Goal: Task Accomplishment & Management: Complete application form

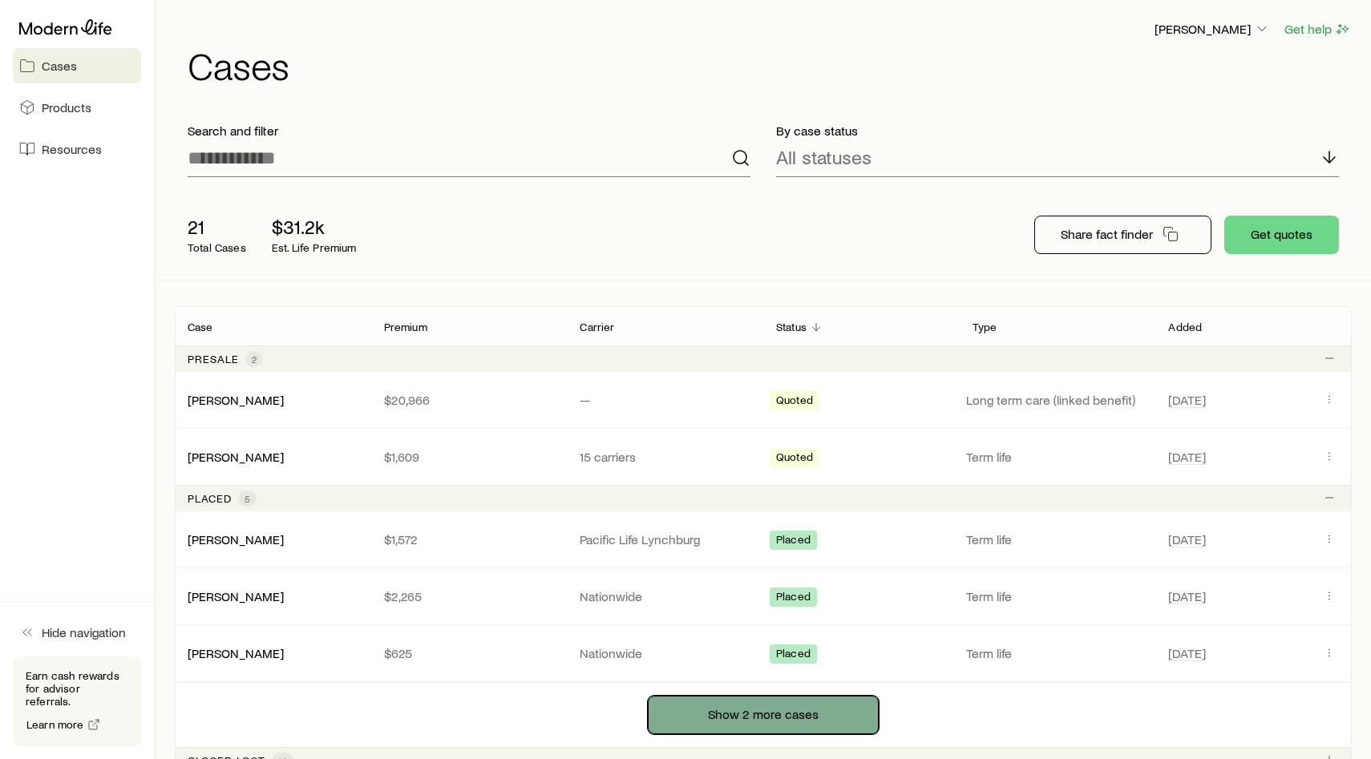
click at [768, 723] on button "Show 2 more cases" at bounding box center [763, 715] width 231 height 38
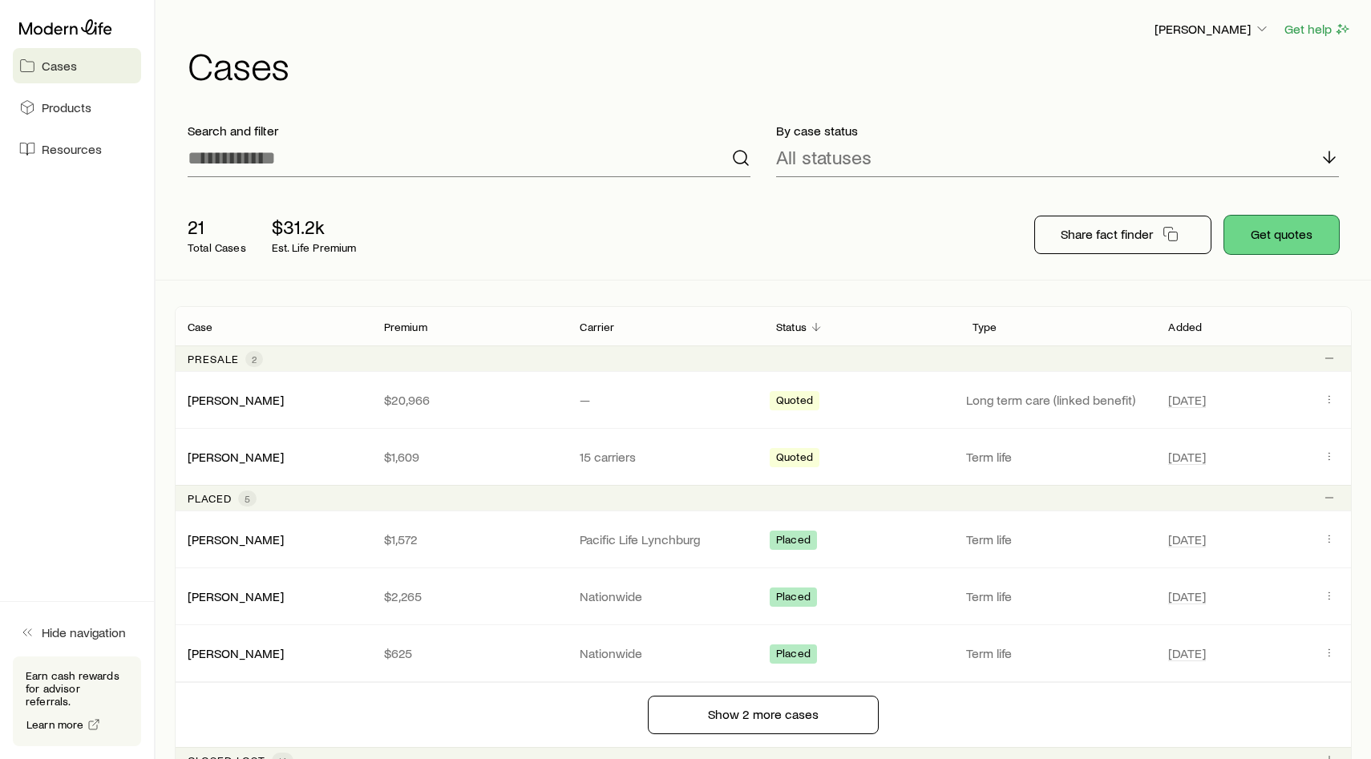
click at [1276, 247] on button "Get quotes" at bounding box center [1282, 235] width 115 height 38
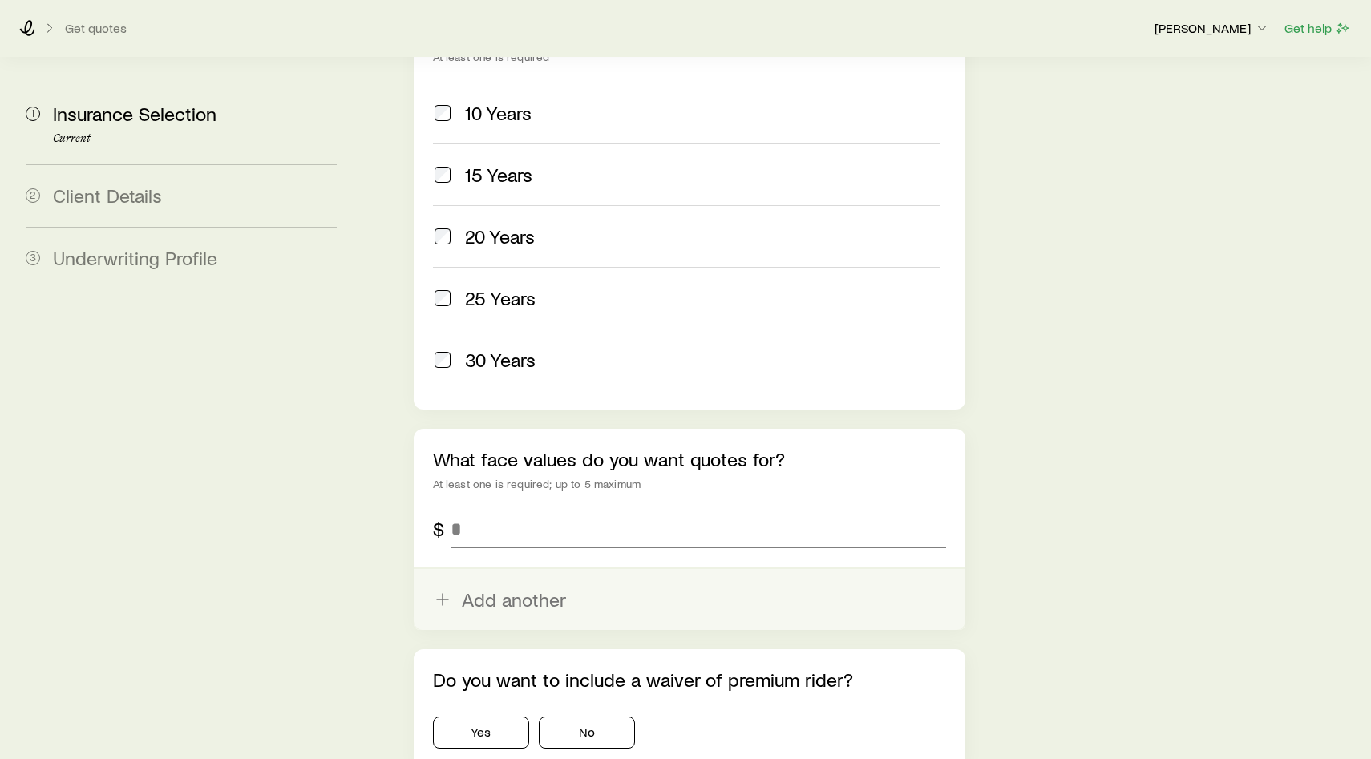
scroll to position [800, 0]
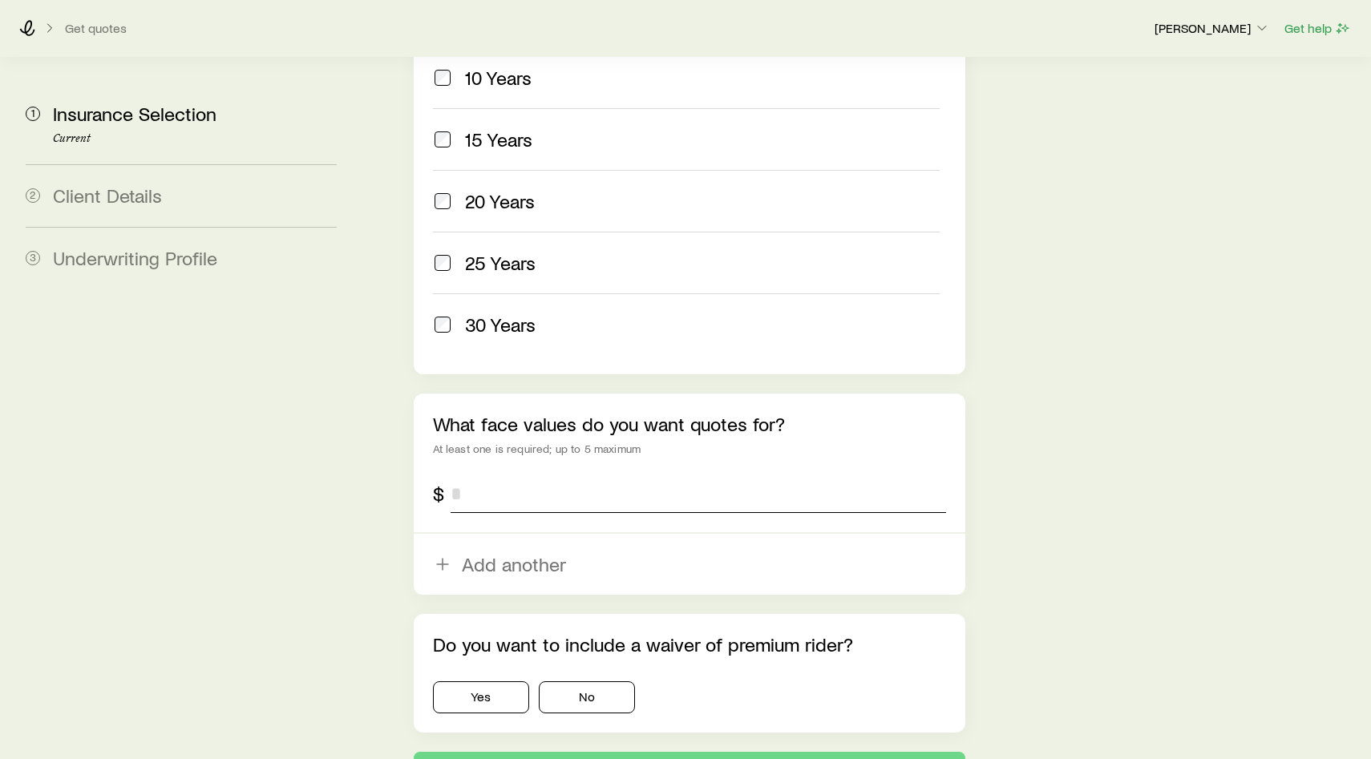
click at [504, 475] on input "tel" at bounding box center [699, 494] width 496 height 38
click at [525, 475] on input "*********" at bounding box center [699, 494] width 496 height 38
type input "*********"
click at [576, 682] on button "No" at bounding box center [587, 698] width 96 height 32
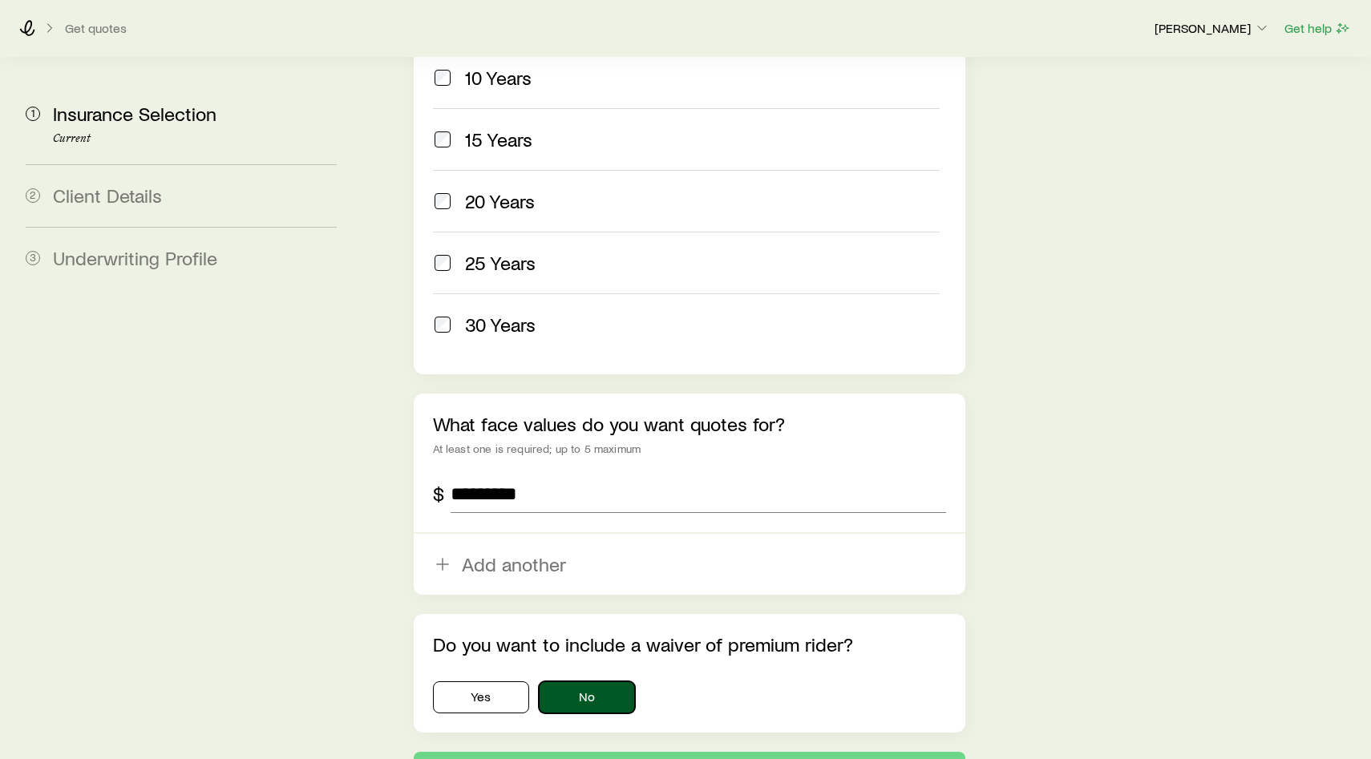
scroll to position [876, 0]
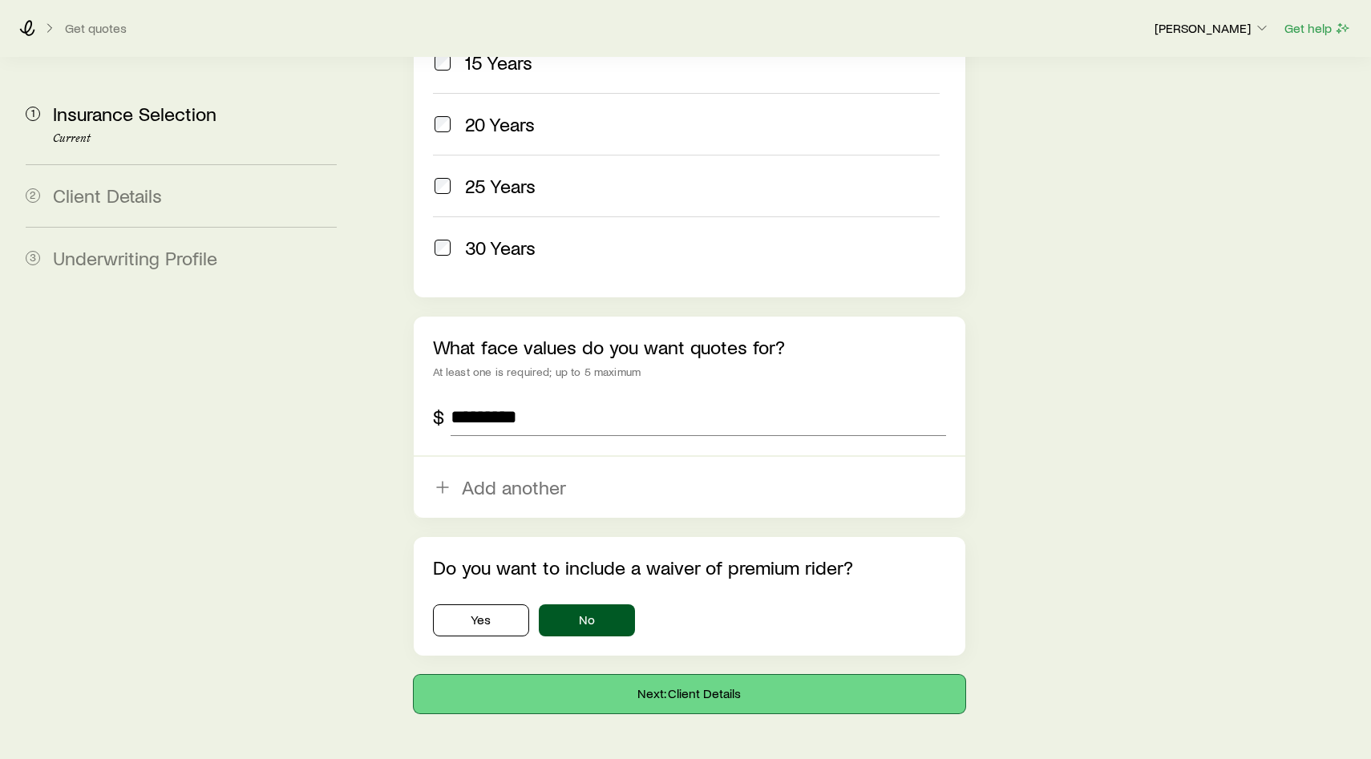
click at [677, 675] on button "Next: Client Details" at bounding box center [690, 694] width 552 height 38
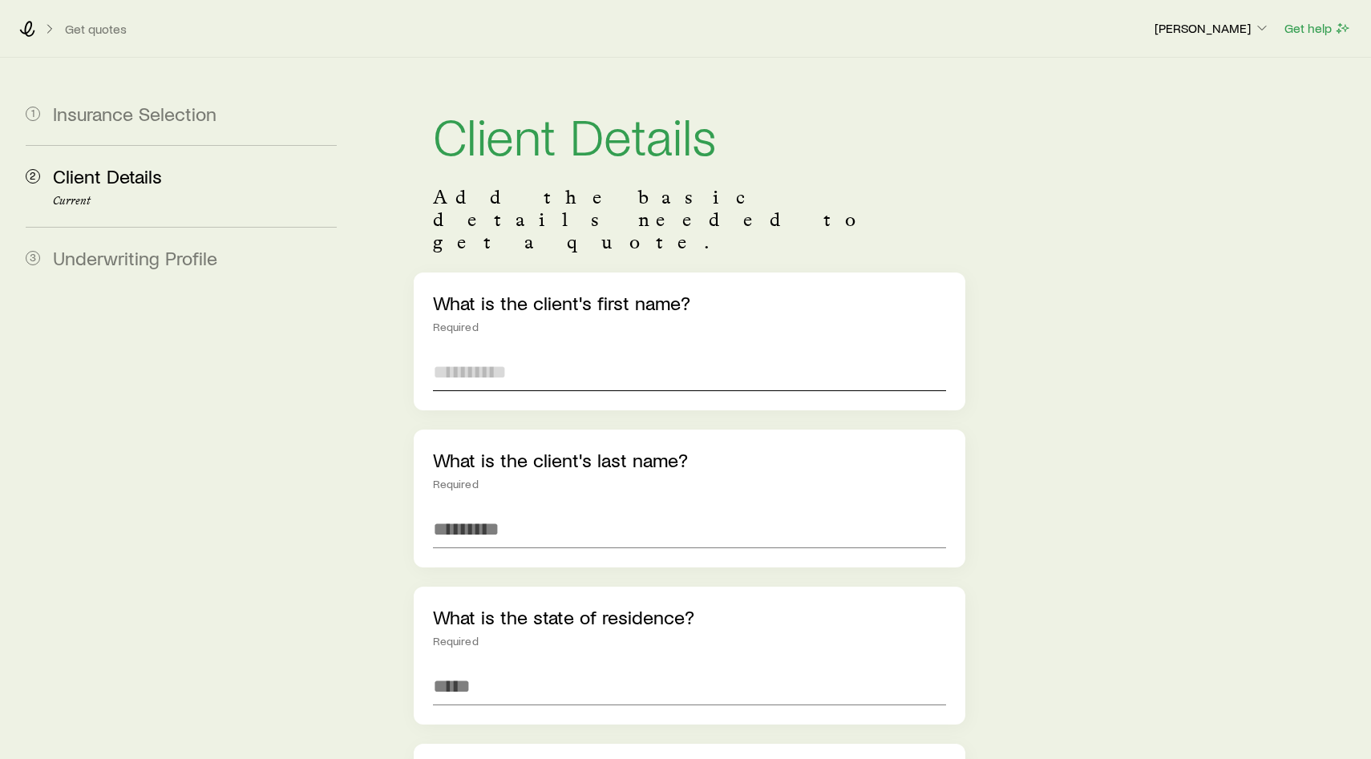
click at [497, 353] on input "text" at bounding box center [689, 372] width 513 height 38
type input "****"
type input "*******"
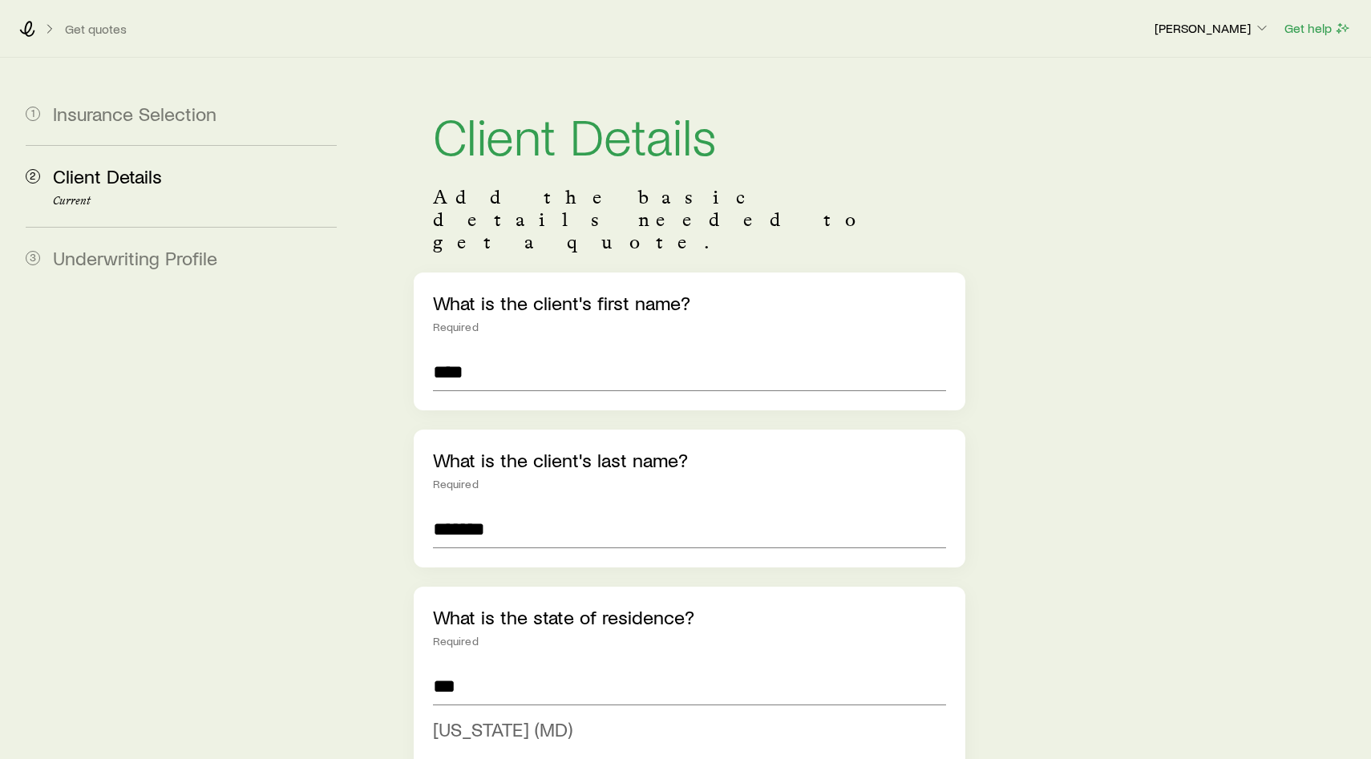
click at [478, 712] on li "[US_STATE] (MD)" at bounding box center [685, 730] width 504 height 36
type input "**********"
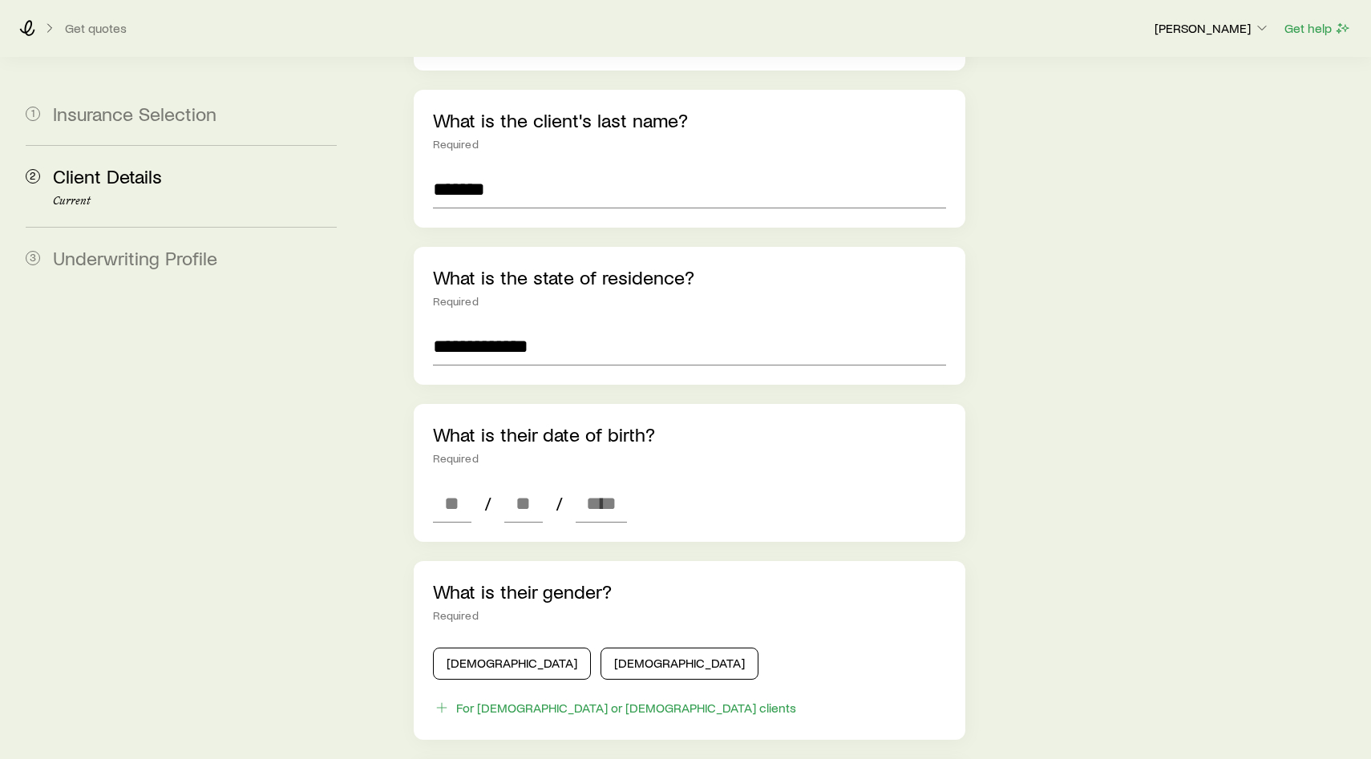
scroll to position [370, 0]
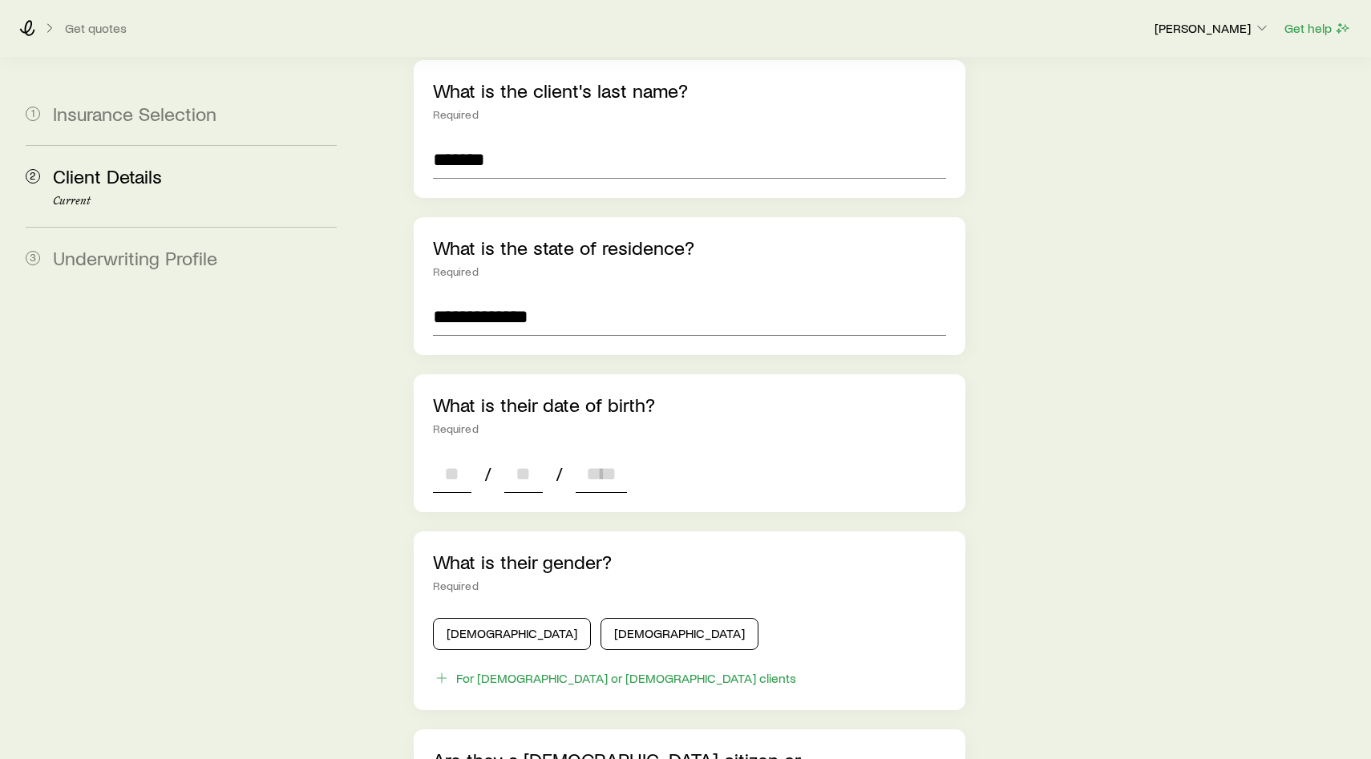
click at [470, 455] on input at bounding box center [452, 474] width 38 height 38
paste input "****"
type input "**"
type input "****"
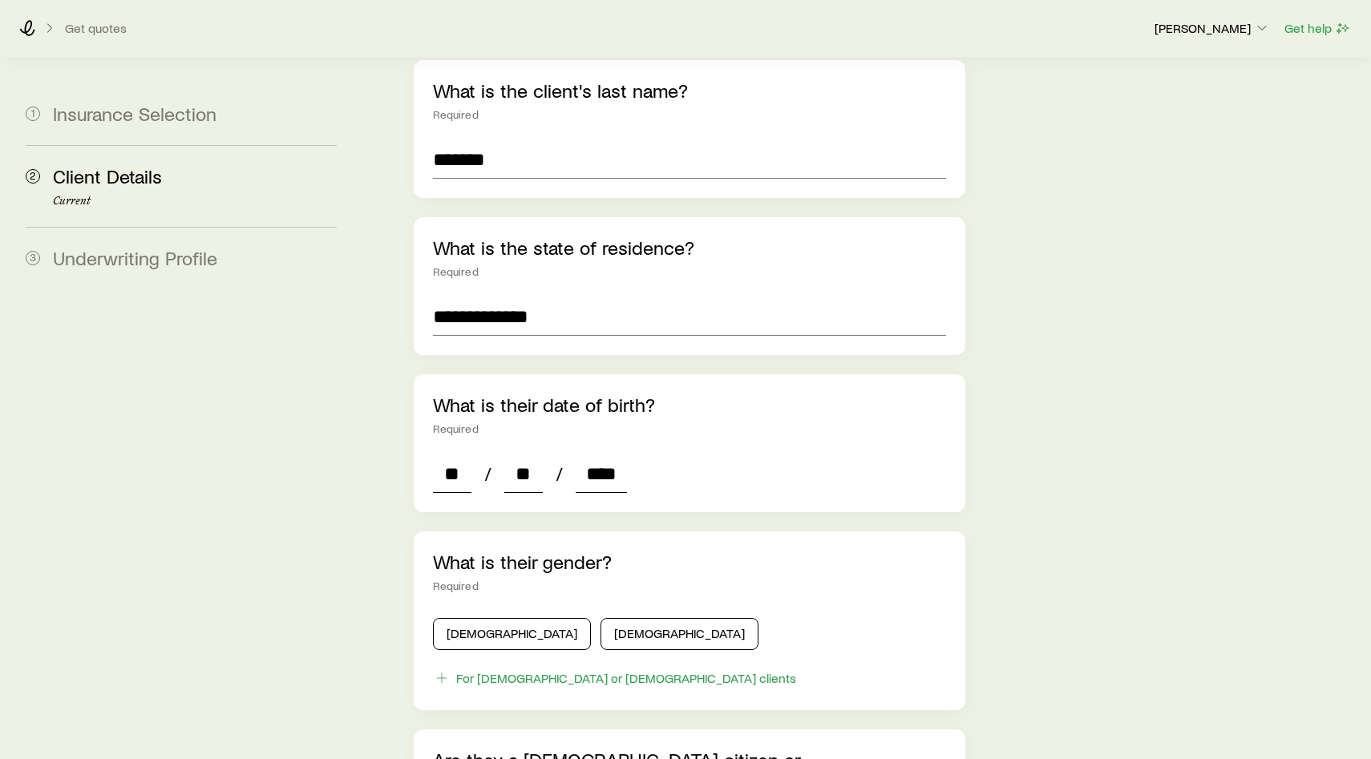
type input "*"
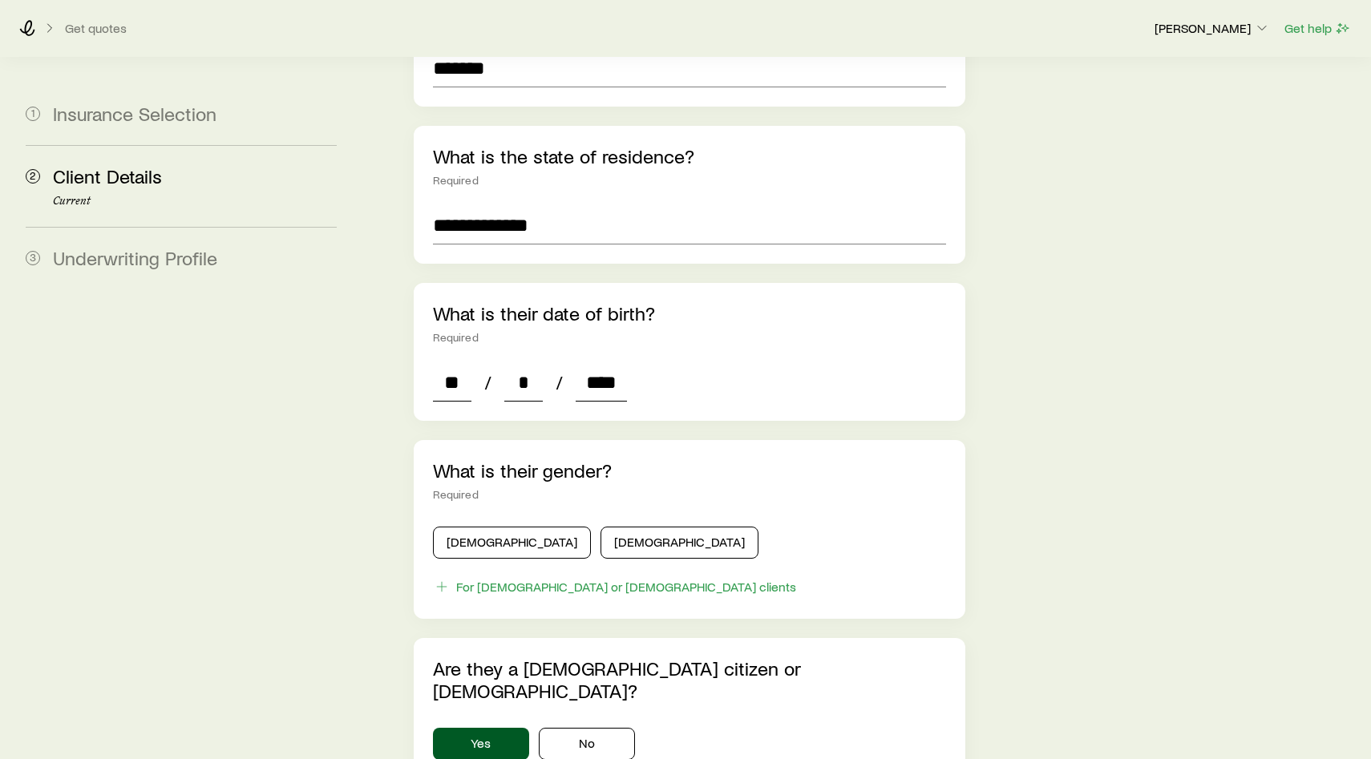
scroll to position [508, 0]
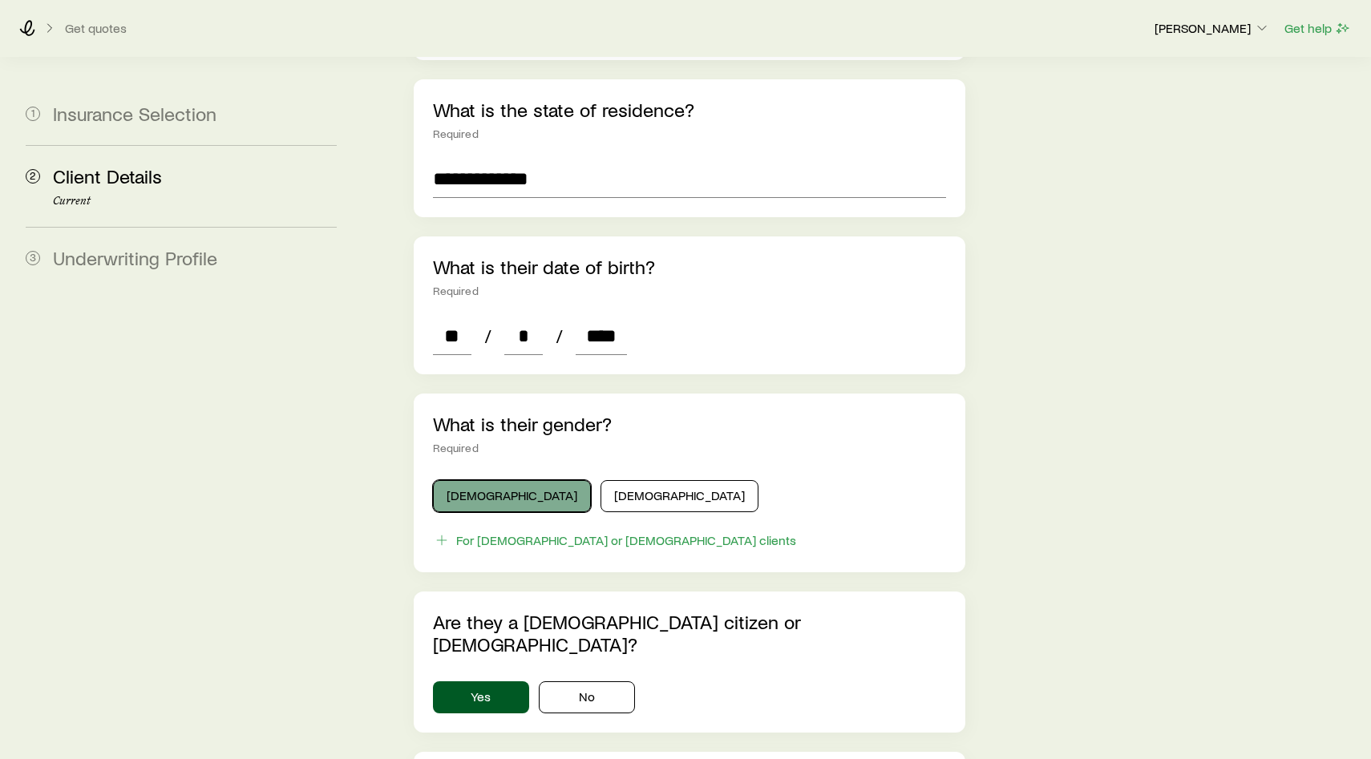
click at [490, 480] on button "[DEMOGRAPHIC_DATA]" at bounding box center [512, 496] width 158 height 32
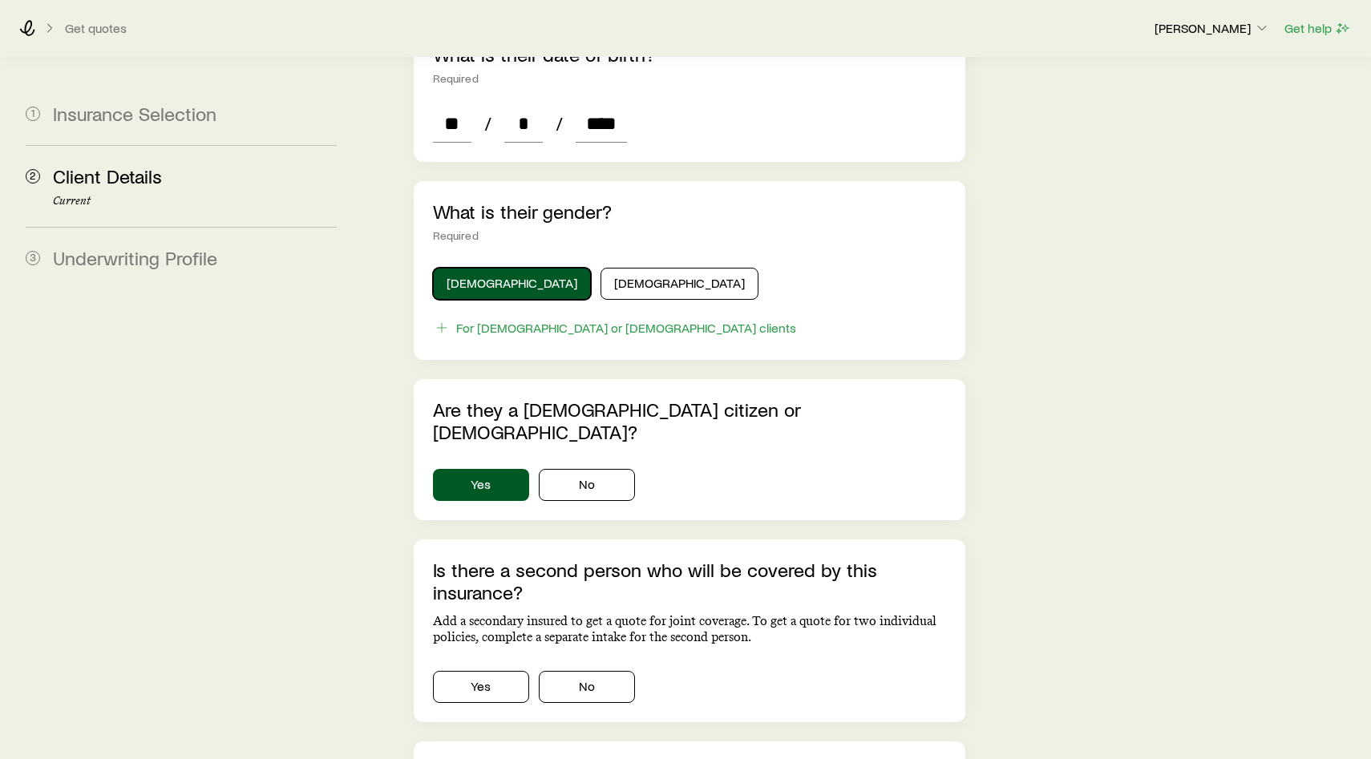
scroll to position [722, 0]
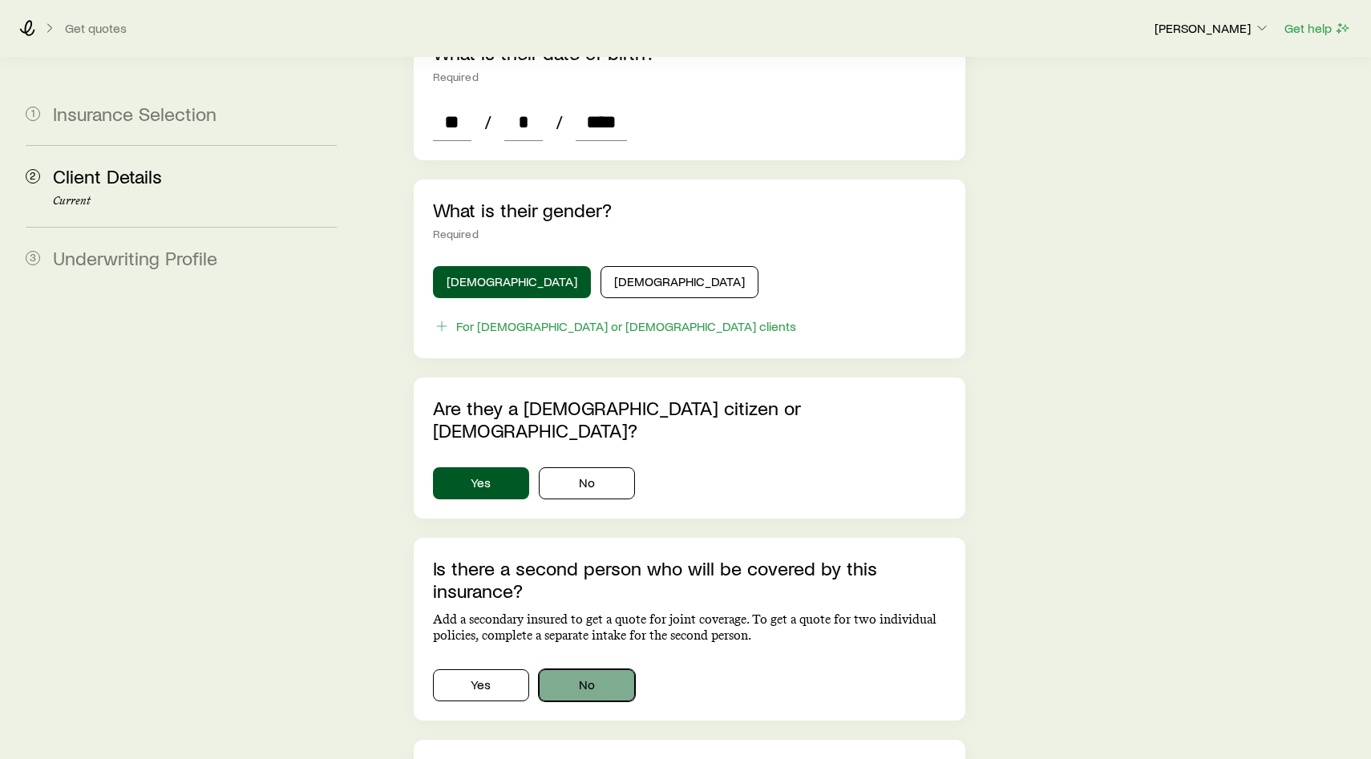
click at [589, 670] on button "No" at bounding box center [587, 686] width 96 height 32
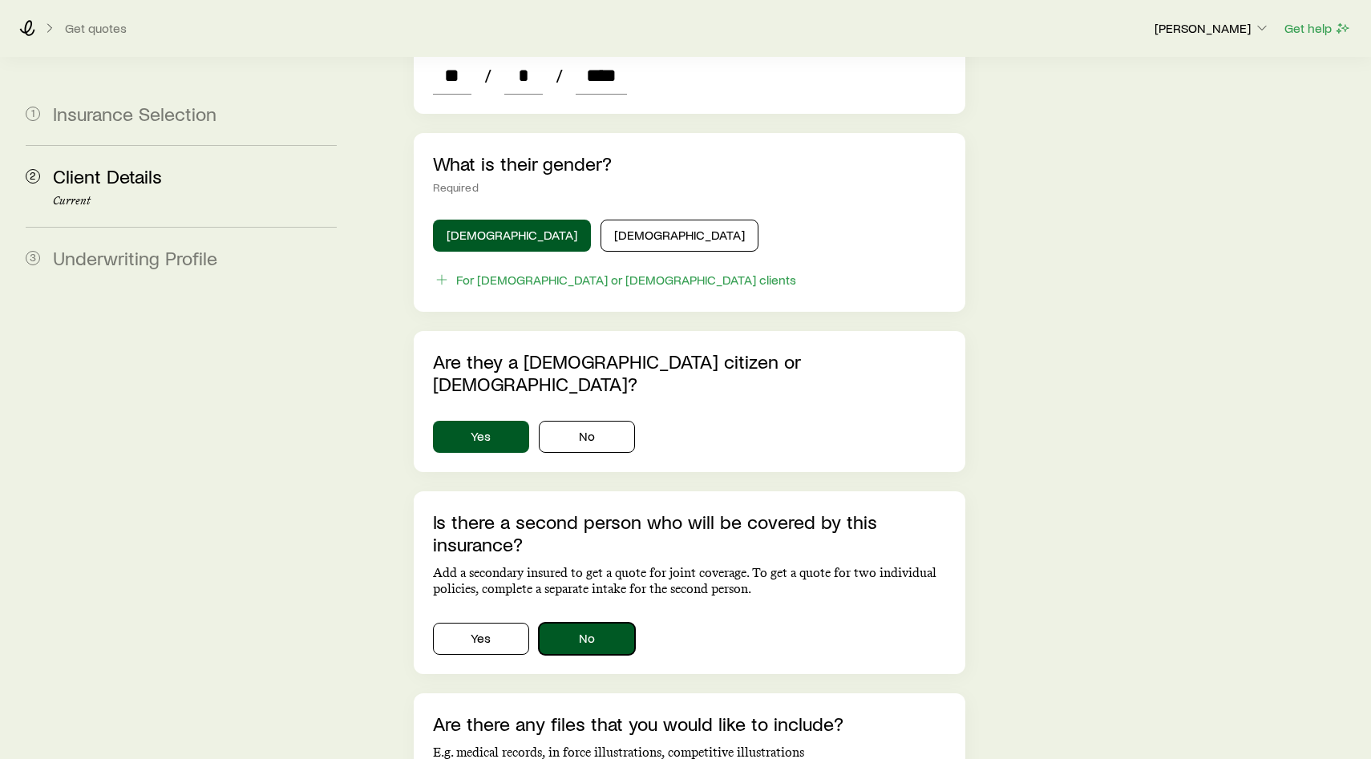
scroll to position [927, 0]
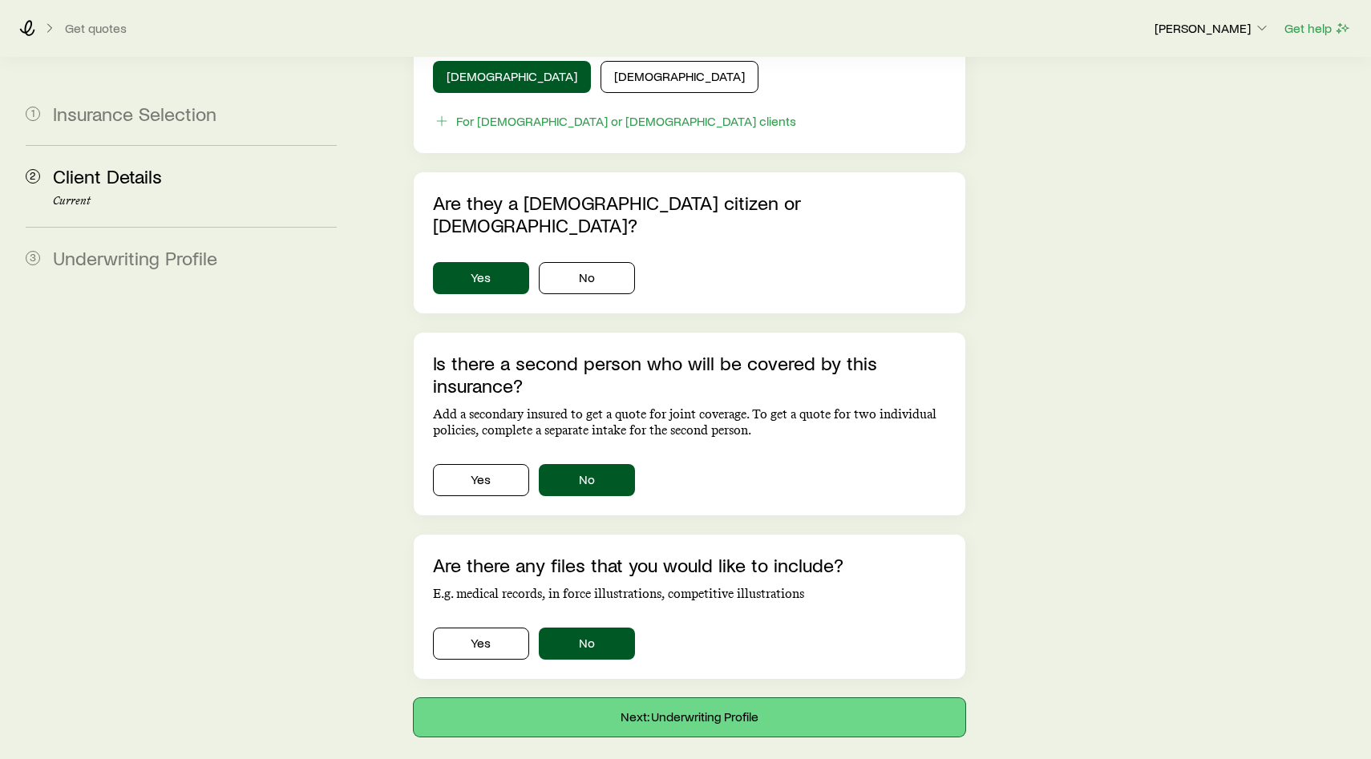
click at [686, 698] on button "Next: Underwriting Profile" at bounding box center [690, 717] width 552 height 38
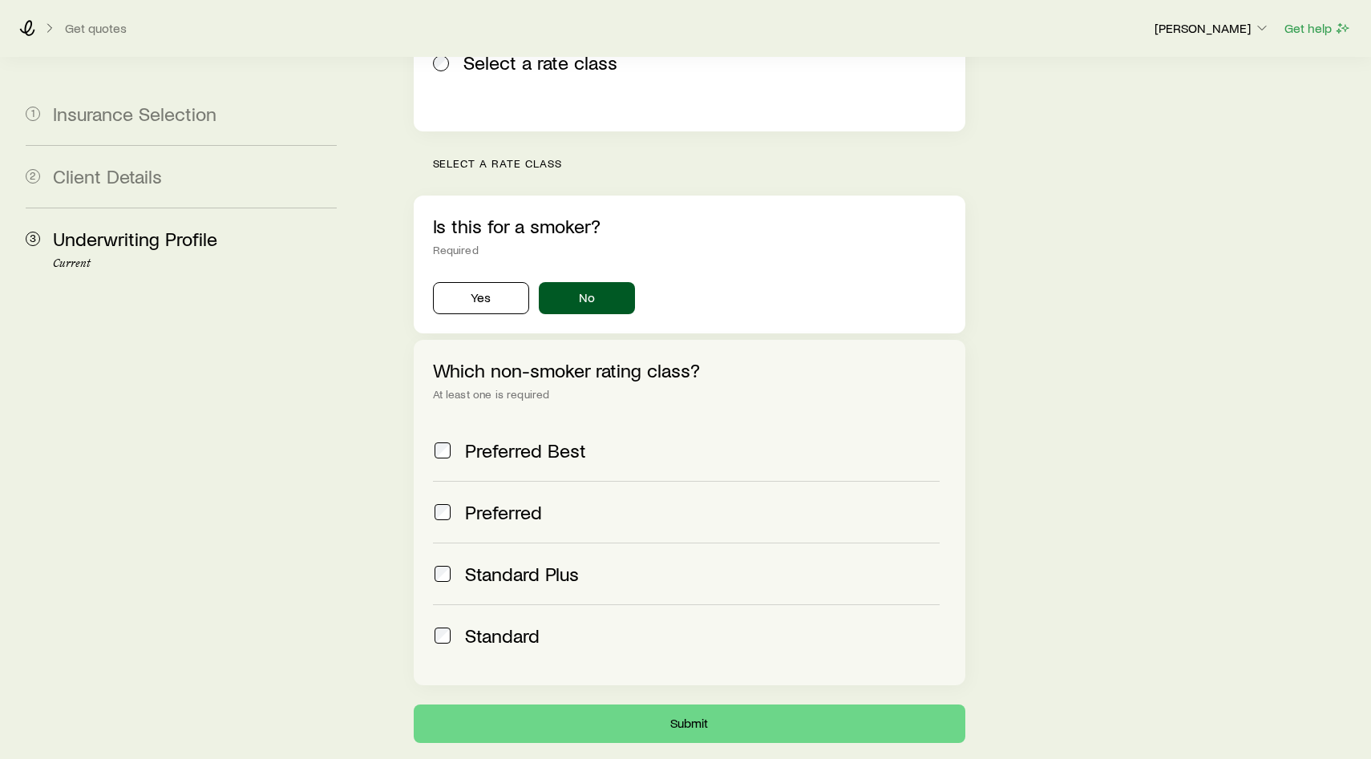
scroll to position [479, 0]
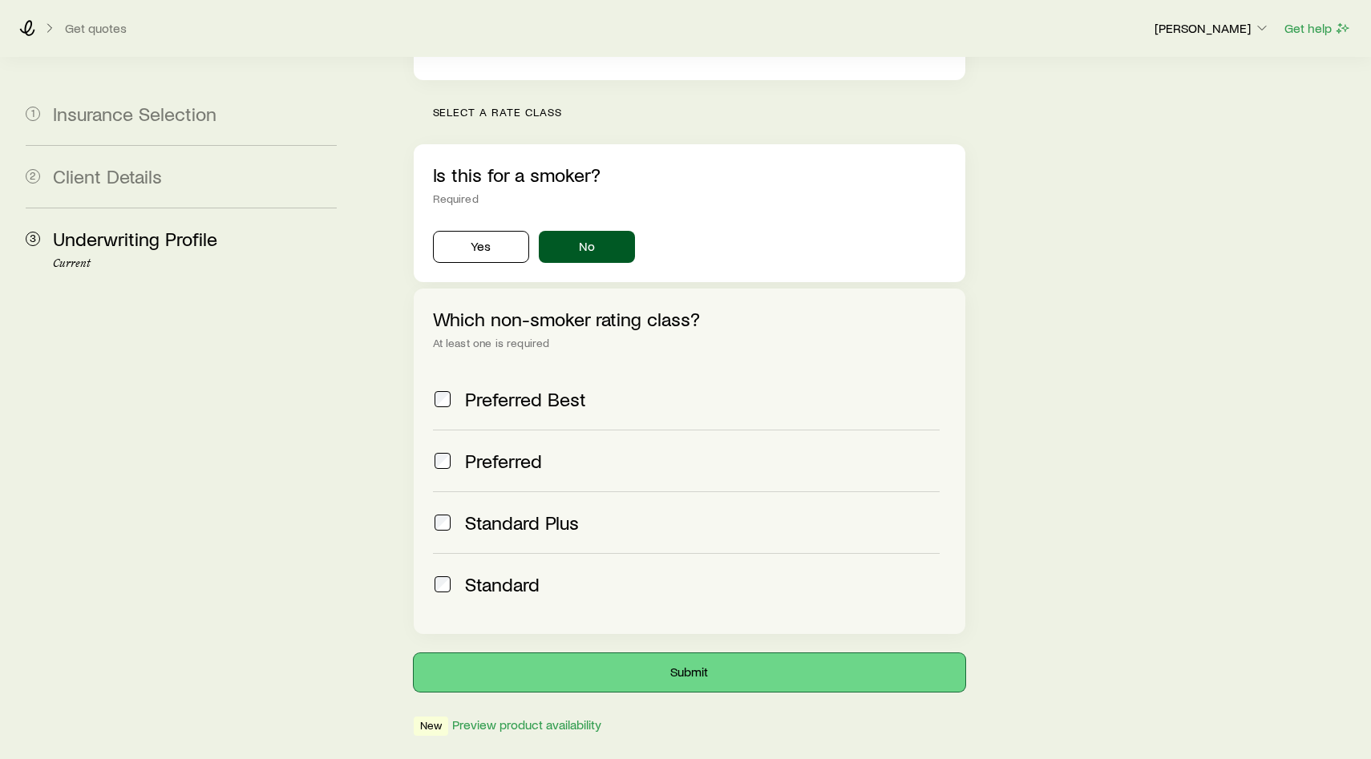
click at [644, 654] on button "Submit" at bounding box center [690, 673] width 552 height 38
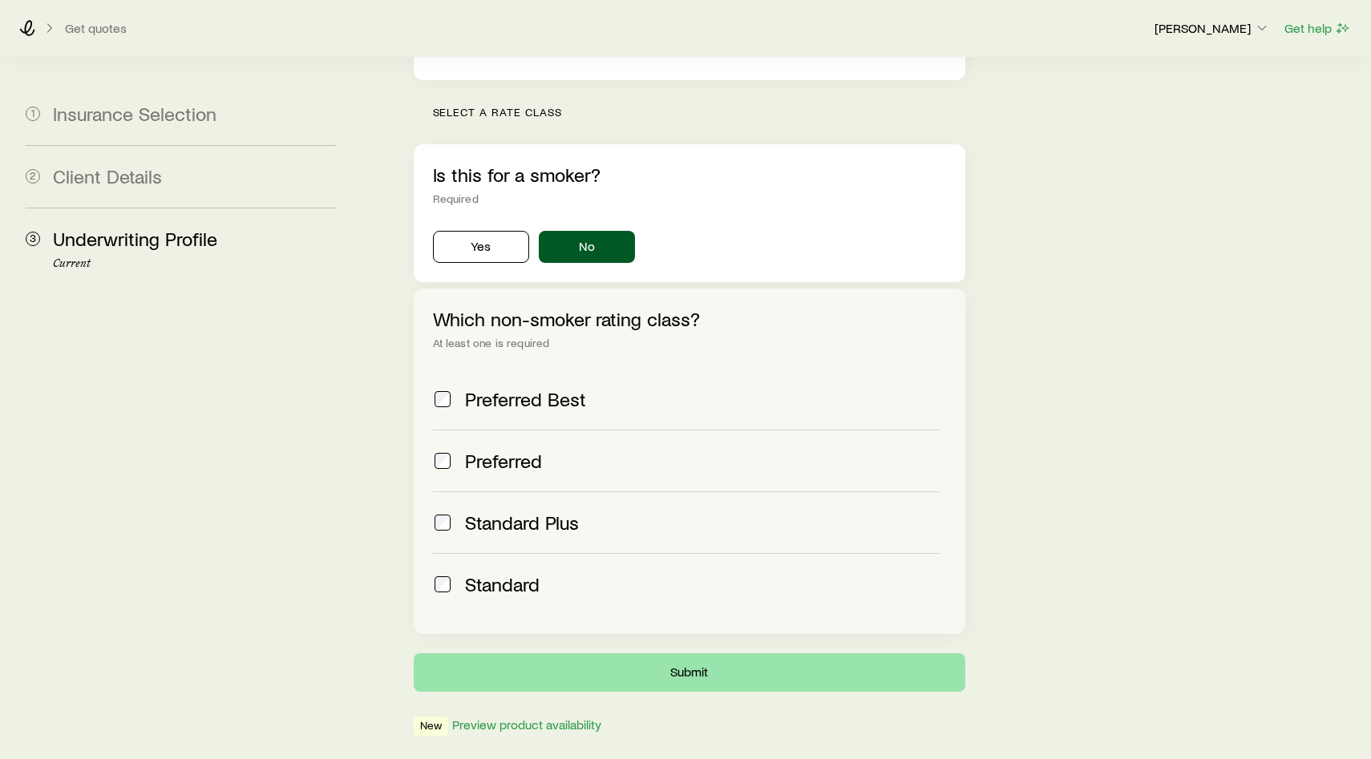
scroll to position [0, 0]
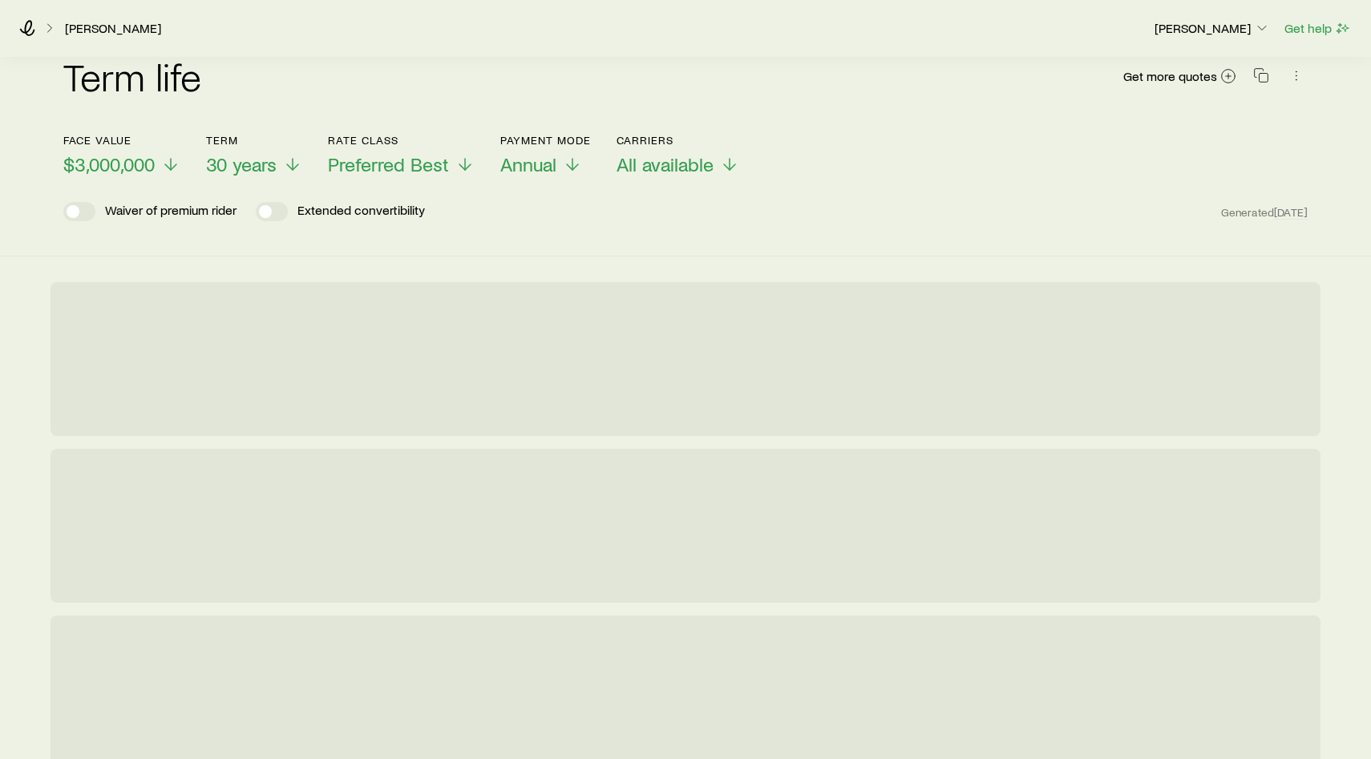
scroll to position [28, 0]
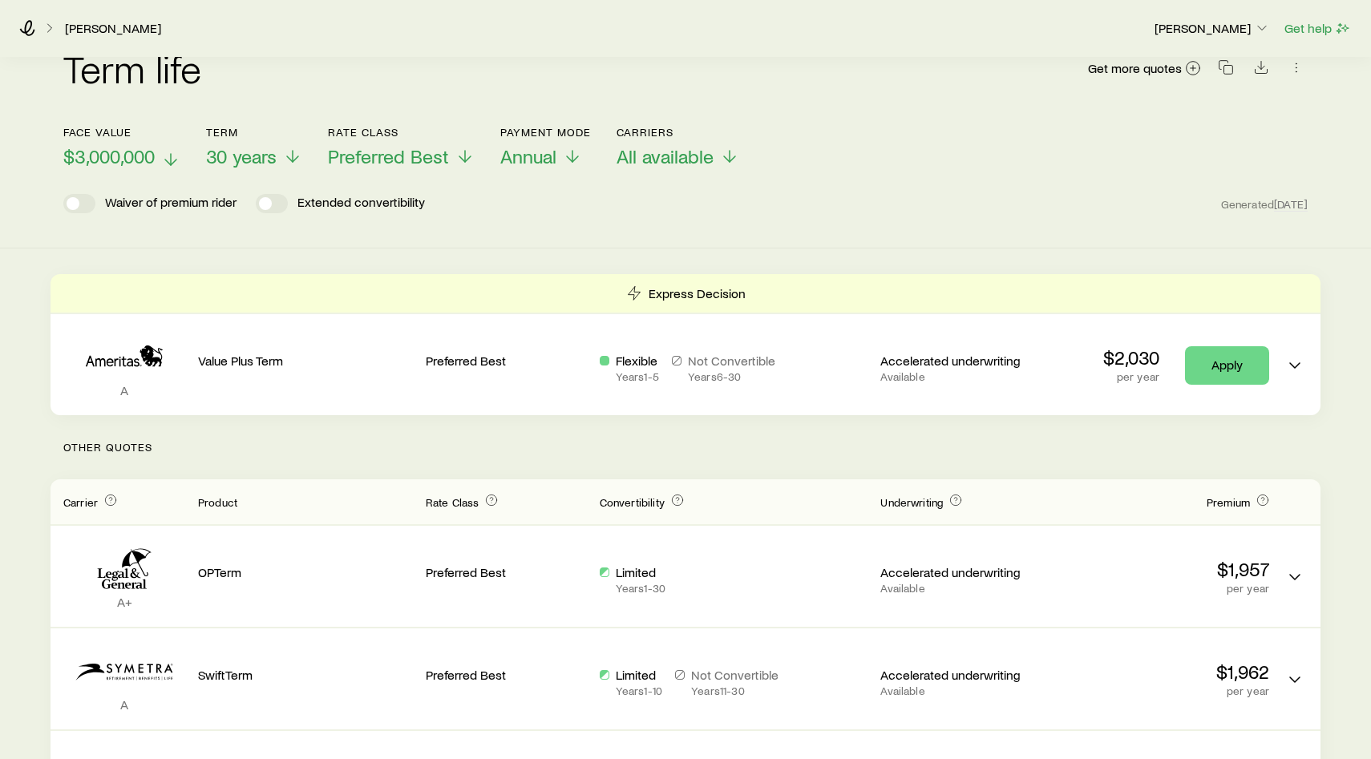
click at [154, 160] on span "$3,000,000" at bounding box center [108, 156] width 91 height 22
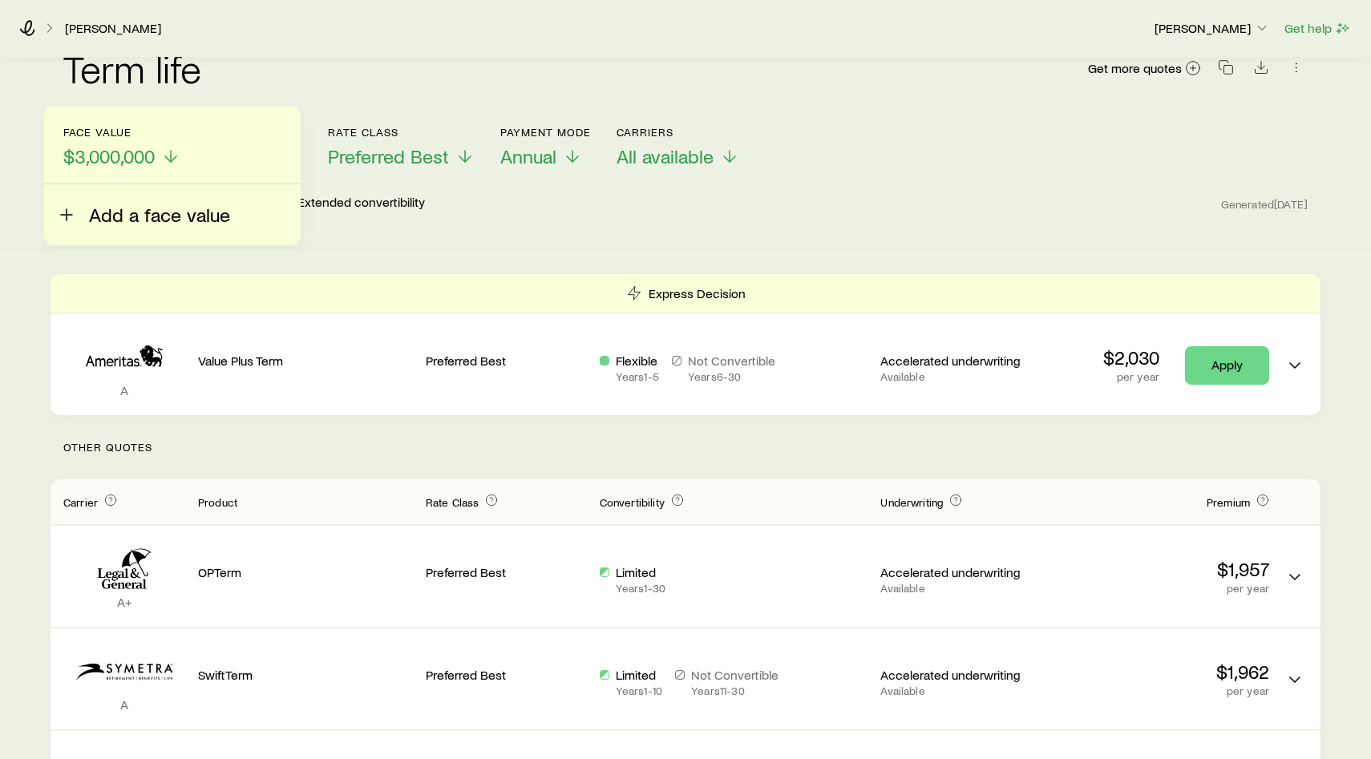
click at [137, 215] on span "Add a face value" at bounding box center [159, 215] width 141 height 22
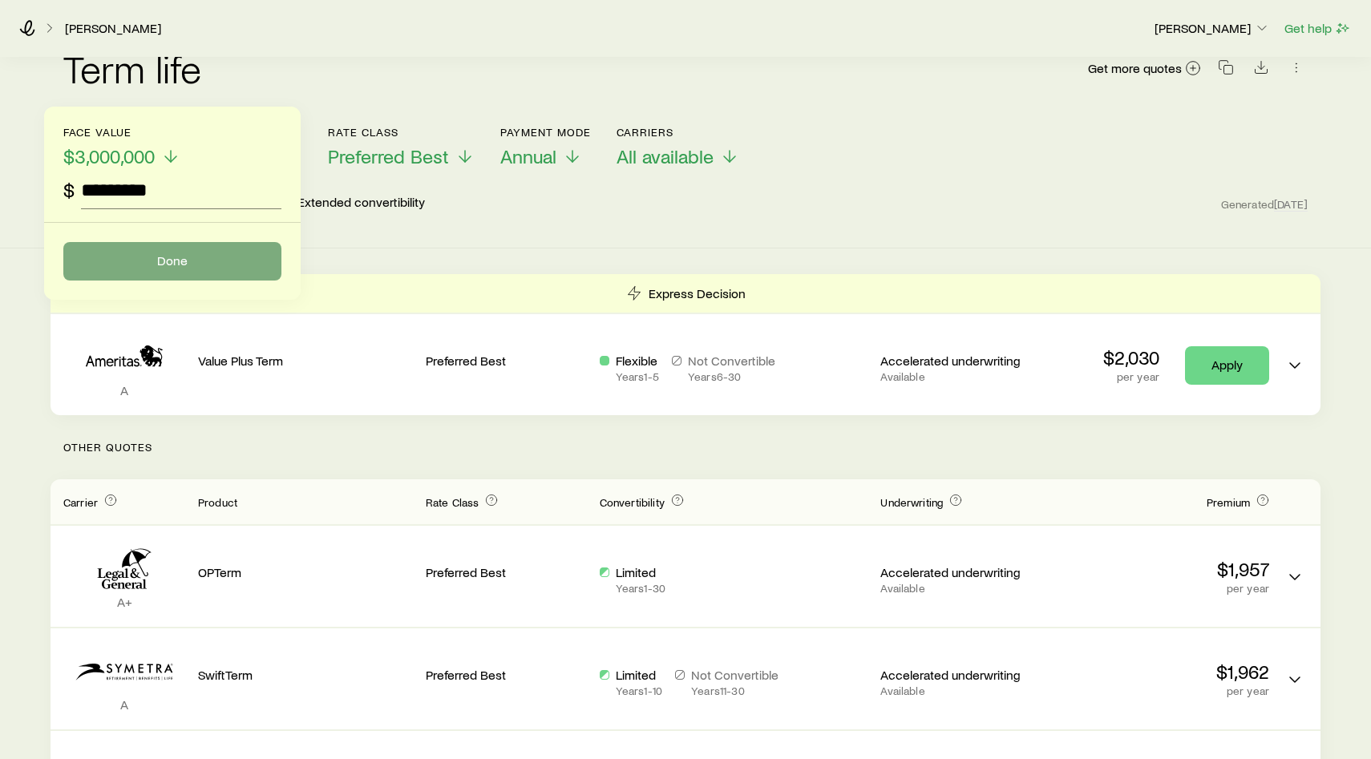
type input "*********"
click at [183, 263] on button "Done" at bounding box center [172, 261] width 218 height 38
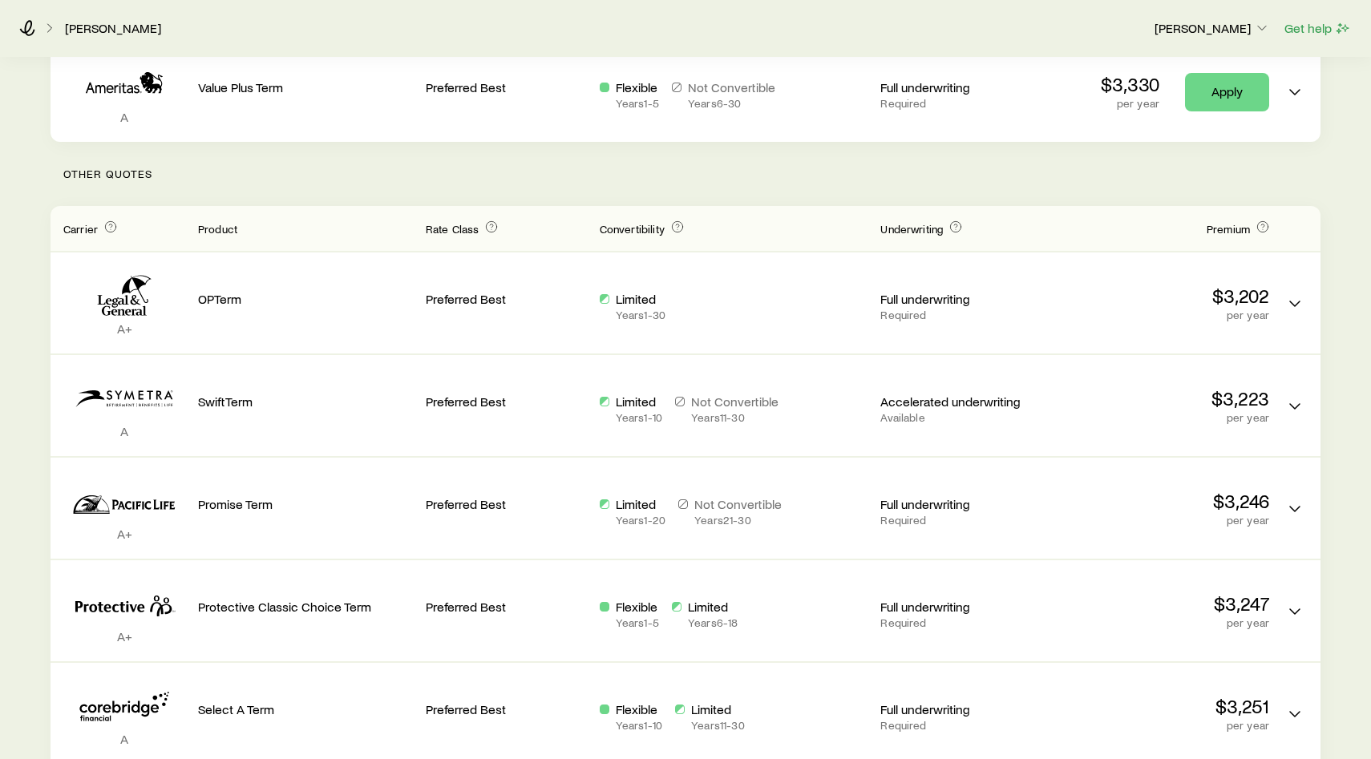
scroll to position [0, 0]
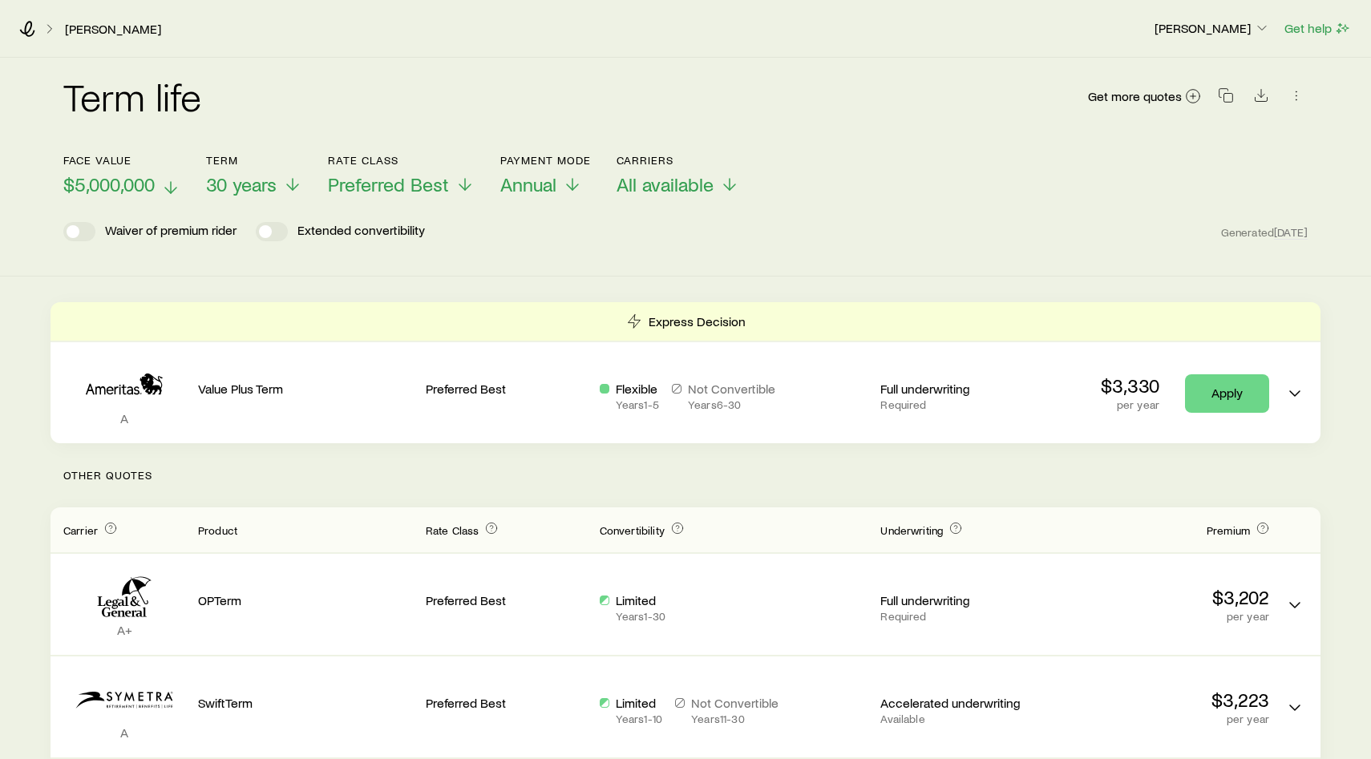
click at [135, 184] on span "$5,000,000" at bounding box center [108, 184] width 91 height 22
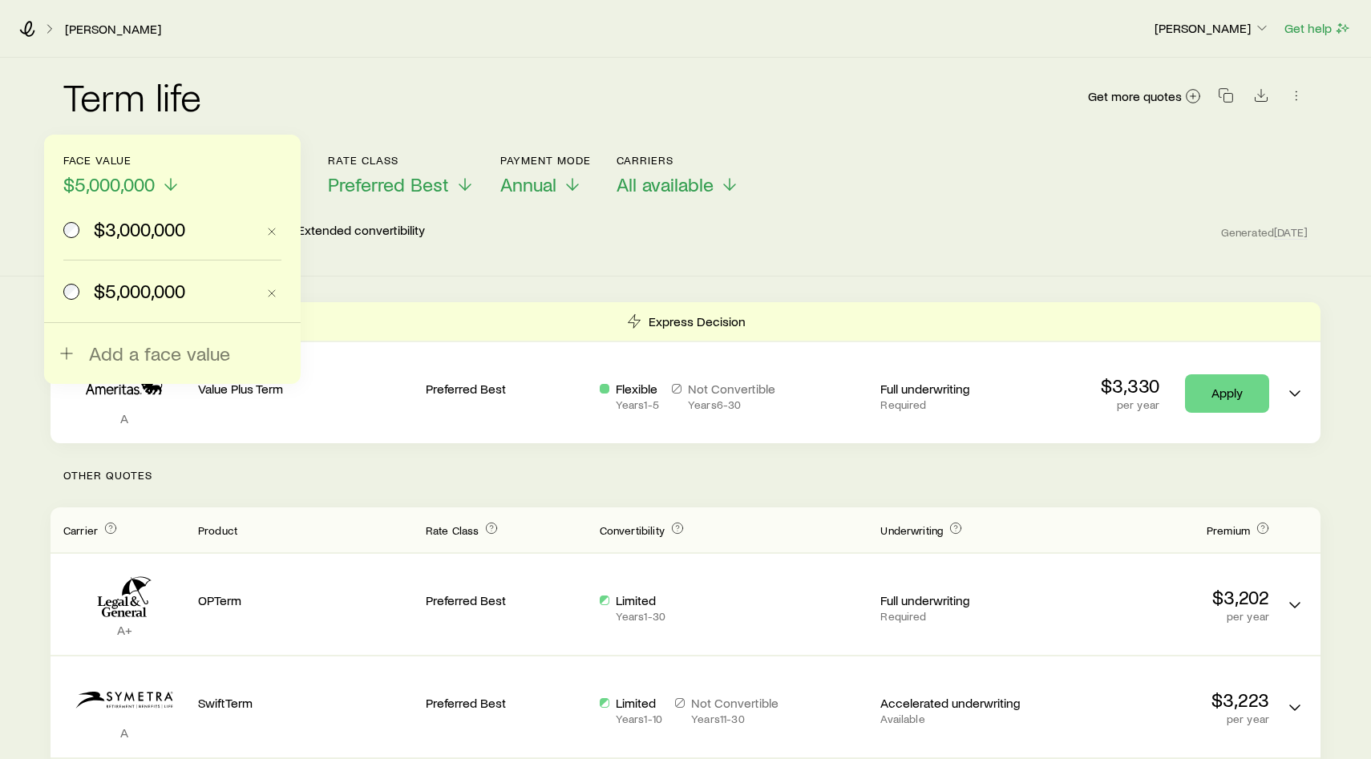
click at [139, 237] on span "$3,000,000" at bounding box center [139, 229] width 91 height 22
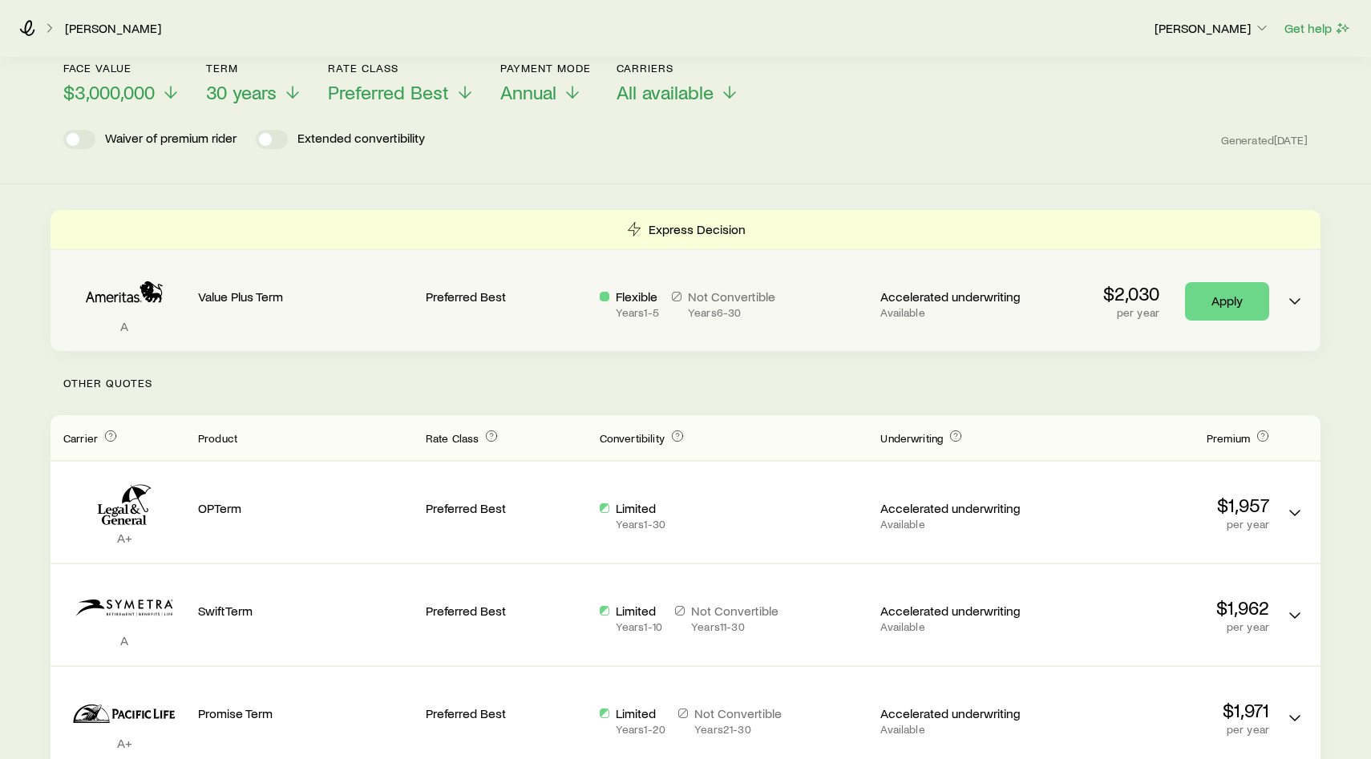
scroll to position [79, 0]
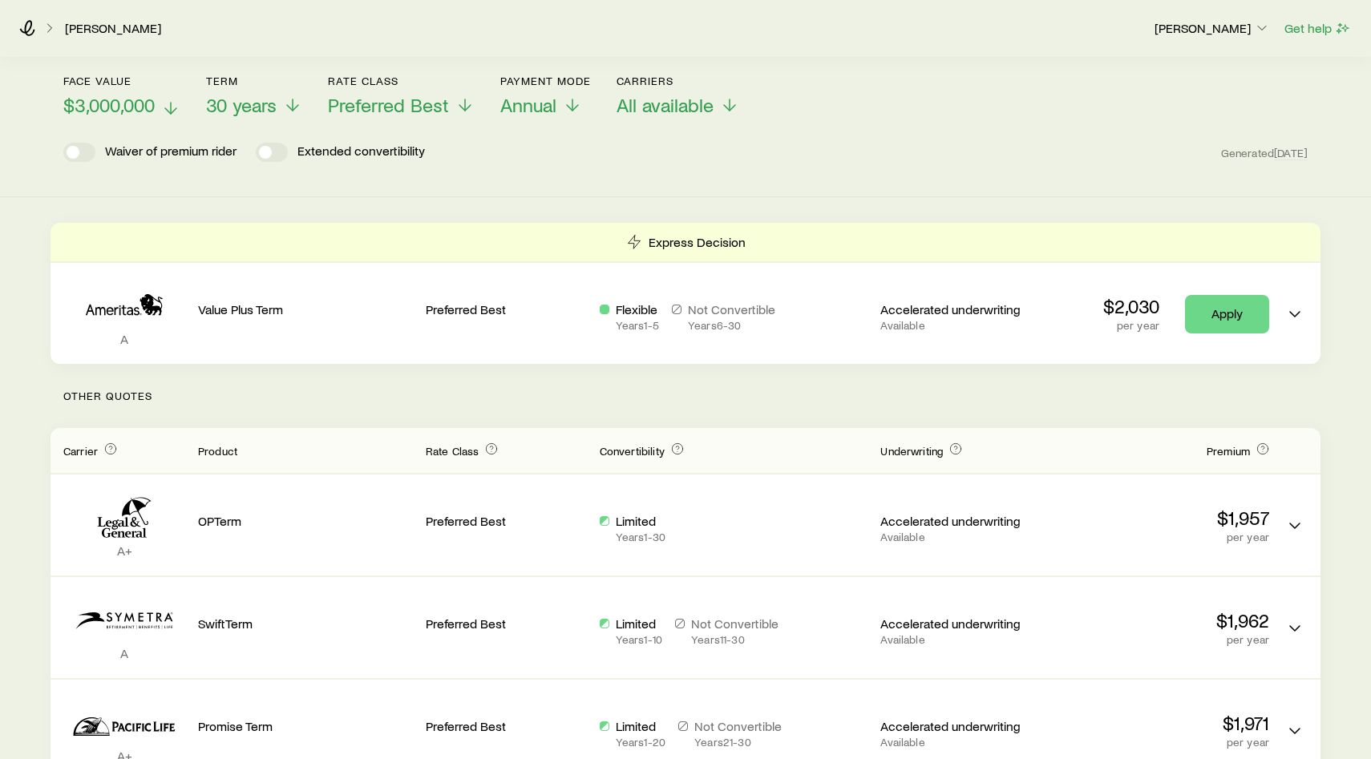
click at [154, 103] on span "$3,000,000" at bounding box center [108, 105] width 91 height 22
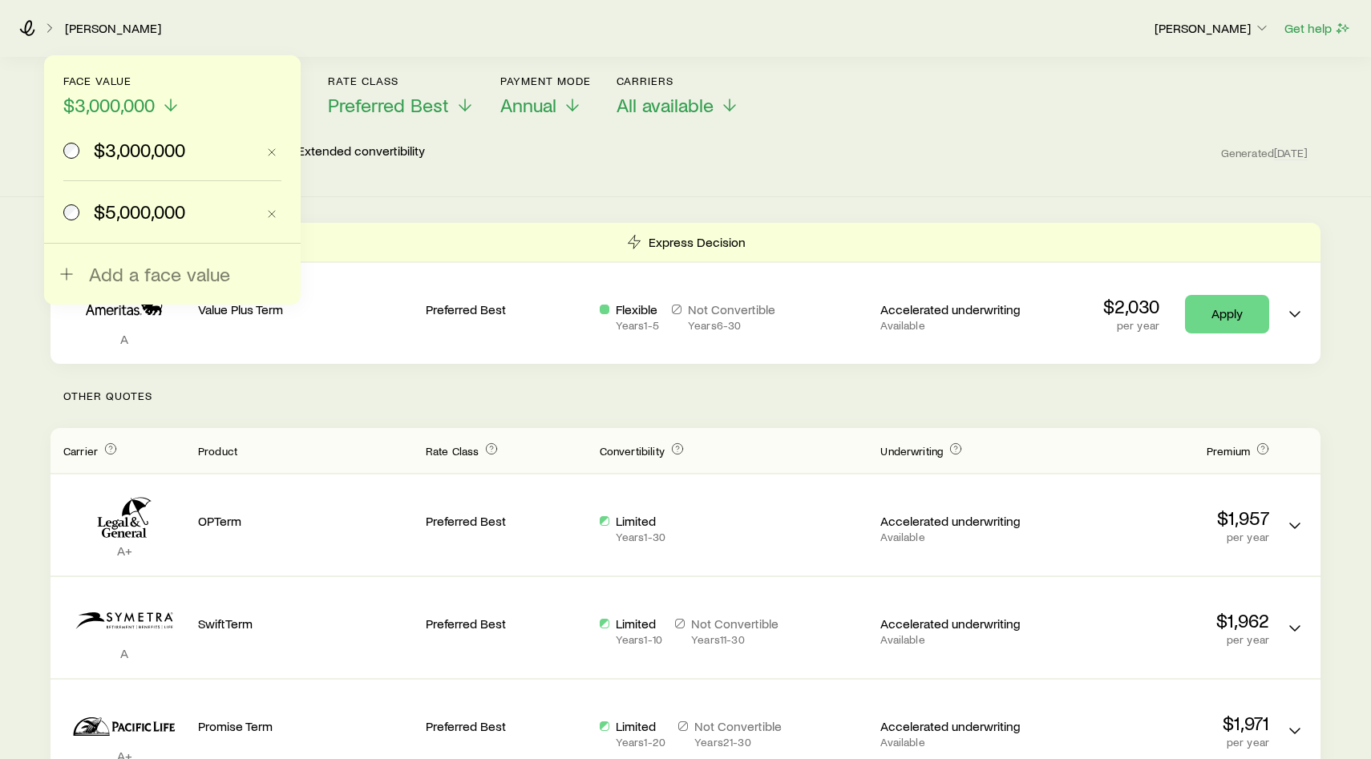
click at [123, 214] on span "$5,000,000" at bounding box center [139, 211] width 91 height 22
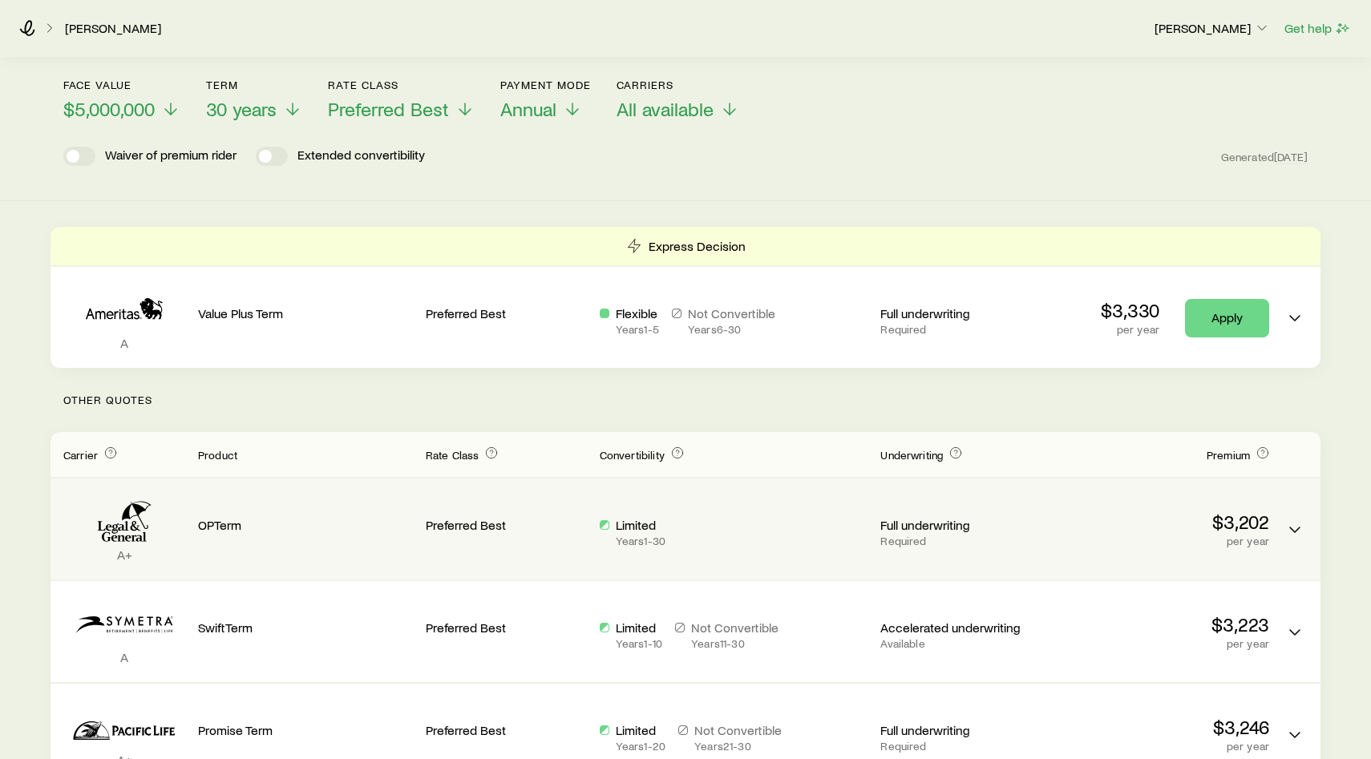
scroll to position [0, 0]
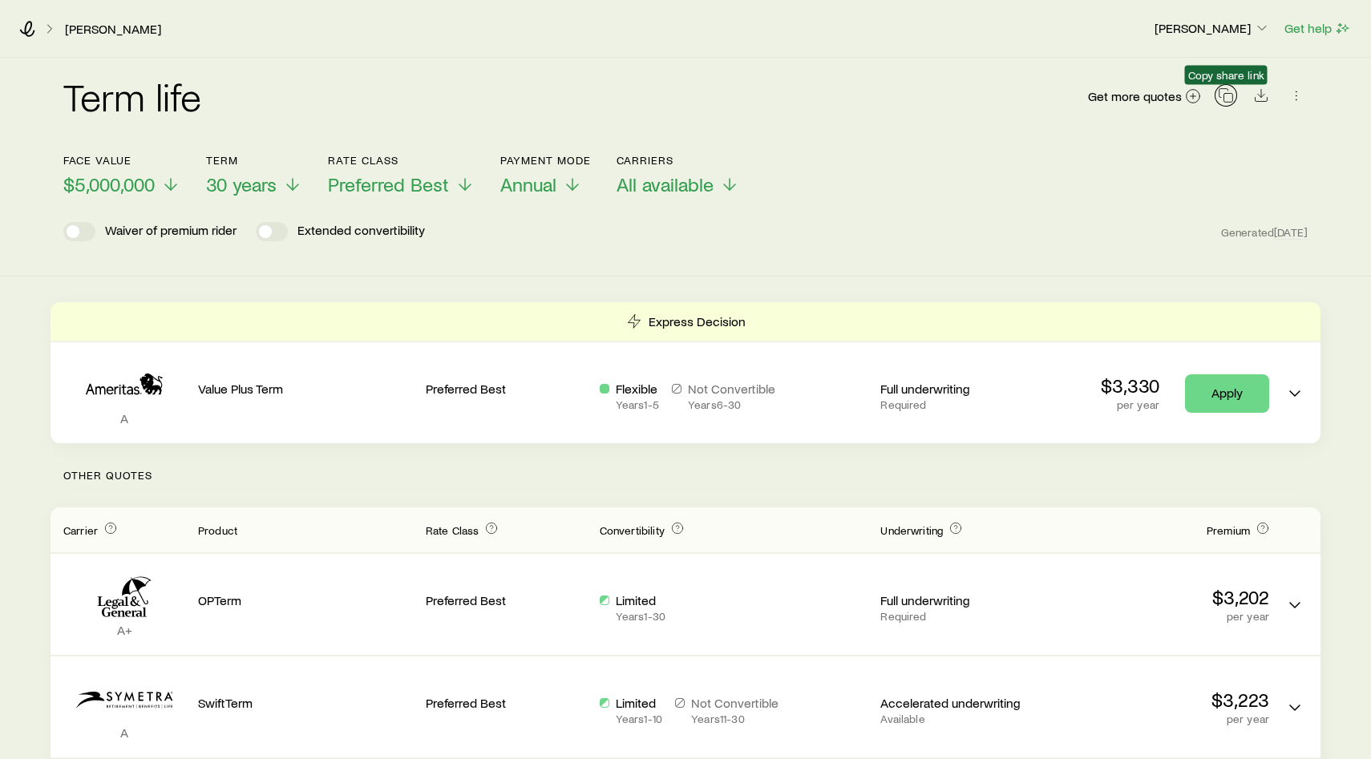
click at [1231, 98] on icon "button" at bounding box center [1226, 95] width 16 height 16
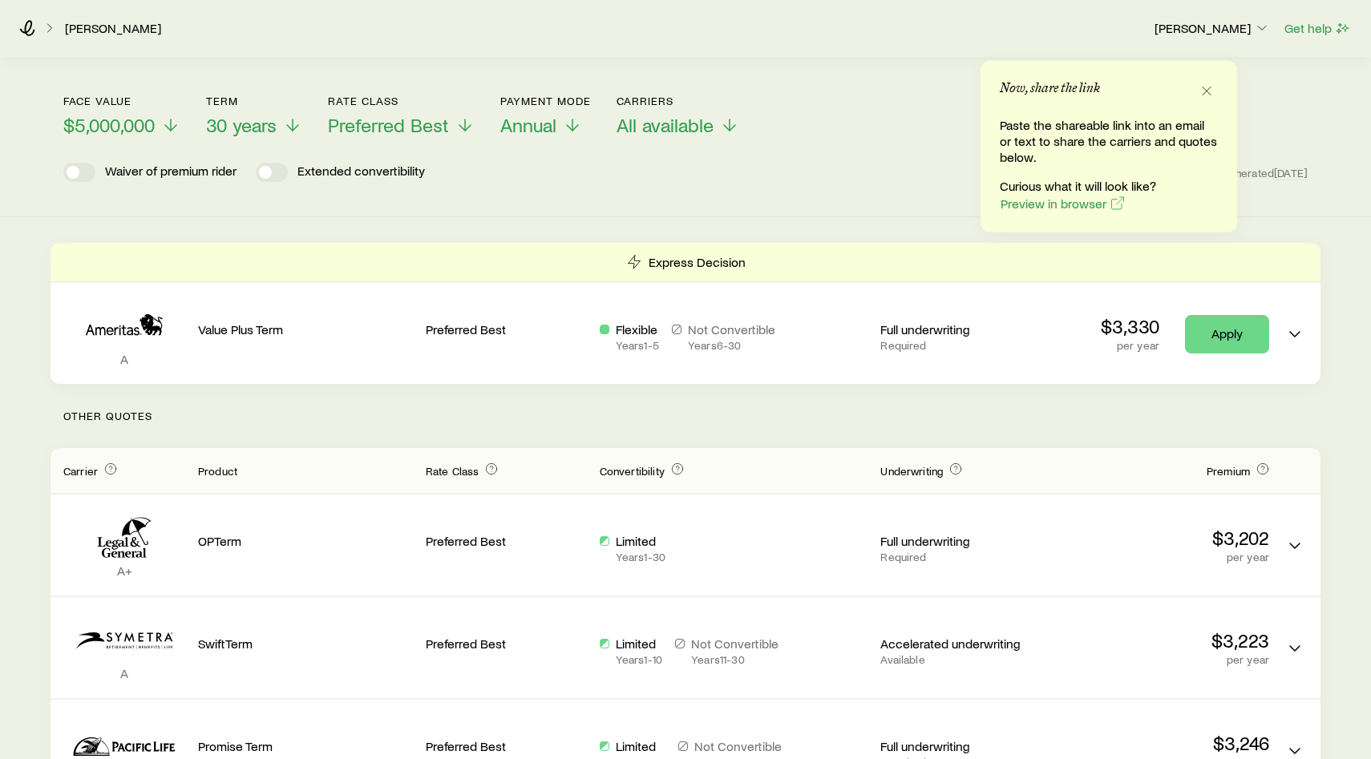
scroll to position [91, 0]
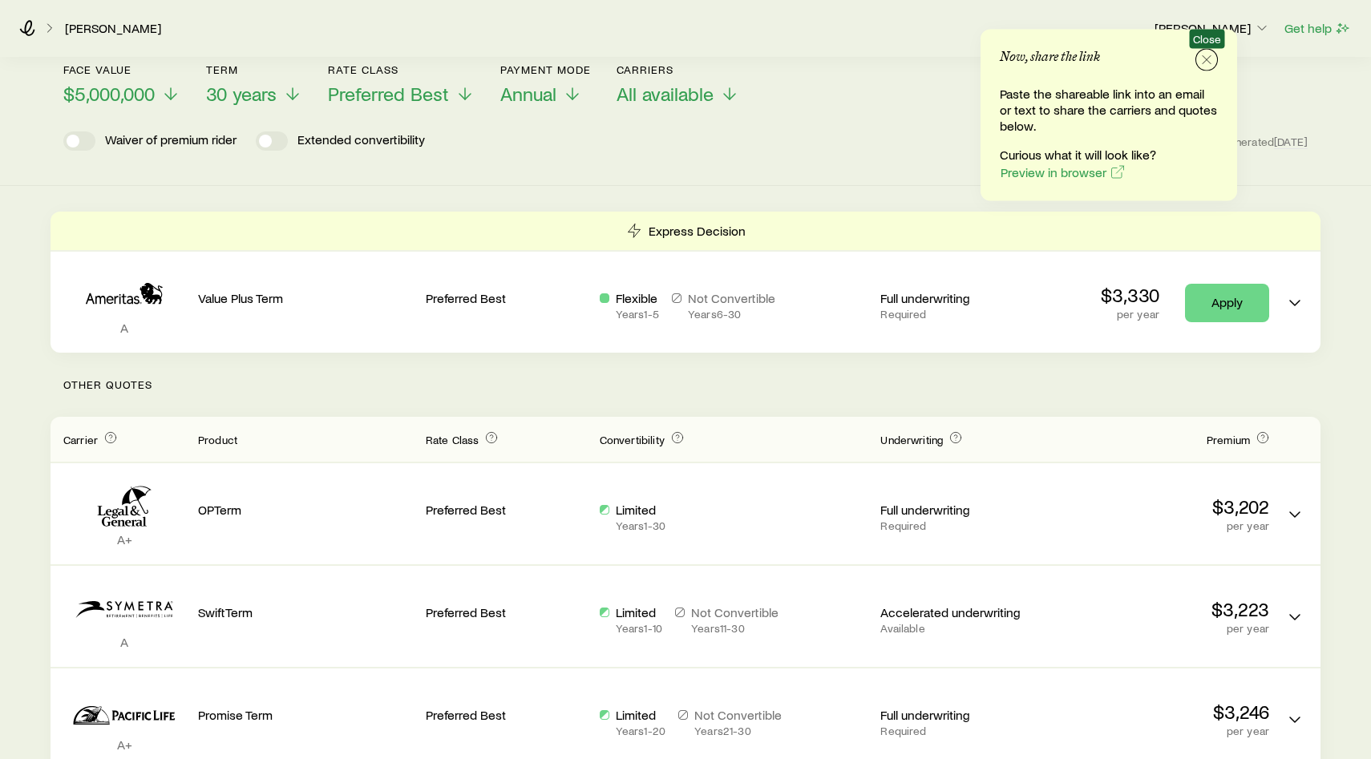
click at [1206, 63] on icon "button" at bounding box center [1207, 60] width 16 height 16
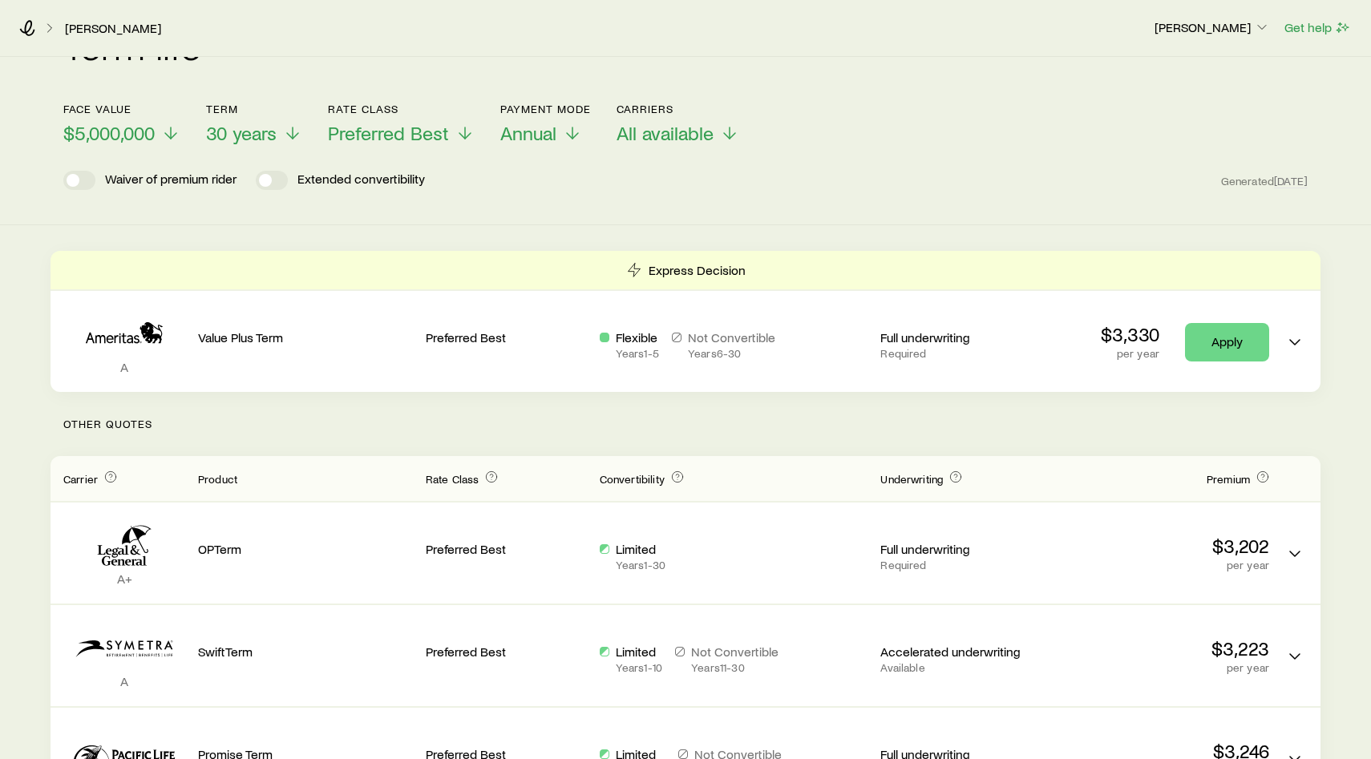
scroll to position [0, 0]
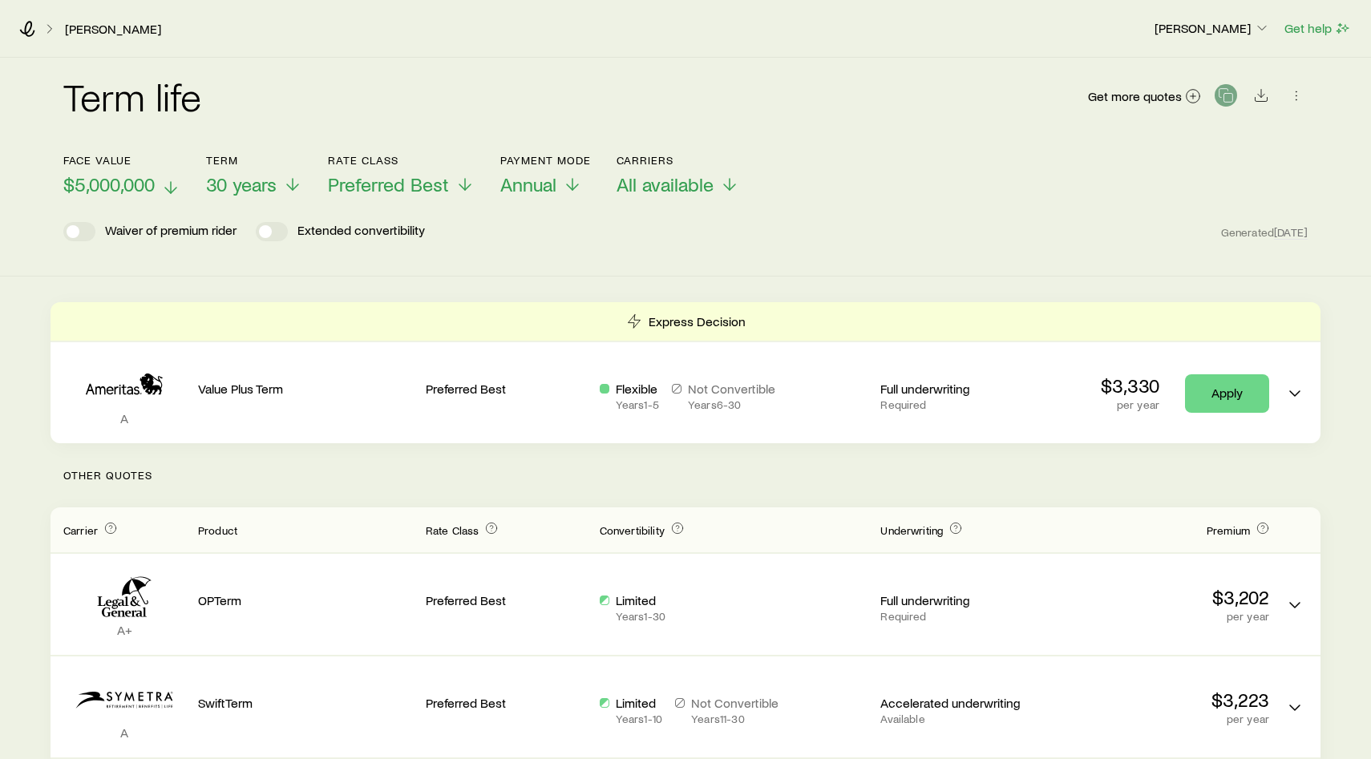
click at [138, 187] on span "$5,000,000" at bounding box center [108, 184] width 91 height 22
click at [135, 194] on span "$5,000,000" at bounding box center [108, 184] width 91 height 22
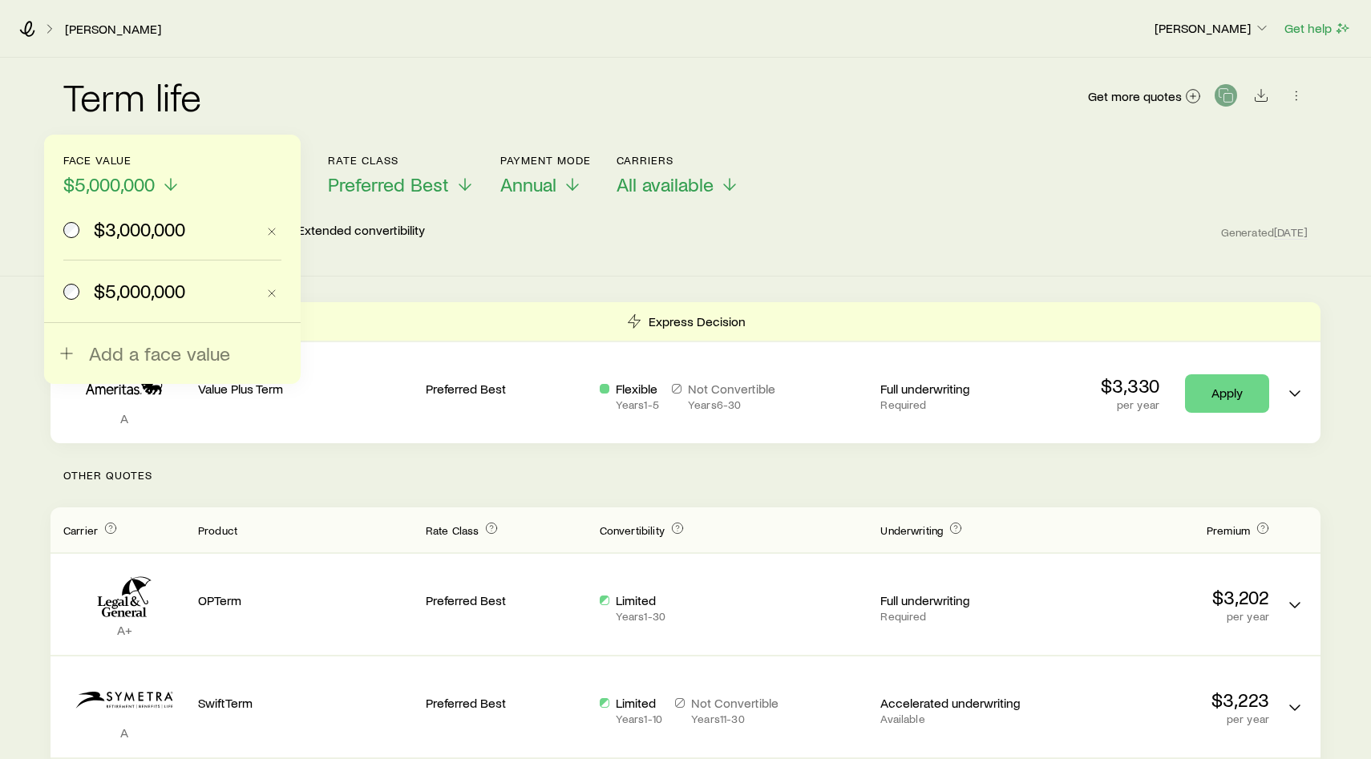
click at [124, 233] on span "$3,000,000" at bounding box center [139, 229] width 91 height 22
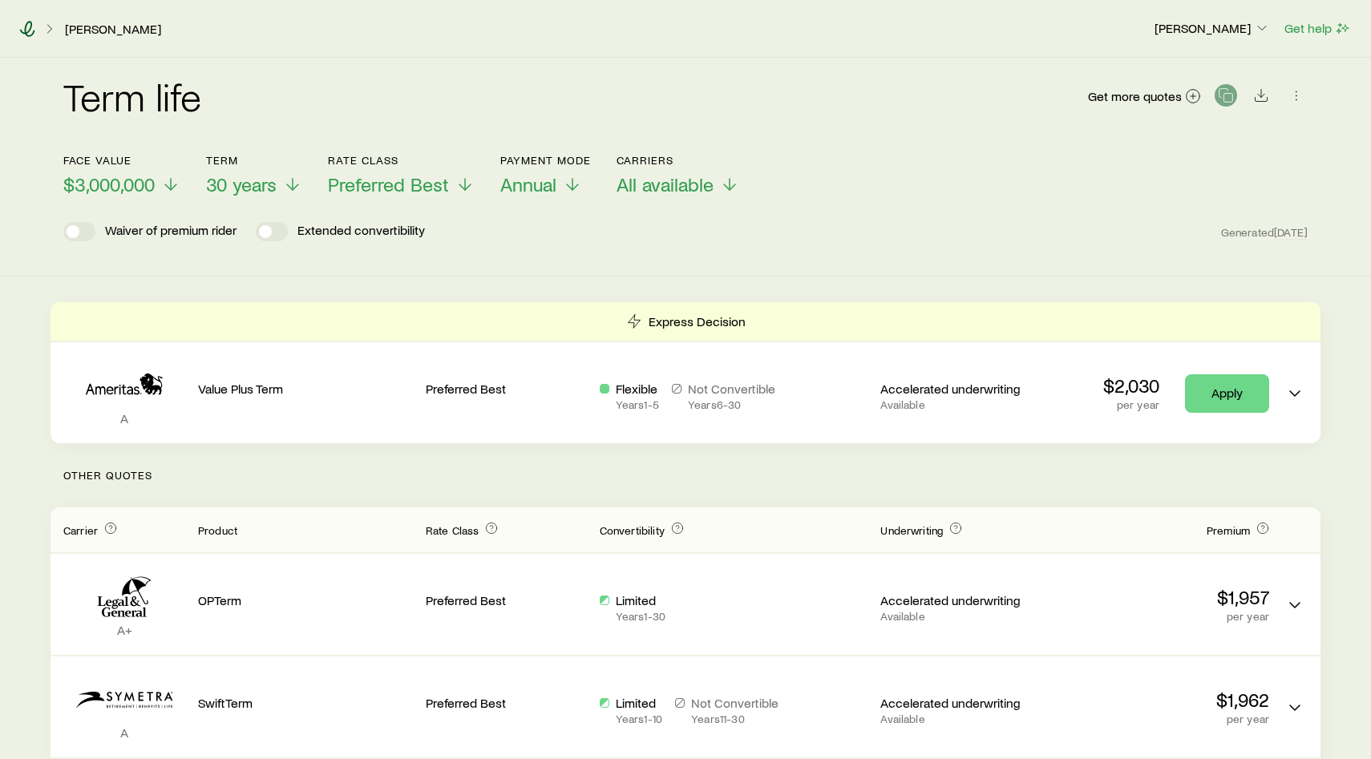
click at [31, 30] on icon at bounding box center [27, 29] width 16 height 16
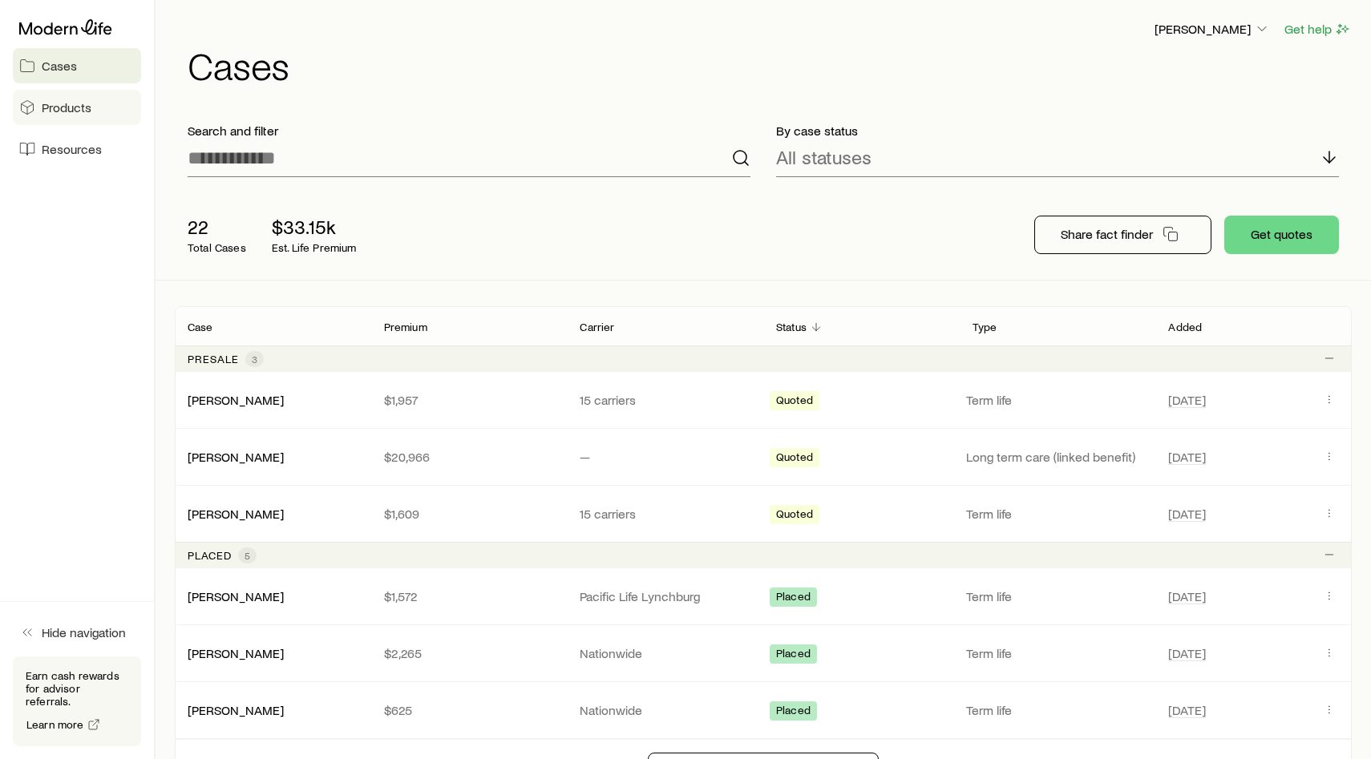
click at [95, 108] on link "Products" at bounding box center [77, 107] width 128 height 35
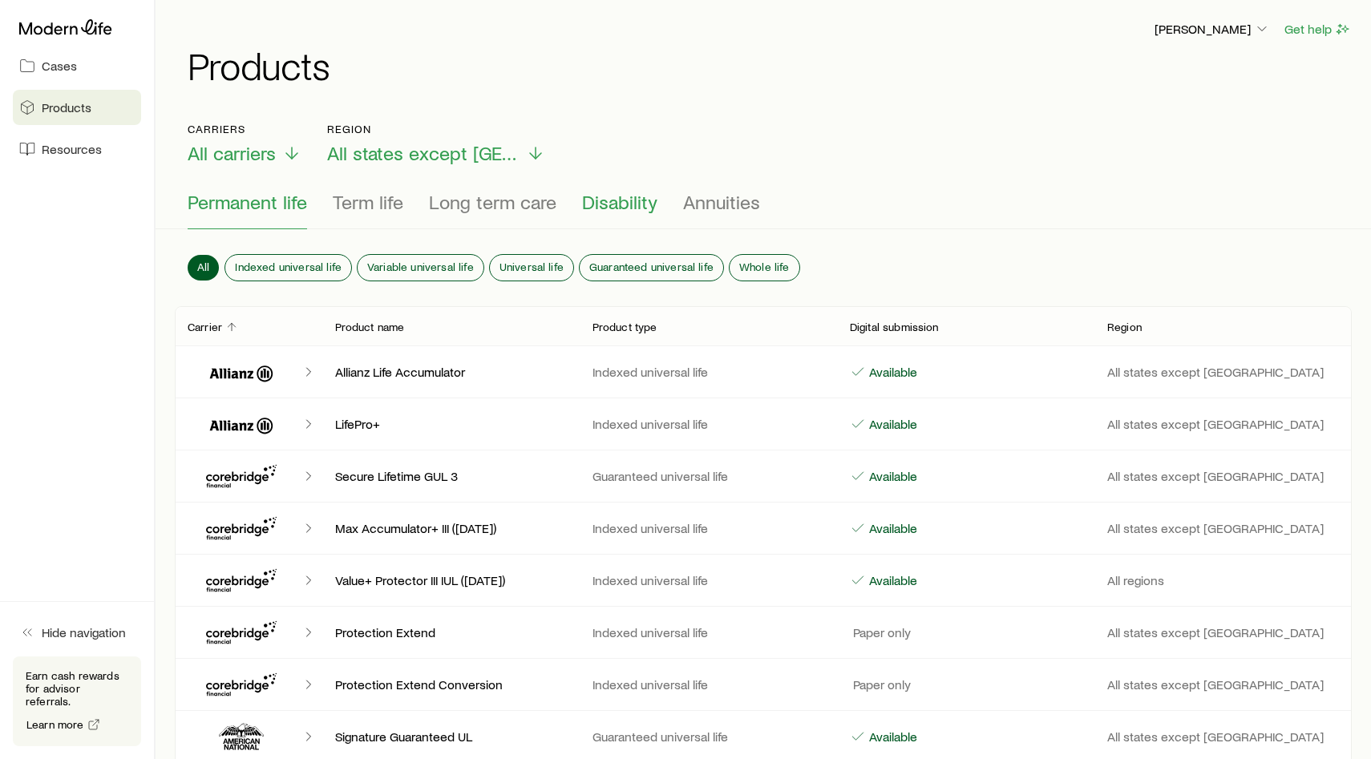
click at [625, 204] on span "Disability" at bounding box center [619, 202] width 75 height 22
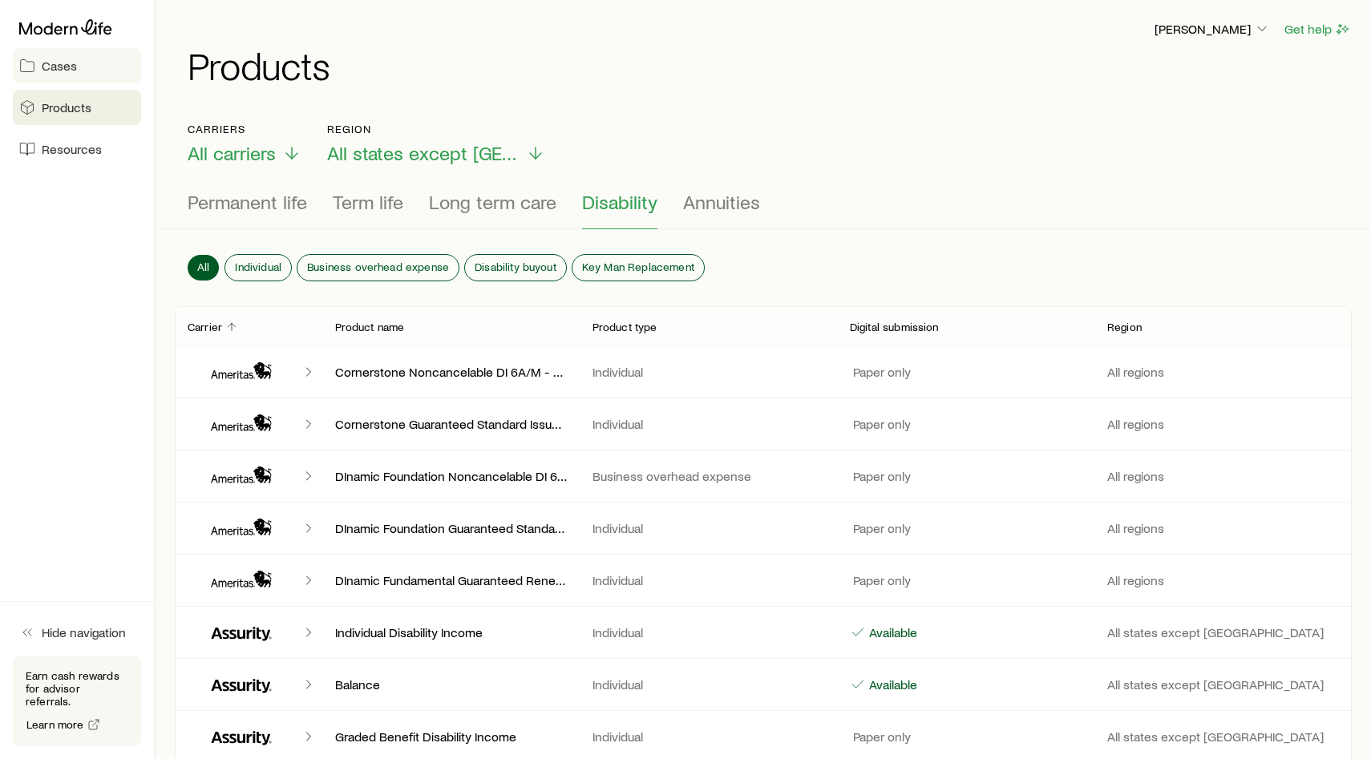
click at [72, 73] on span "Cases" at bounding box center [59, 66] width 35 height 16
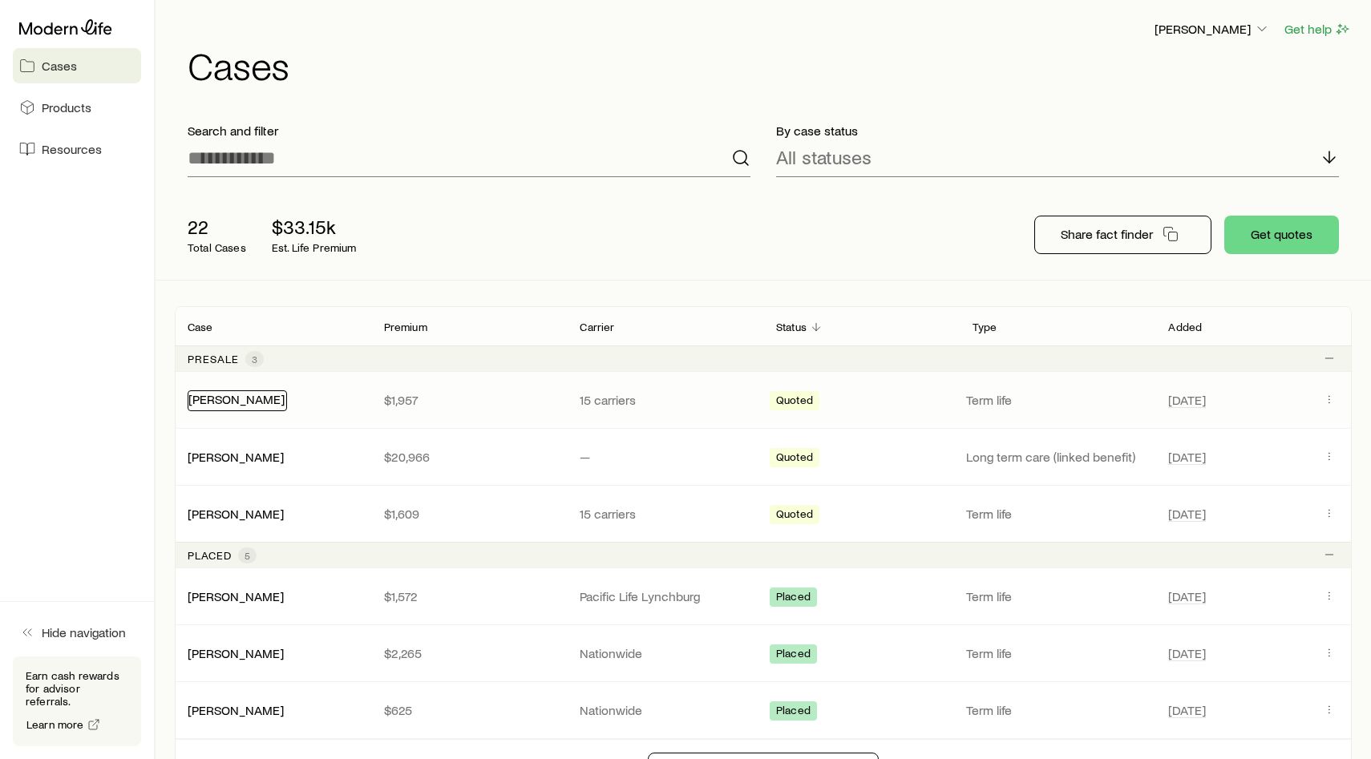
click at [228, 406] on link "[PERSON_NAME]" at bounding box center [236, 398] width 96 height 15
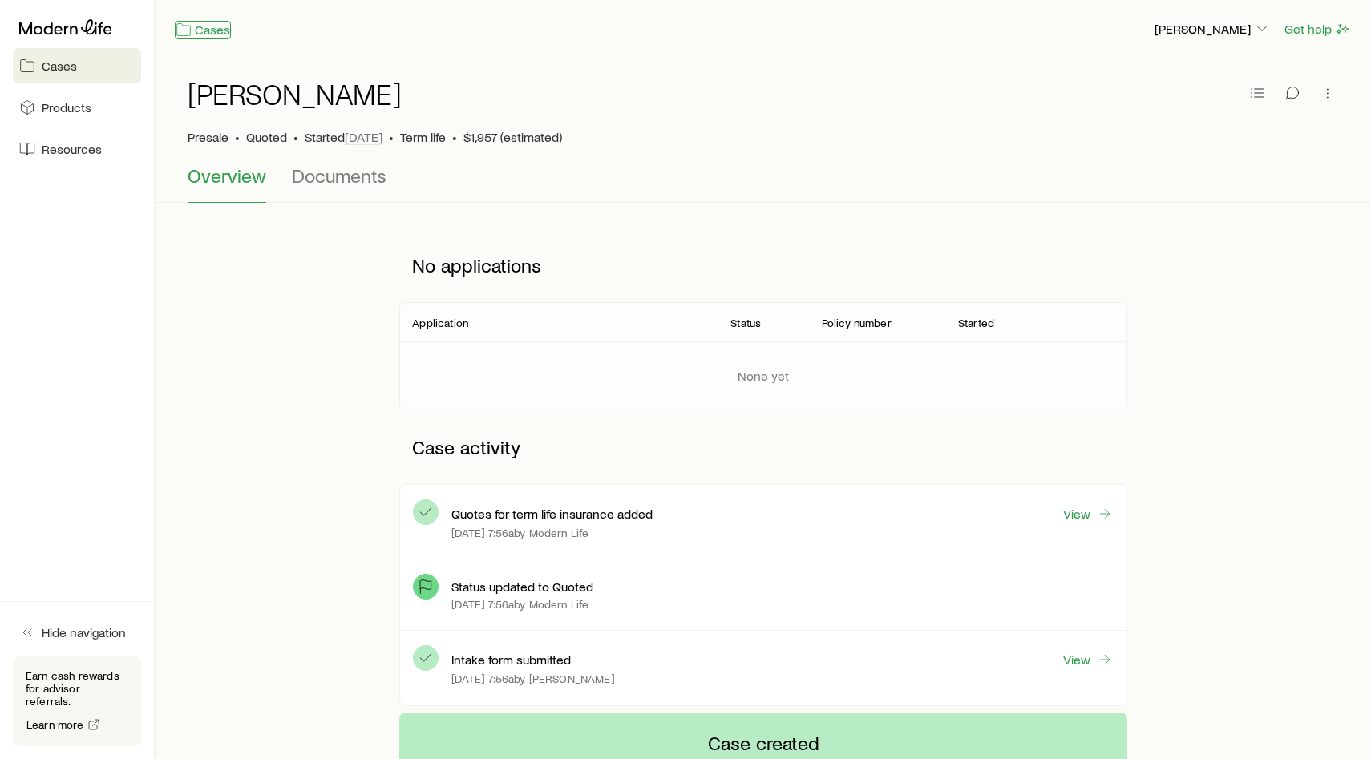
click at [206, 31] on link "Cases" at bounding box center [203, 30] width 56 height 18
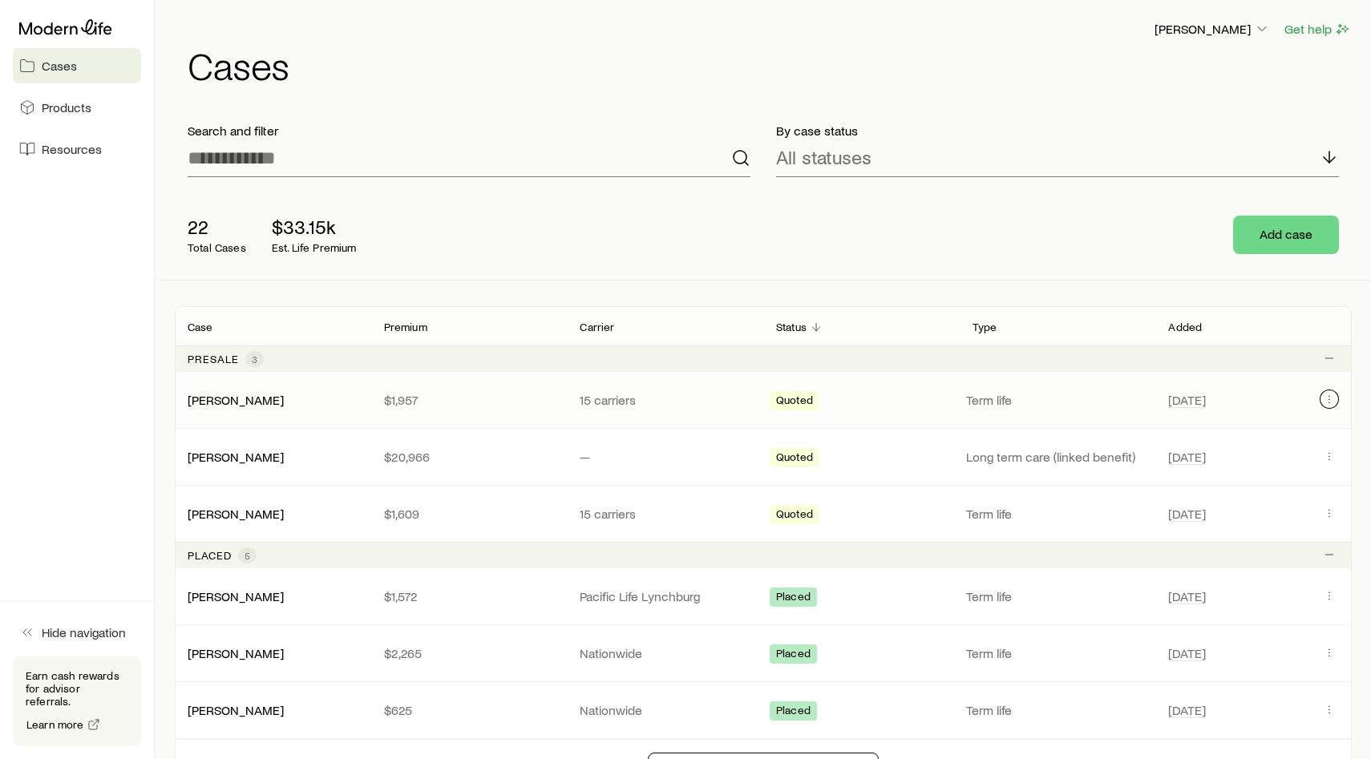
click at [1330, 395] on icon "Client cases" at bounding box center [1329, 399] width 13 height 13
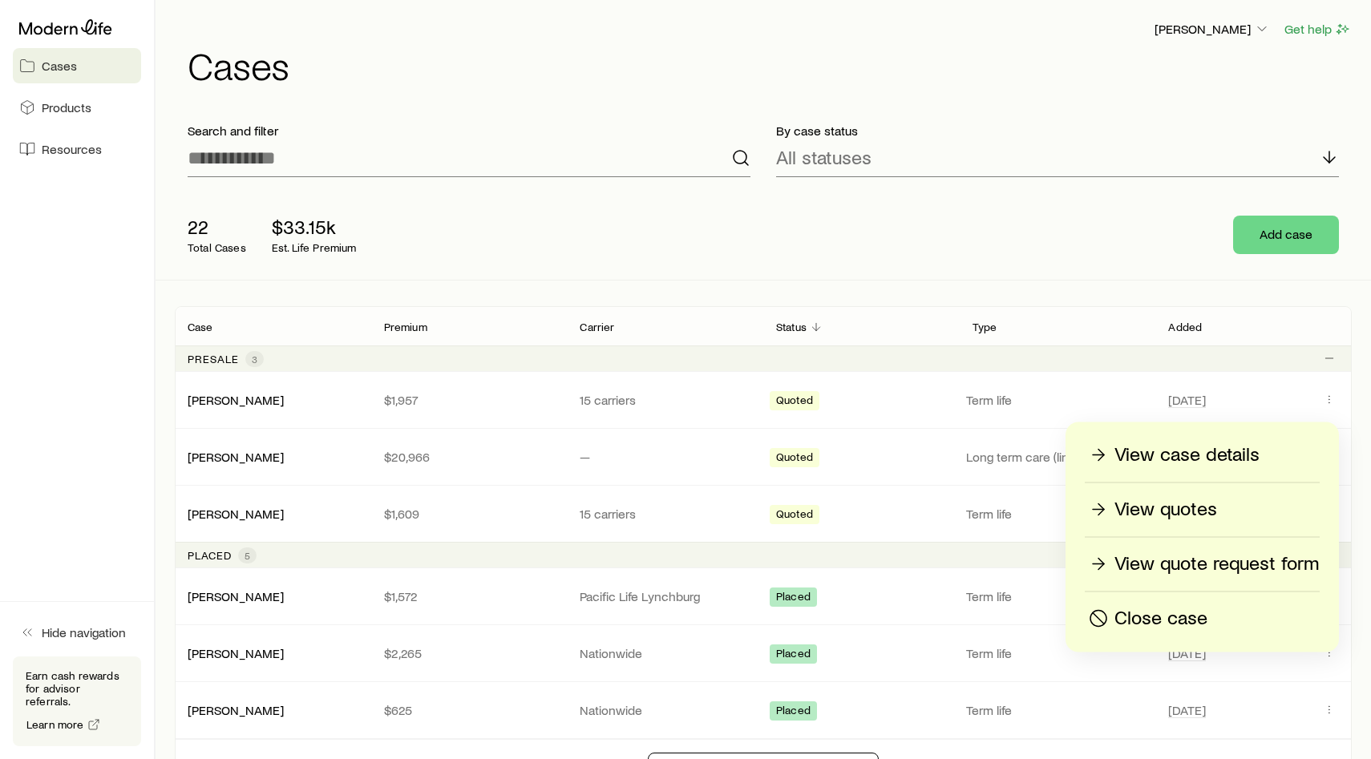
click at [1184, 516] on p "View quotes" at bounding box center [1166, 510] width 103 height 26
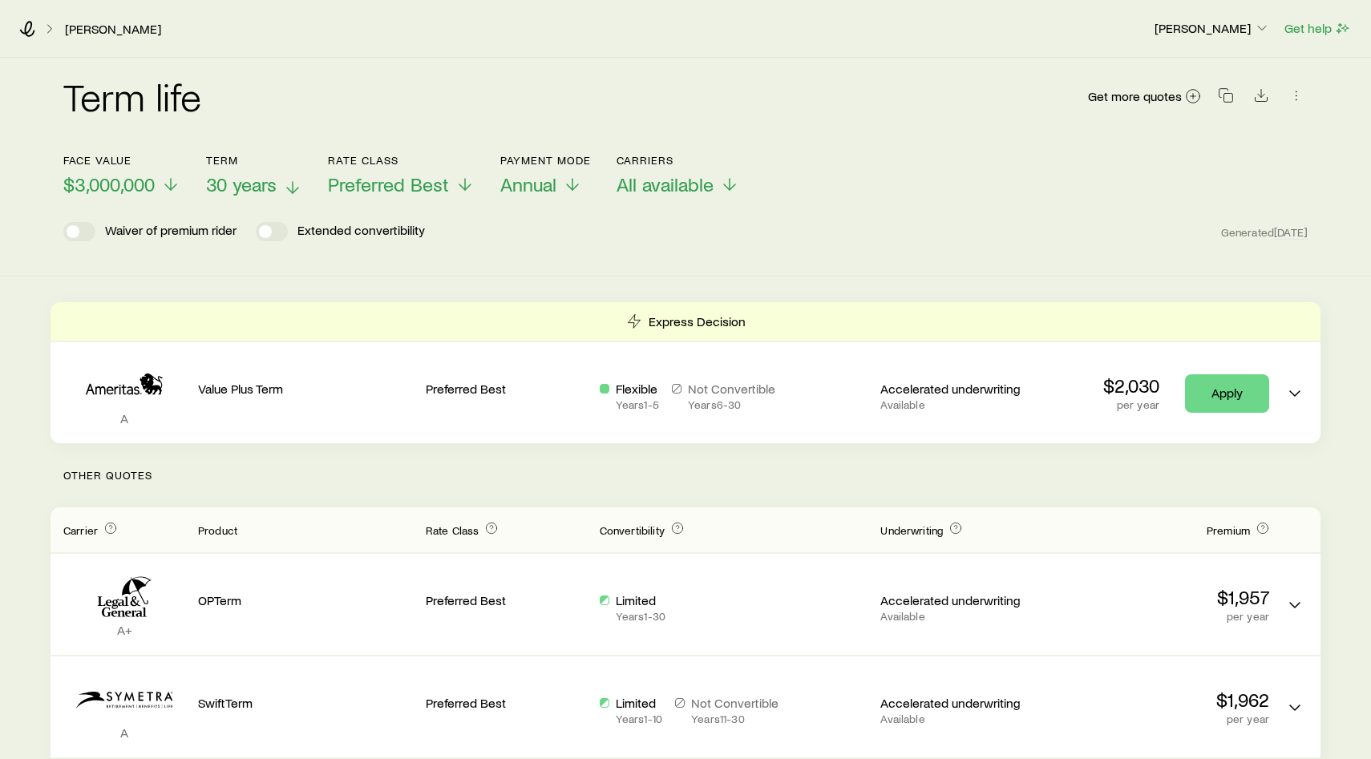
click at [255, 189] on span "30 years" at bounding box center [241, 184] width 71 height 22
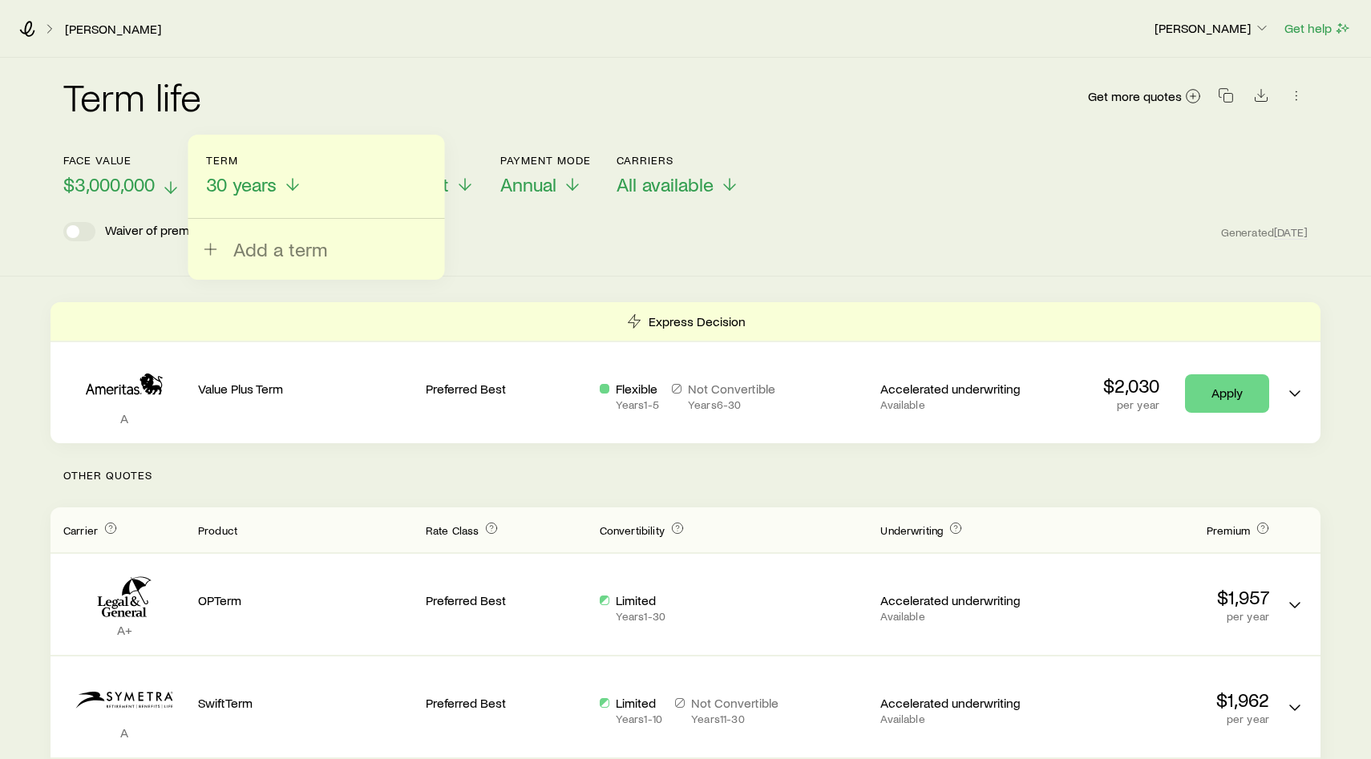
click at [129, 184] on span "$3,000,000" at bounding box center [108, 184] width 91 height 22
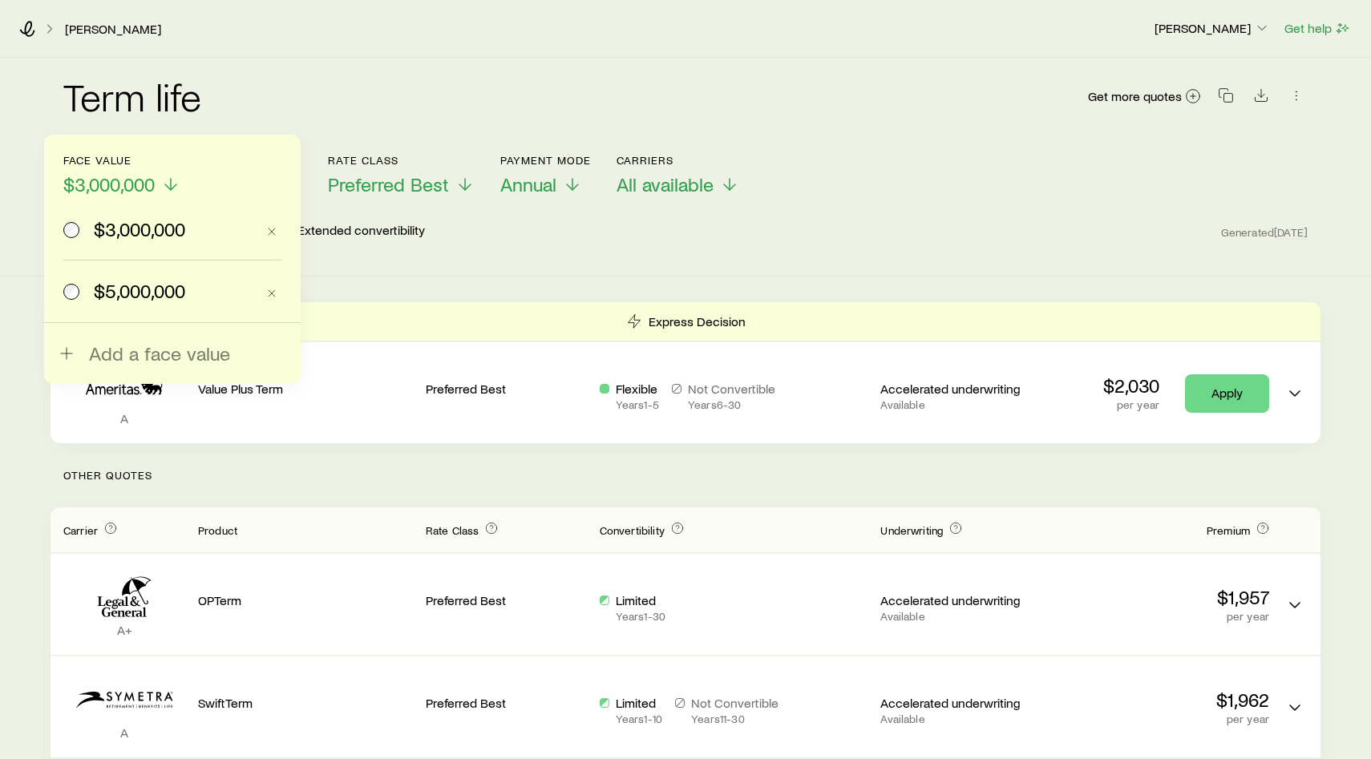
click at [476, 85] on div "Term life Get more quotes" at bounding box center [685, 106] width 1245 height 58
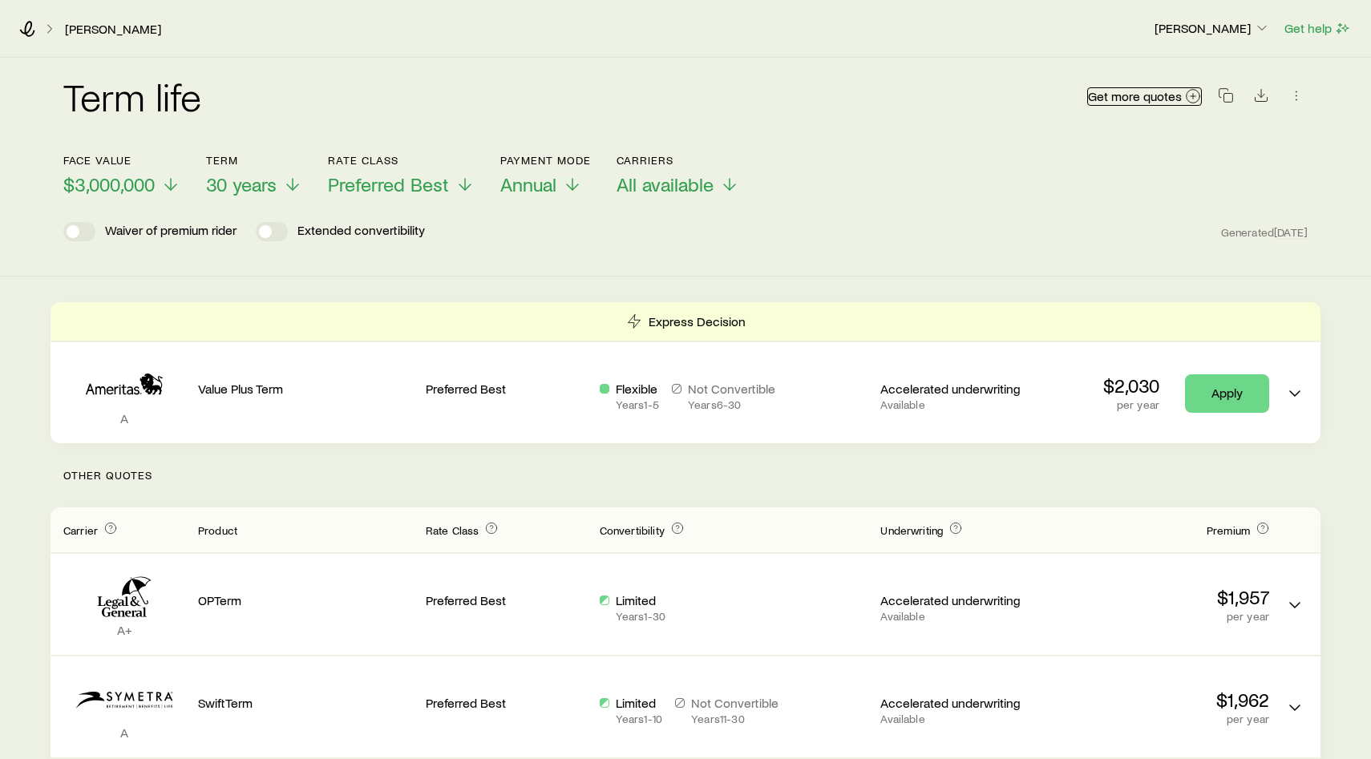
click at [1143, 103] on span "Get more quotes" at bounding box center [1135, 96] width 94 height 13
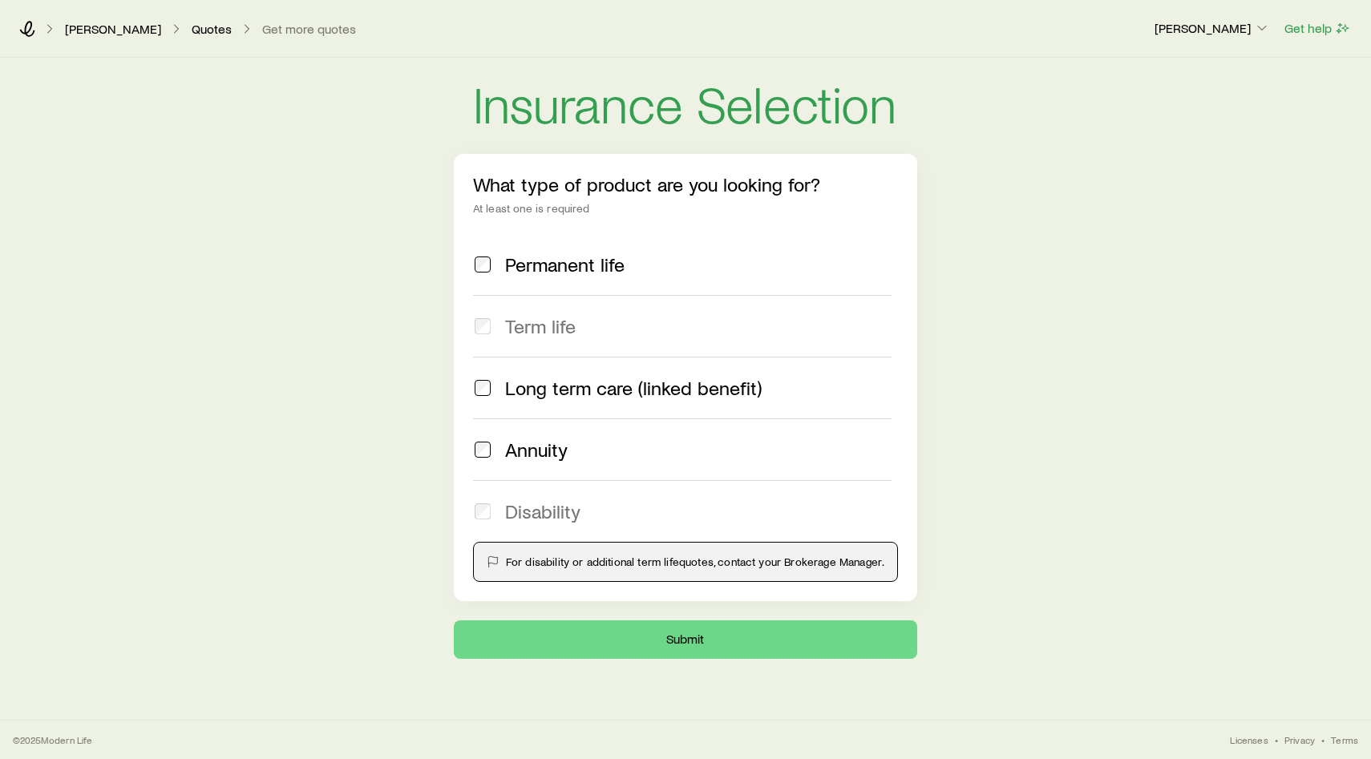
click at [92, 37] on div "[PERSON_NAME] Quotes Get more quotes [PERSON_NAME] Get help" at bounding box center [685, 29] width 1371 height 58
click at [99, 32] on link "[PERSON_NAME]" at bounding box center [113, 29] width 98 height 15
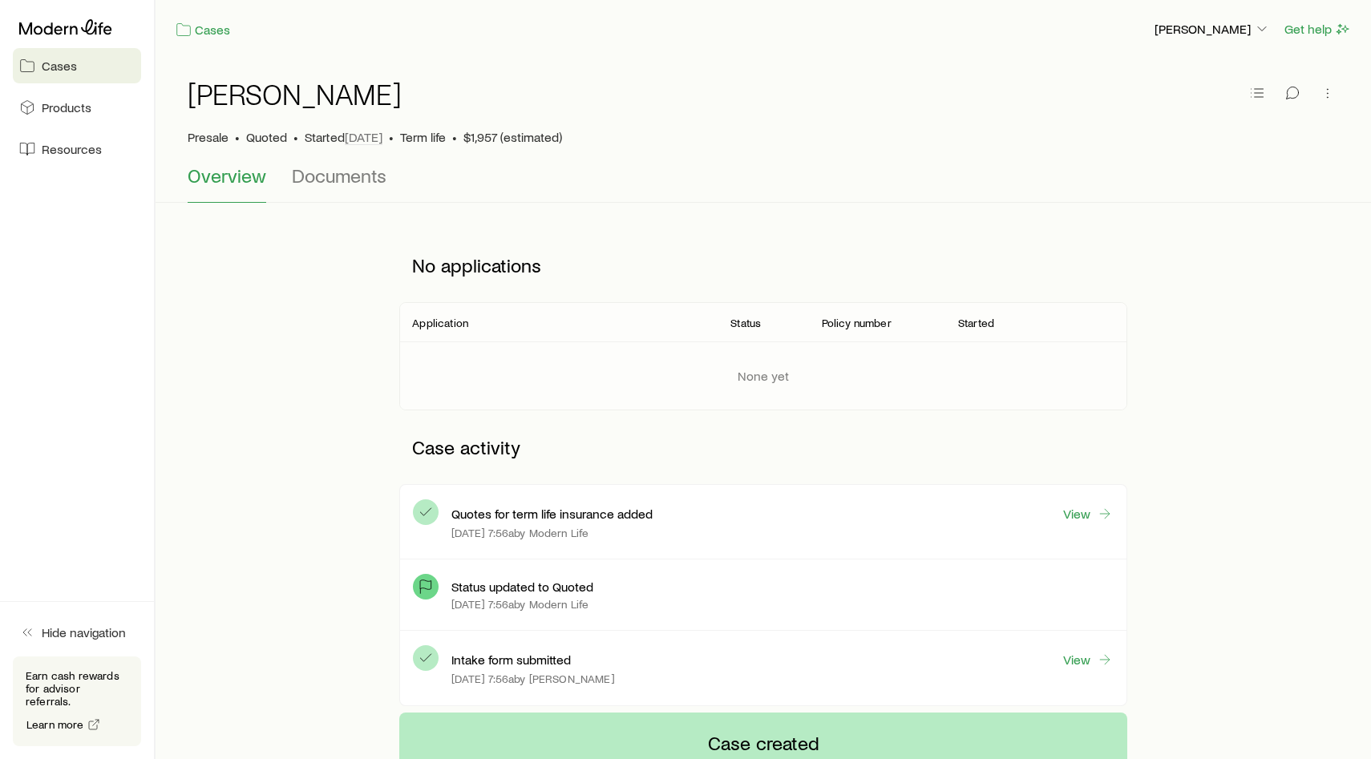
click at [66, 36] on div at bounding box center [77, 27] width 128 height 29
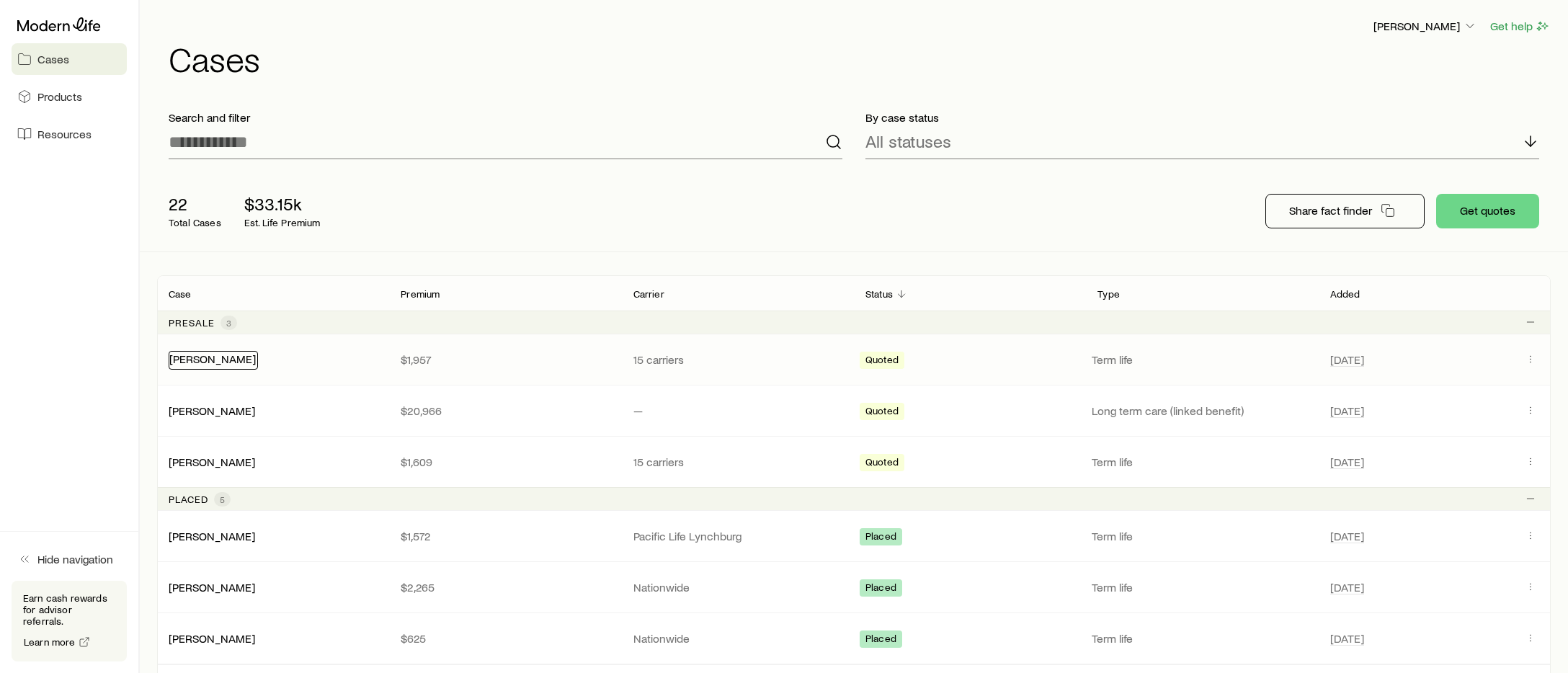
click at [213, 359] on link "[PERSON_NAME]" at bounding box center [212, 358] width 86 height 13
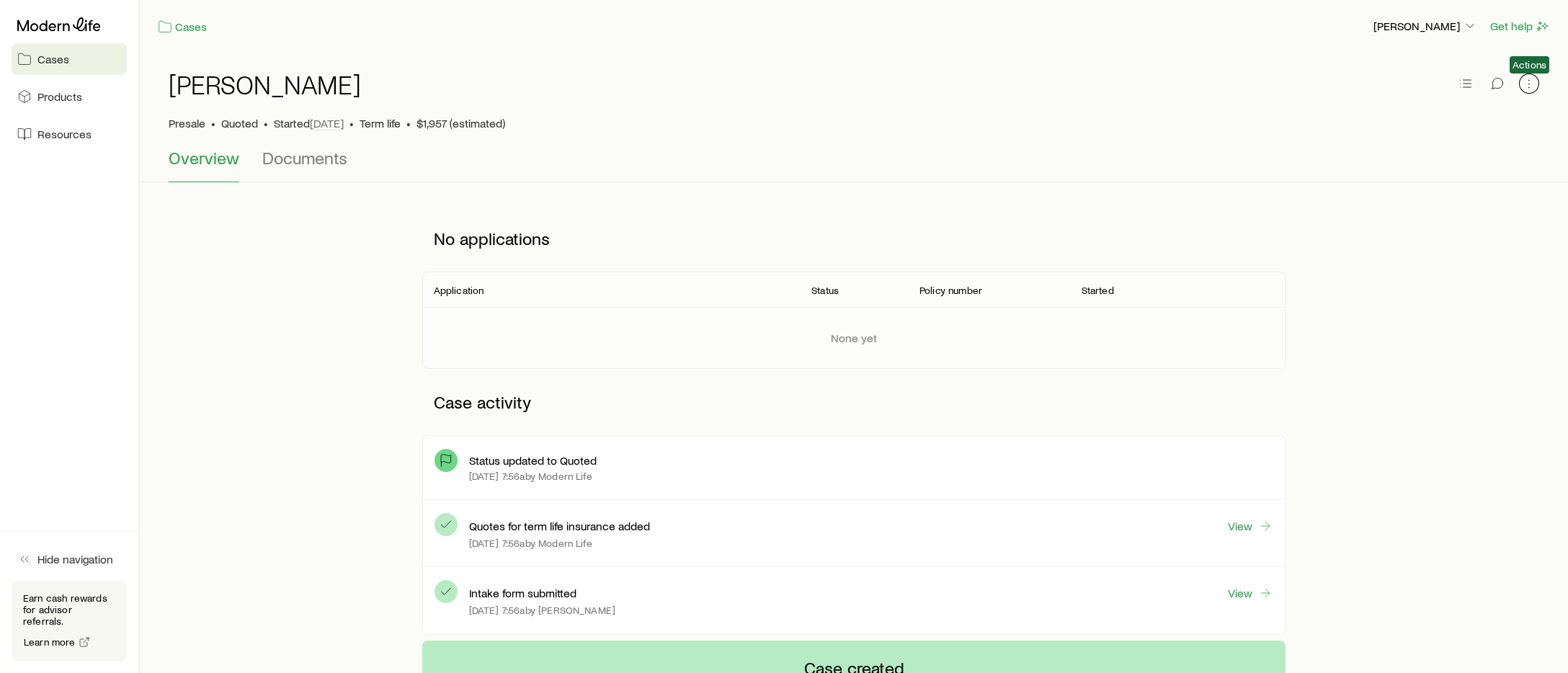
click at [1231, 87] on icon "button" at bounding box center [1529, 84] width 14 height 14
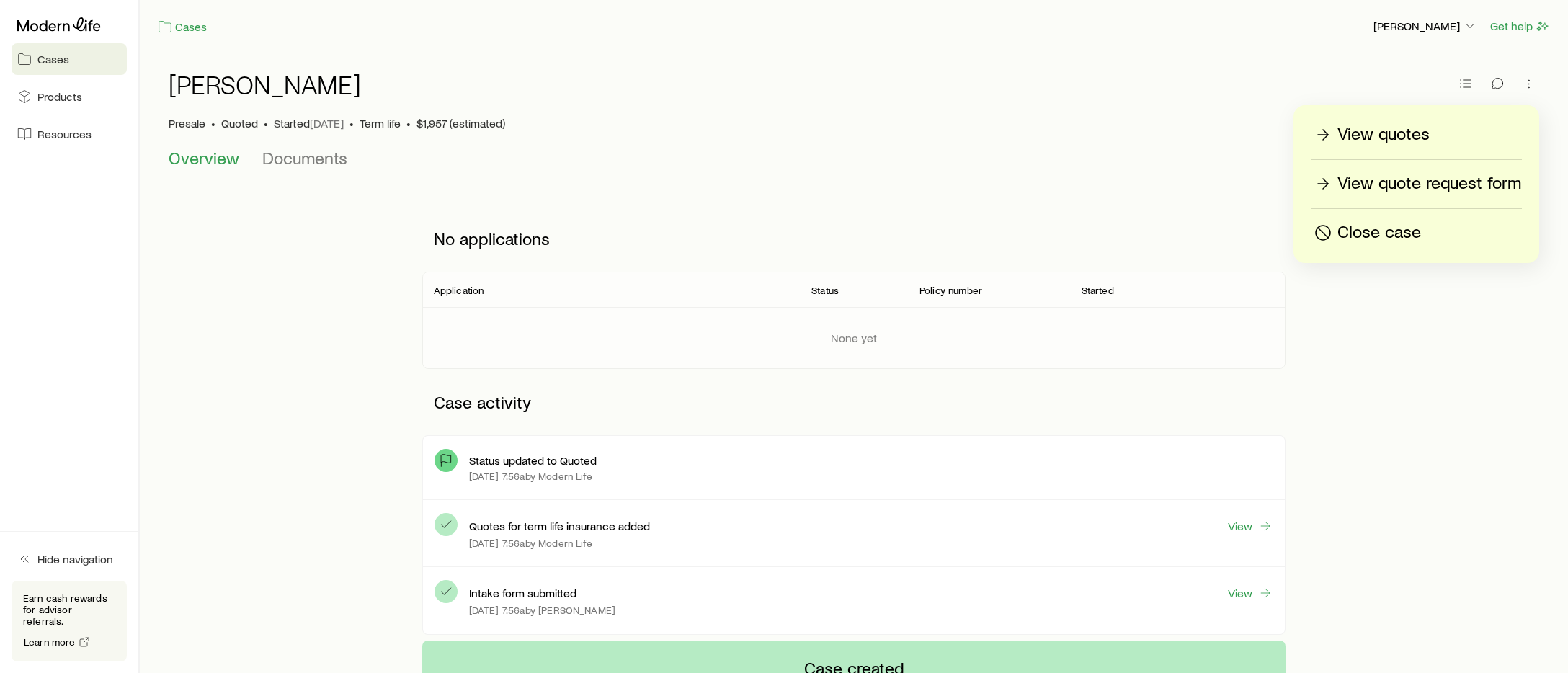
click at [1231, 75] on div "[PERSON_NAME]" at bounding box center [854, 93] width 1370 height 46
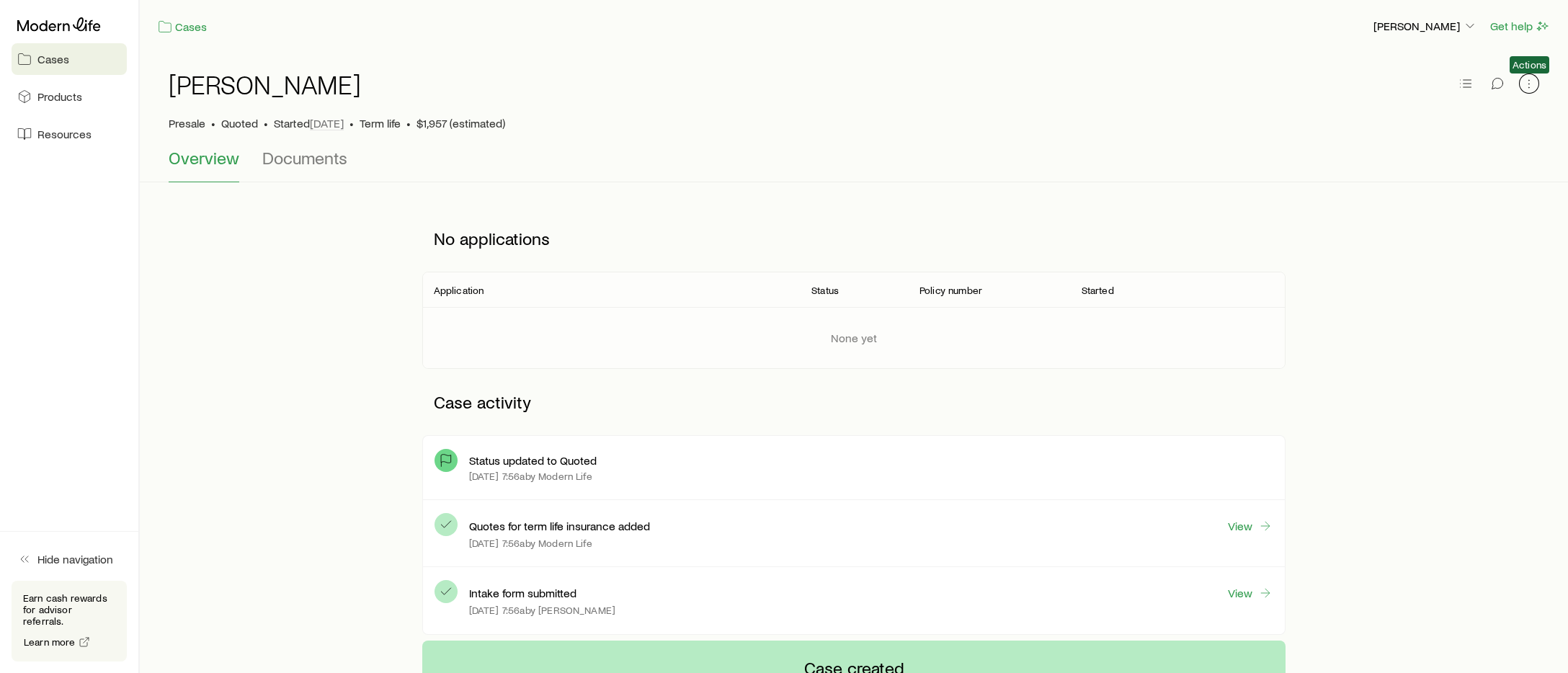
click at [1231, 84] on button "button" at bounding box center [1528, 84] width 20 height 20
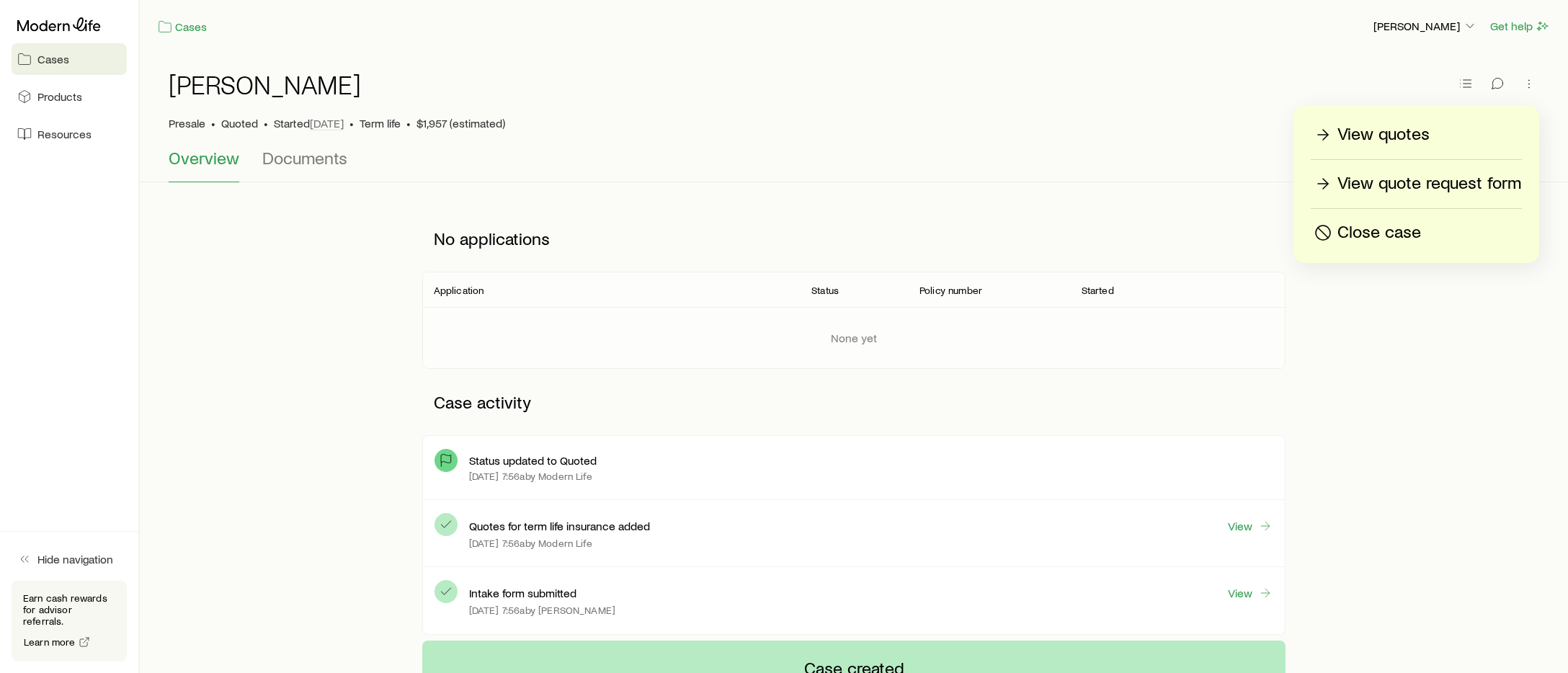
click at [1231, 137] on p "View quotes" at bounding box center [1383, 135] width 93 height 23
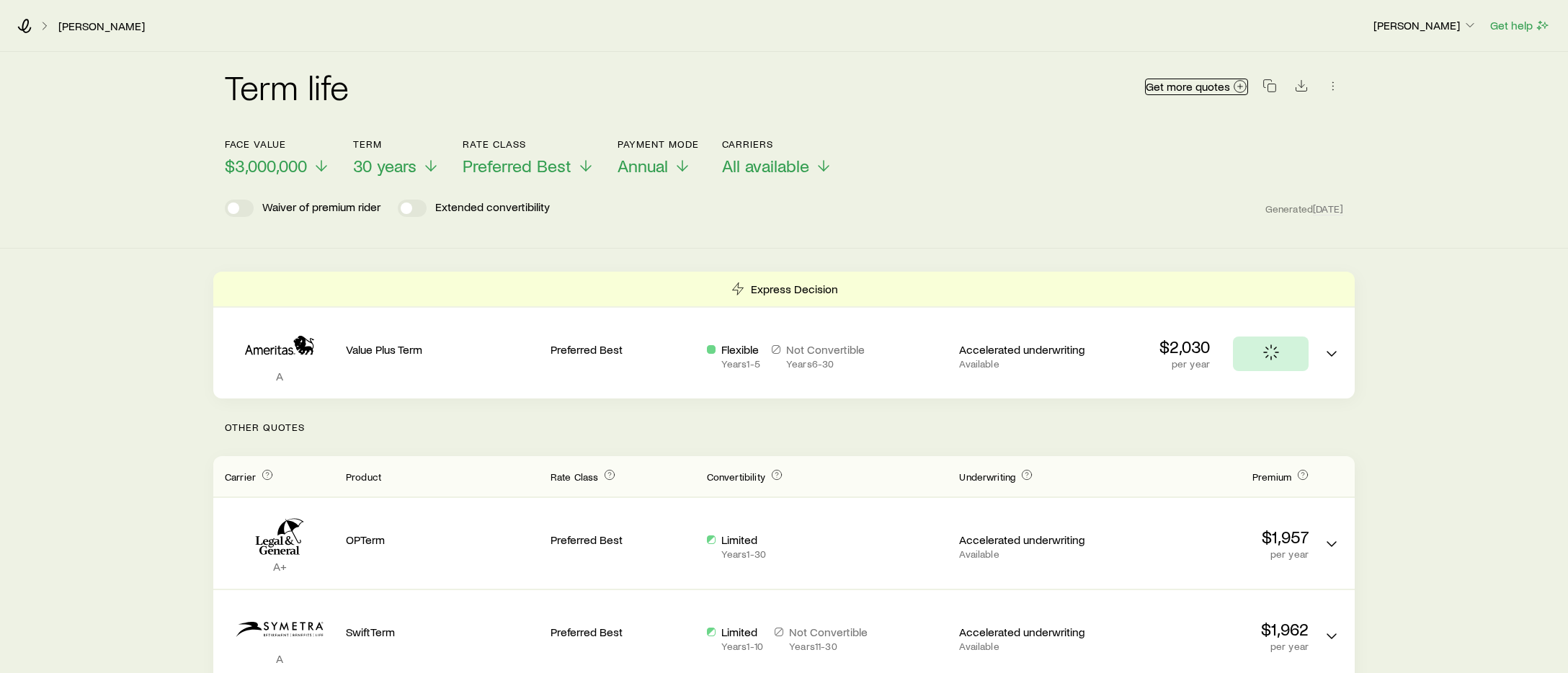
click at [1231, 87] on icon at bounding box center [1240, 86] width 14 height 14
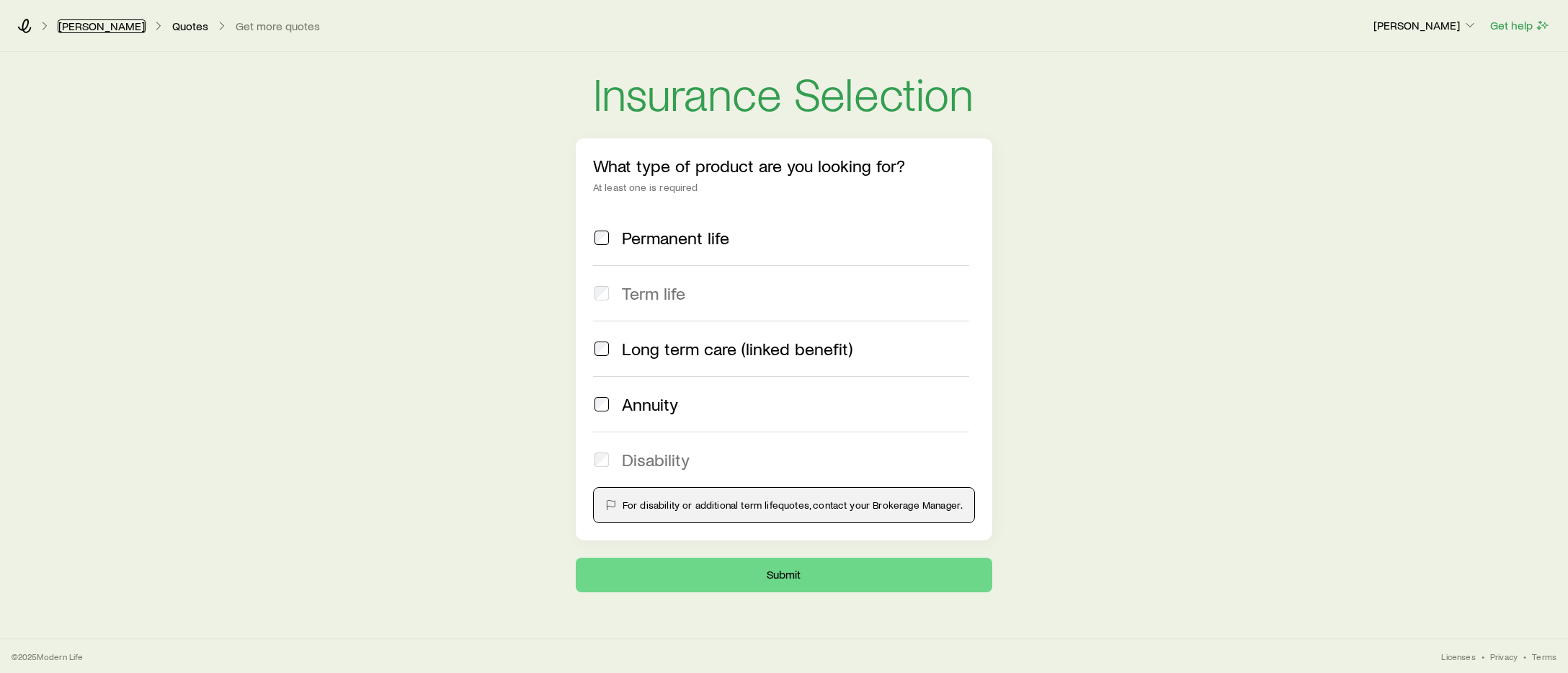
click at [82, 27] on link "[PERSON_NAME]" at bounding box center [102, 26] width 88 height 13
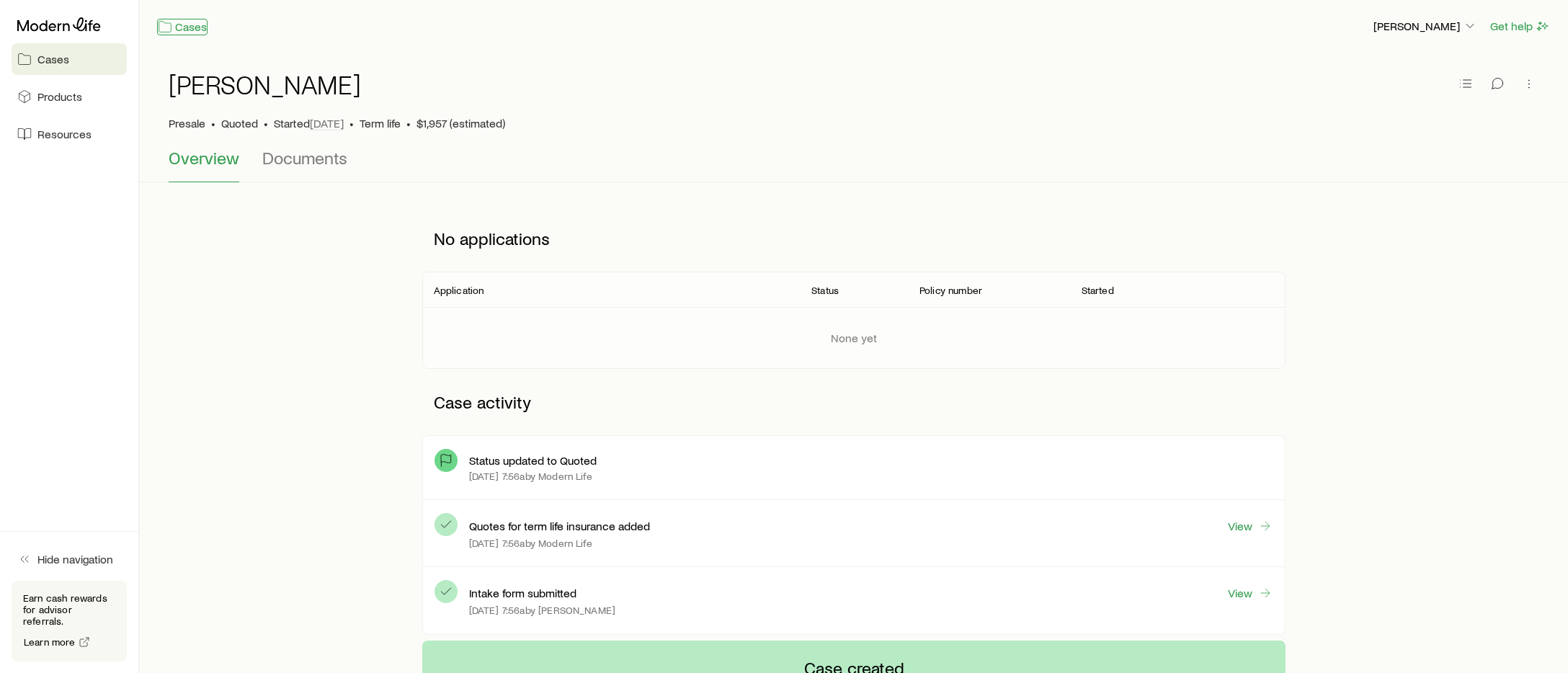
click at [187, 29] on link "Cases" at bounding box center [182, 27] width 50 height 16
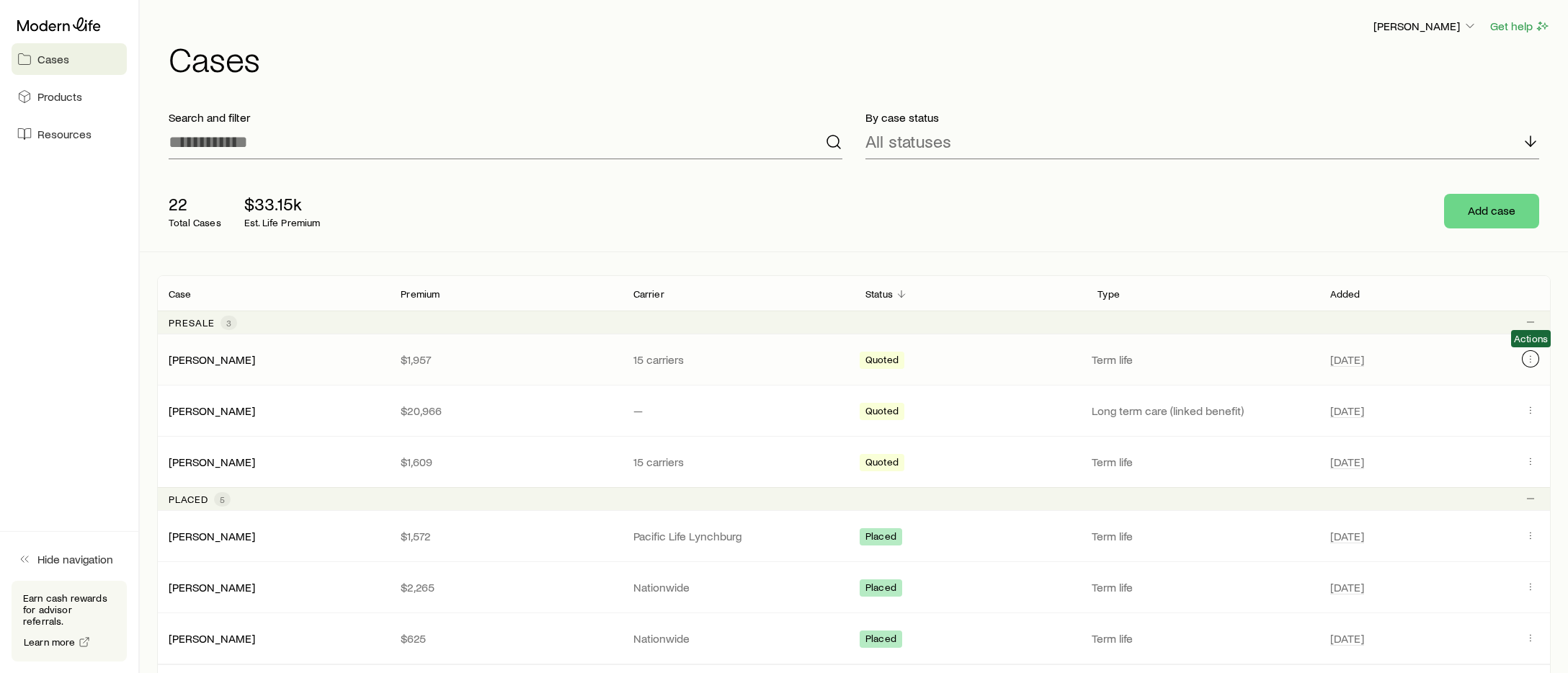
click at [1231, 361] on button "Client cases" at bounding box center [1530, 359] width 17 height 17
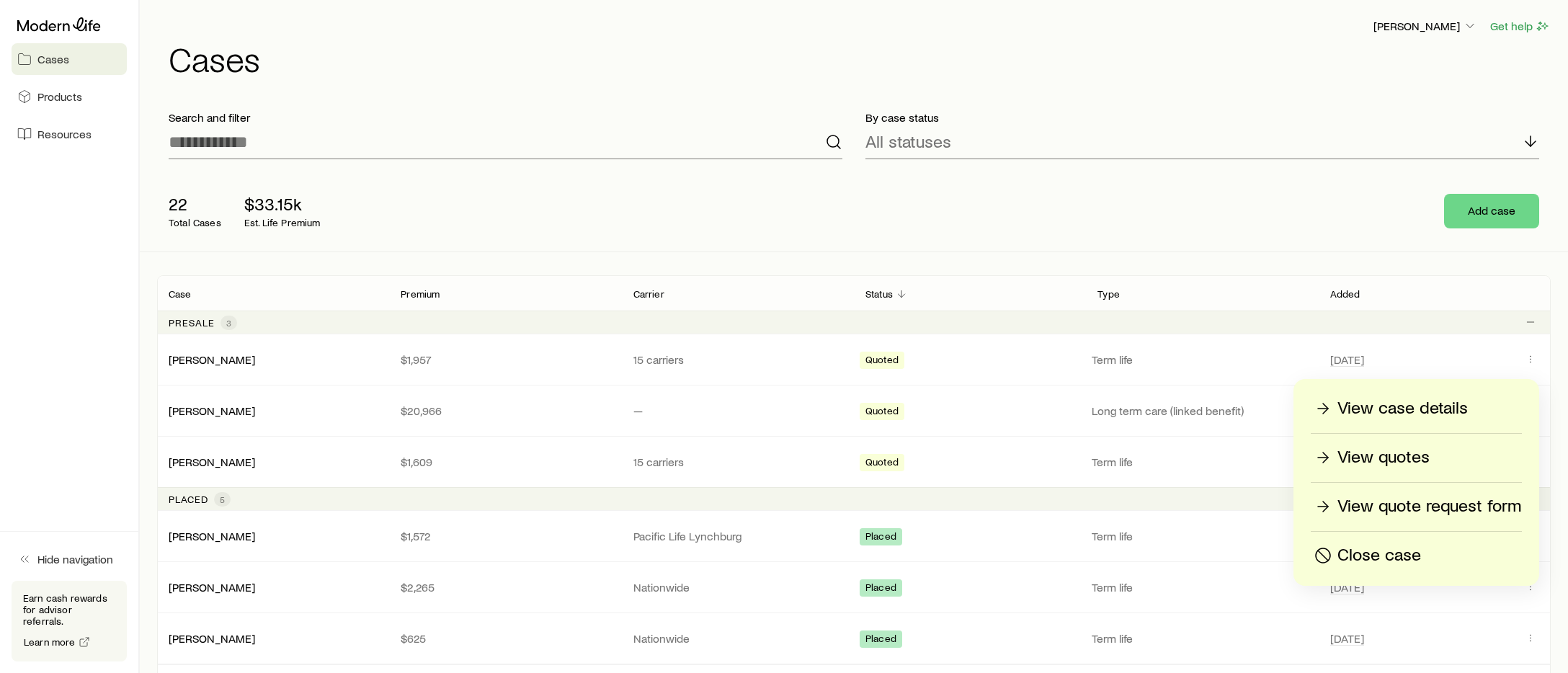
click at [1231, 213] on div "22 Total Cases $33.15k Est. Life Premium Add case" at bounding box center [854, 211] width 1394 height 81
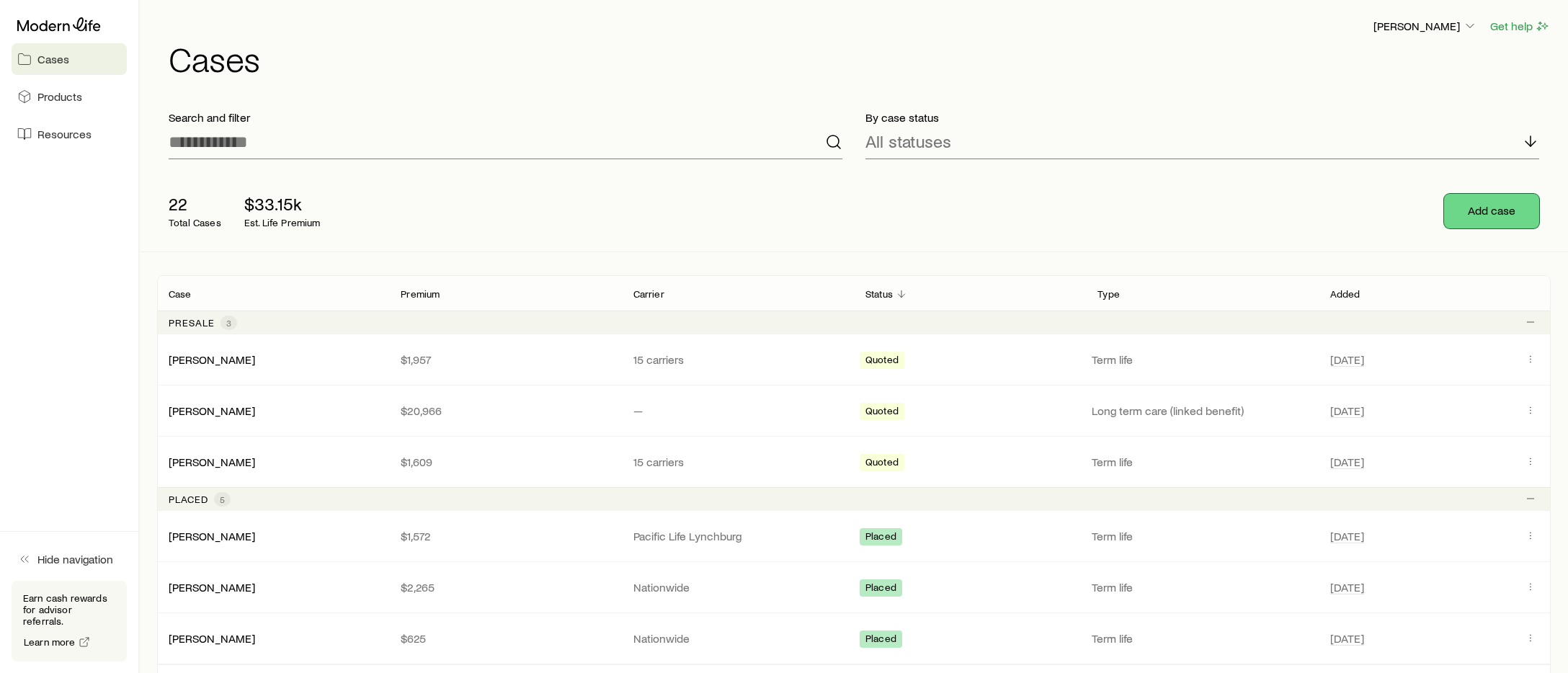
click at [1231, 217] on button "Add case" at bounding box center [1492, 211] width 95 height 34
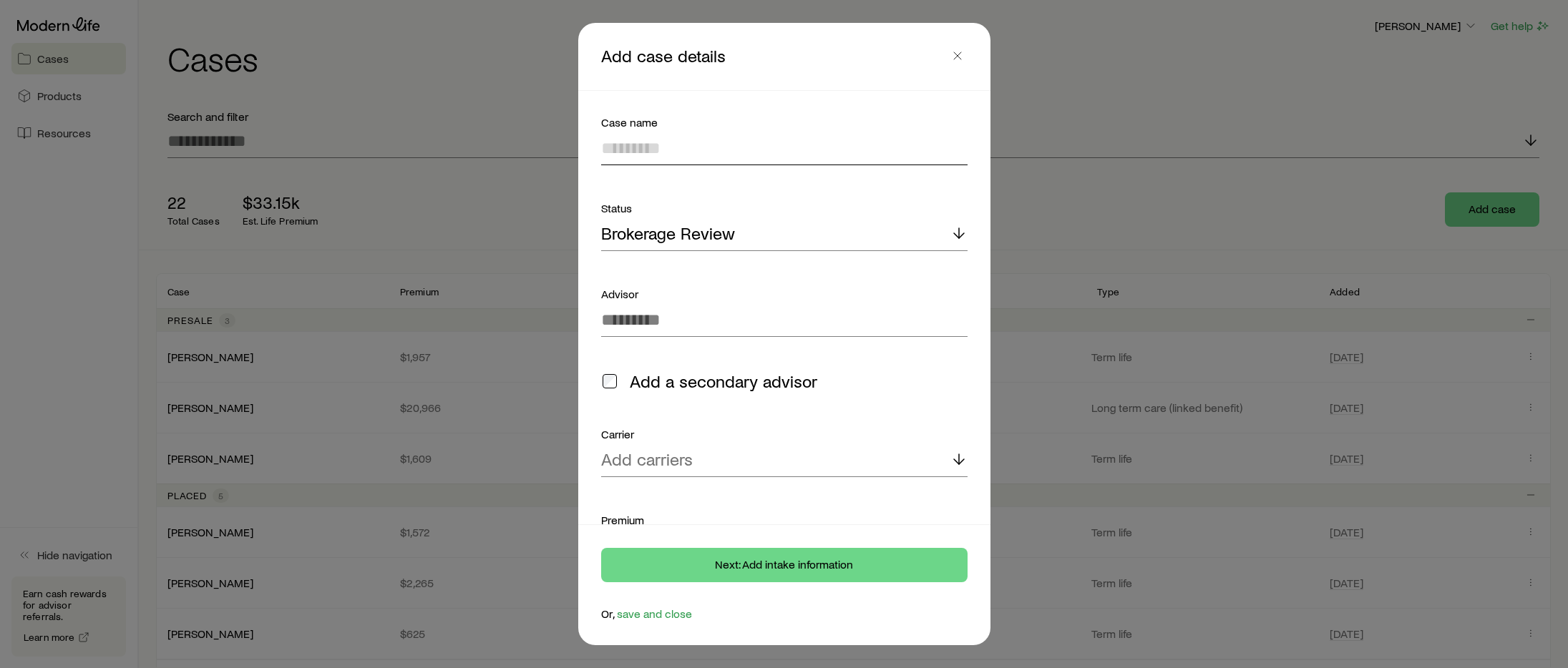
click at [677, 158] on input at bounding box center [784, 148] width 367 height 34
click at [955, 54] on icon "button" at bounding box center [958, 56] width 14 height 14
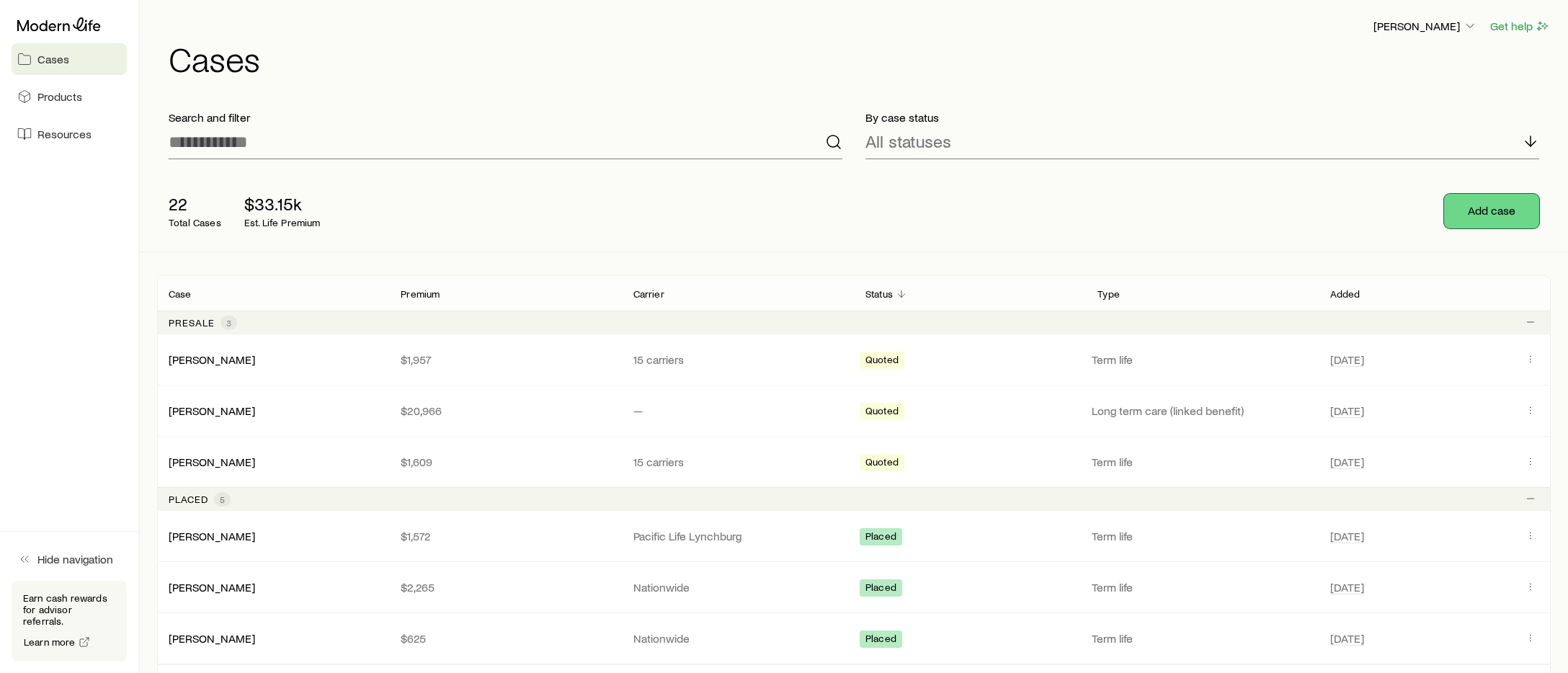
click at [1231, 216] on button "Add case" at bounding box center [1492, 211] width 95 height 34
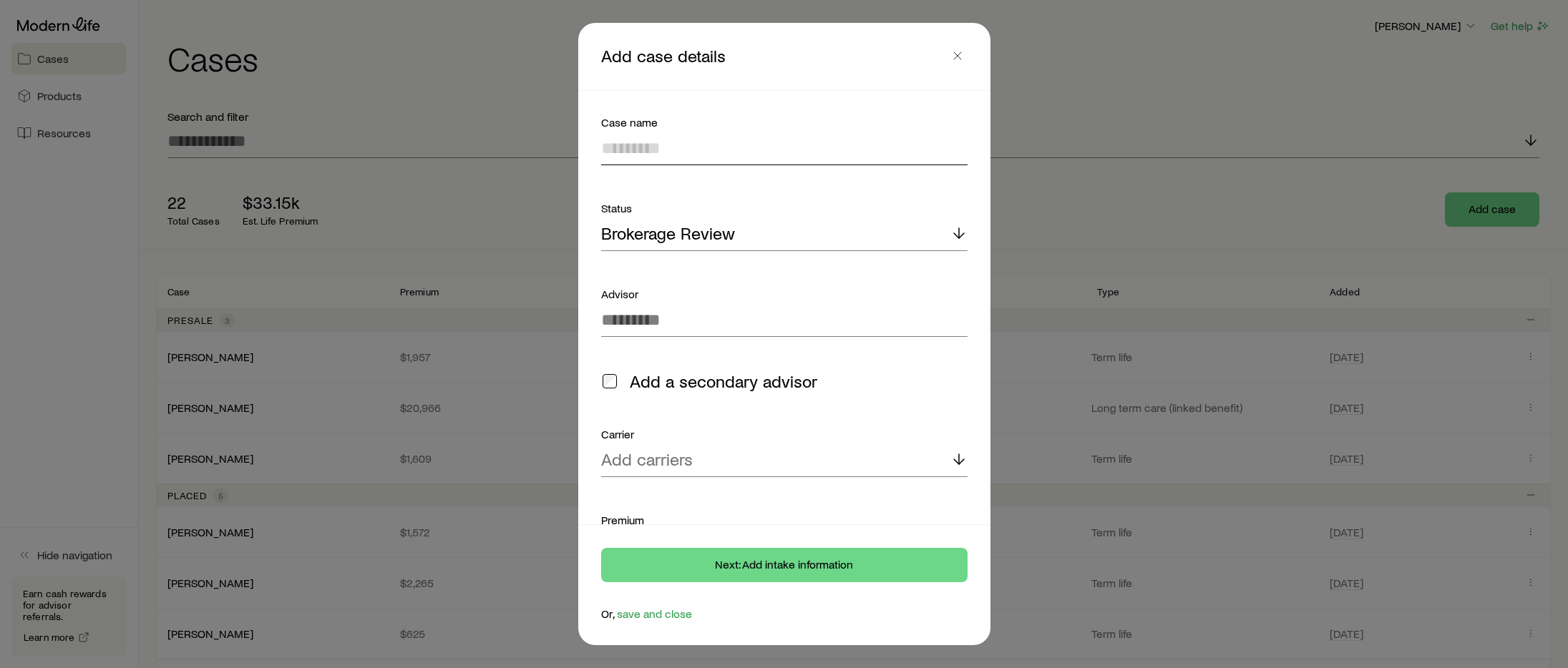
click at [644, 158] on input at bounding box center [784, 148] width 367 height 34
click at [743, 136] on input "**********" at bounding box center [784, 148] width 367 height 34
click at [739, 146] on input "**********" at bounding box center [784, 148] width 367 height 34
type input "**********"
click at [726, 317] on input at bounding box center [784, 319] width 367 height 34
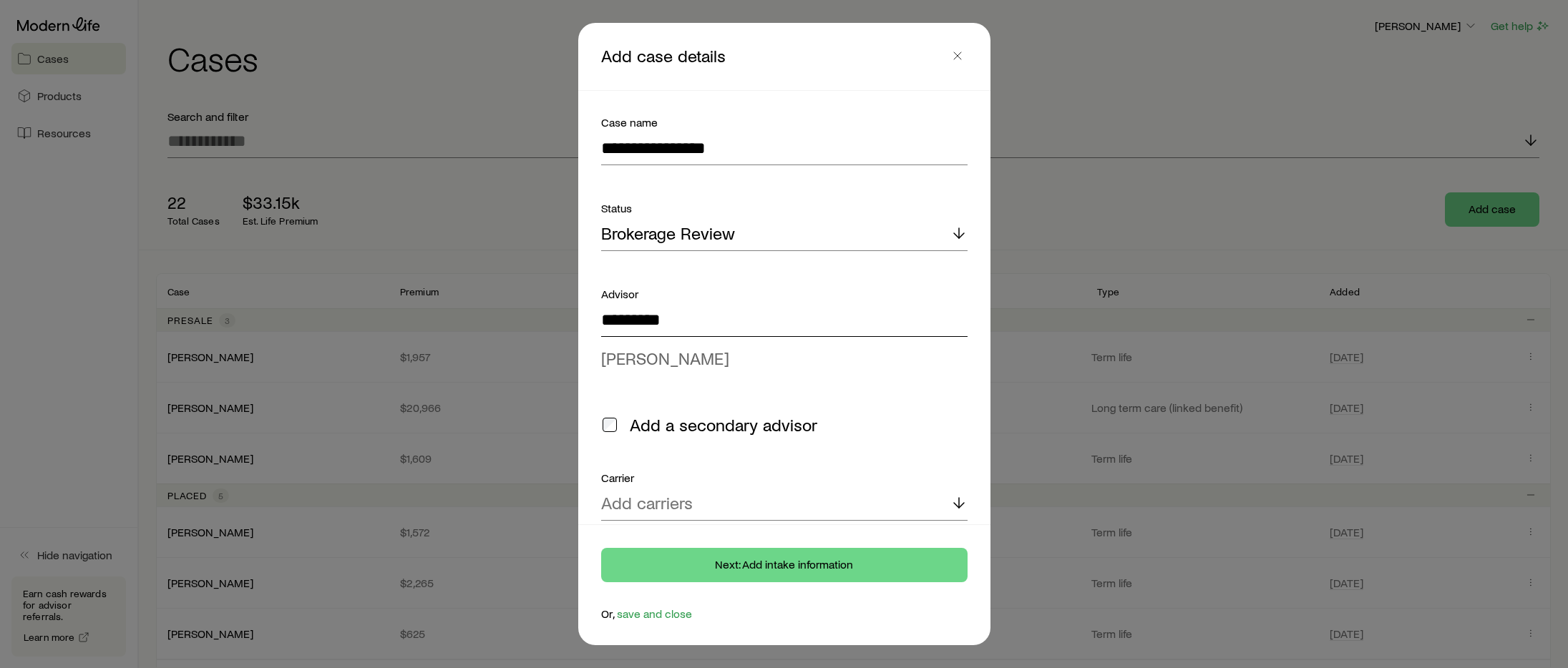
type input "*********"
click at [686, 360] on li "[PERSON_NAME]" at bounding box center [780, 359] width 358 height 32
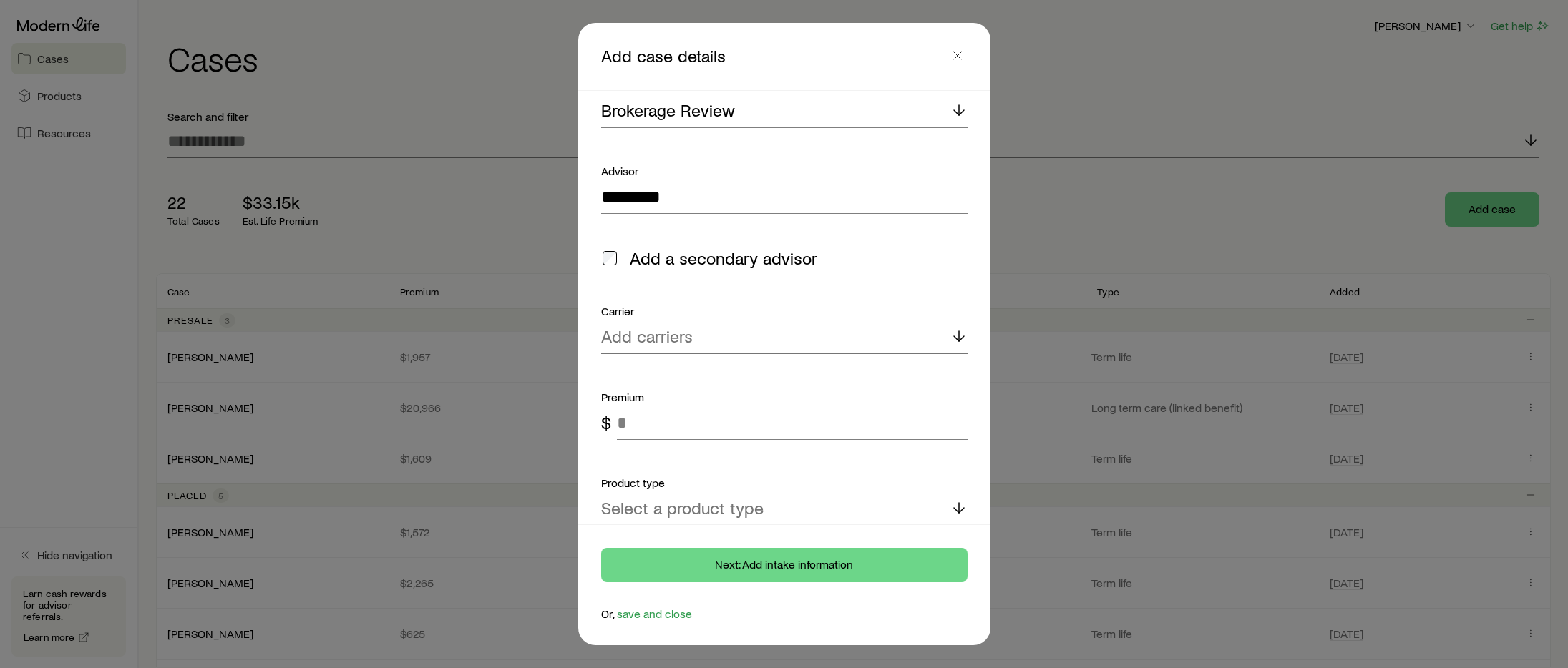
scroll to position [182, 0]
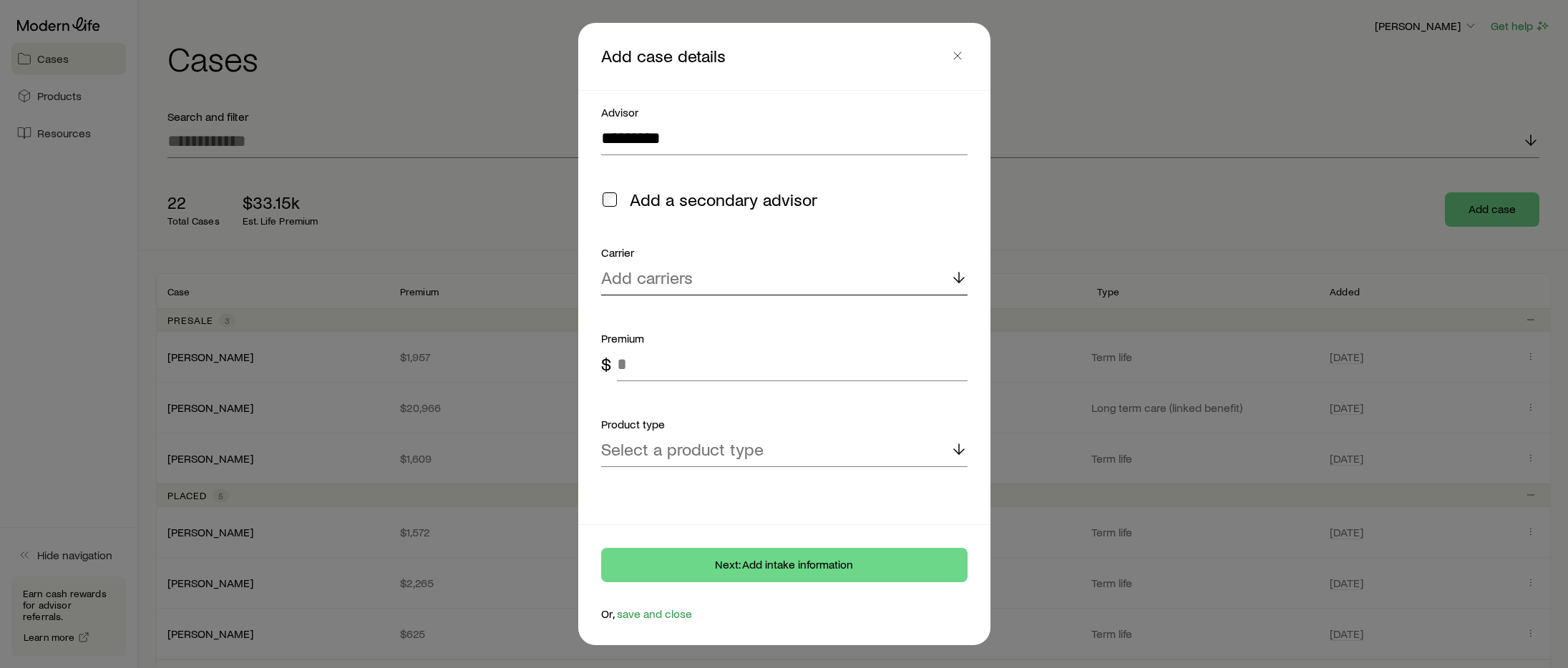
click at [725, 287] on div "Add carriers" at bounding box center [784, 278] width 367 height 34
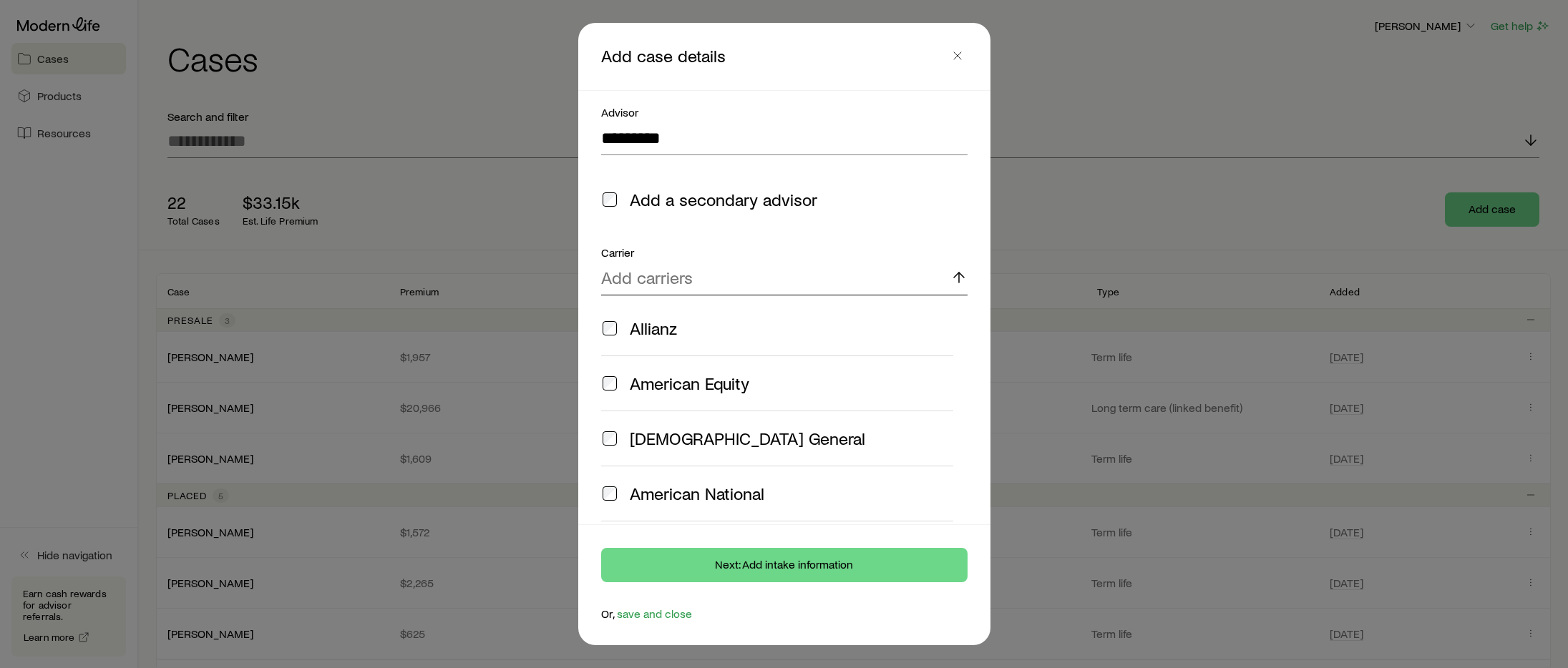
click at [724, 287] on div "Add carriers" at bounding box center [784, 278] width 367 height 34
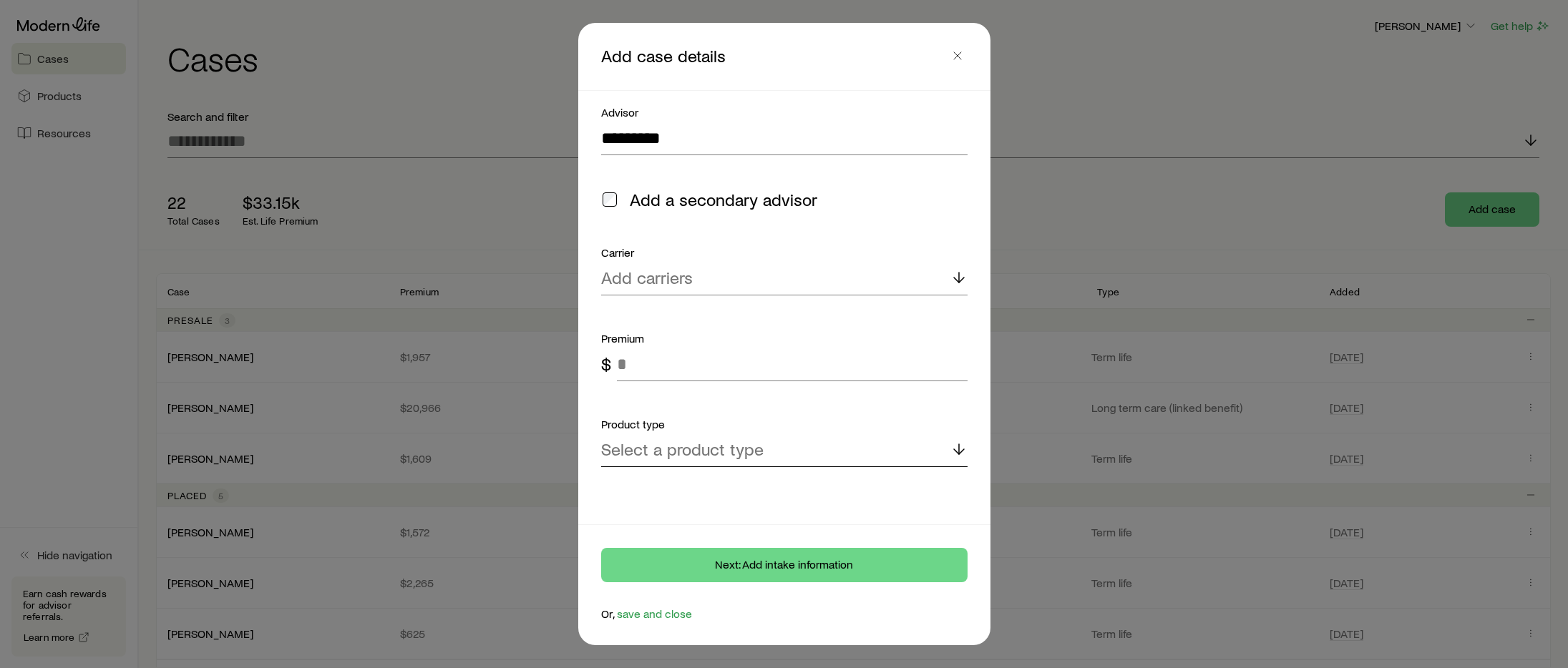
click at [760, 466] on div "Select a product type" at bounding box center [784, 449] width 367 height 34
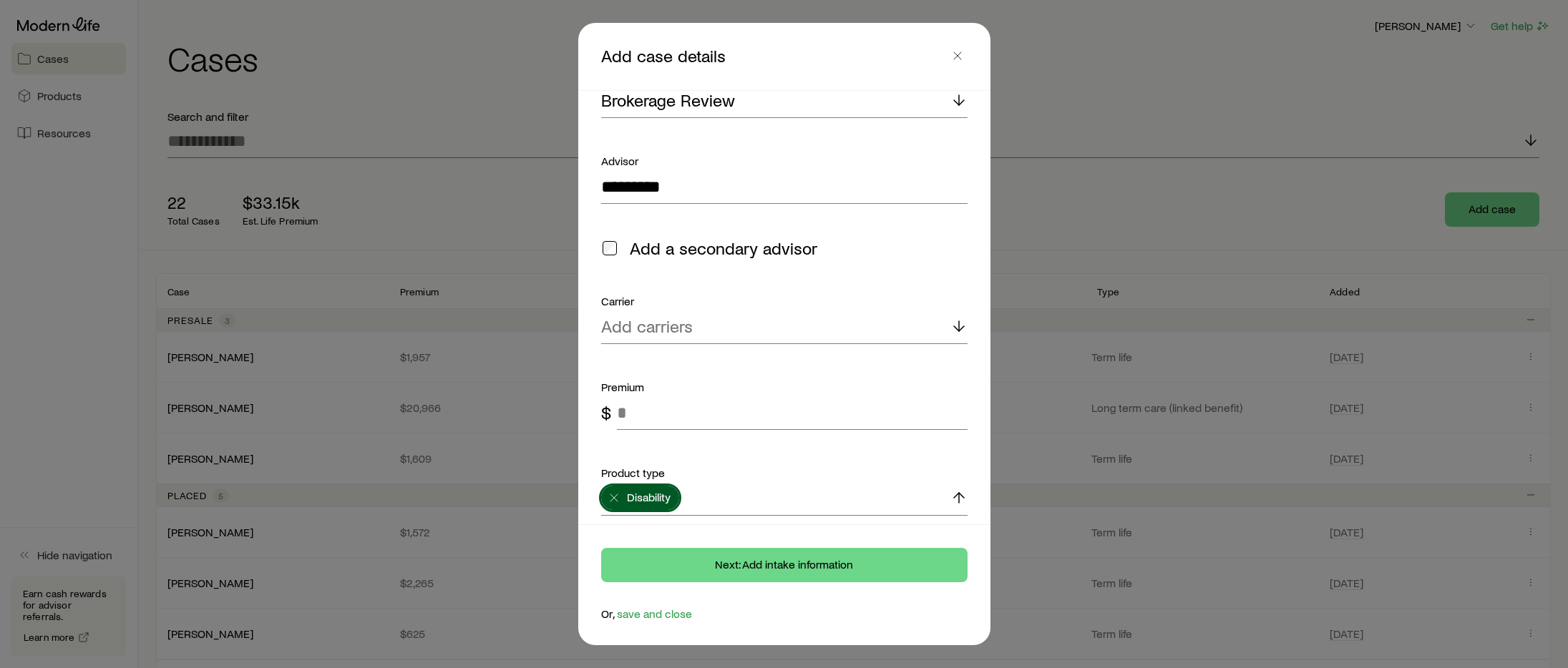
scroll to position [0, 0]
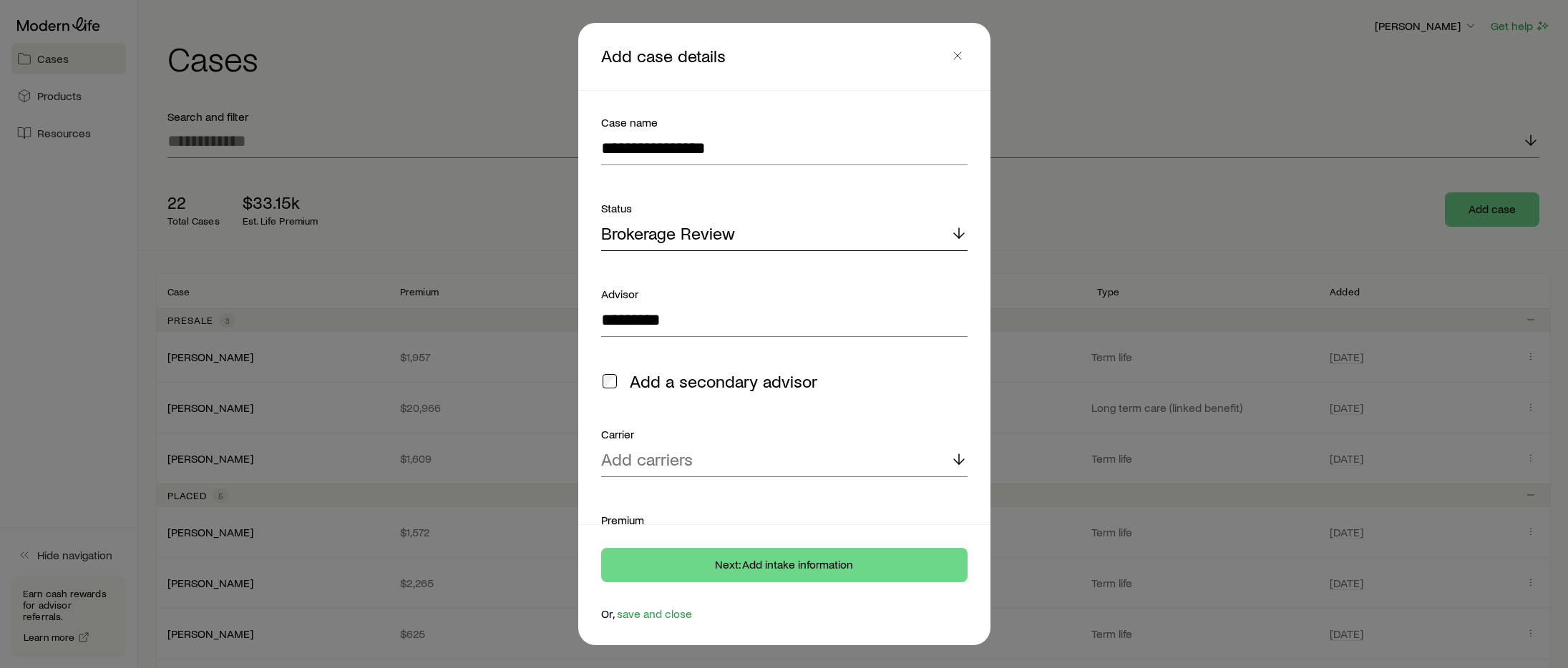
click at [784, 240] on div "Brokerage Review" at bounding box center [784, 234] width 367 height 34
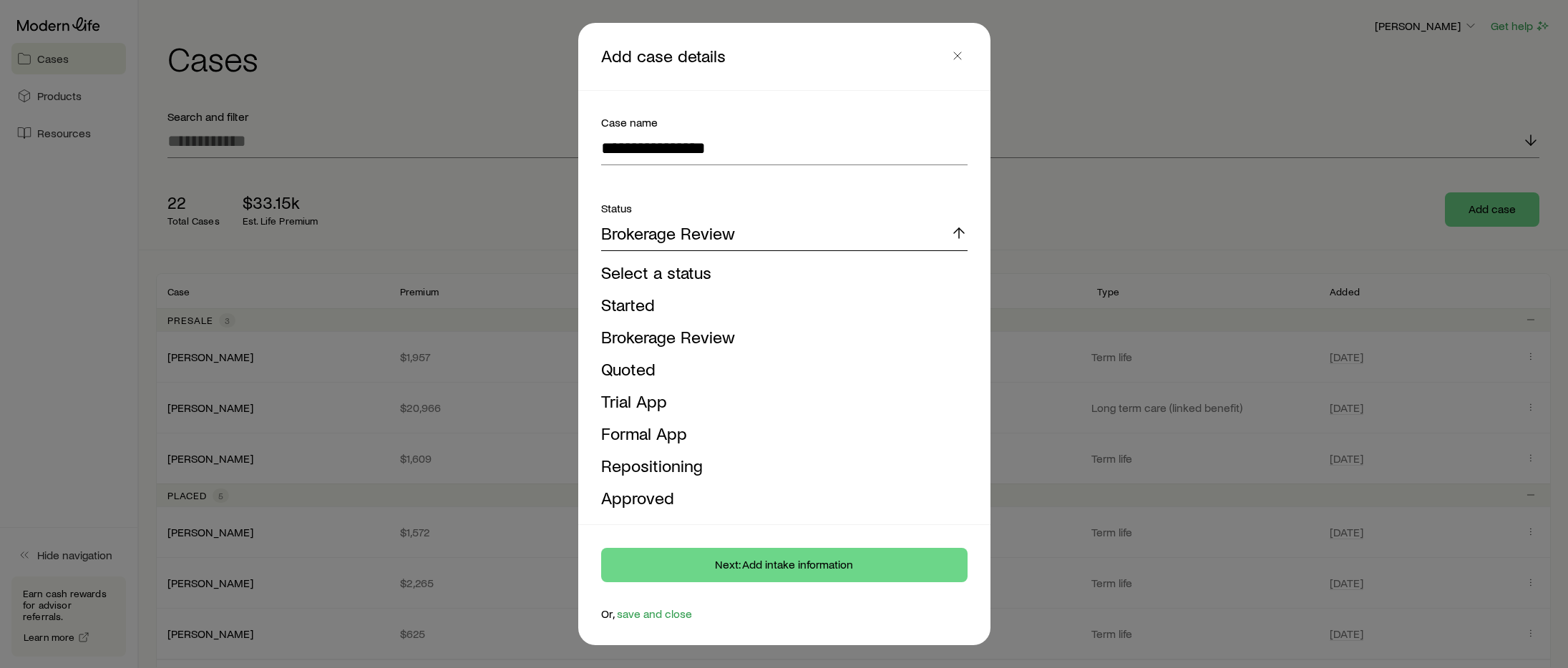
click at [758, 240] on div "Brokerage Review" at bounding box center [784, 234] width 367 height 34
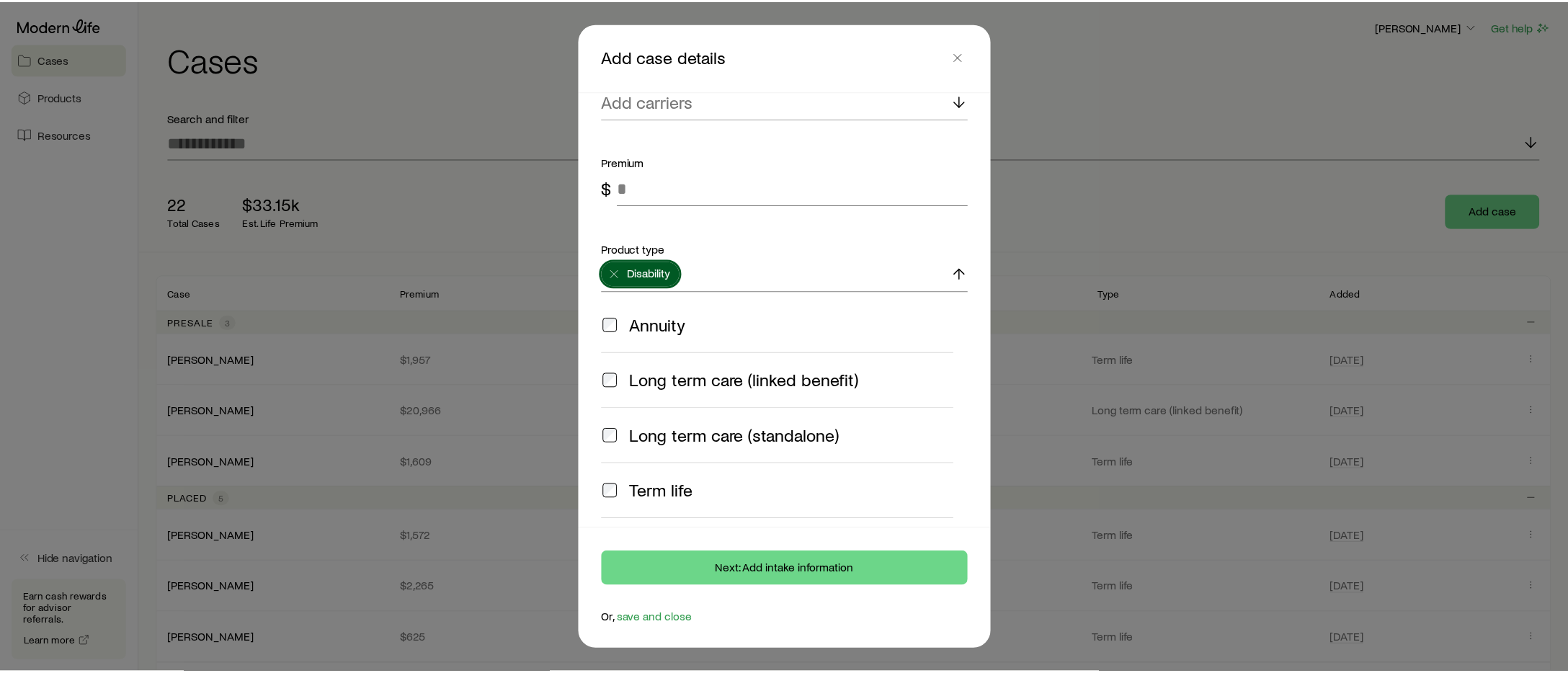
scroll to position [527, 0]
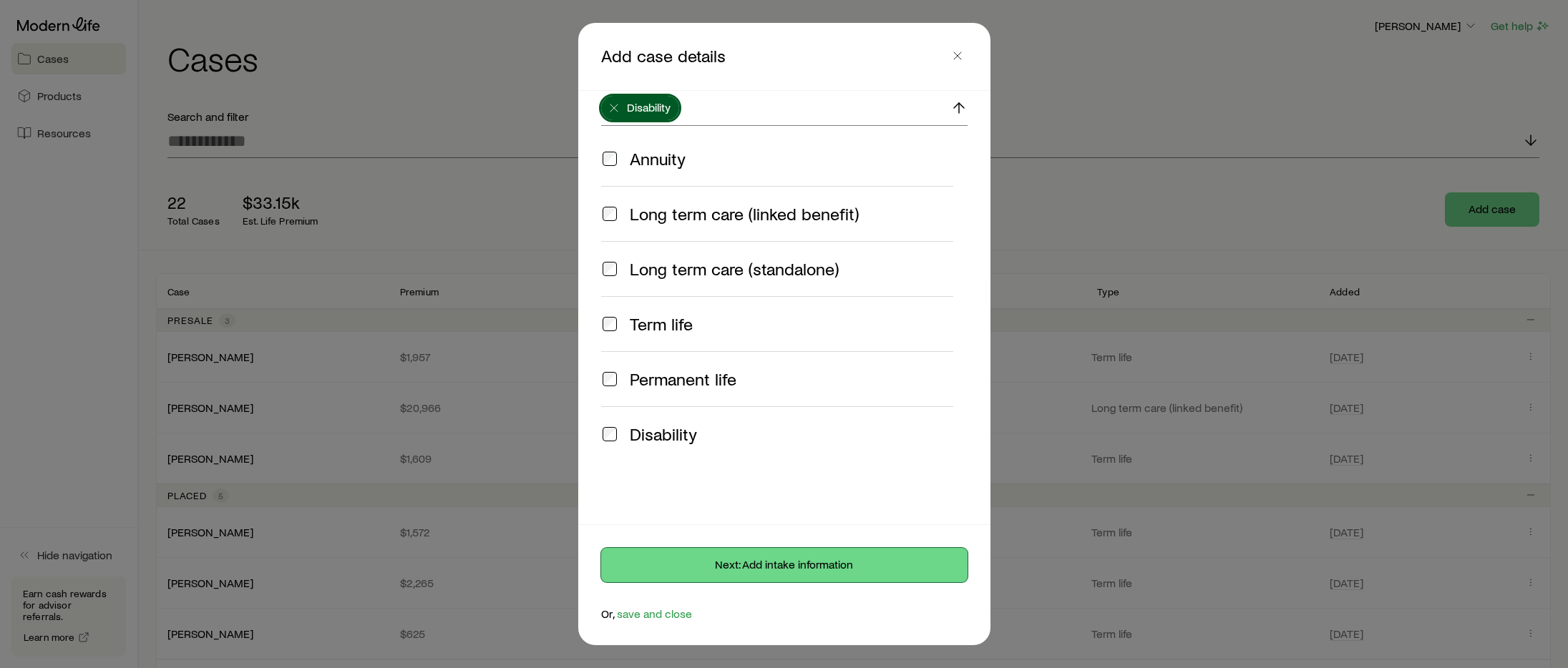
click at [761, 564] on button "Next: Add intake information" at bounding box center [784, 565] width 367 height 34
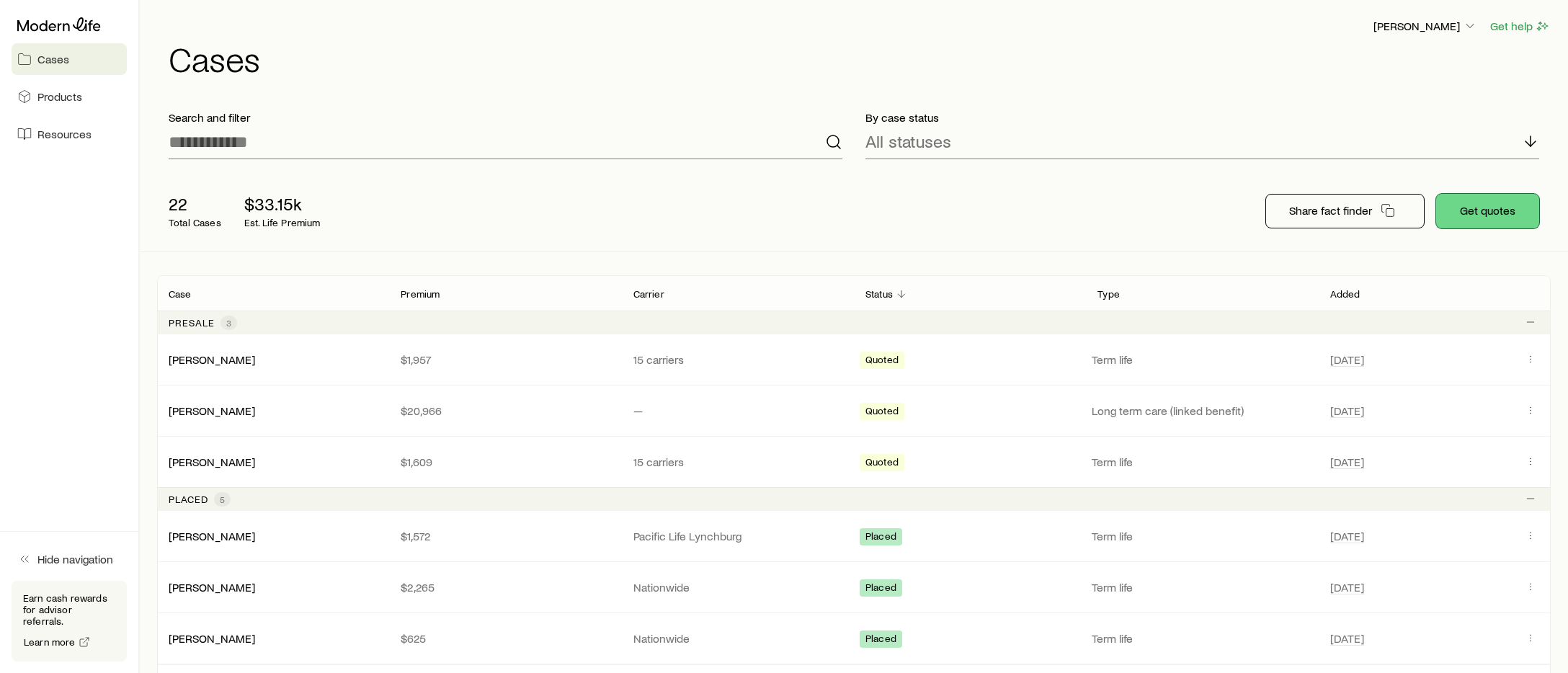
click at [1481, 212] on button "Get quotes" at bounding box center [1487, 211] width 103 height 34
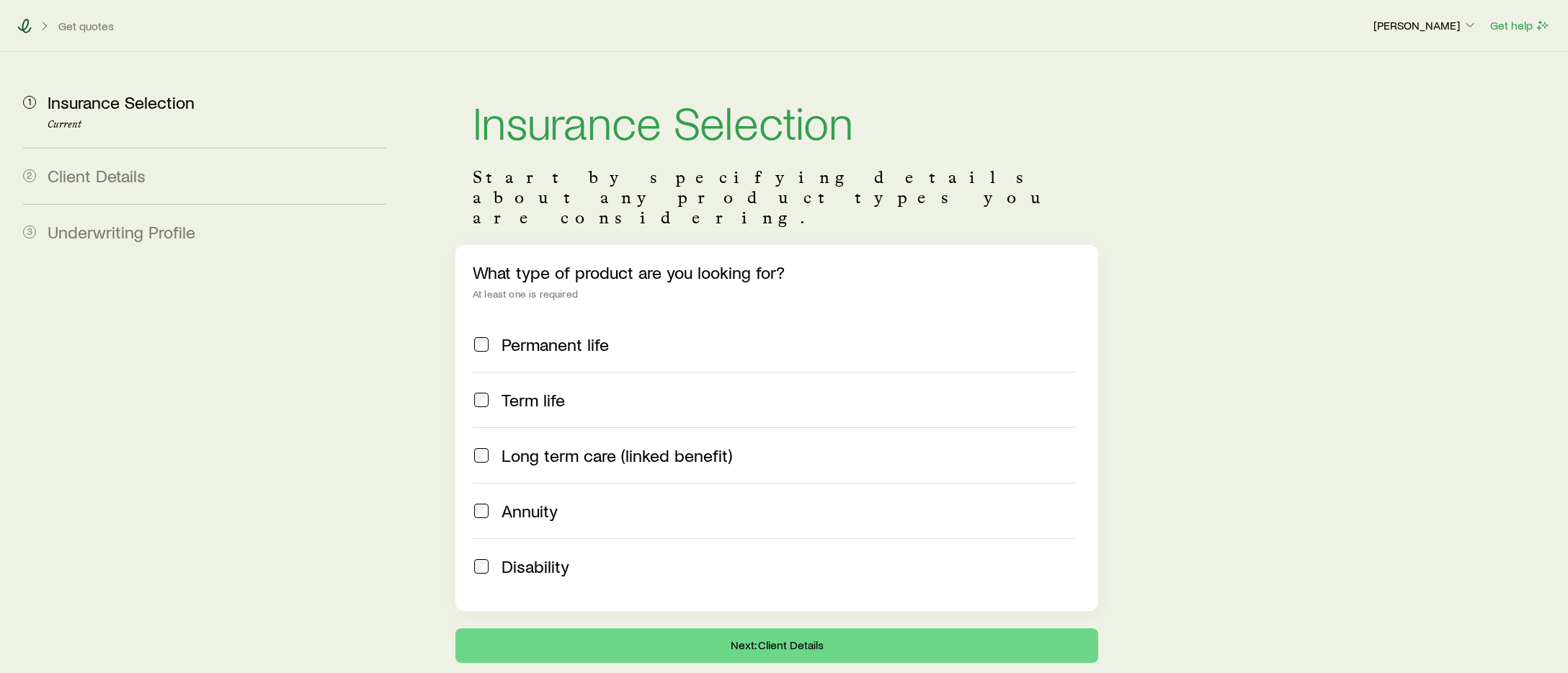
click at [31, 27] on icon at bounding box center [24, 26] width 14 height 14
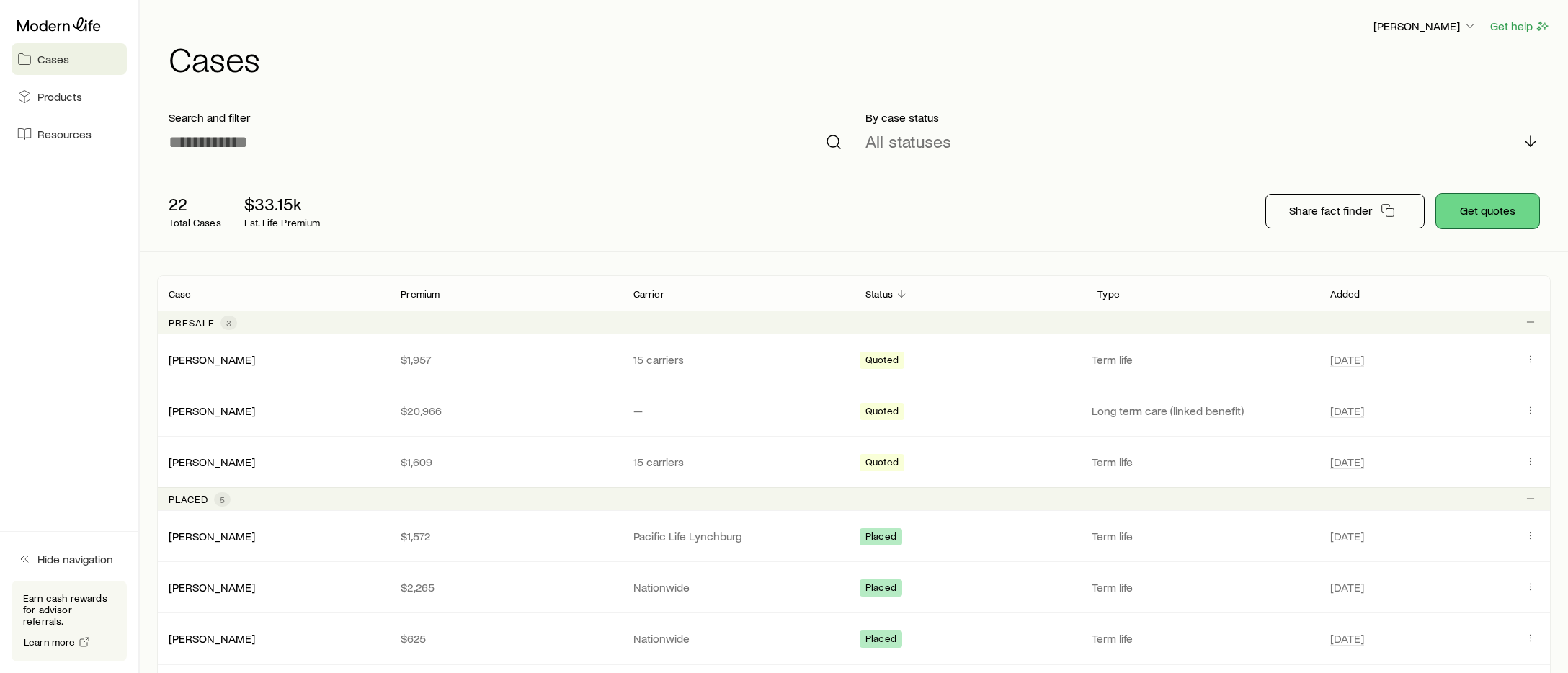
click at [1493, 217] on button "Get quotes" at bounding box center [1487, 211] width 103 height 34
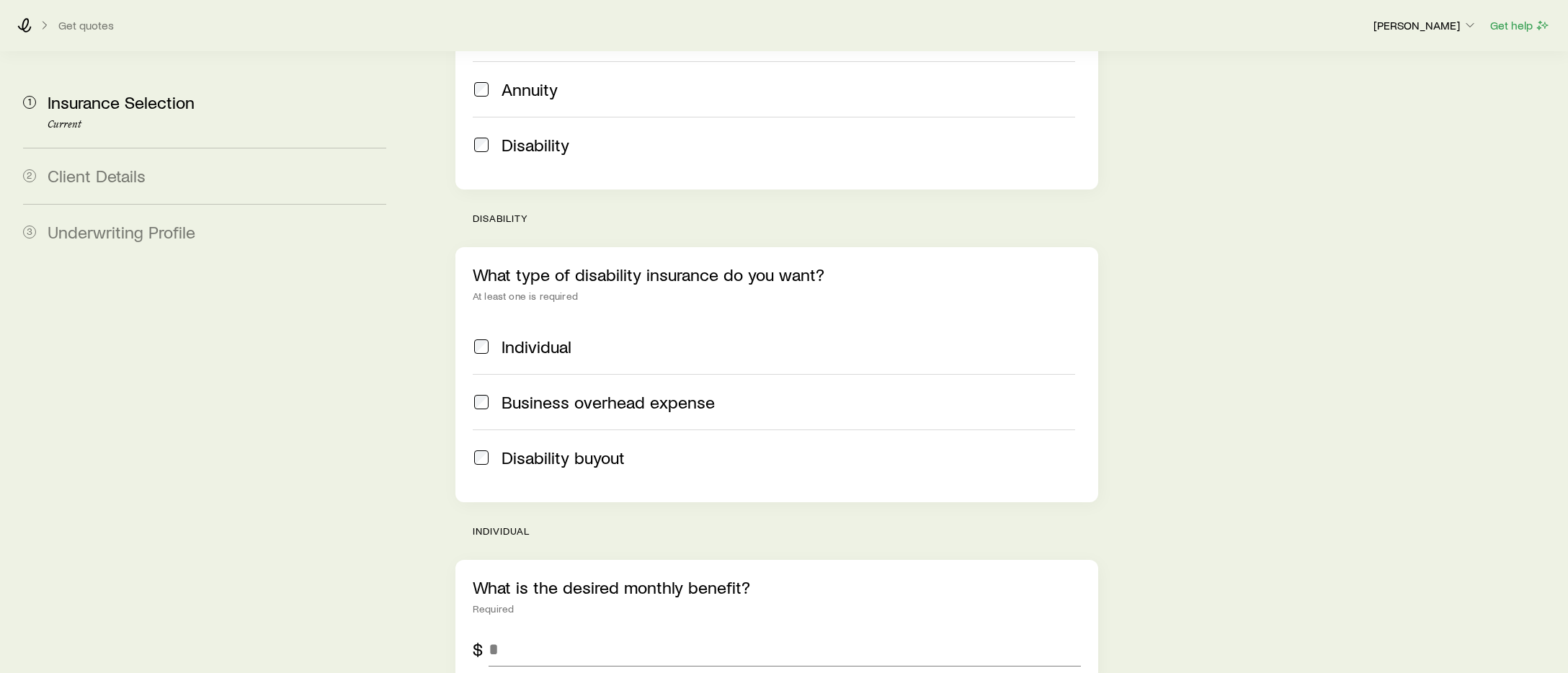
scroll to position [638, 0]
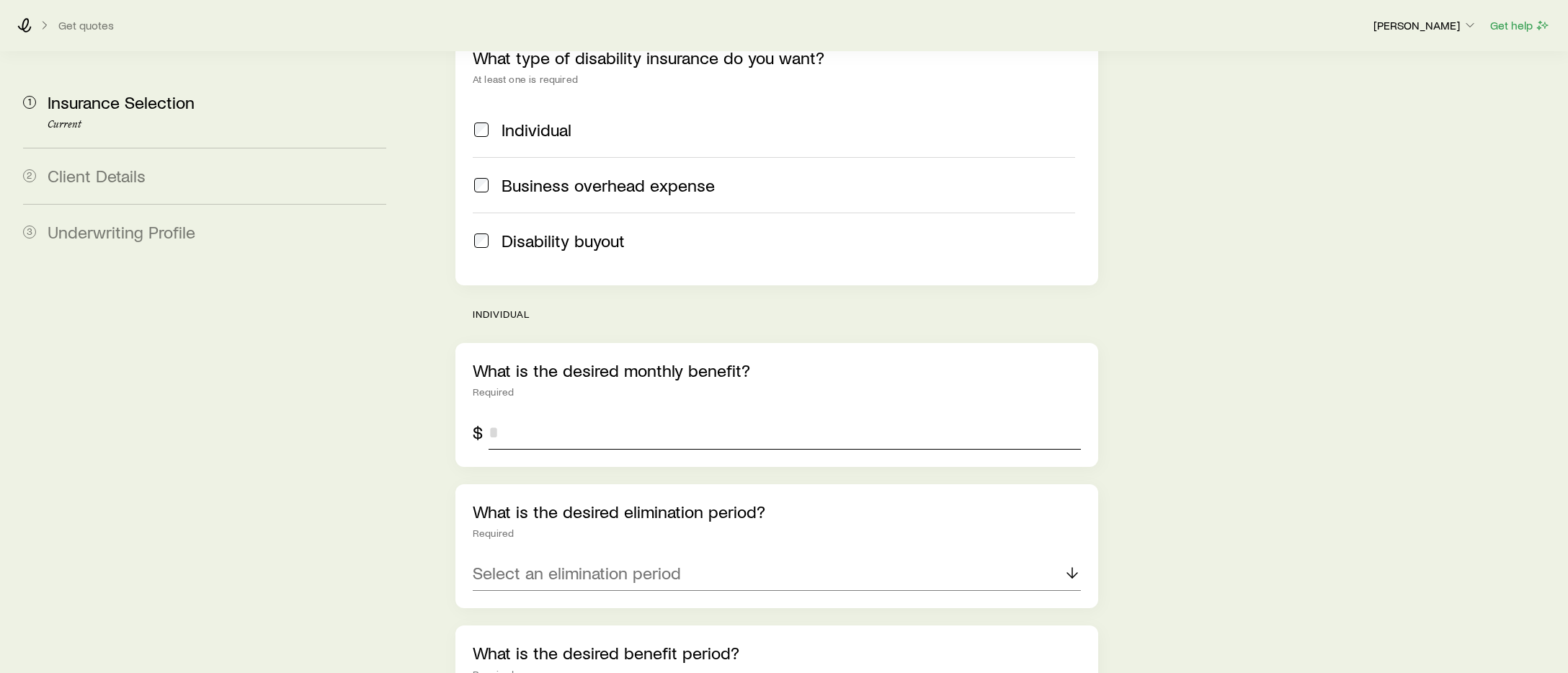
click at [521, 415] on input "tel" at bounding box center [784, 432] width 592 height 34
type input "*****"
click at [445, 471] on div "Insurance Selection Start by specifying details about any product types you are…" at bounding box center [776, 217] width 666 height 1607
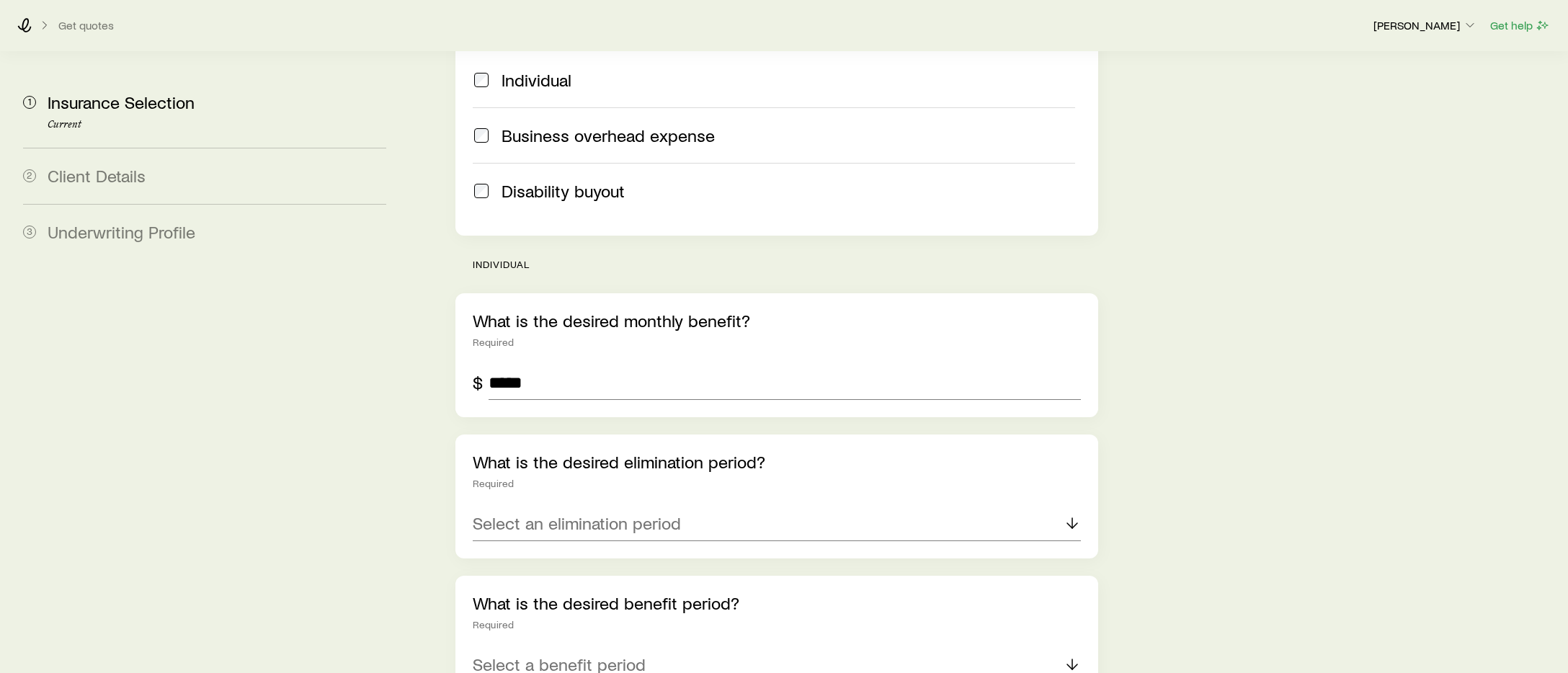
scroll to position [704, 0]
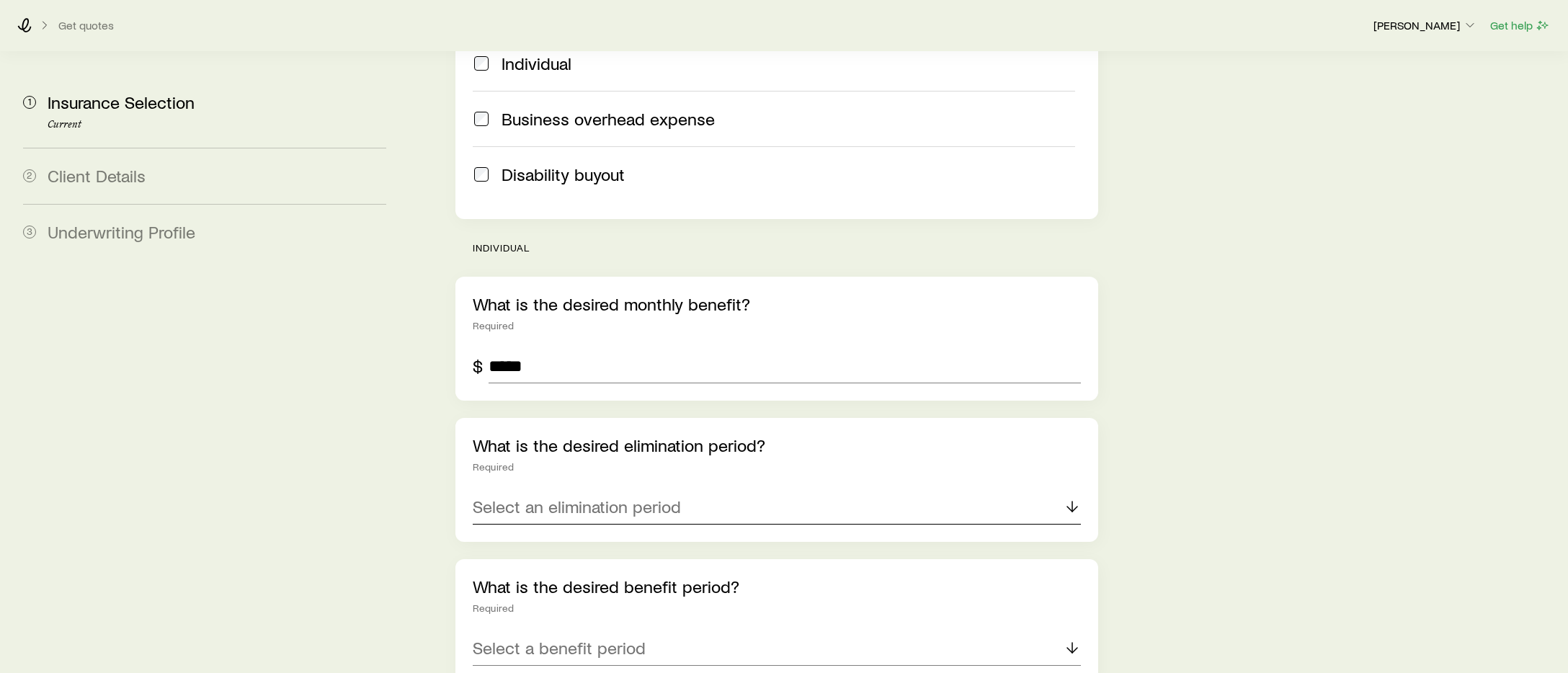
click at [562, 497] on p "Select an elimination period" at bounding box center [577, 507] width 208 height 20
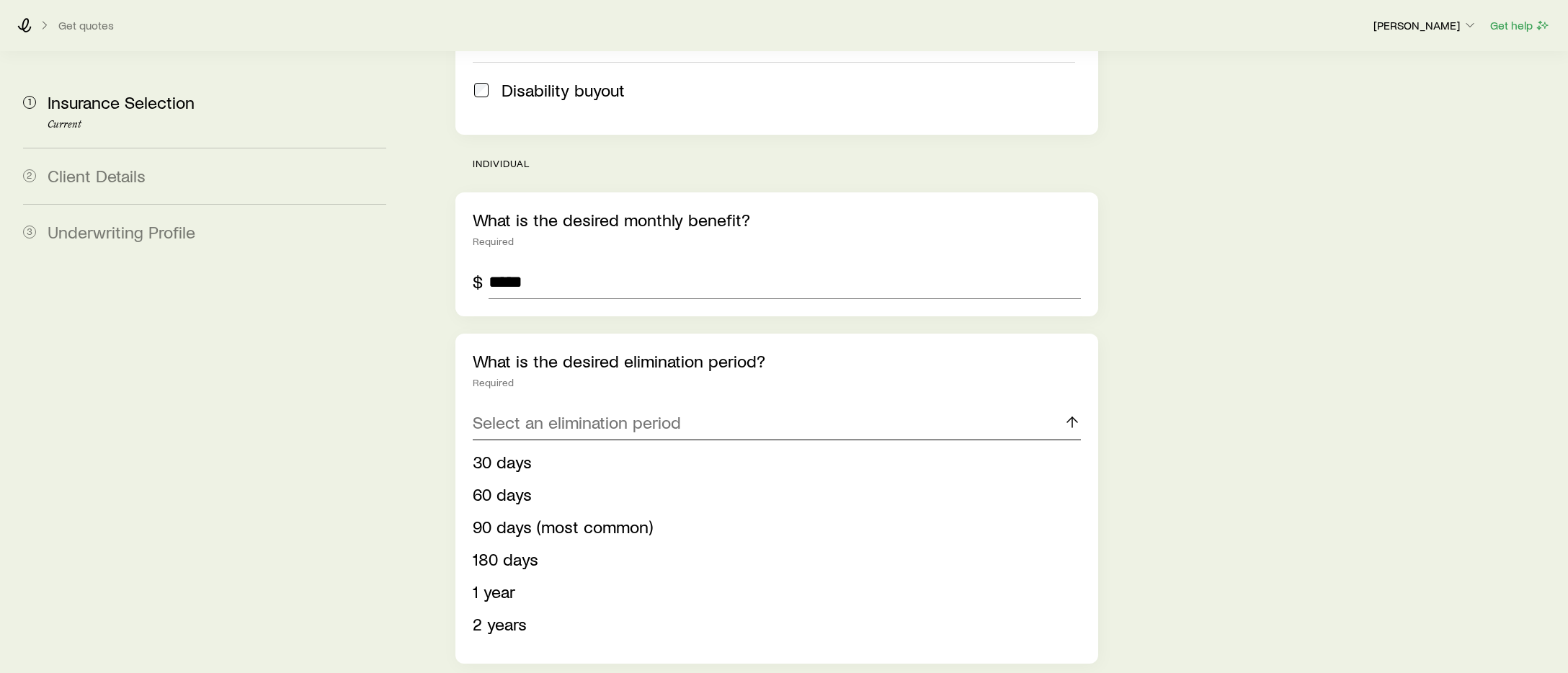
scroll to position [810, 0]
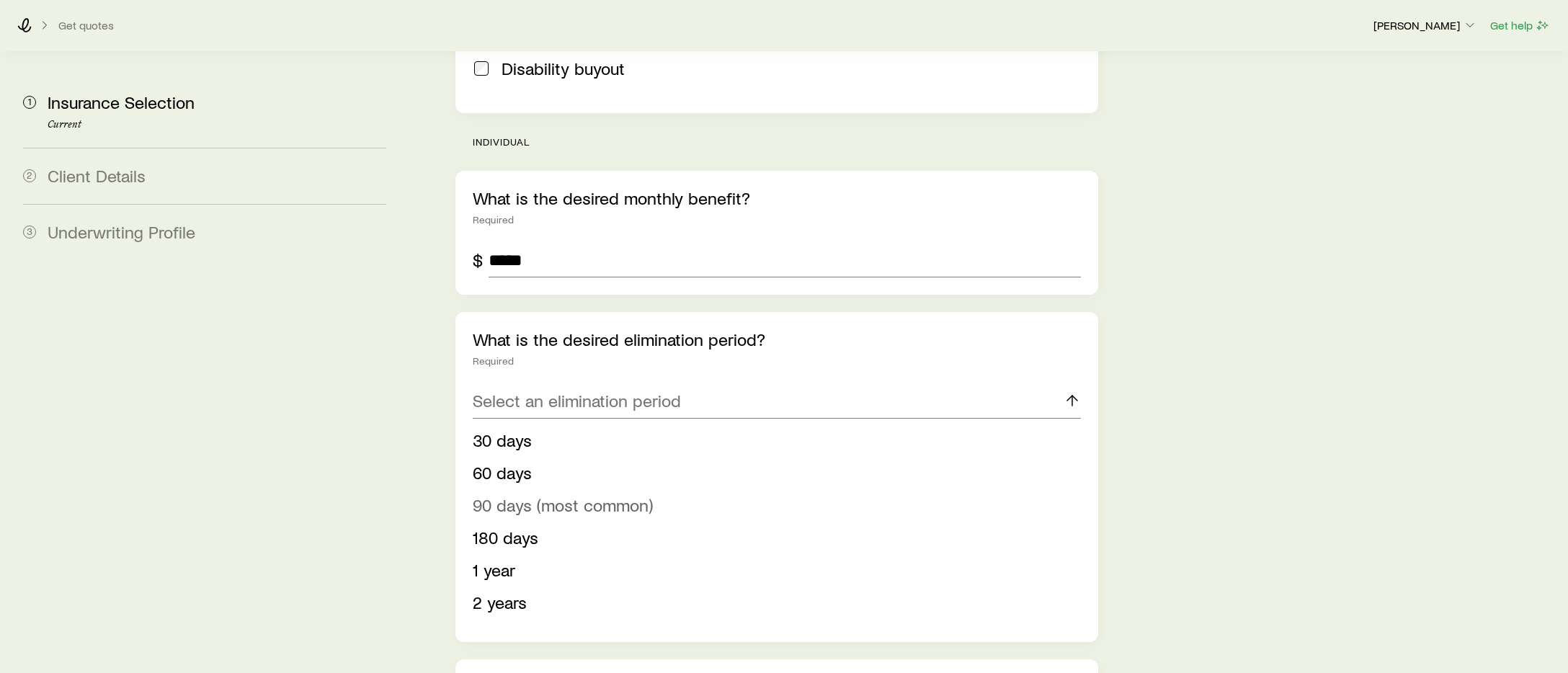
click at [522, 494] on span "90 days (most common)" at bounding box center [563, 504] width 180 height 21
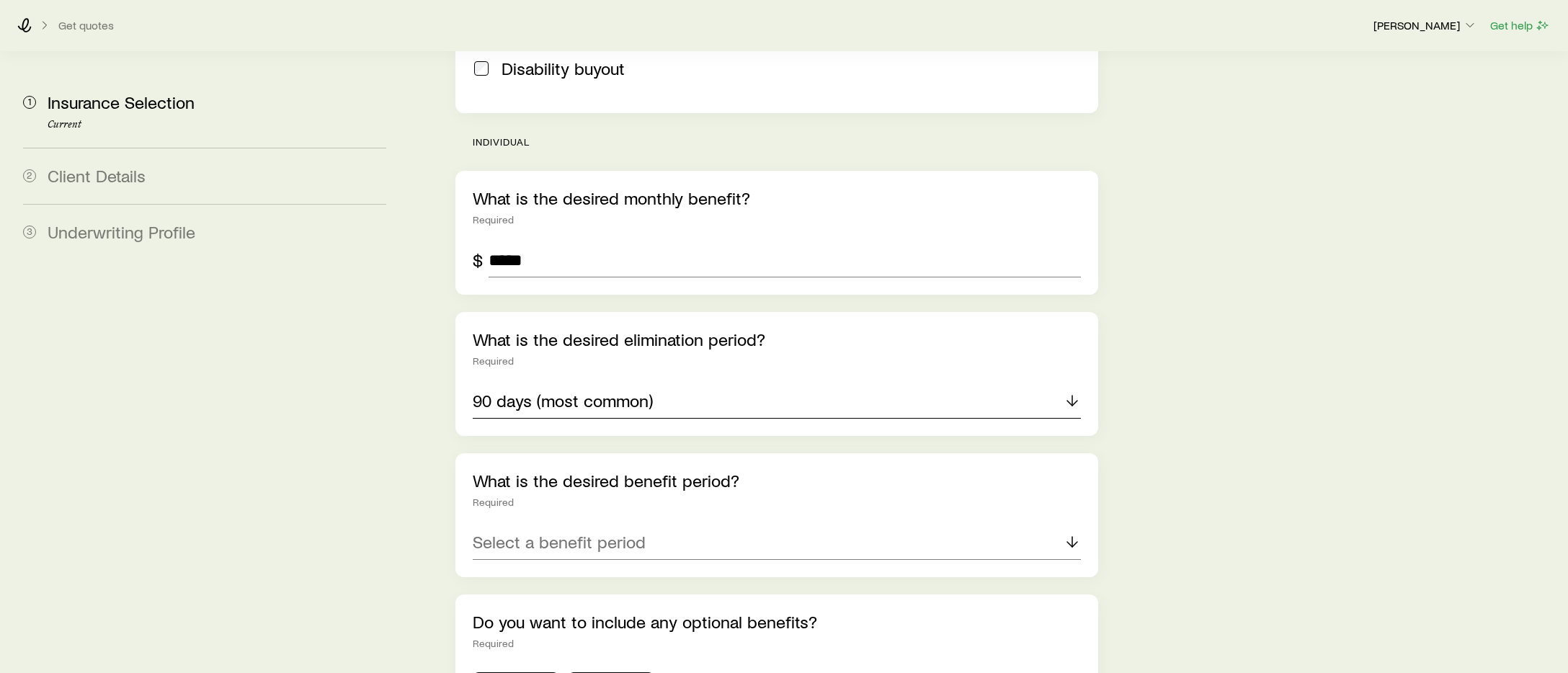
click at [570, 391] on p "90 days (most common)" at bounding box center [563, 401] width 180 height 20
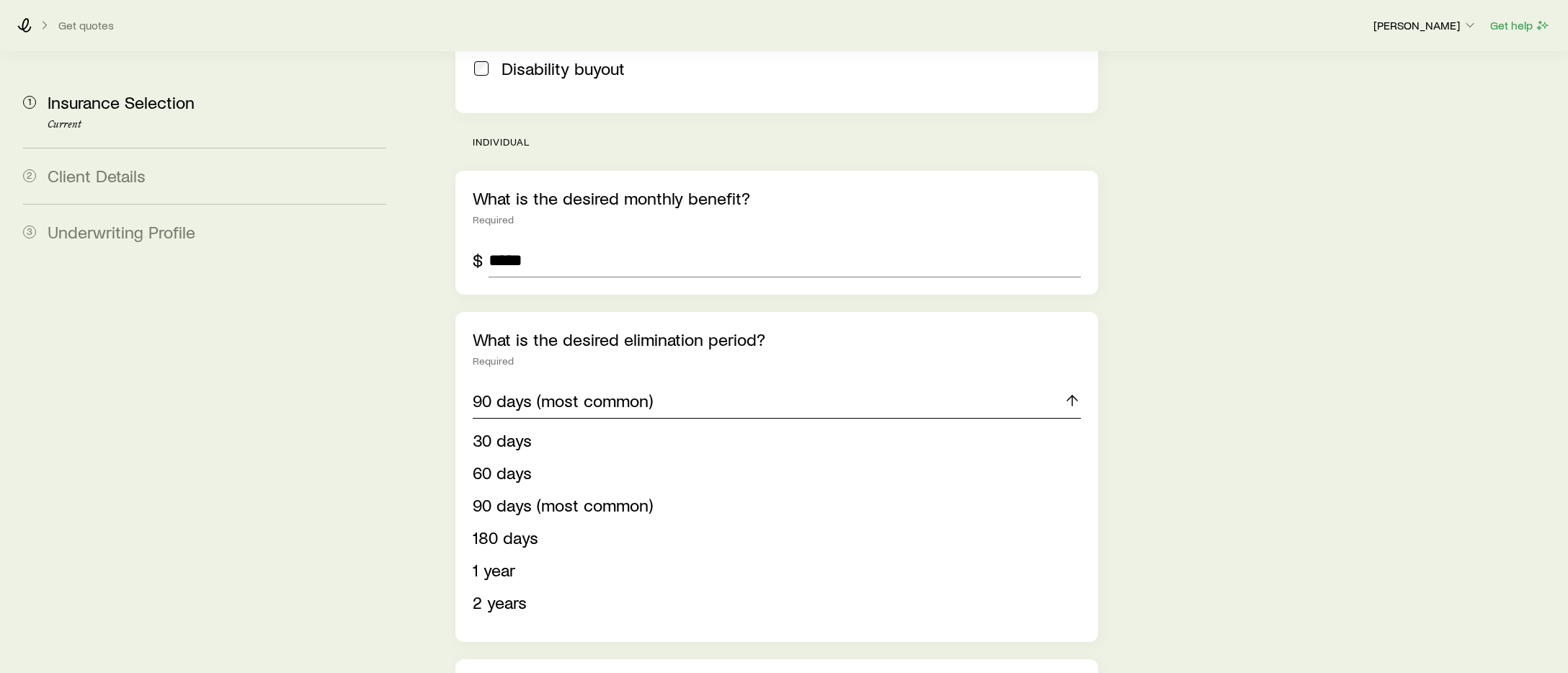
click at [577, 391] on p "90 days (most common)" at bounding box center [563, 401] width 180 height 20
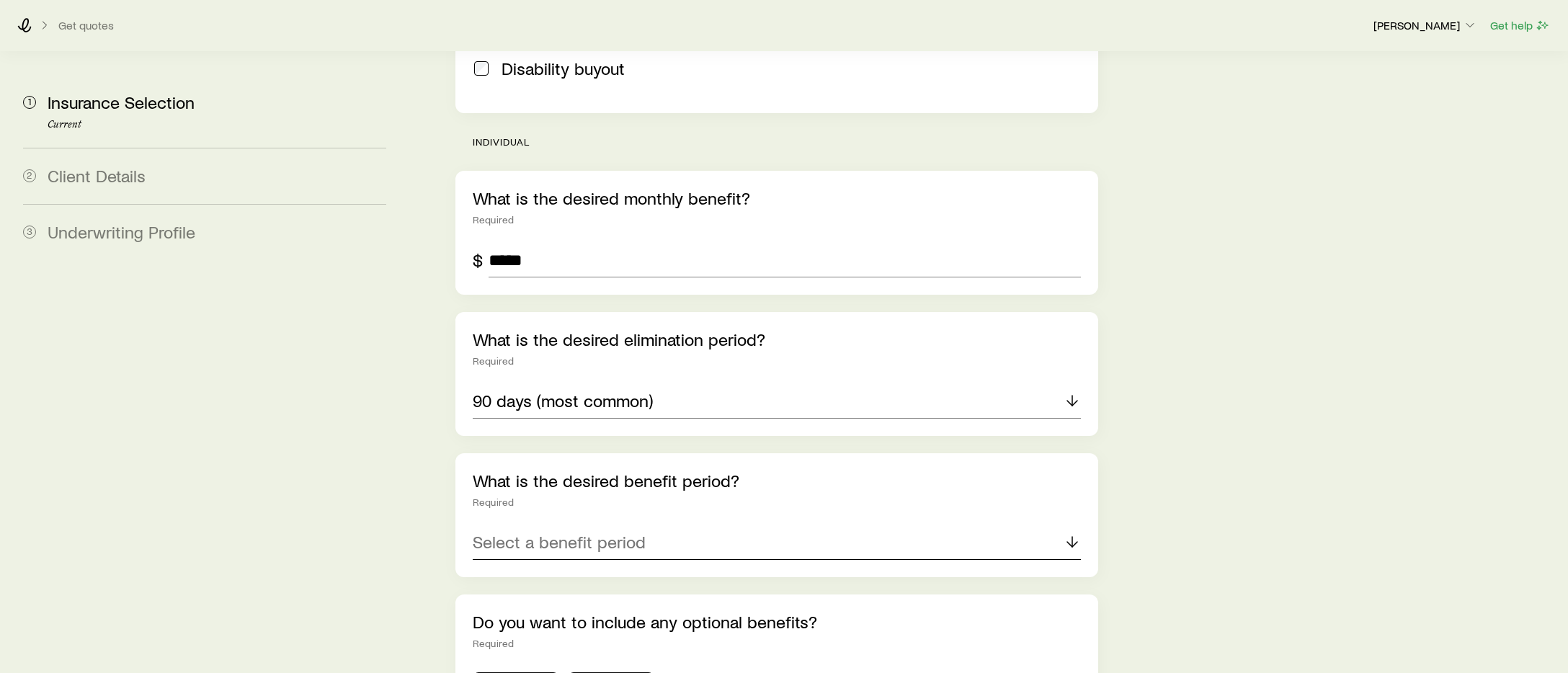
click at [571, 532] on p "Select a benefit period" at bounding box center [559, 542] width 173 height 20
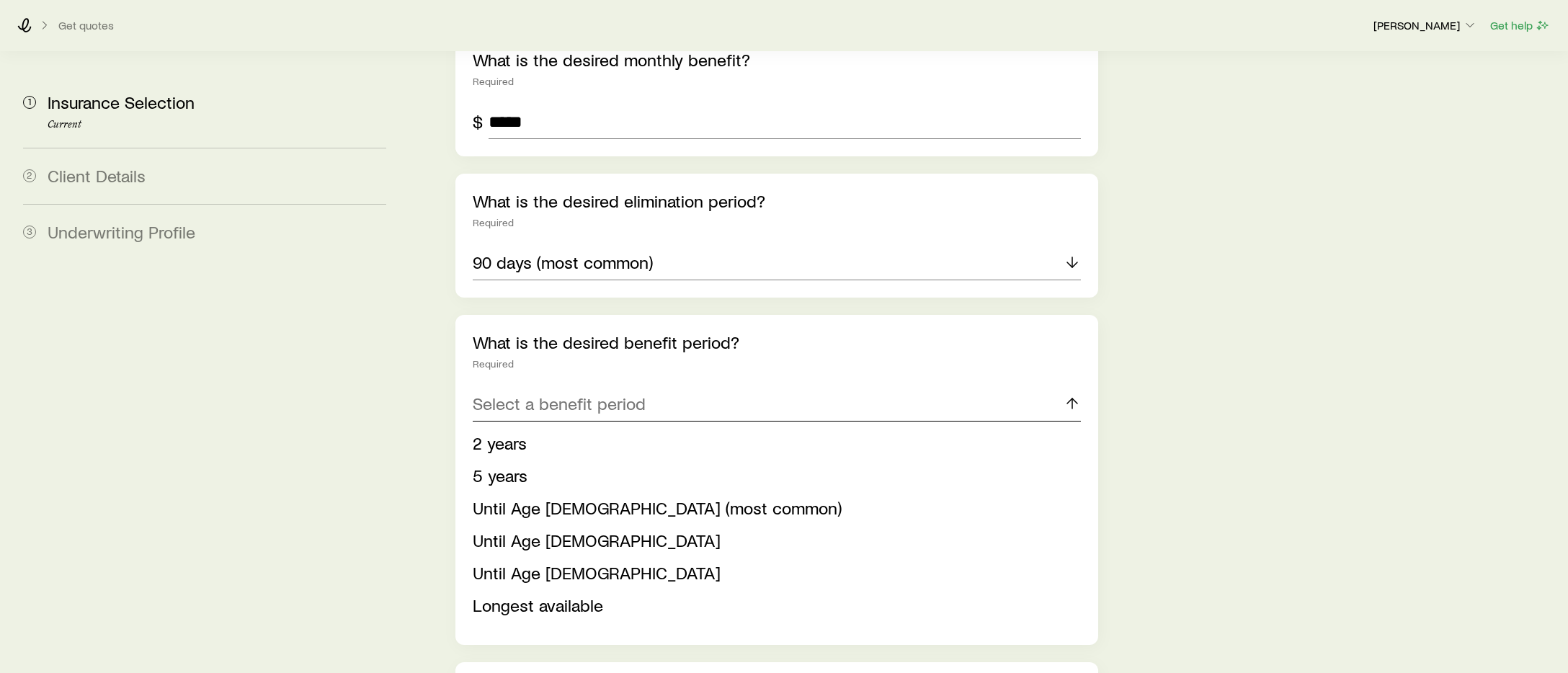
scroll to position [1015, 0]
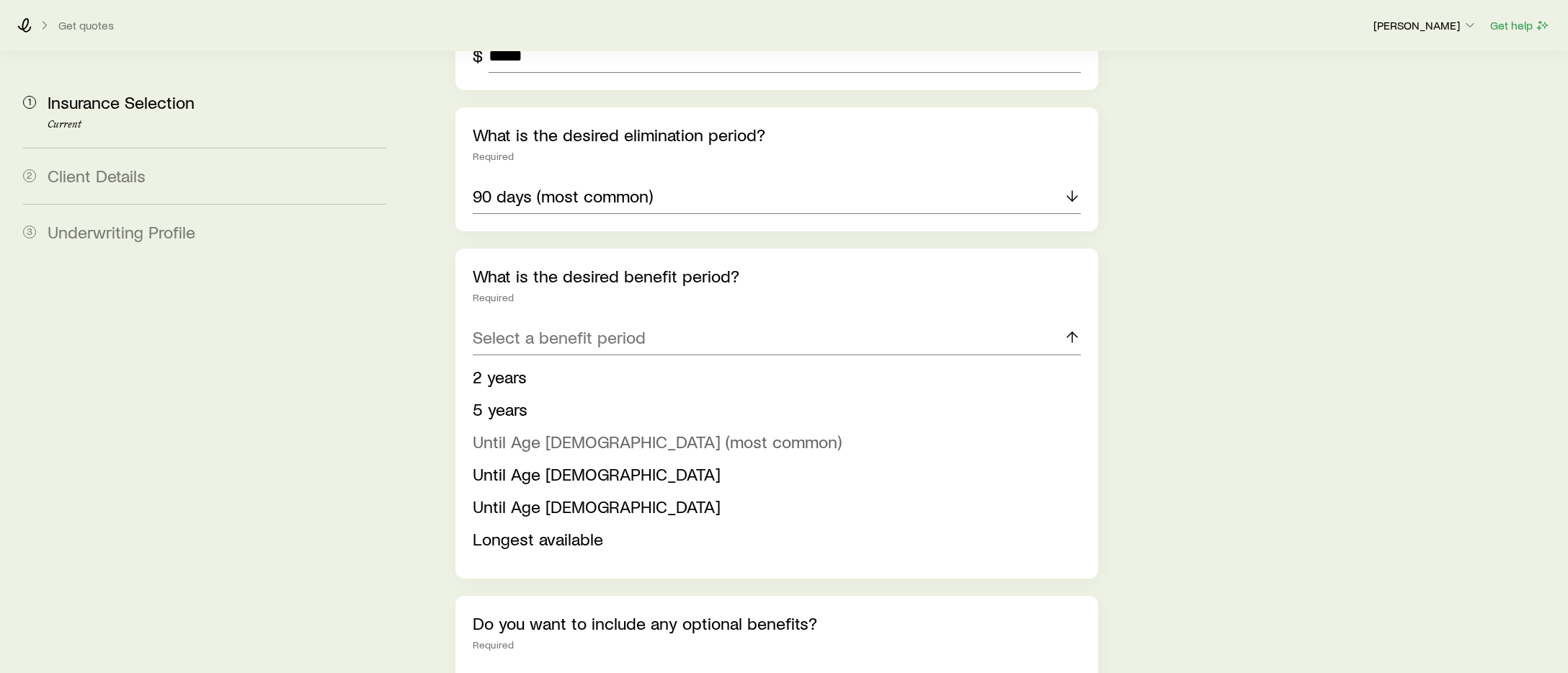
click at [526, 431] on span "Until Age 65 (most common)" at bounding box center [657, 441] width 369 height 21
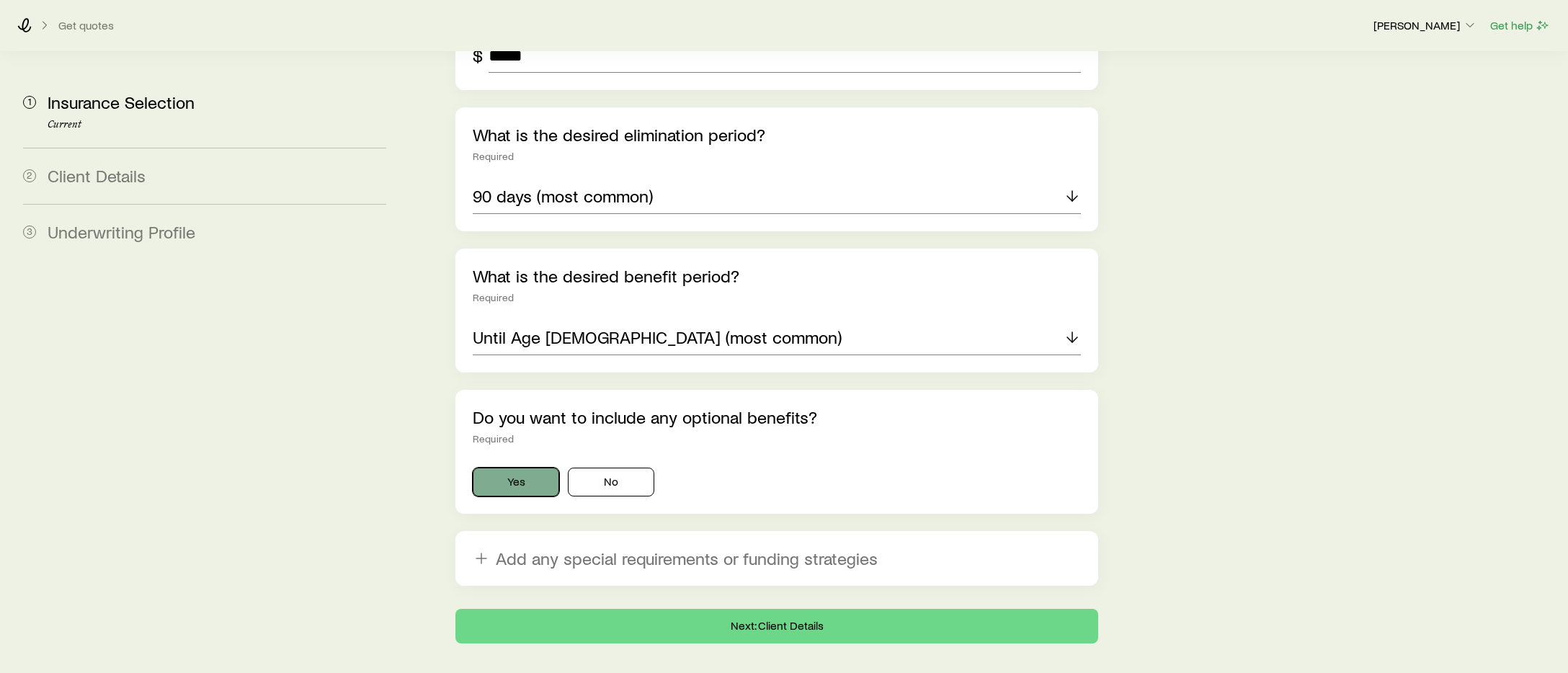
click at [532, 467] on button "Yes" at bounding box center [516, 482] width 86 height 29
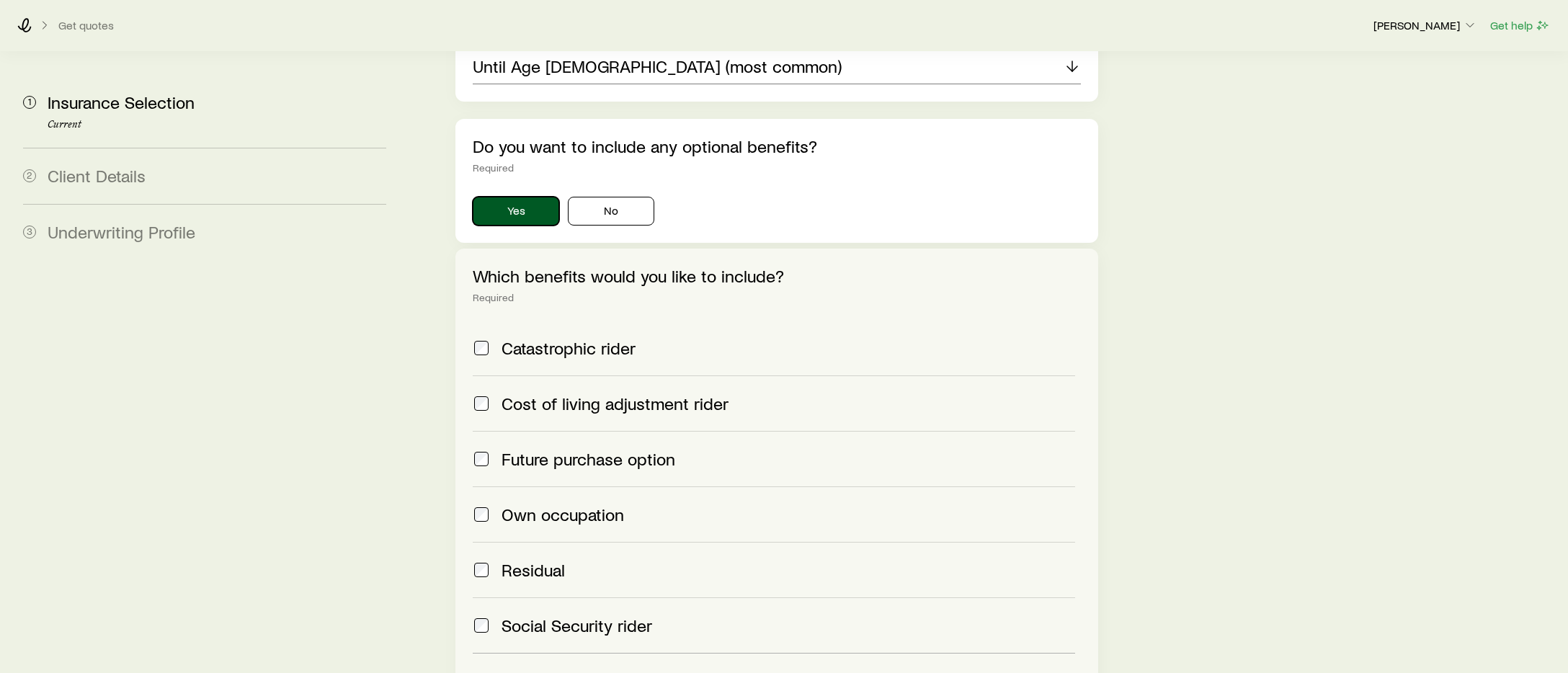
scroll to position [1357, 0]
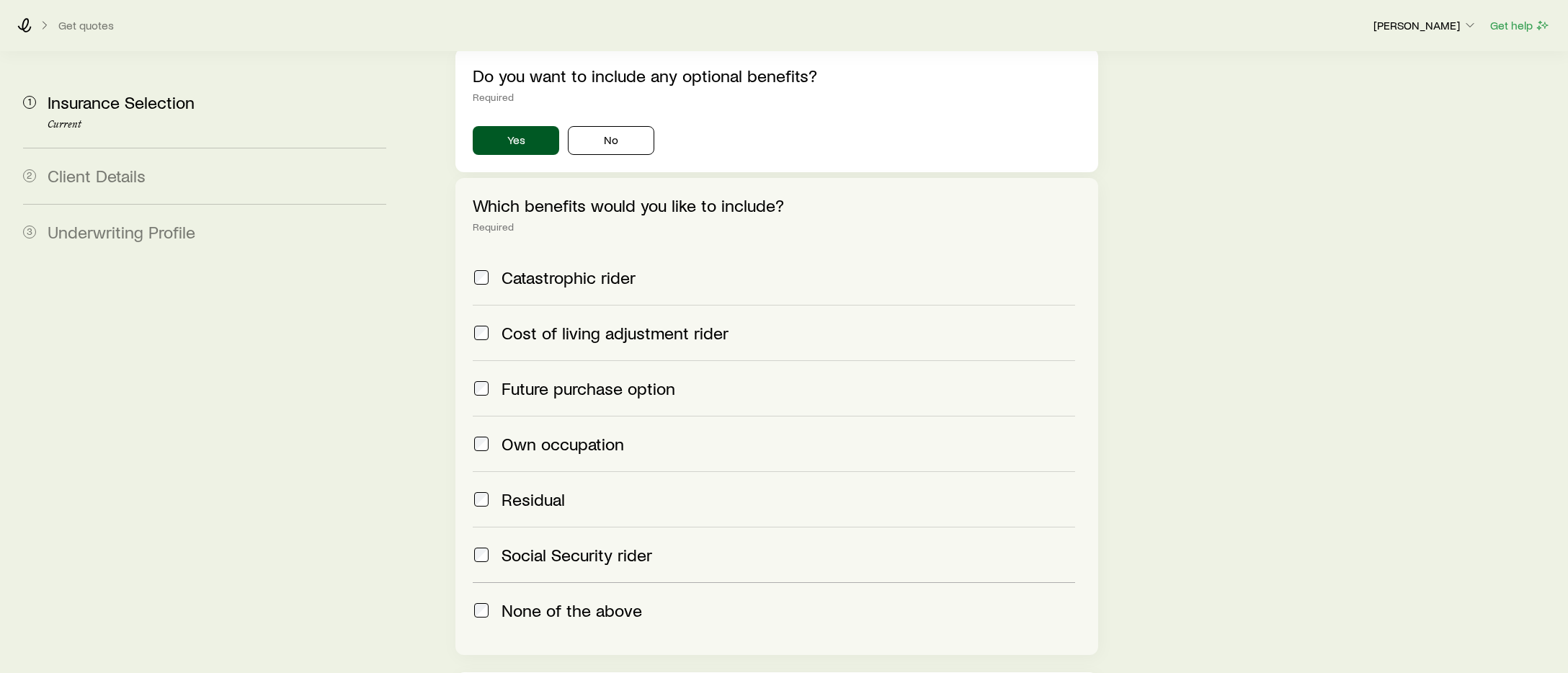
click at [489, 268] on span at bounding box center [481, 278] width 17 height 20
click at [482, 305] on label "Cost of living adjustment rider" at bounding box center [774, 332] width 602 height 56
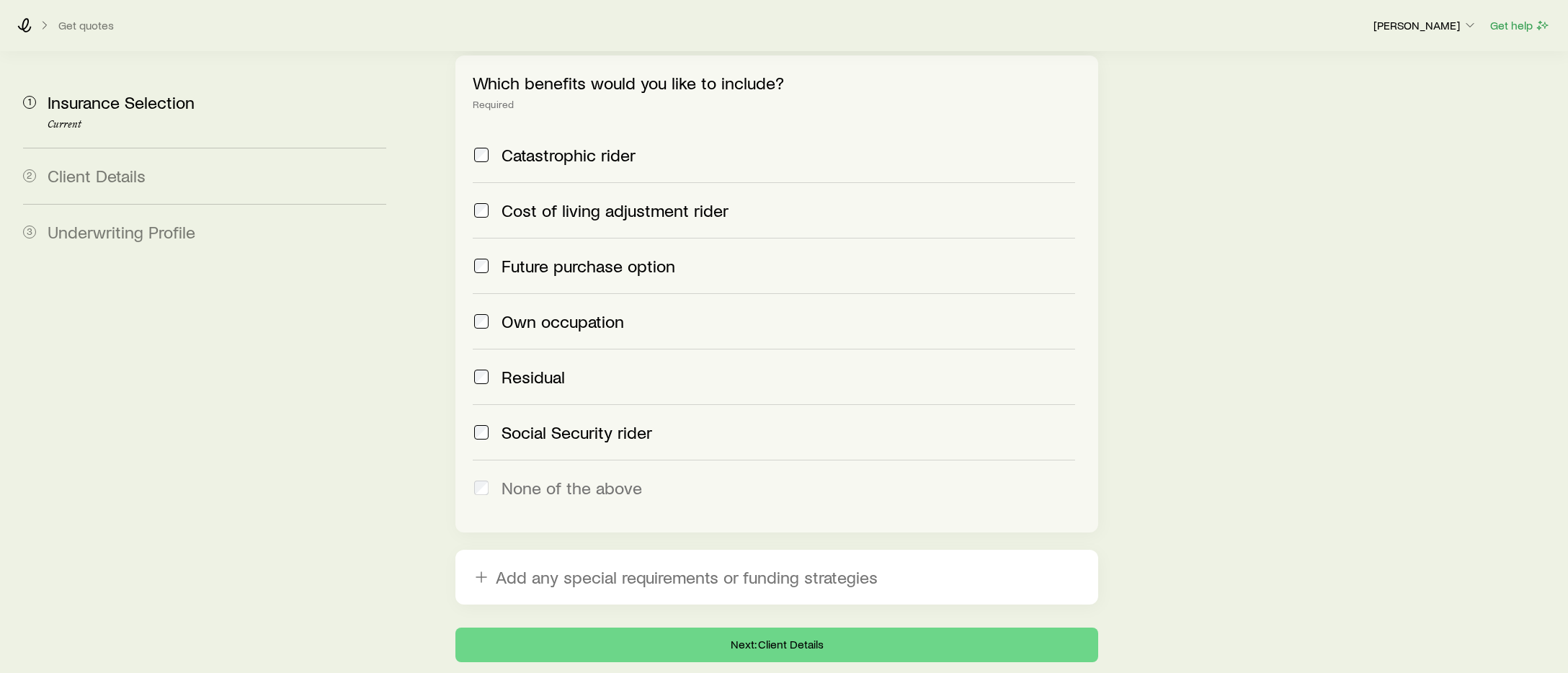
scroll to position [1510, 0]
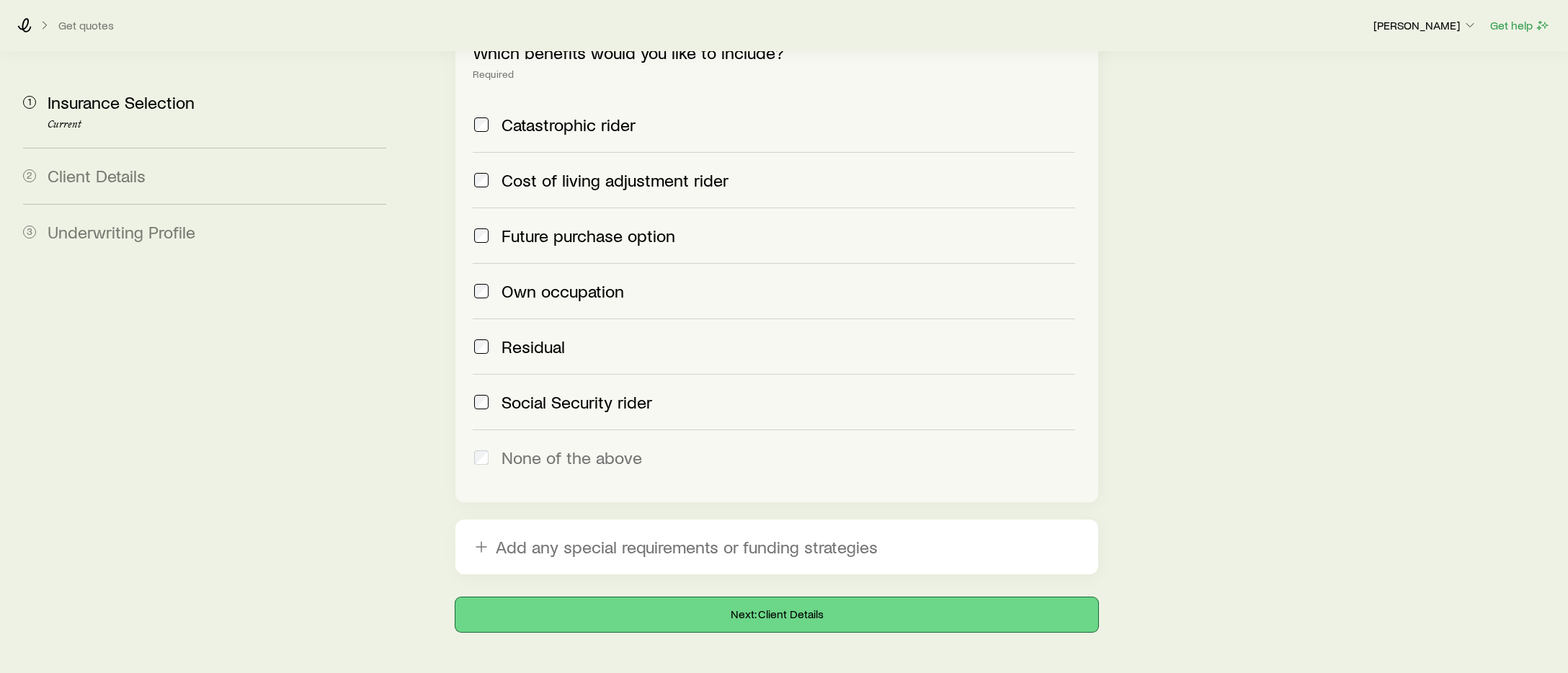
click at [838, 598] on button "Next: Client Details" at bounding box center [776, 615] width 642 height 34
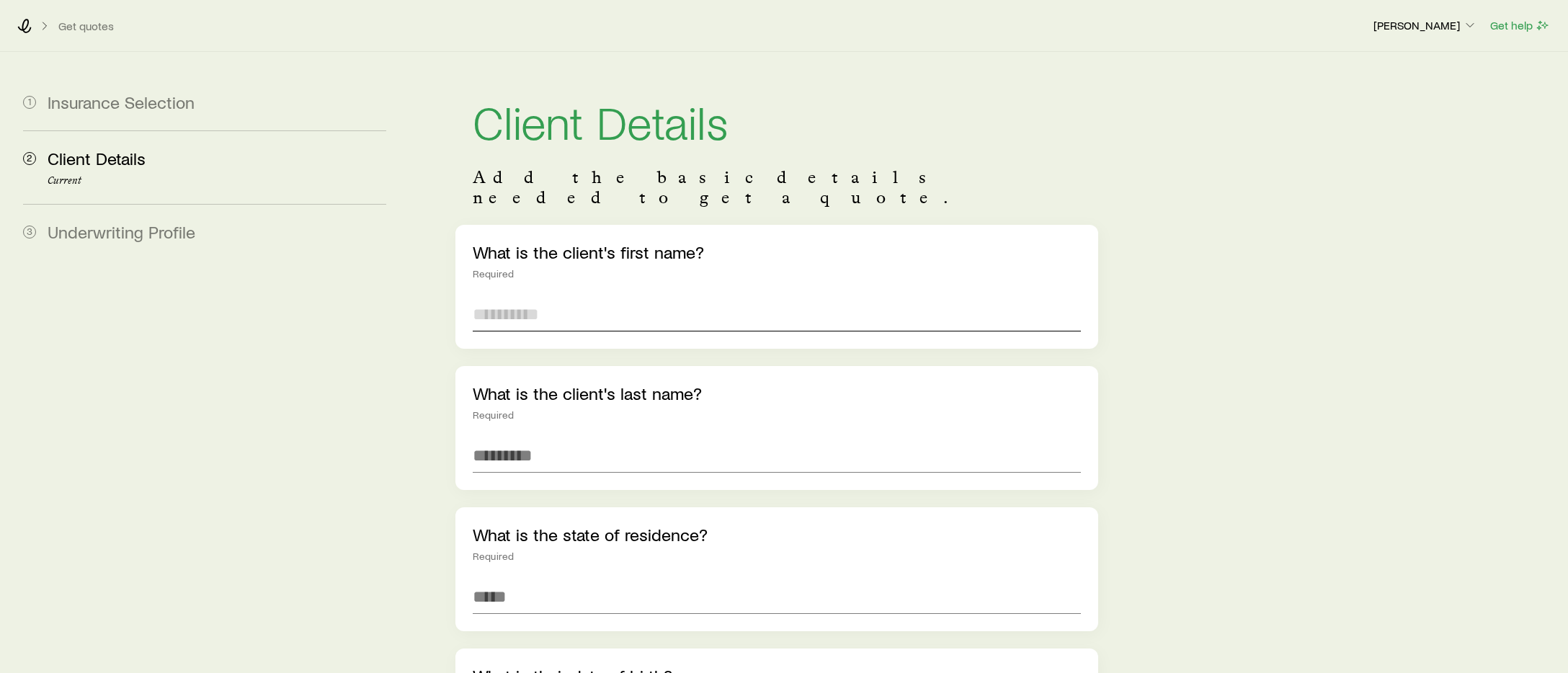
click at [572, 300] on input "text" at bounding box center [776, 314] width 608 height 34
type input "****"
type input "*******"
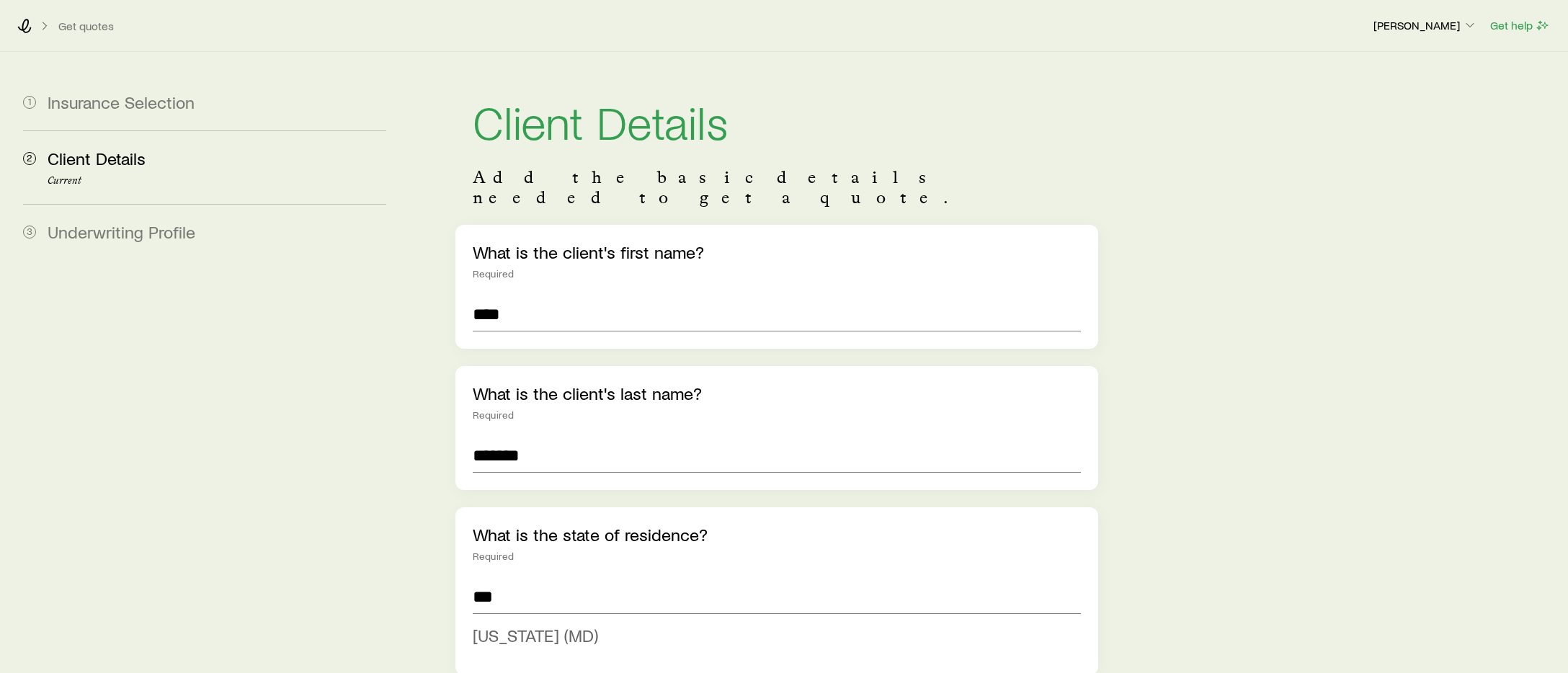
click at [561, 624] on span "[US_STATE] (MD)" at bounding box center [536, 634] width 126 height 21
type input "**********"
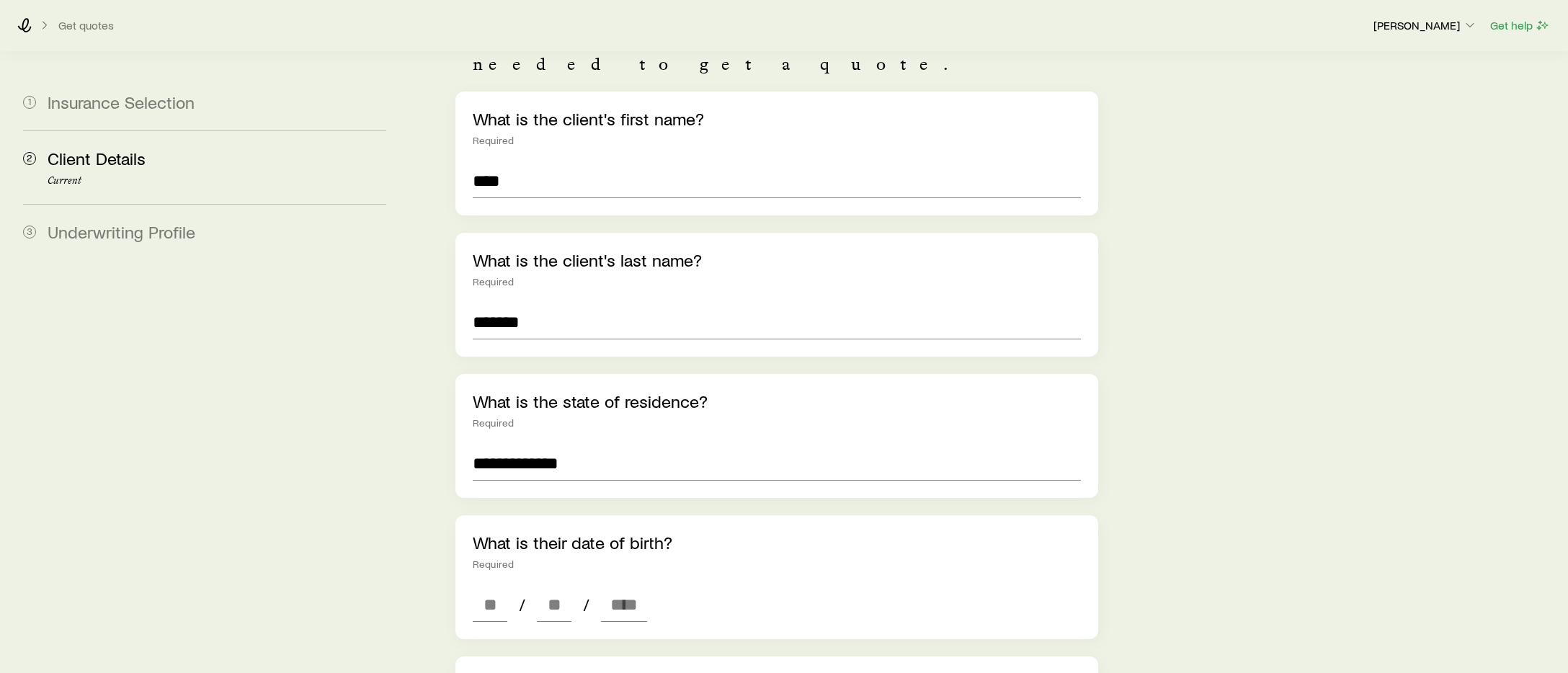
scroll to position [210, 0]
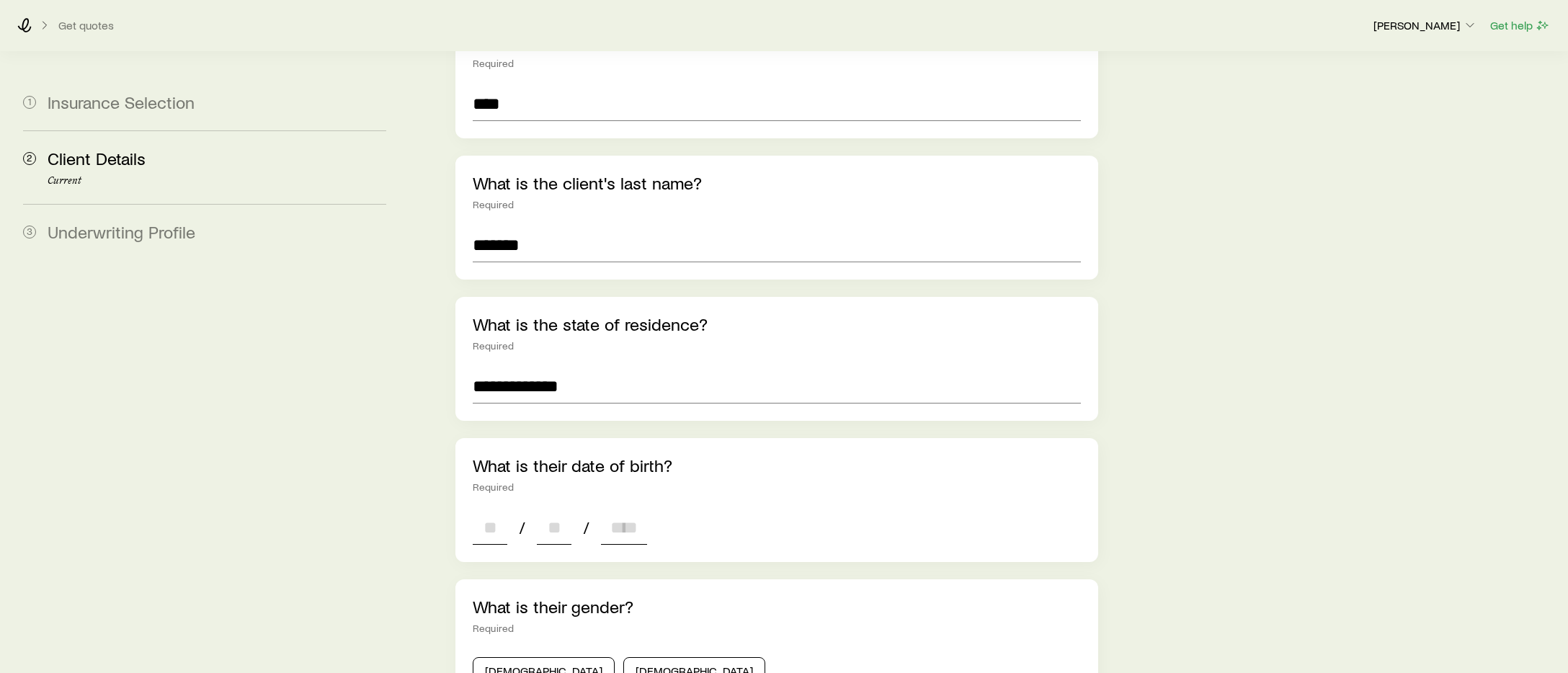
click at [481, 510] on input at bounding box center [490, 527] width 34 height 34
paste input "****"
type input "**"
type input "****"
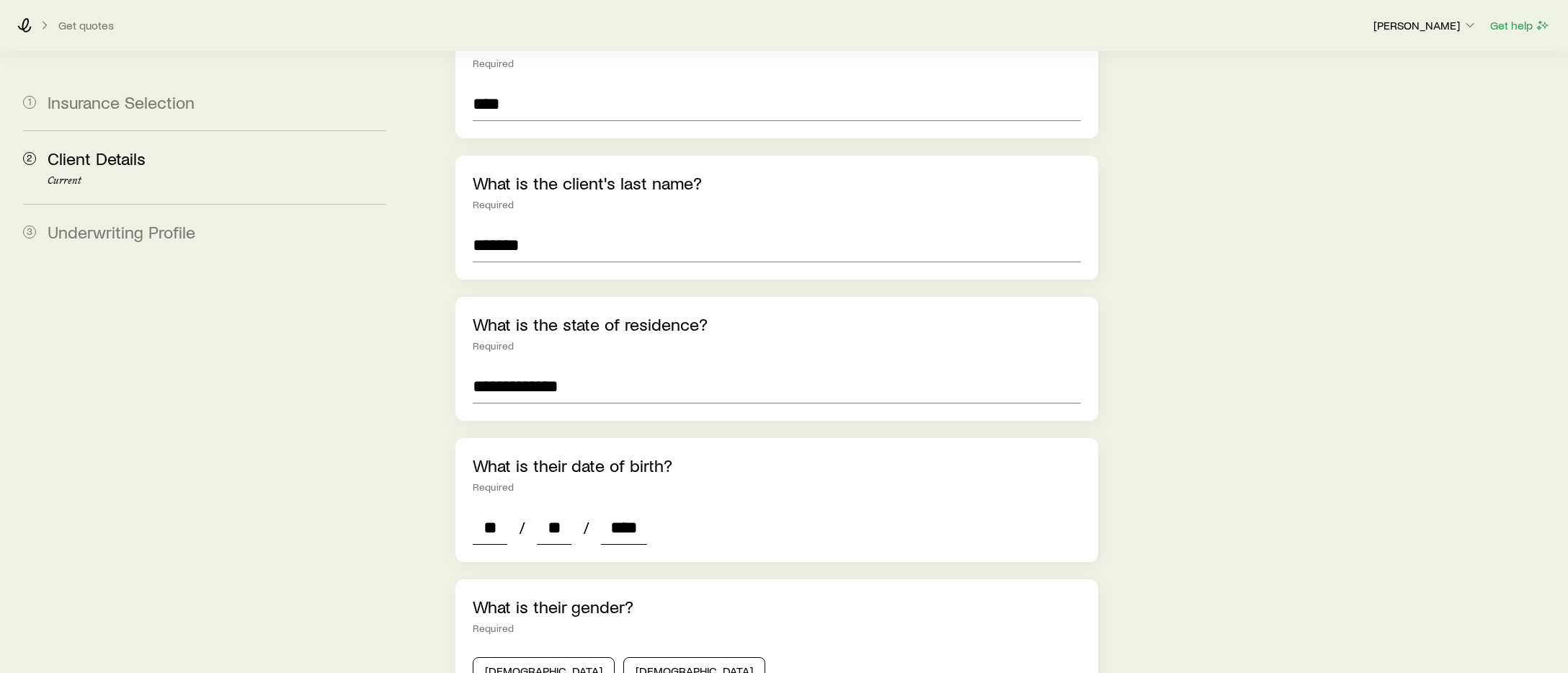
type input "*"
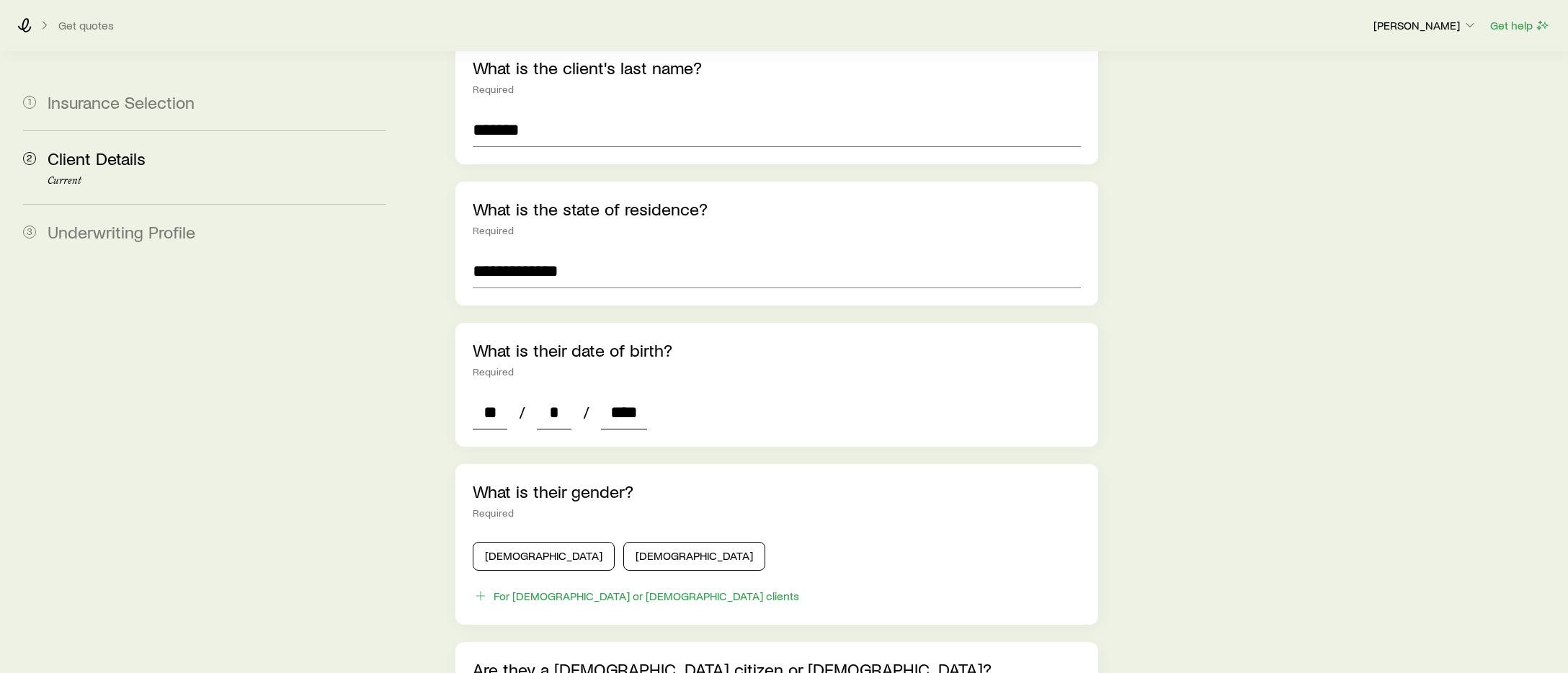
scroll to position [457, 0]
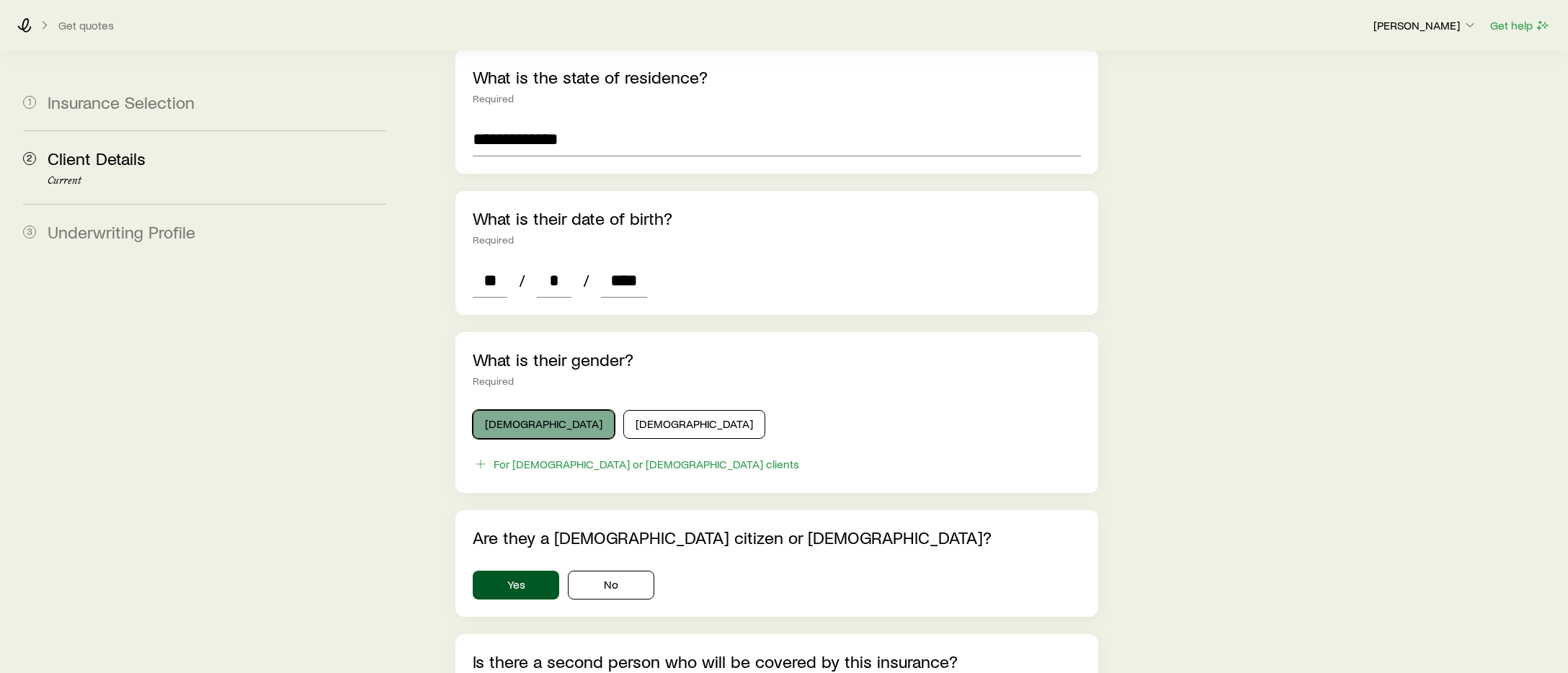
click at [524, 410] on button "[DEMOGRAPHIC_DATA]" at bounding box center [544, 424] width 142 height 29
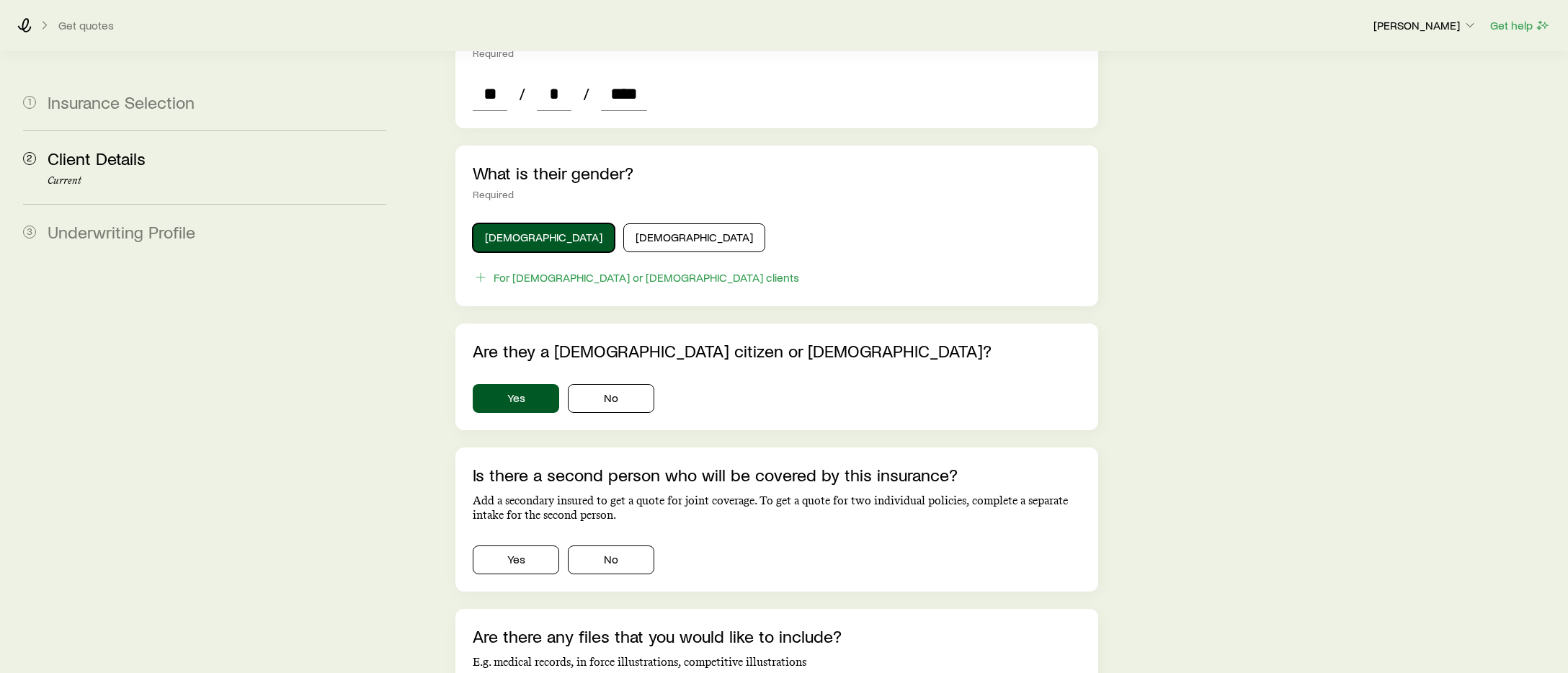
scroll to position [699, 0]
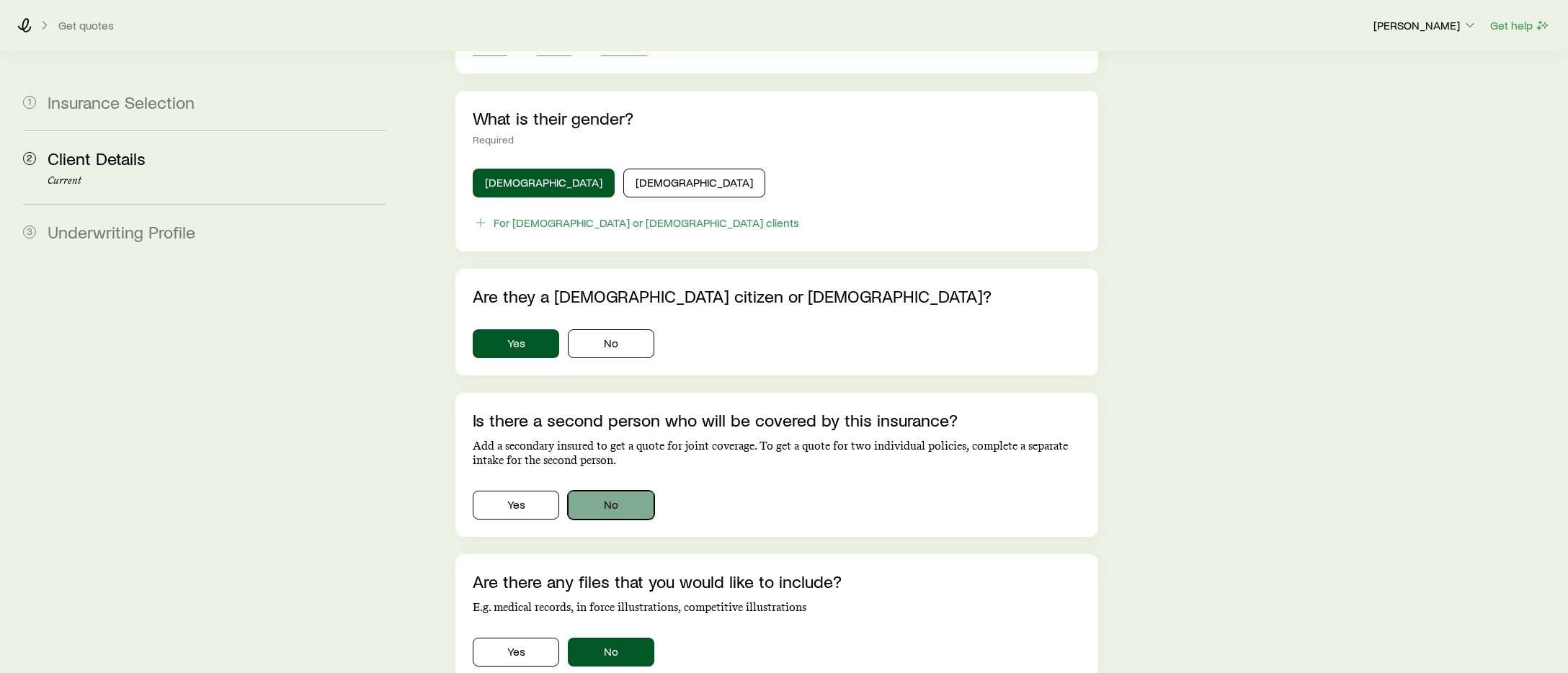
click at [602, 493] on button "No" at bounding box center [611, 505] width 86 height 29
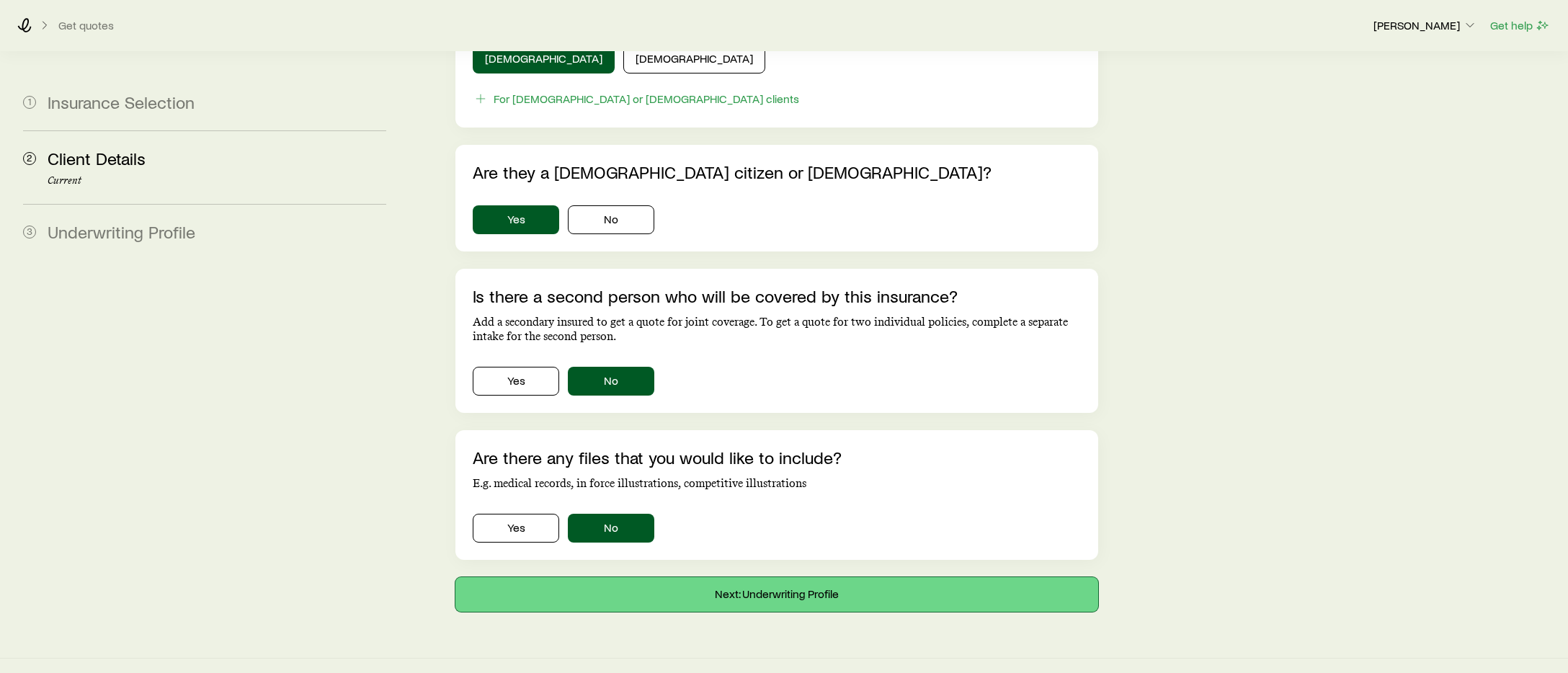
click at [779, 577] on button "Next: Underwriting Profile" at bounding box center [776, 594] width 642 height 34
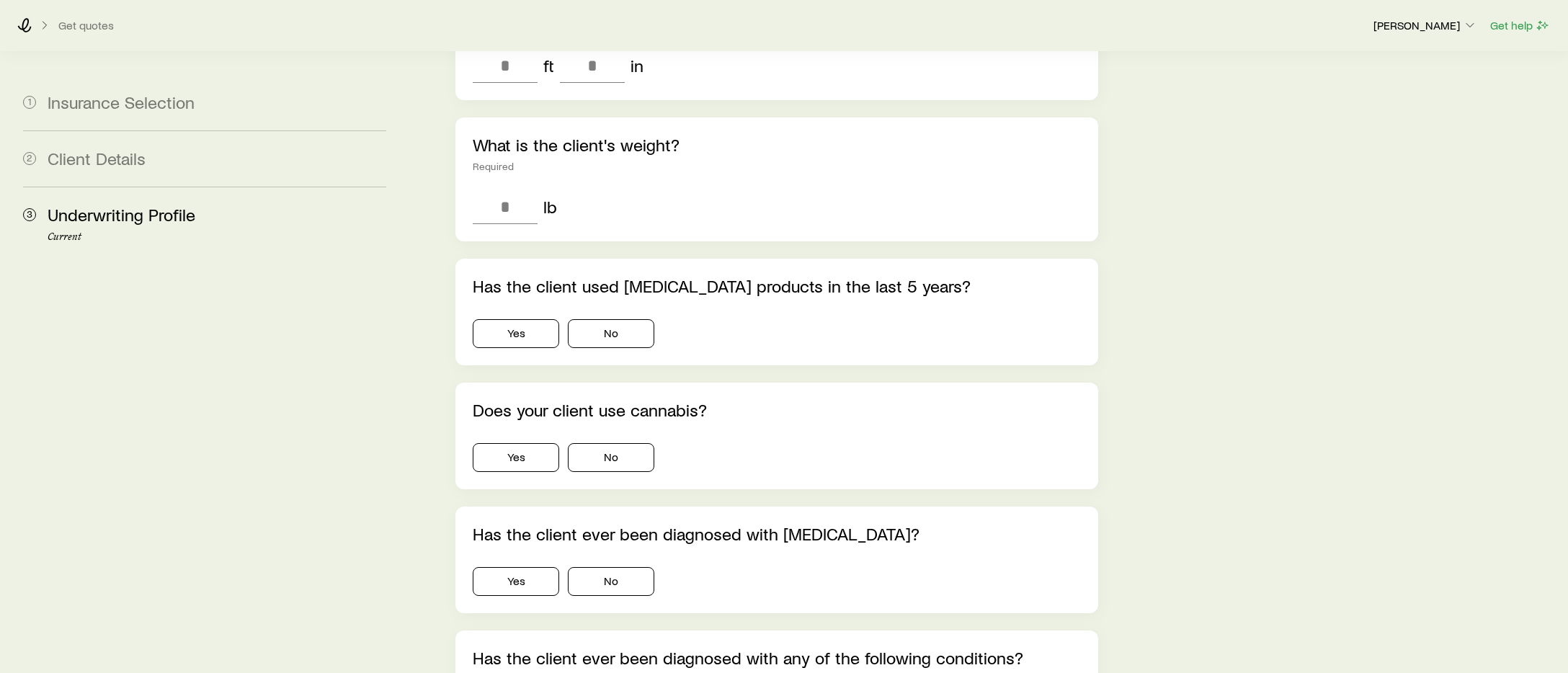
scroll to position [96, 0]
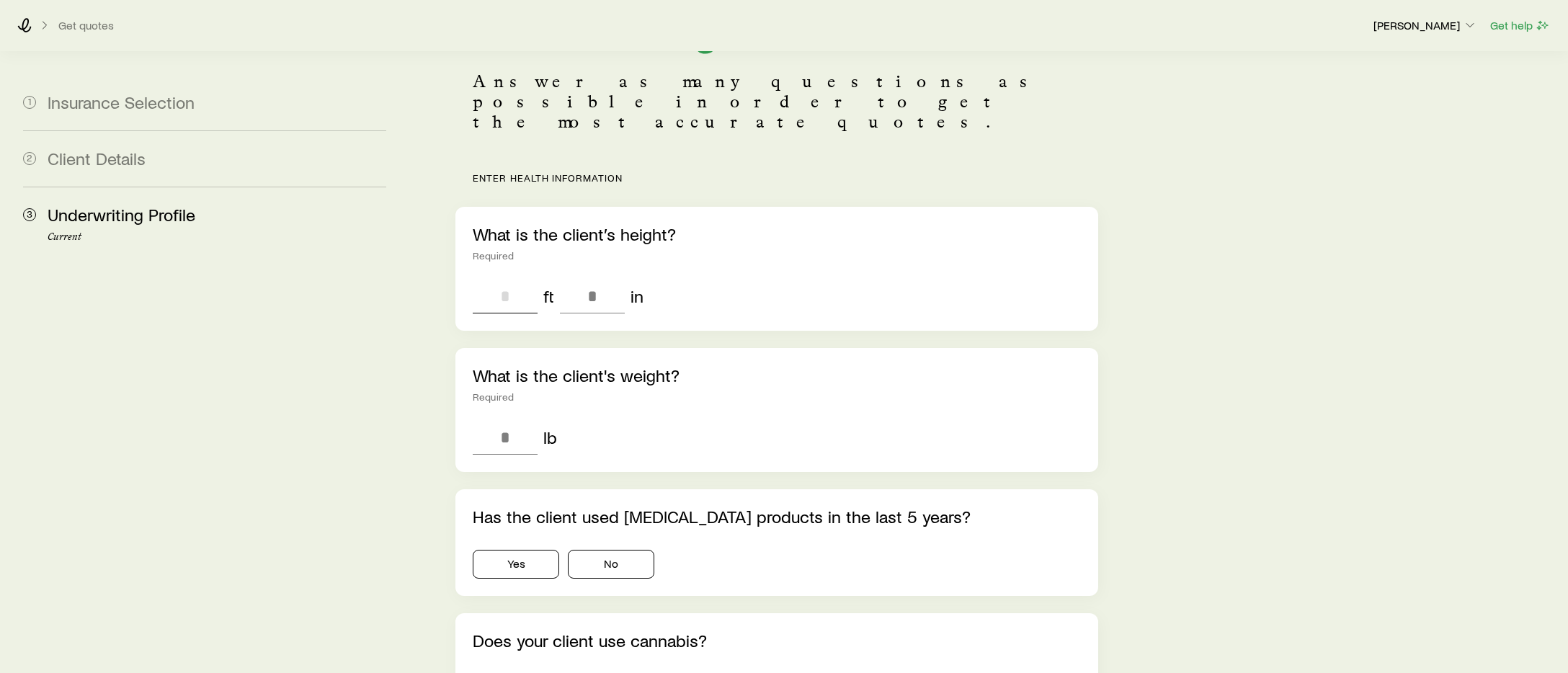
click at [508, 279] on input "tel" at bounding box center [505, 296] width 65 height 34
type input "*"
click at [522, 421] on input "tel" at bounding box center [505, 438] width 65 height 34
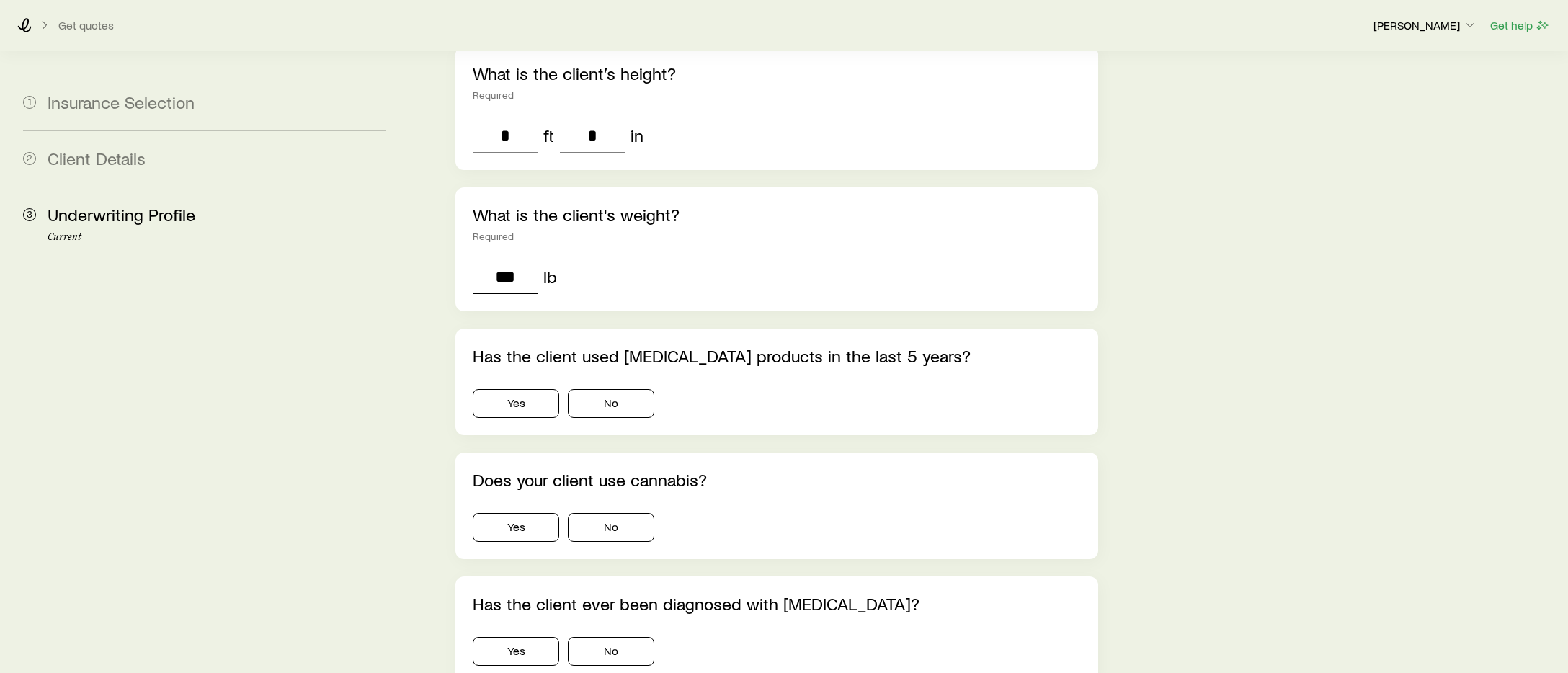
scroll to position [246, 0]
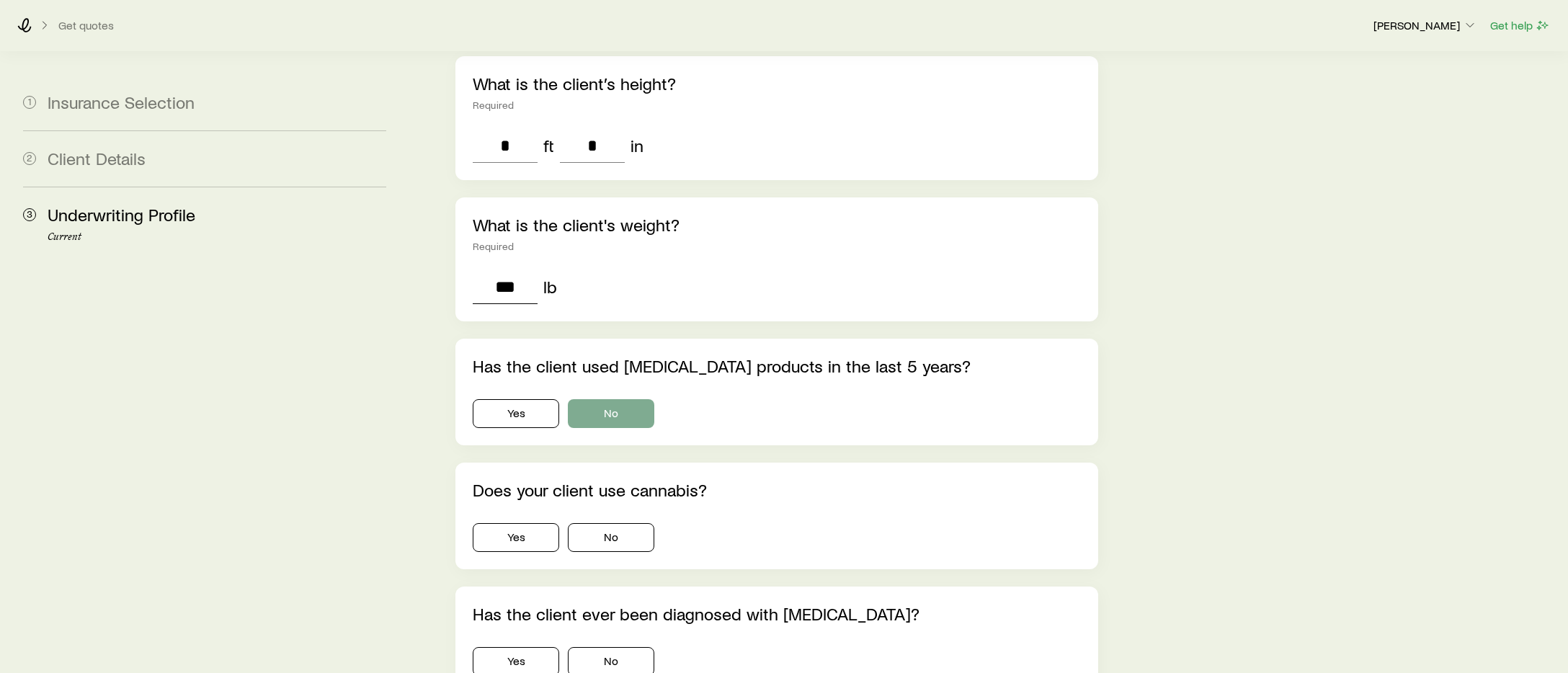
type input "***"
click at [624, 399] on button "No" at bounding box center [611, 413] width 86 height 29
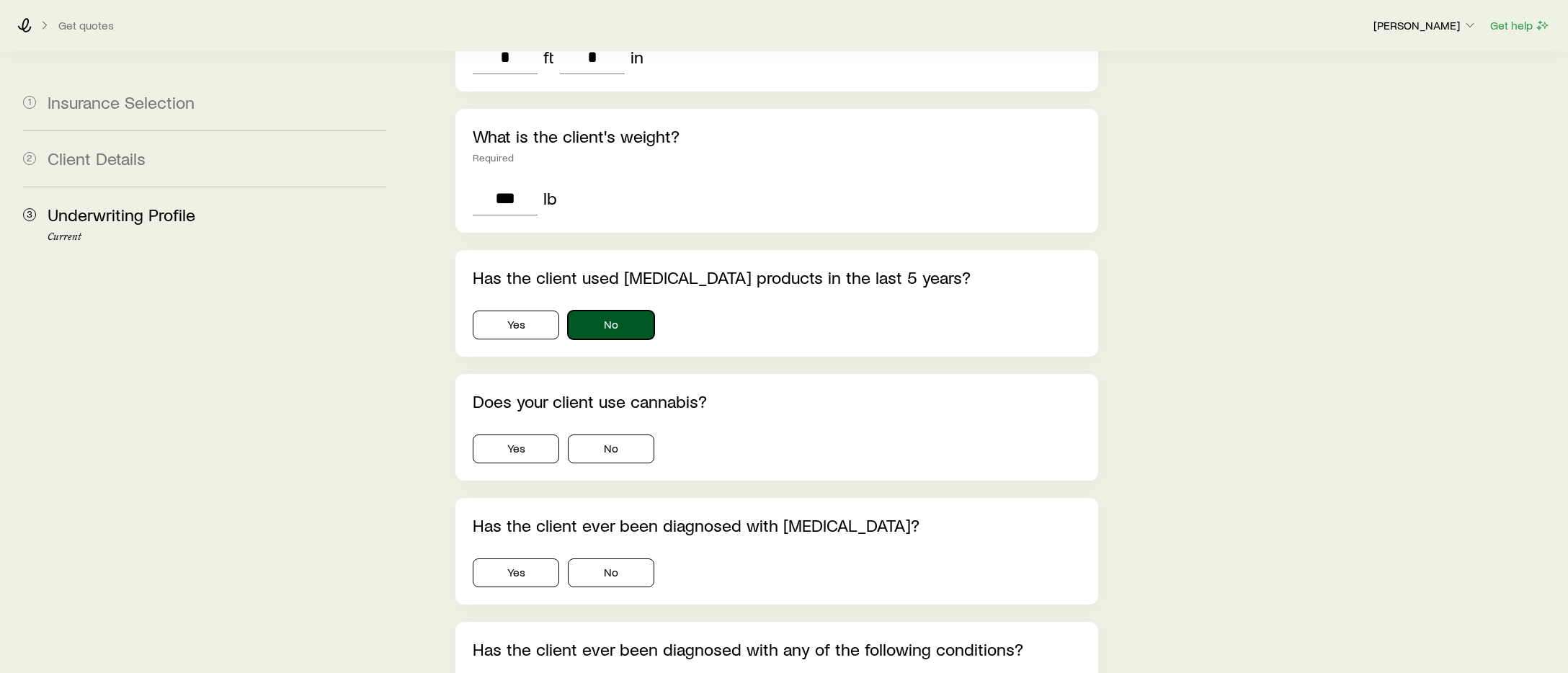
scroll to position [358, 0]
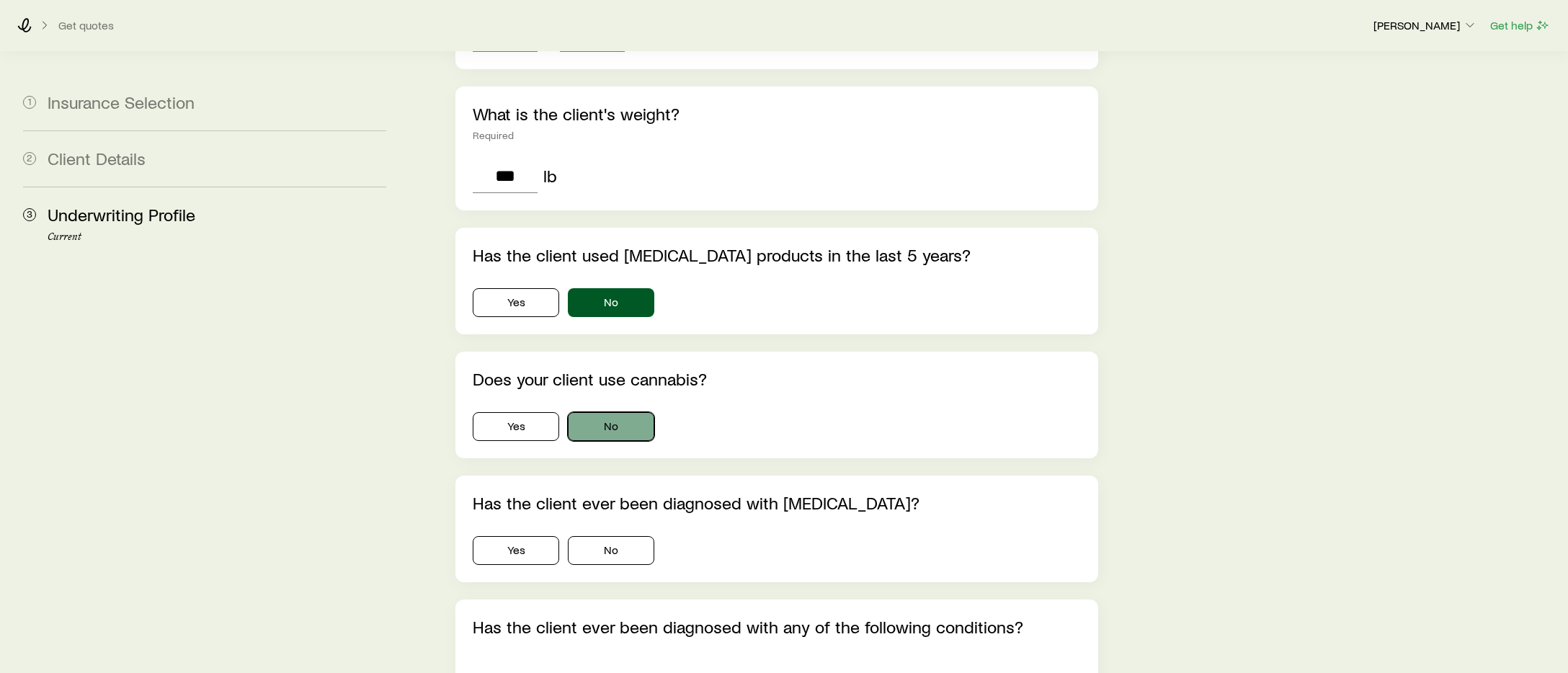
click at [600, 412] on button "No" at bounding box center [611, 427] width 86 height 29
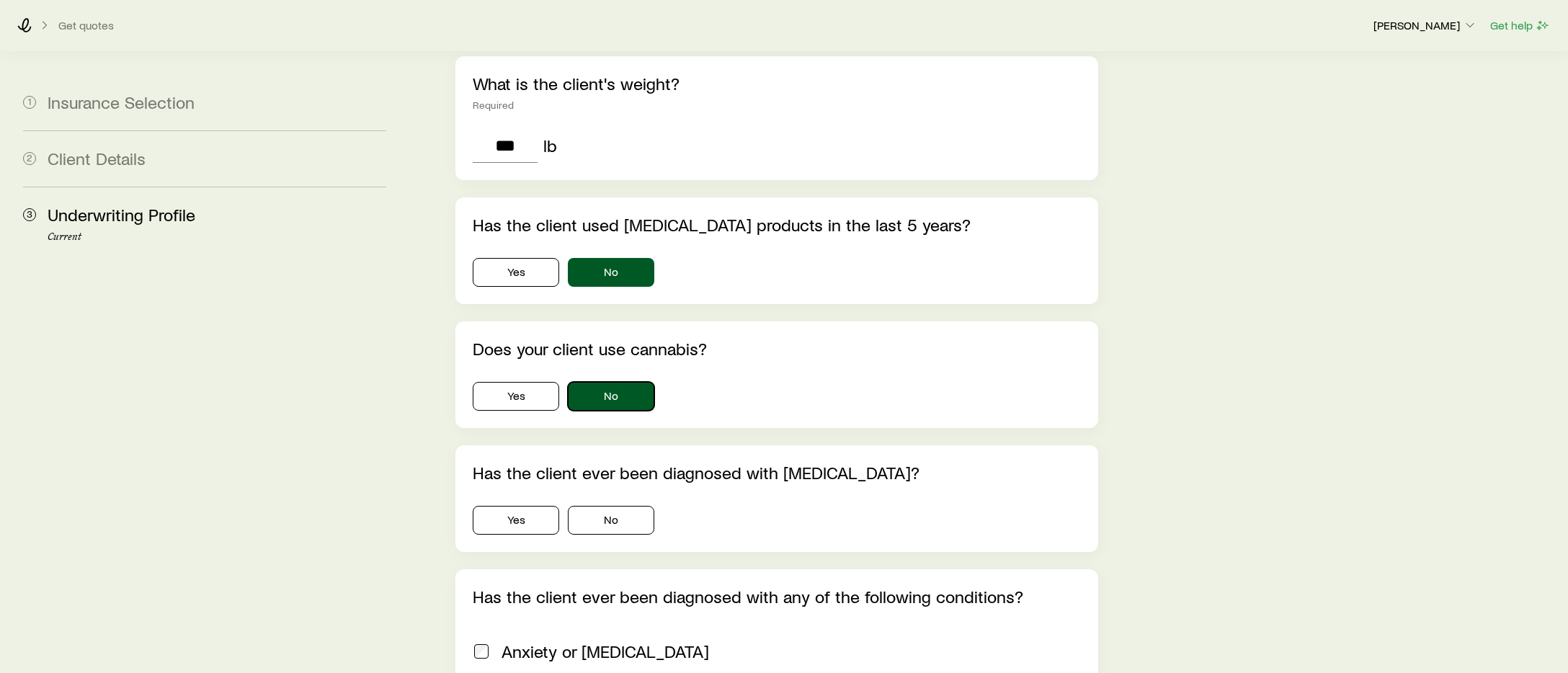
scroll to position [486, 0]
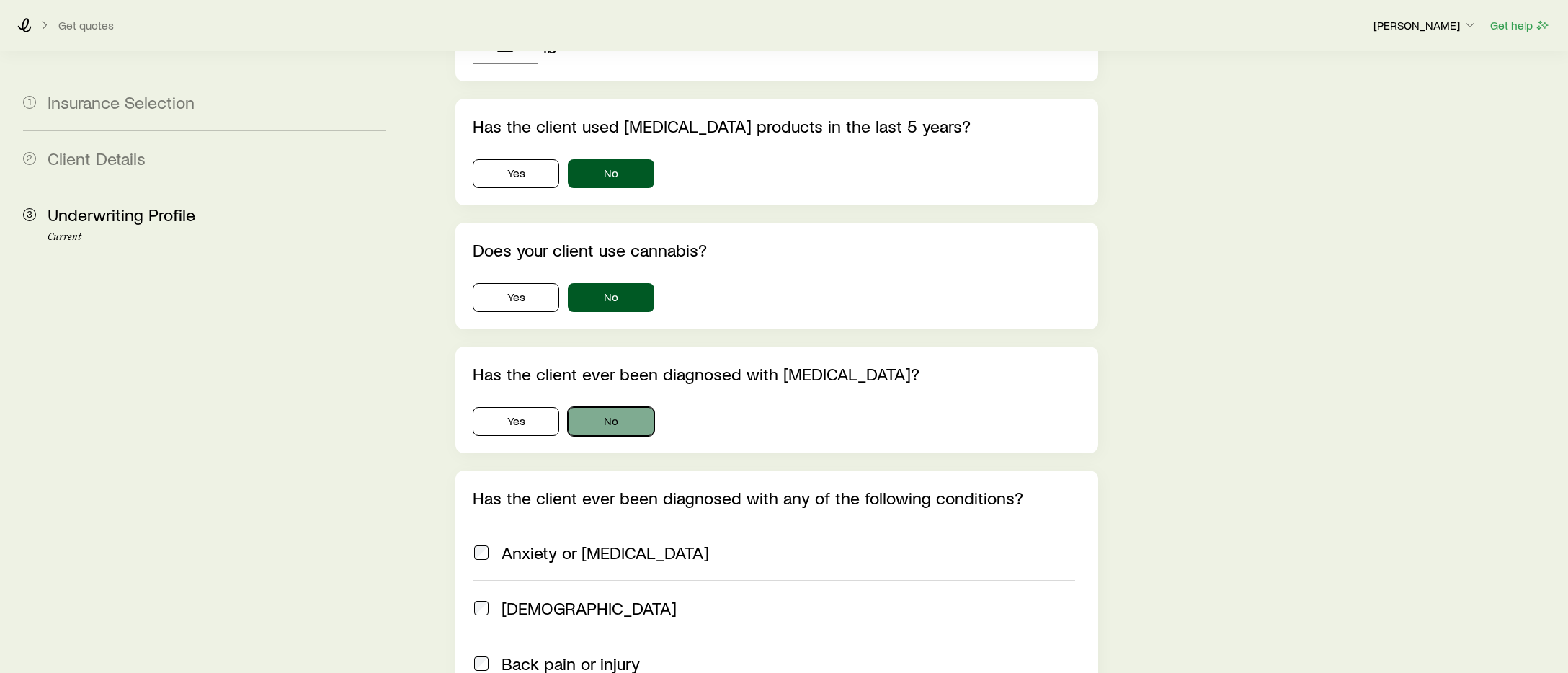
click at [616, 407] on button "No" at bounding box center [611, 421] width 86 height 29
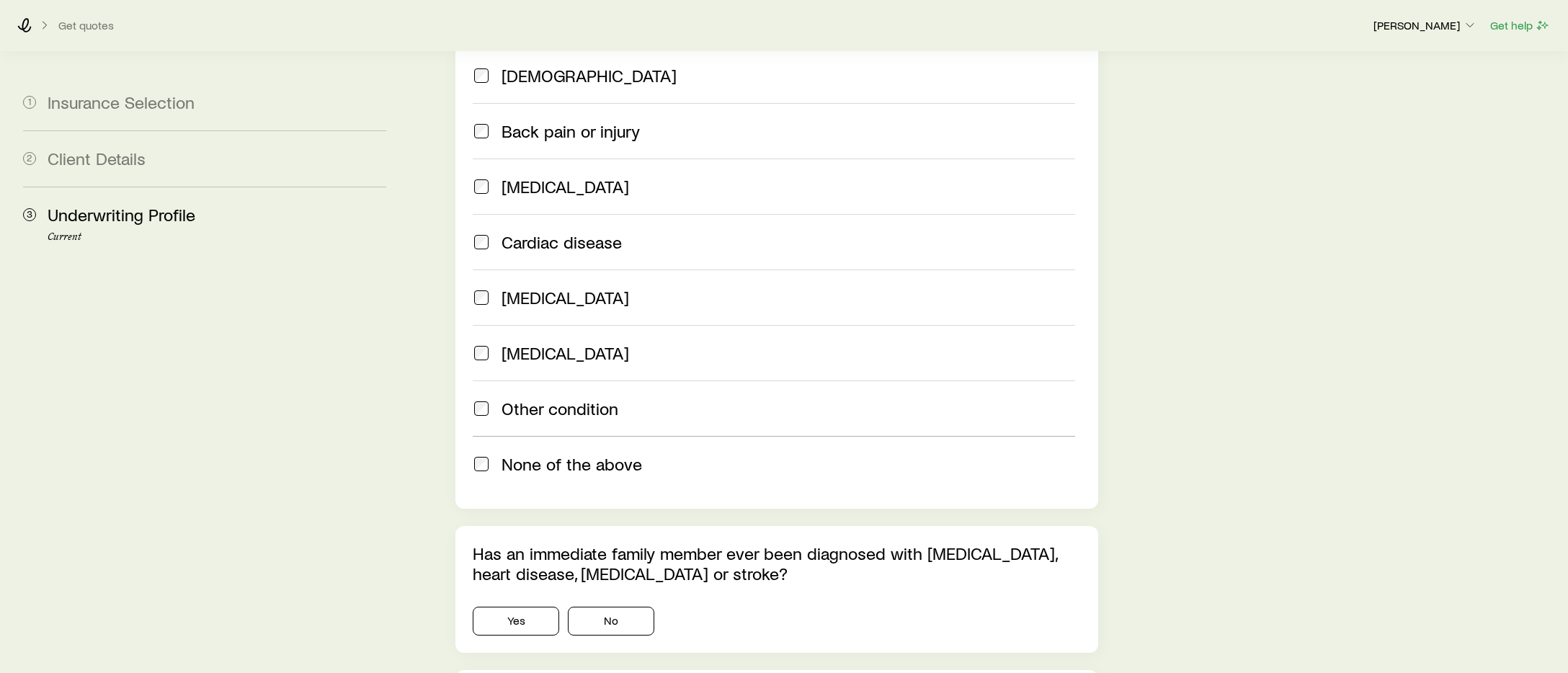
scroll to position [1244, 0]
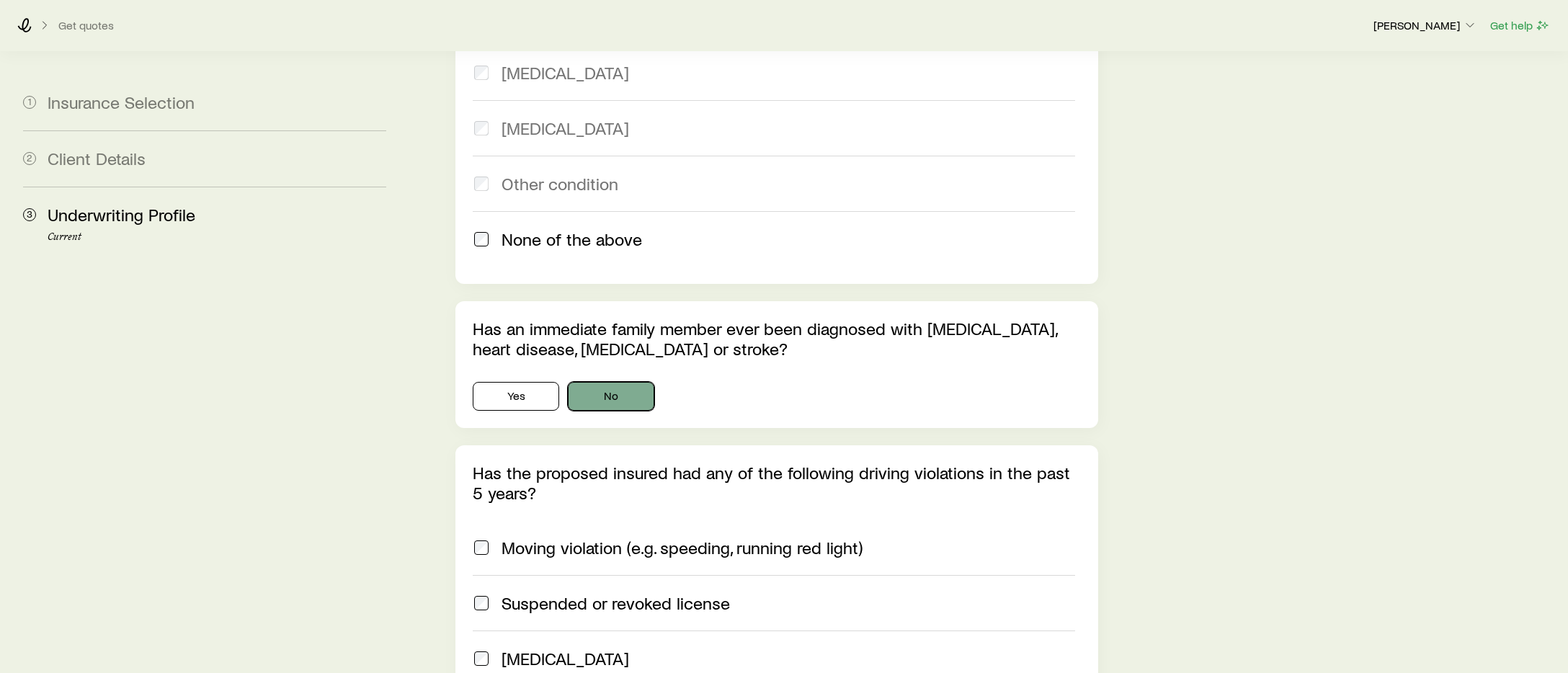
click at [629, 382] on button "No" at bounding box center [611, 396] width 86 height 29
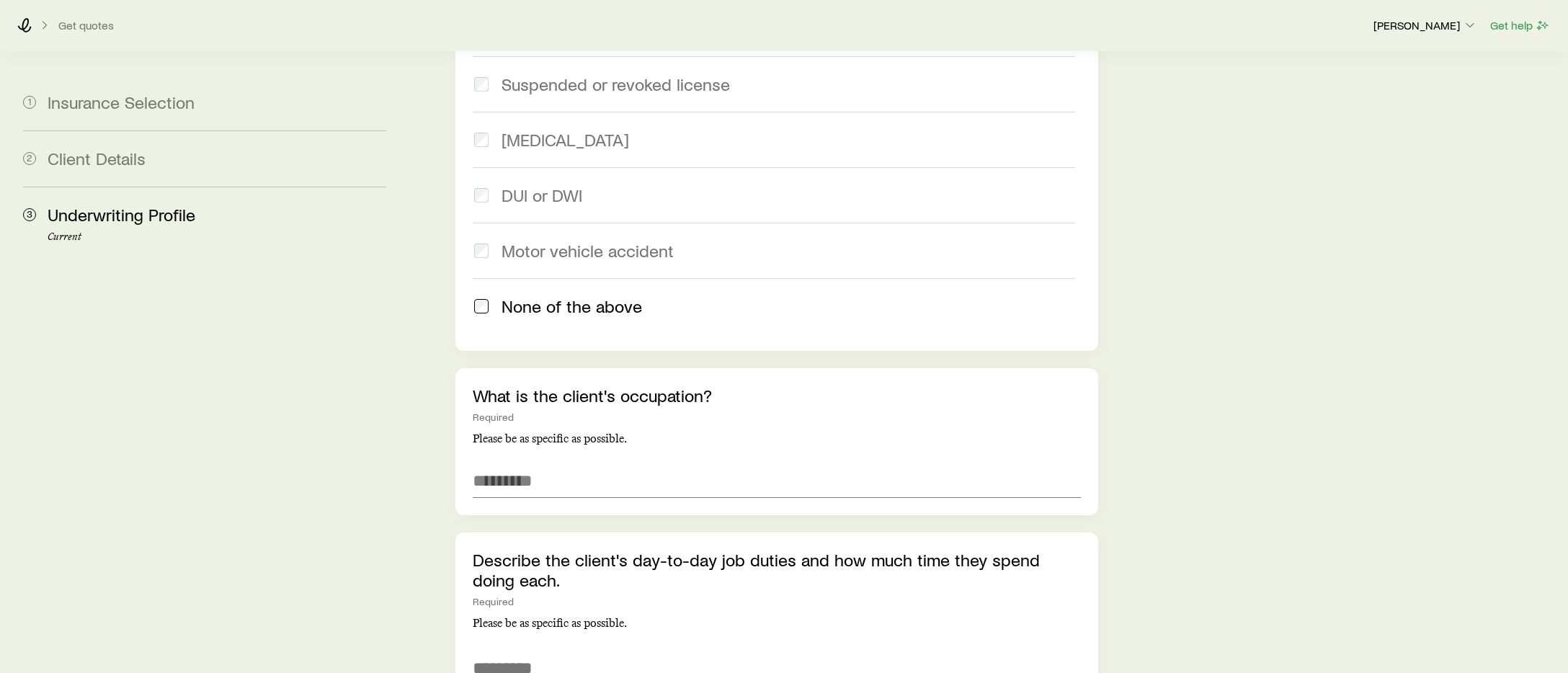
scroll to position [1774, 0]
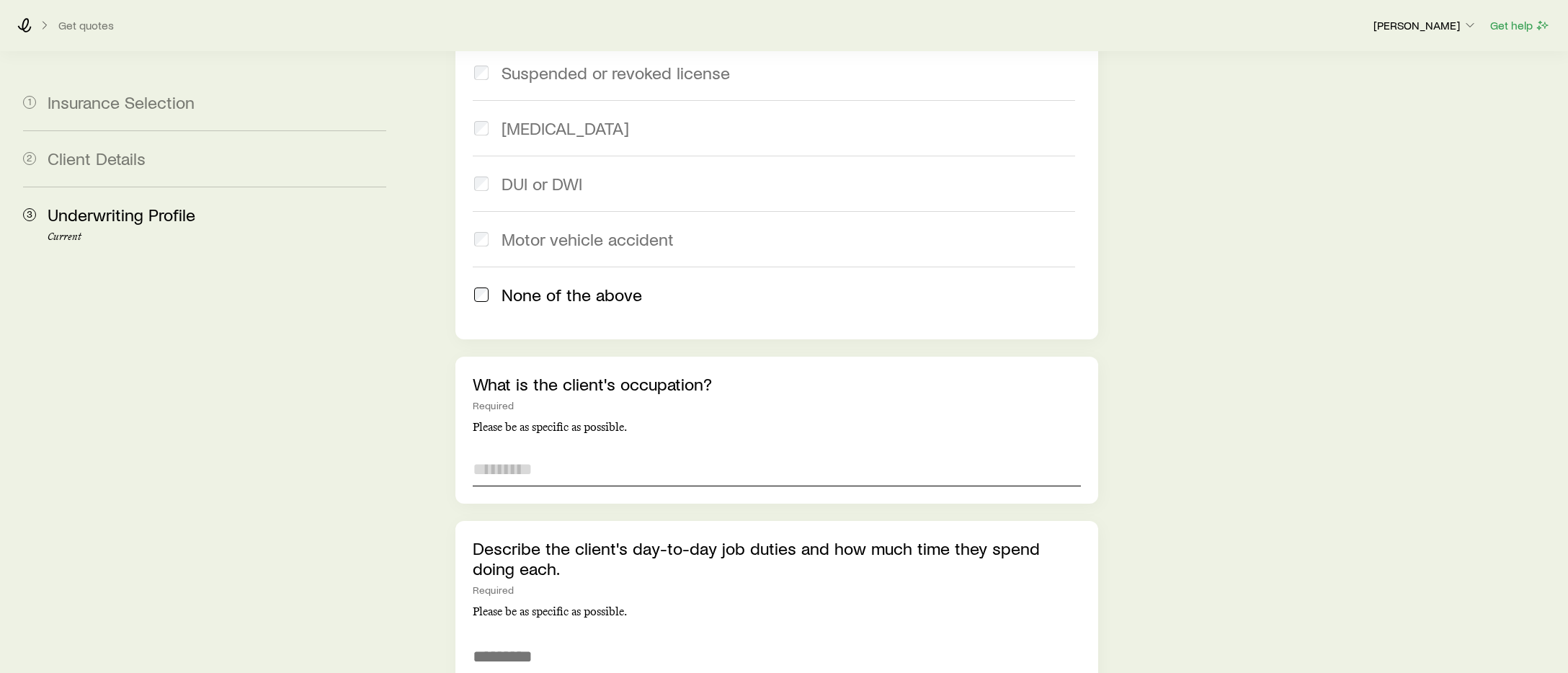
click at [704, 452] on input "text" at bounding box center [776, 469] width 608 height 34
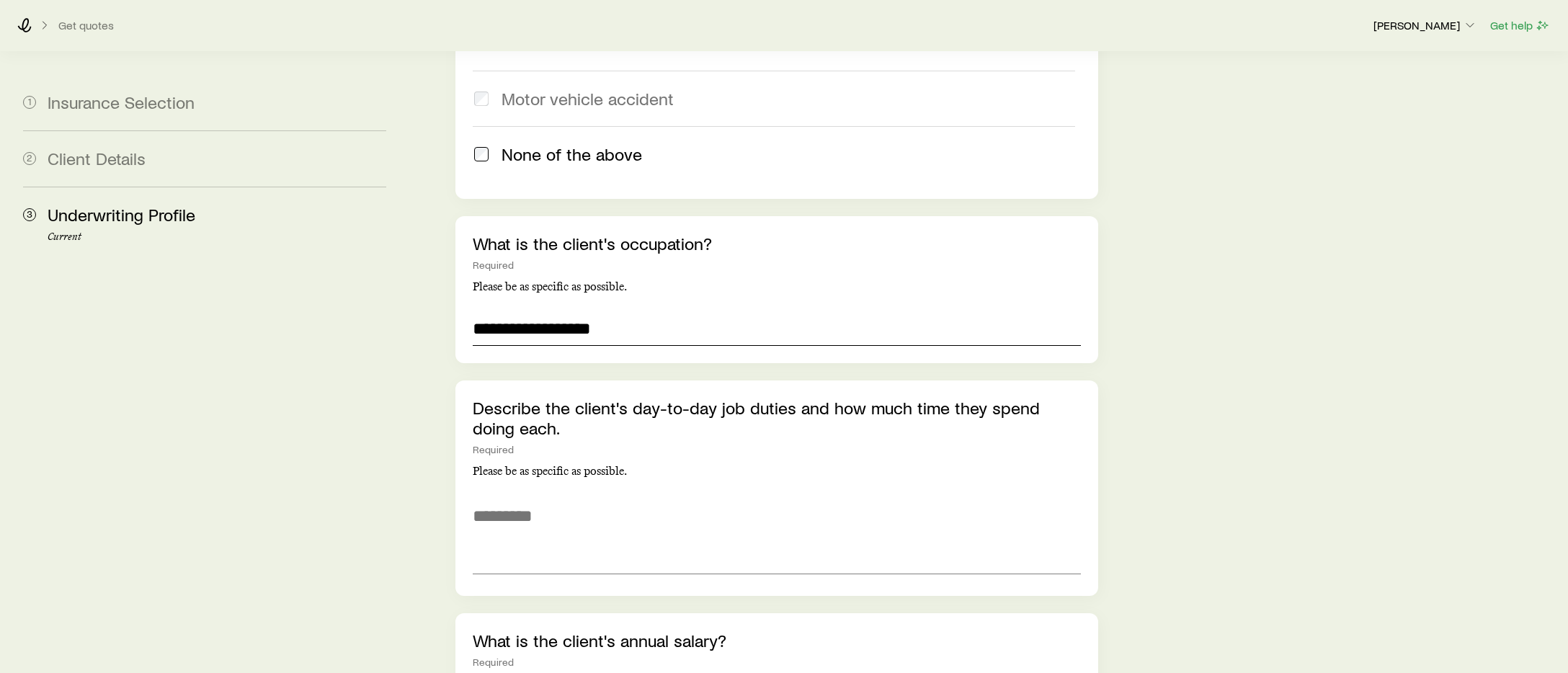
scroll to position [1926, 0]
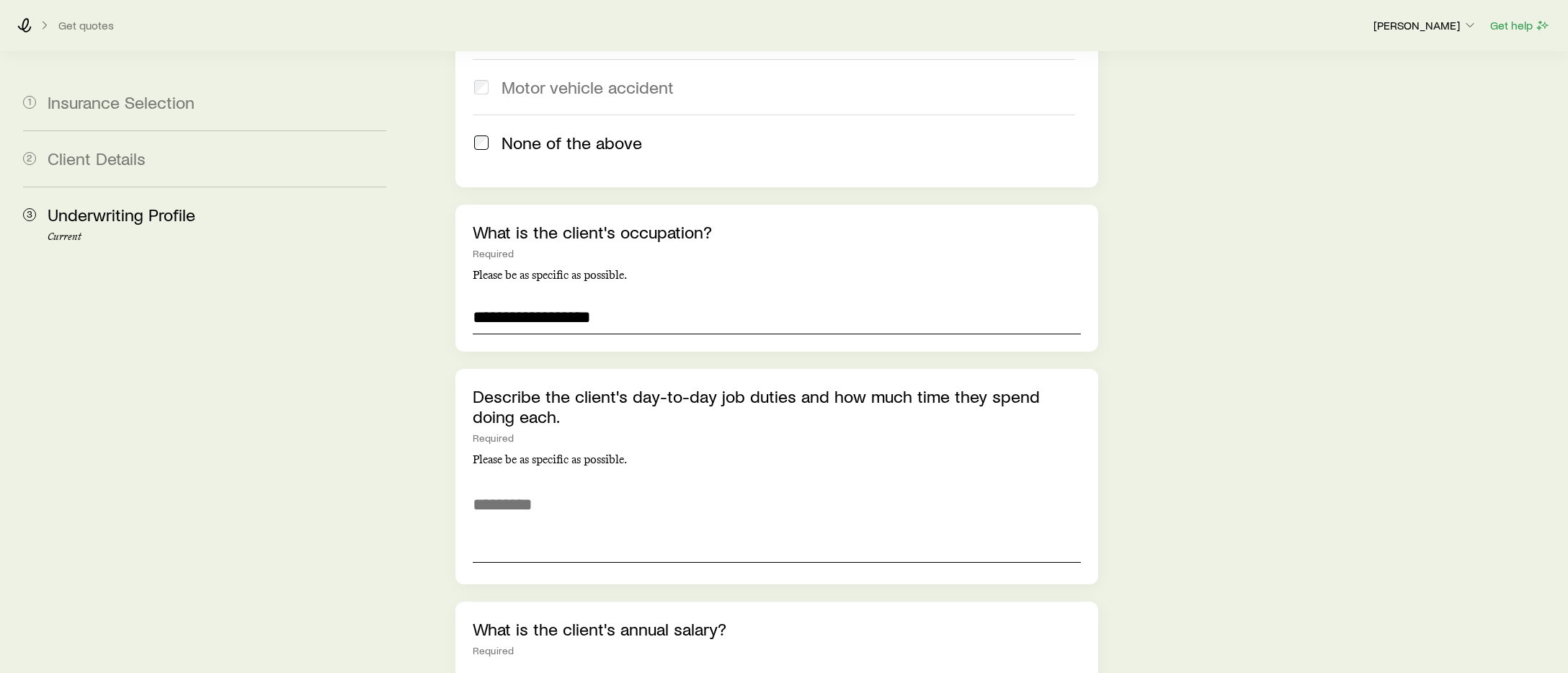
type input "**********"
click at [689, 500] on textarea at bounding box center [776, 523] width 608 height 78
type textarea "*"
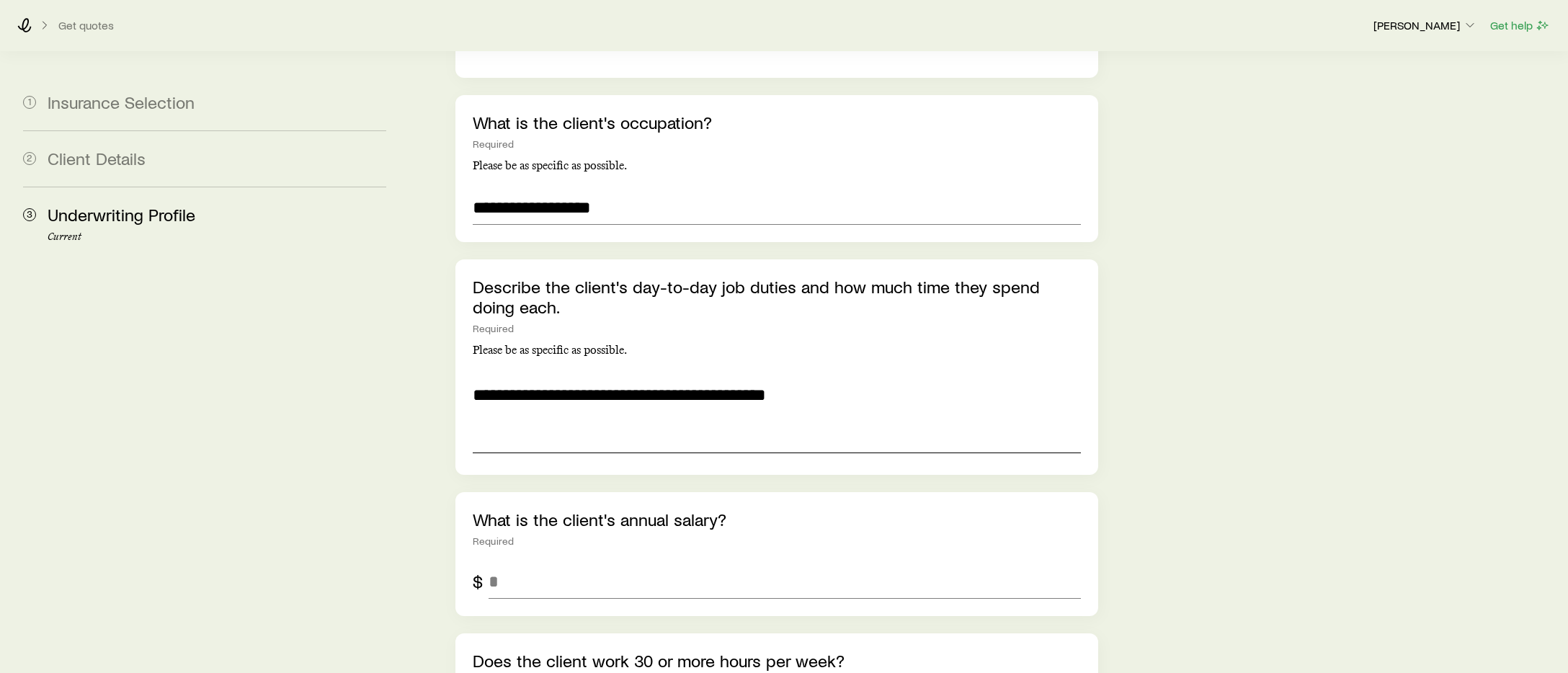
scroll to position [2124, 0]
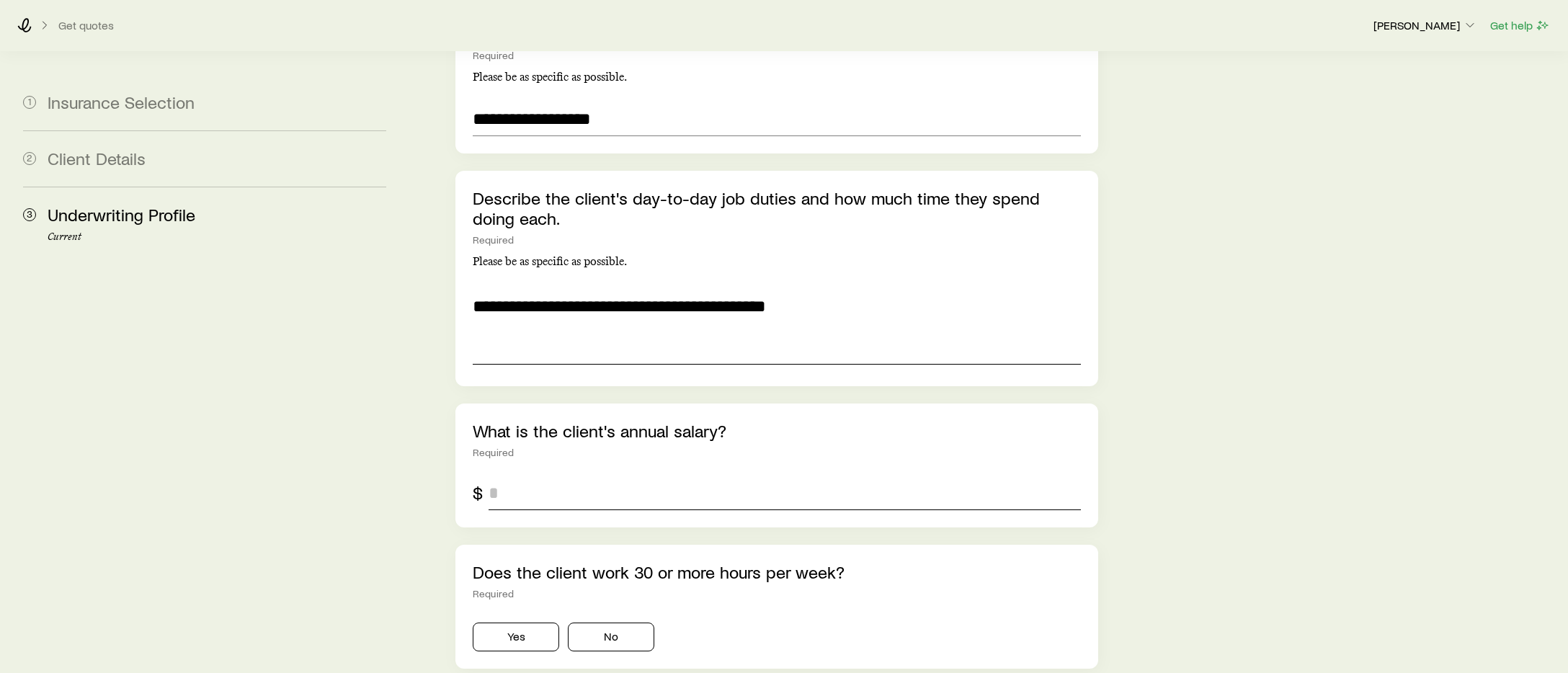
type textarea "**********"
click at [718, 475] on input "tel" at bounding box center [784, 492] width 592 height 34
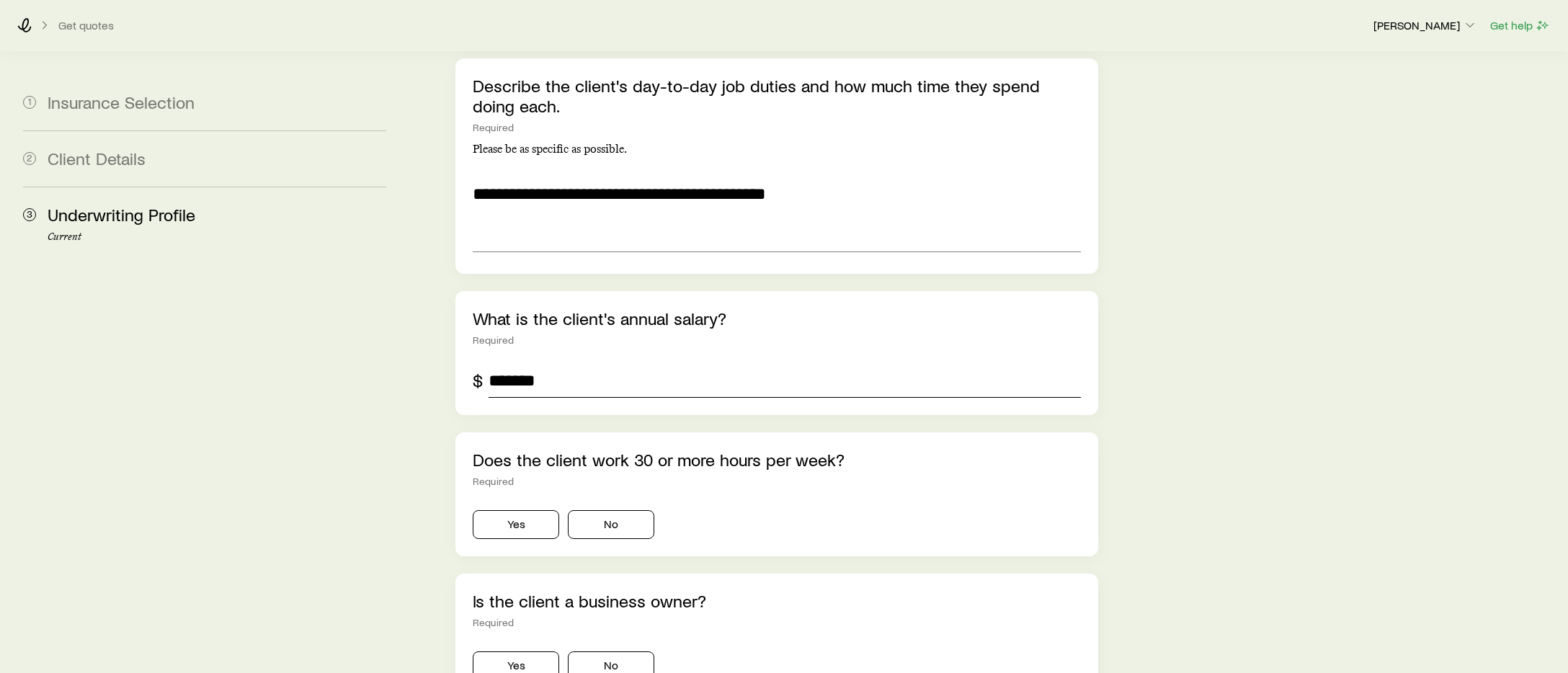
scroll to position [2301, 0]
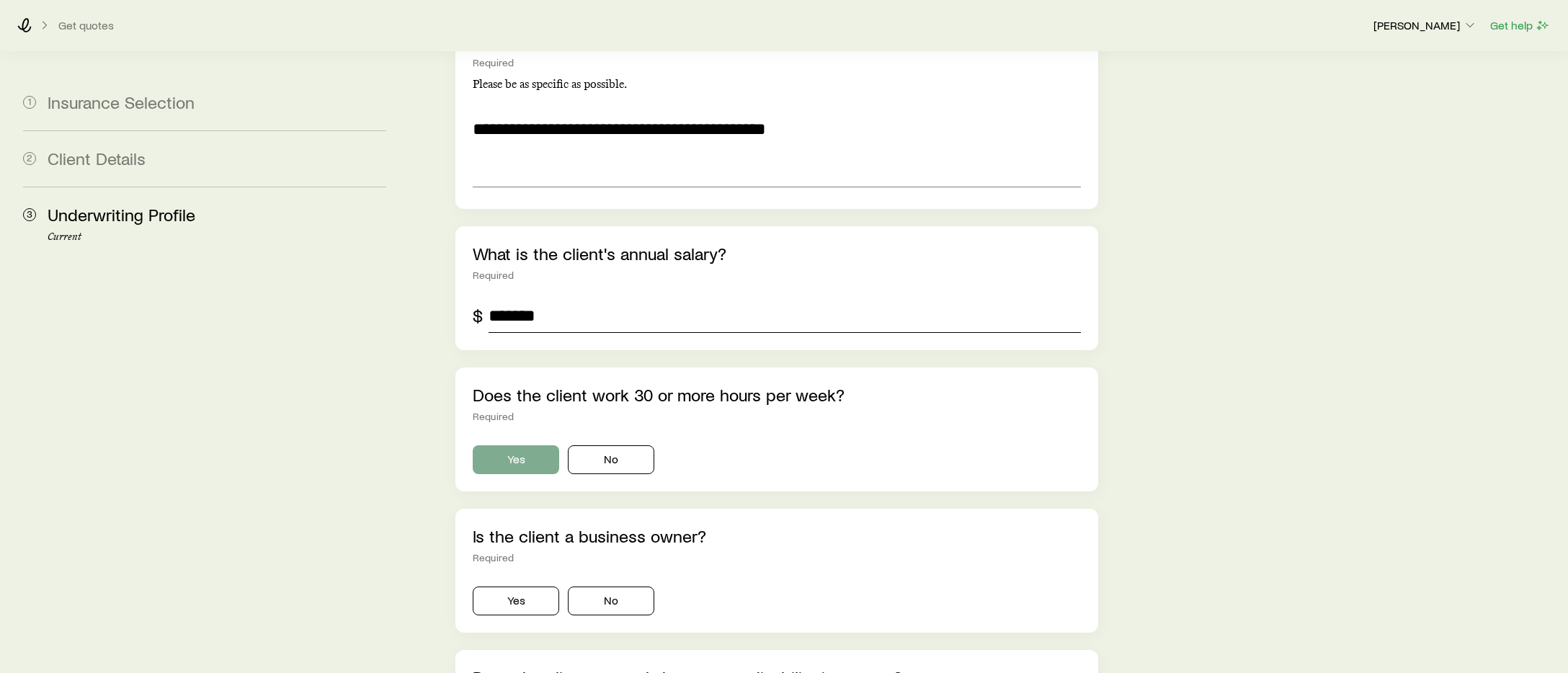
type input "*******"
click at [532, 446] on button "Yes" at bounding box center [516, 460] width 86 height 29
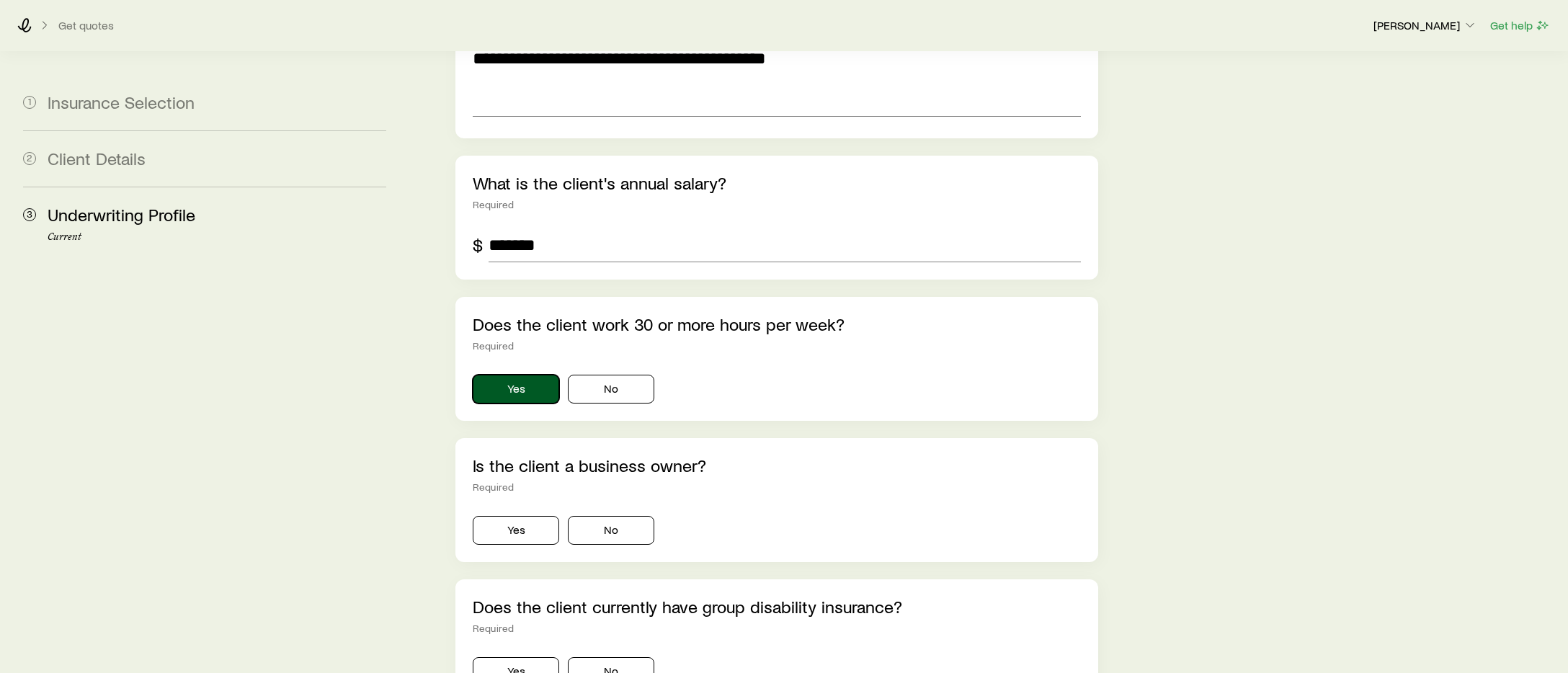
scroll to position [2394, 0]
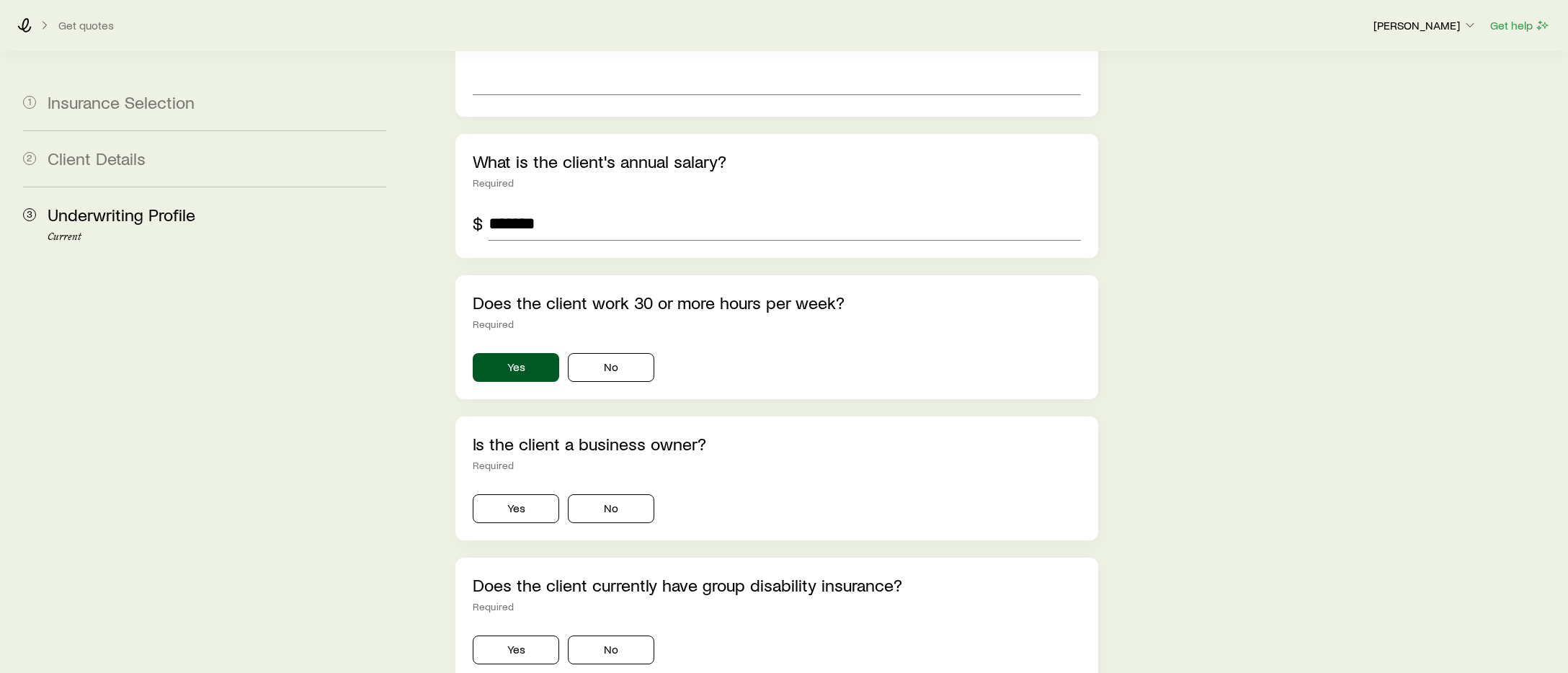
click at [477, 434] on p "Is the client a business owner?" at bounding box center [776, 444] width 608 height 20
click at [522, 494] on button "Yes" at bounding box center [516, 509] width 86 height 29
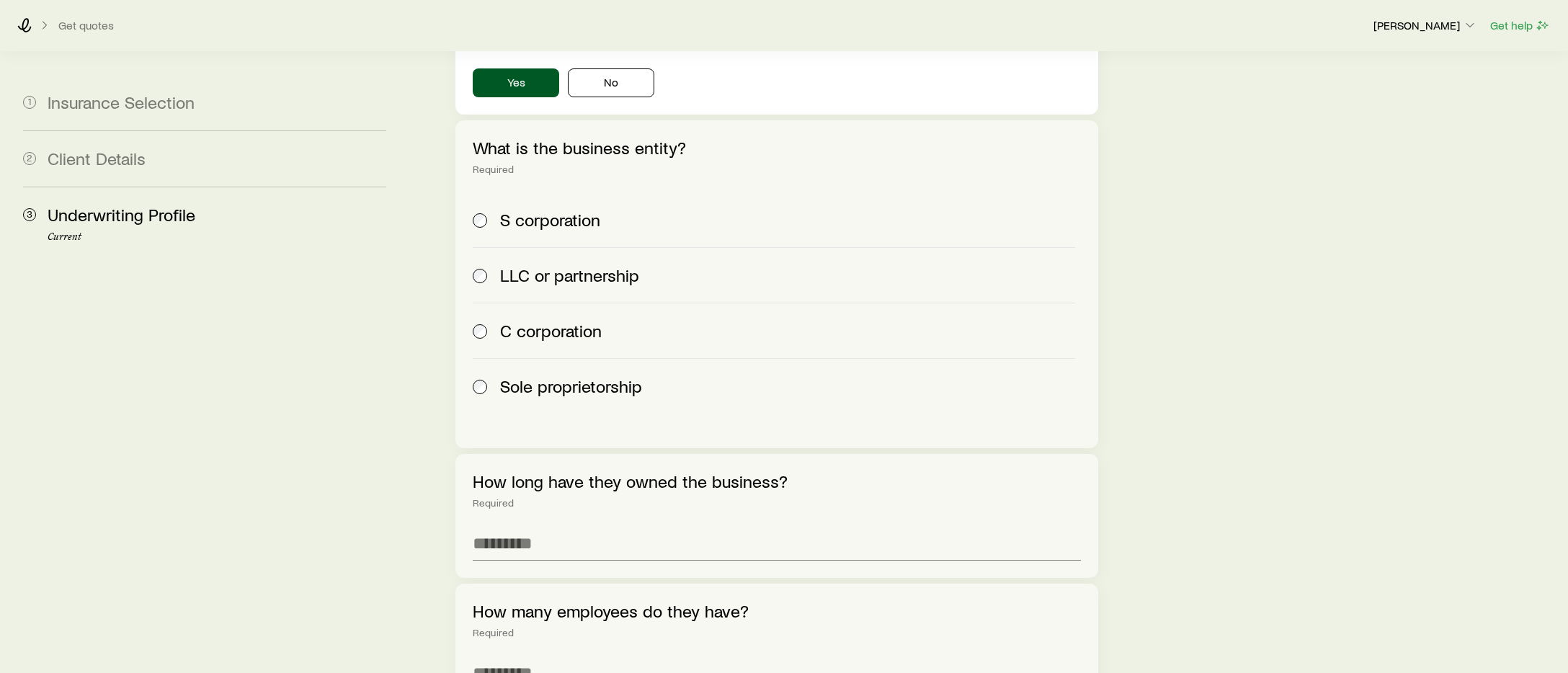
scroll to position [2843, 0]
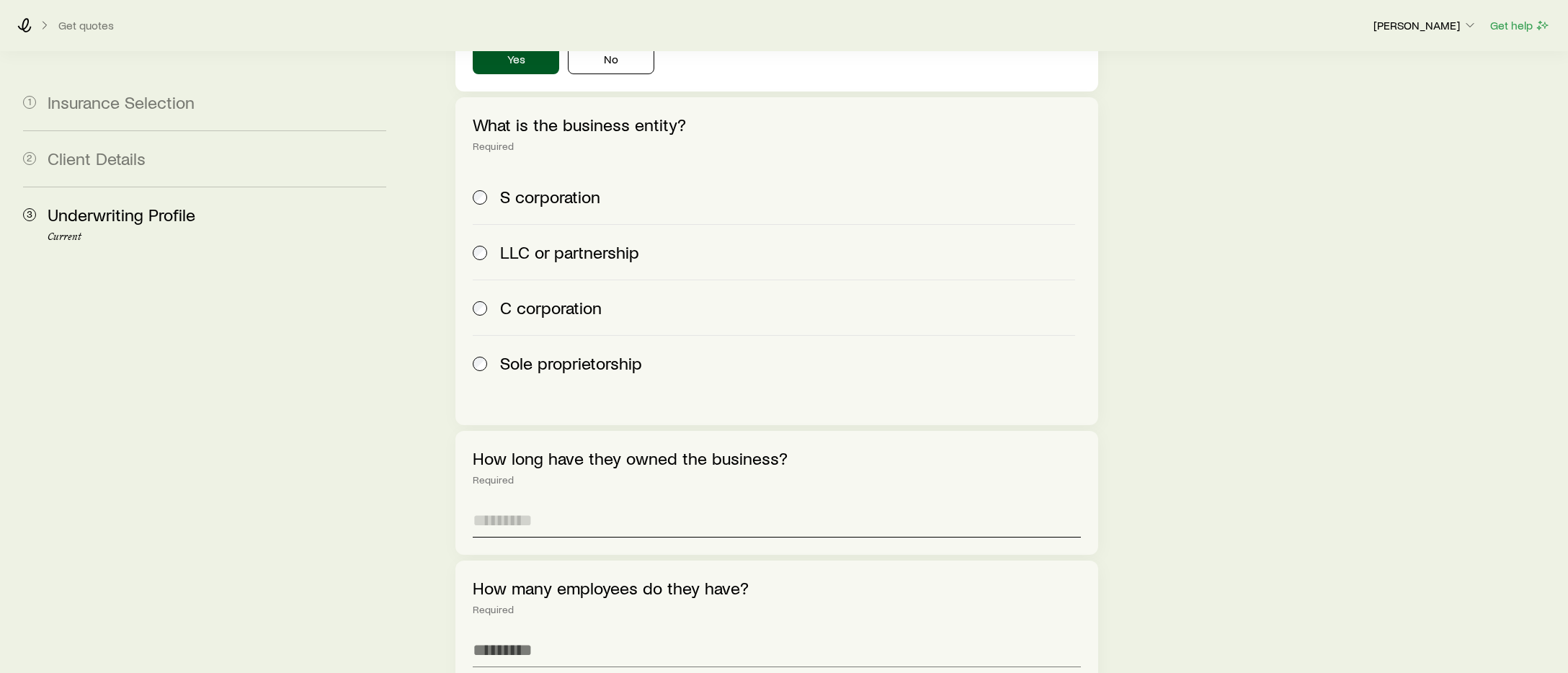
click at [561, 503] on input "text" at bounding box center [776, 520] width 608 height 34
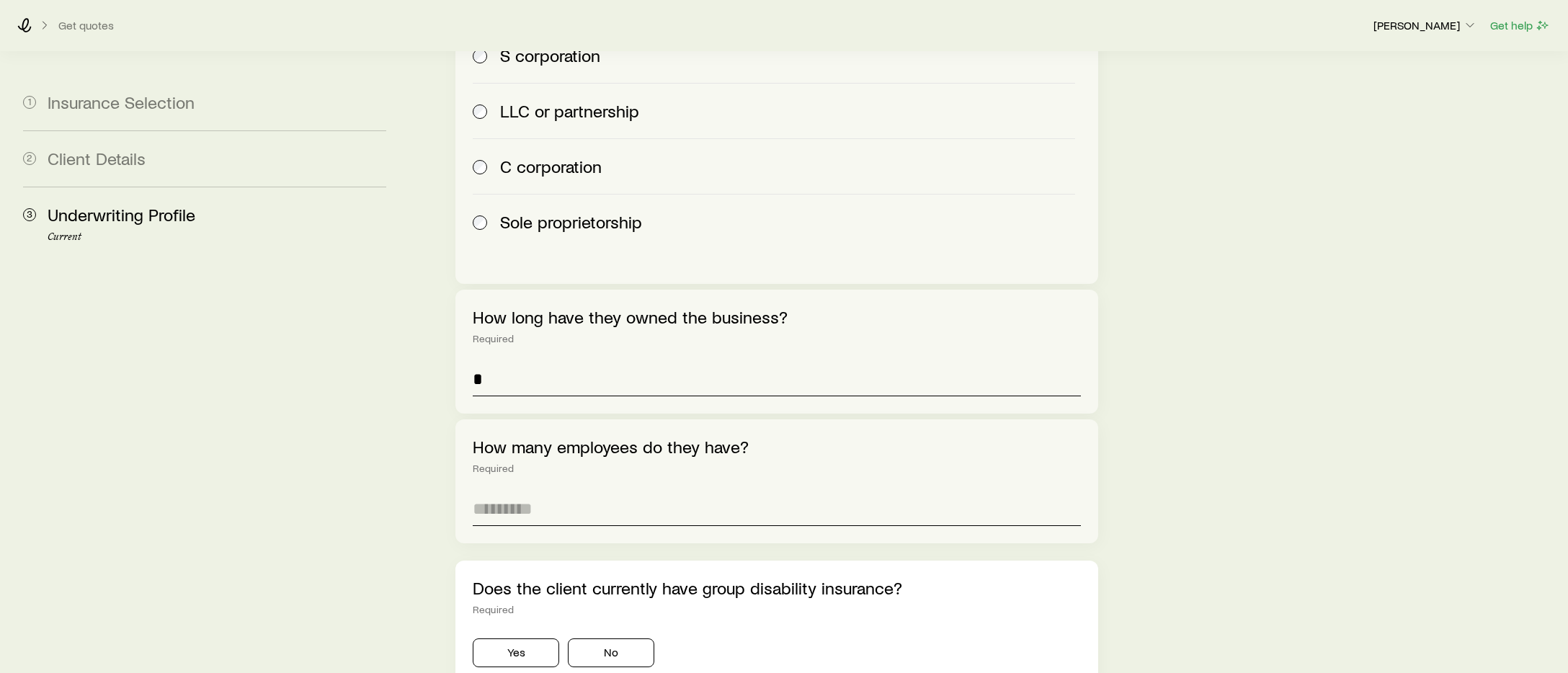
scroll to position [3083, 0]
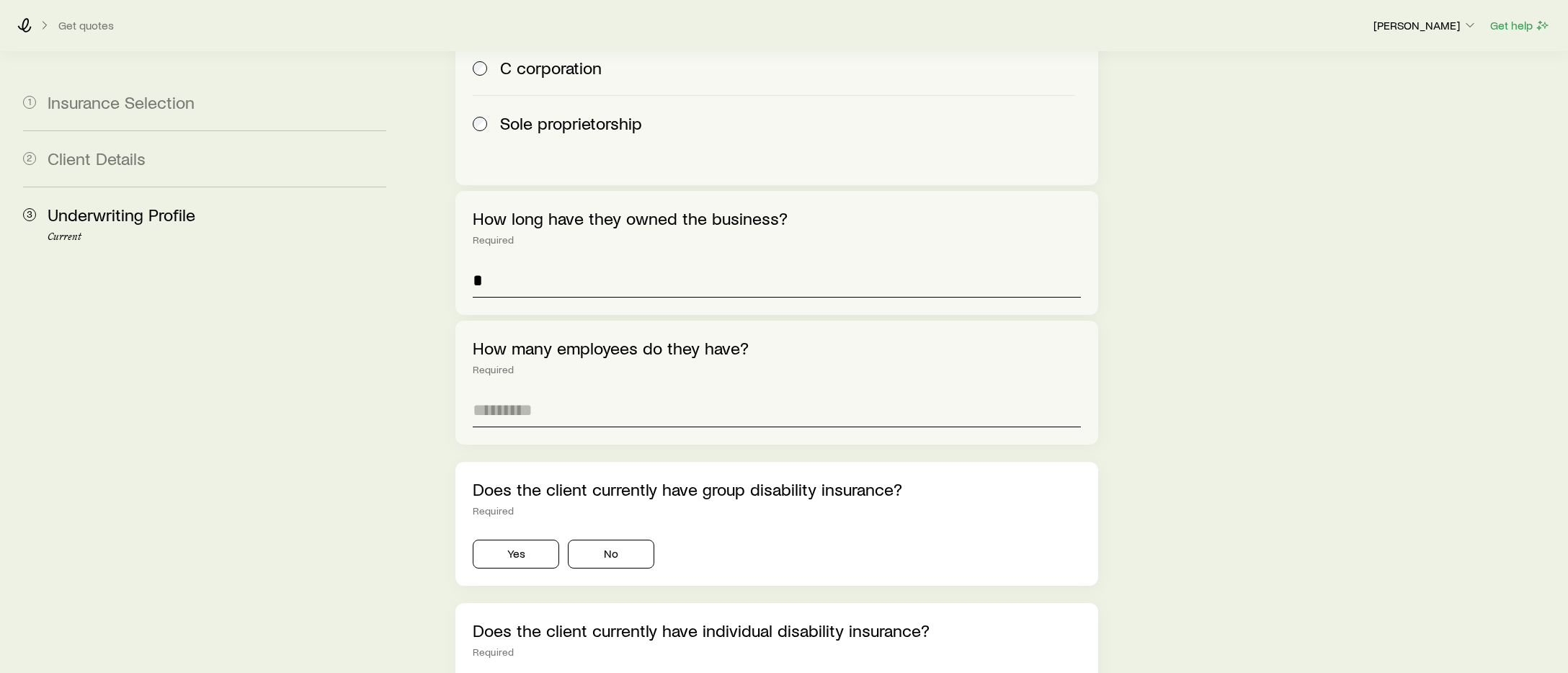
type input "*"
click at [613, 393] on input "tel" at bounding box center [776, 410] width 608 height 34
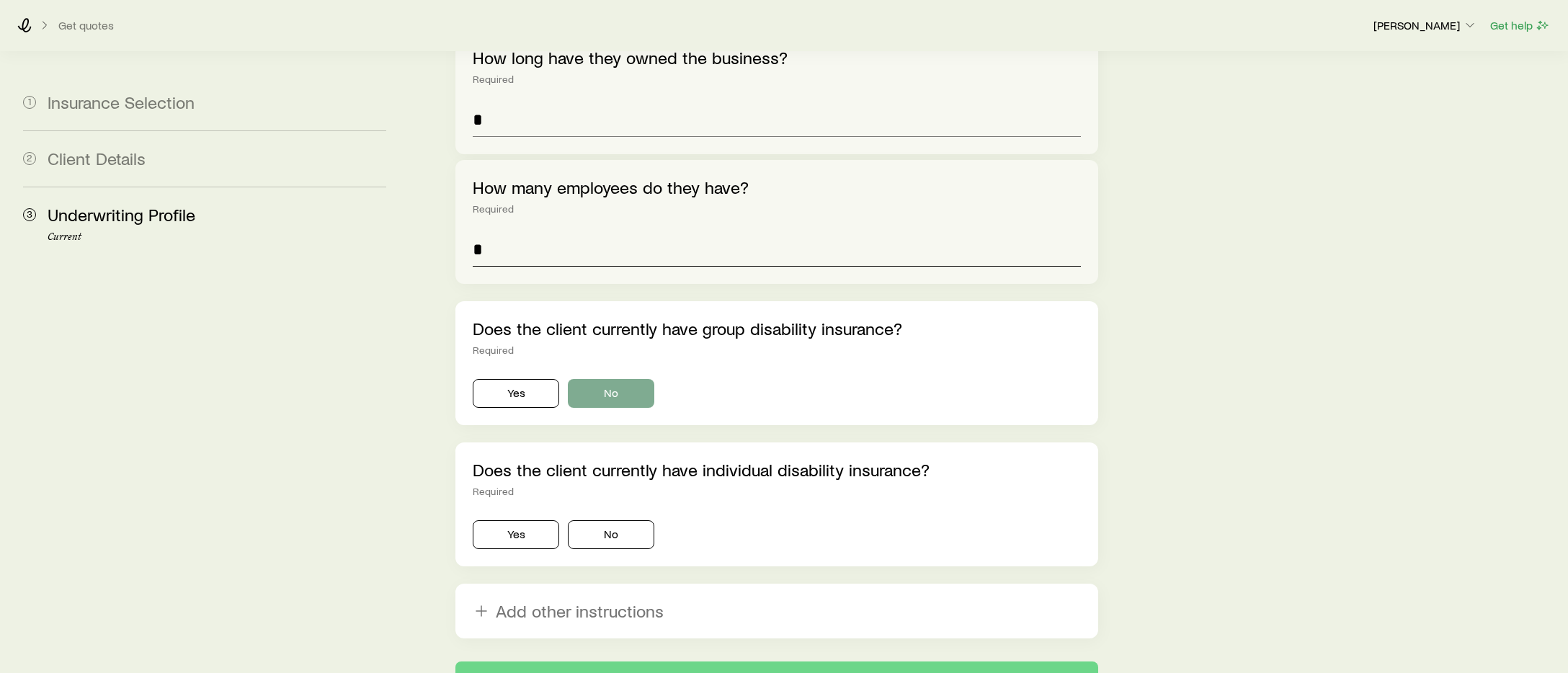
type input "*"
click at [624, 379] on button "No" at bounding box center [611, 394] width 86 height 29
click at [633, 520] on button "No" at bounding box center [611, 535] width 86 height 29
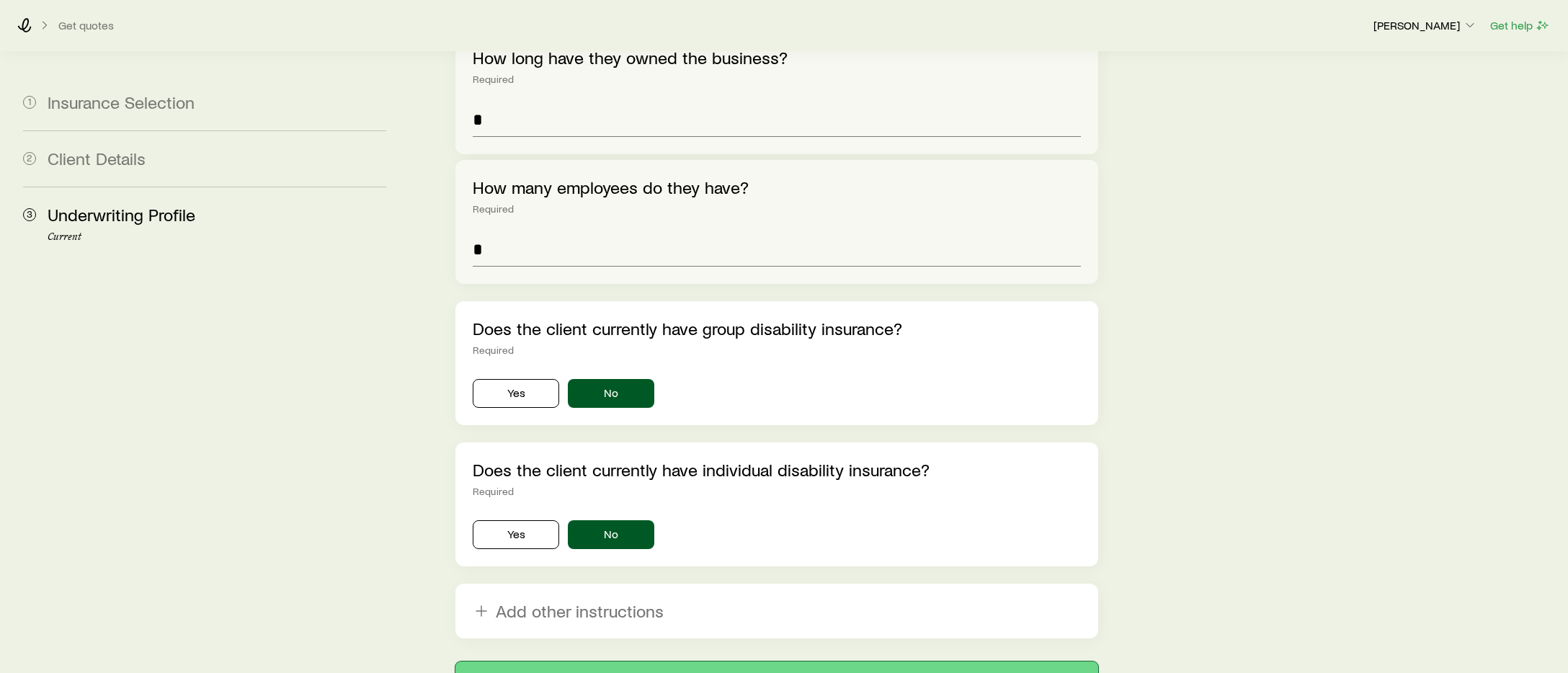
click at [776, 661] on button "Submit" at bounding box center [776, 678] width 642 height 34
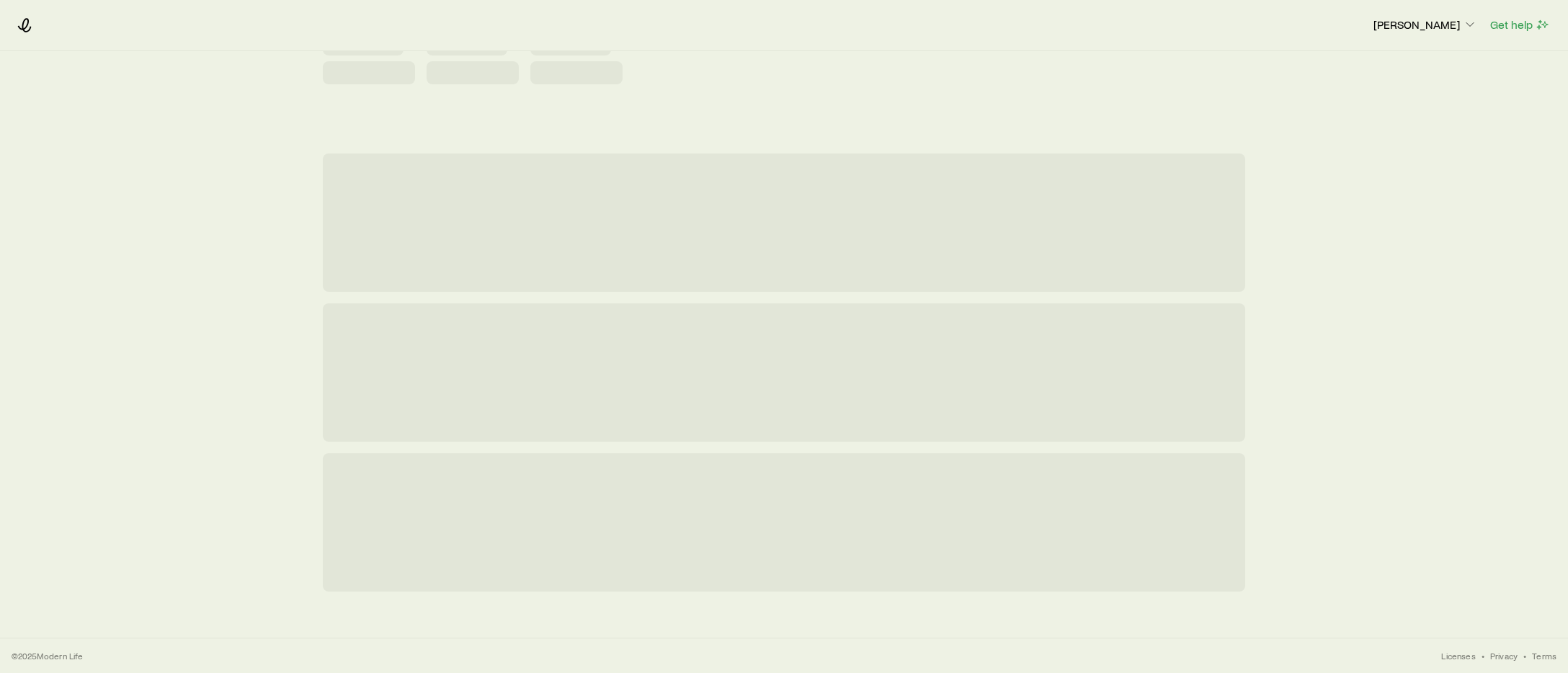
scroll to position [0, 0]
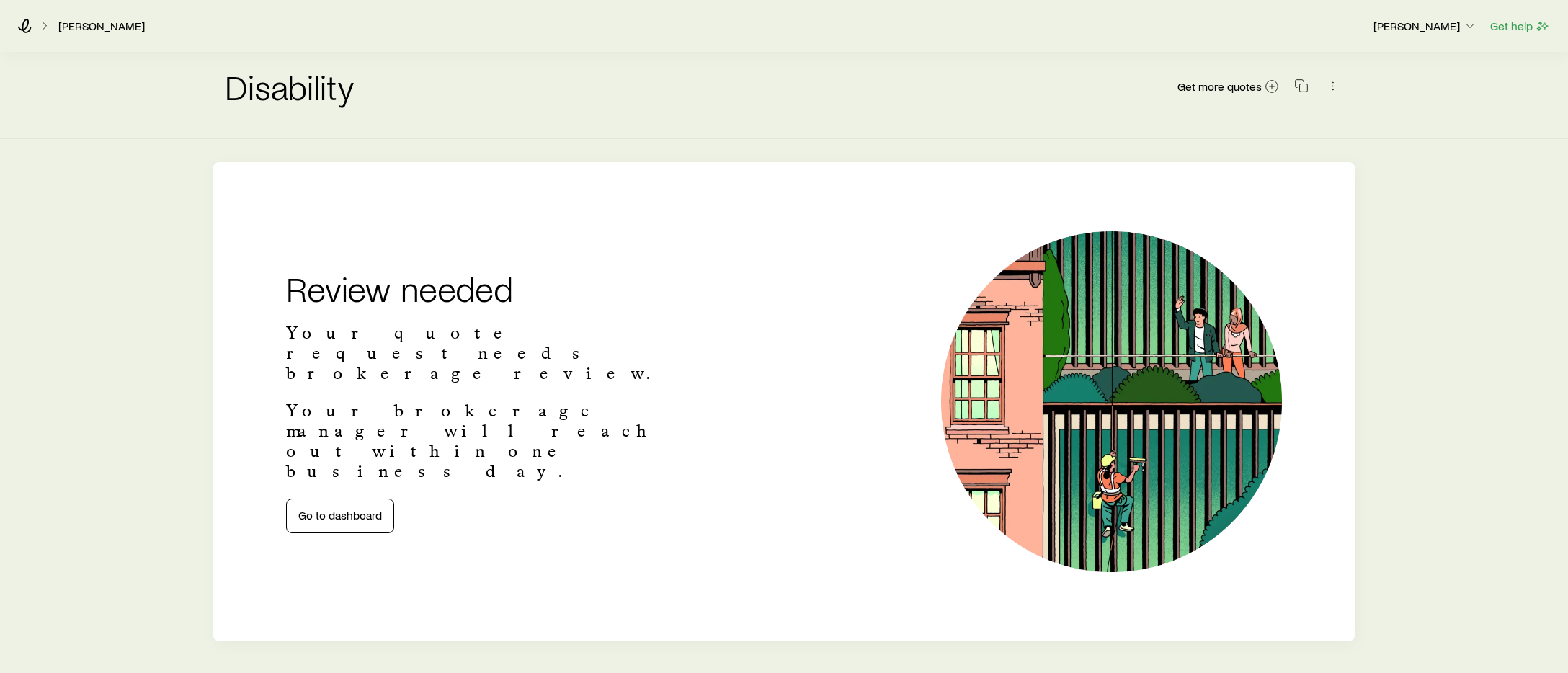
scroll to position [49, 0]
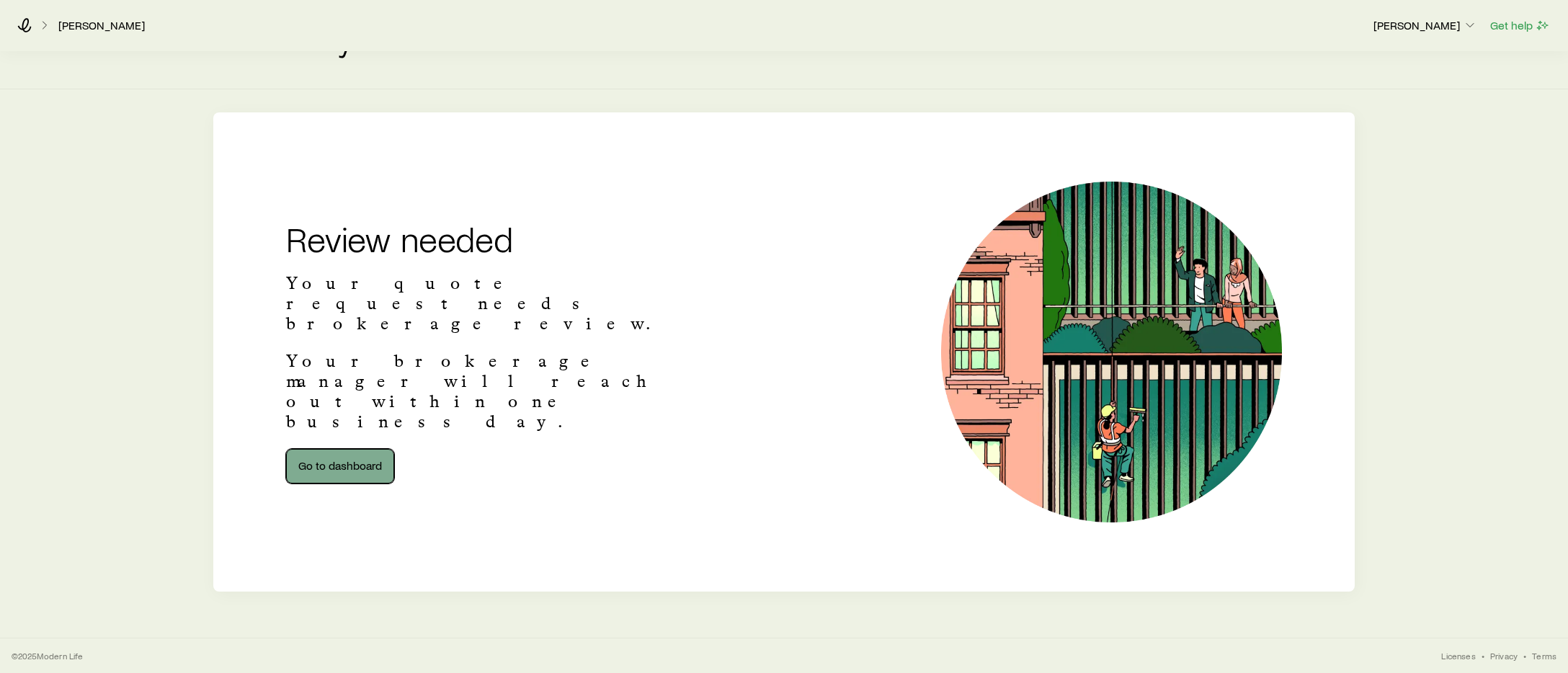
click at [341, 449] on link "Go to dashboard" at bounding box center [340, 466] width 108 height 34
